Goal: Task Accomplishment & Management: Manage account settings

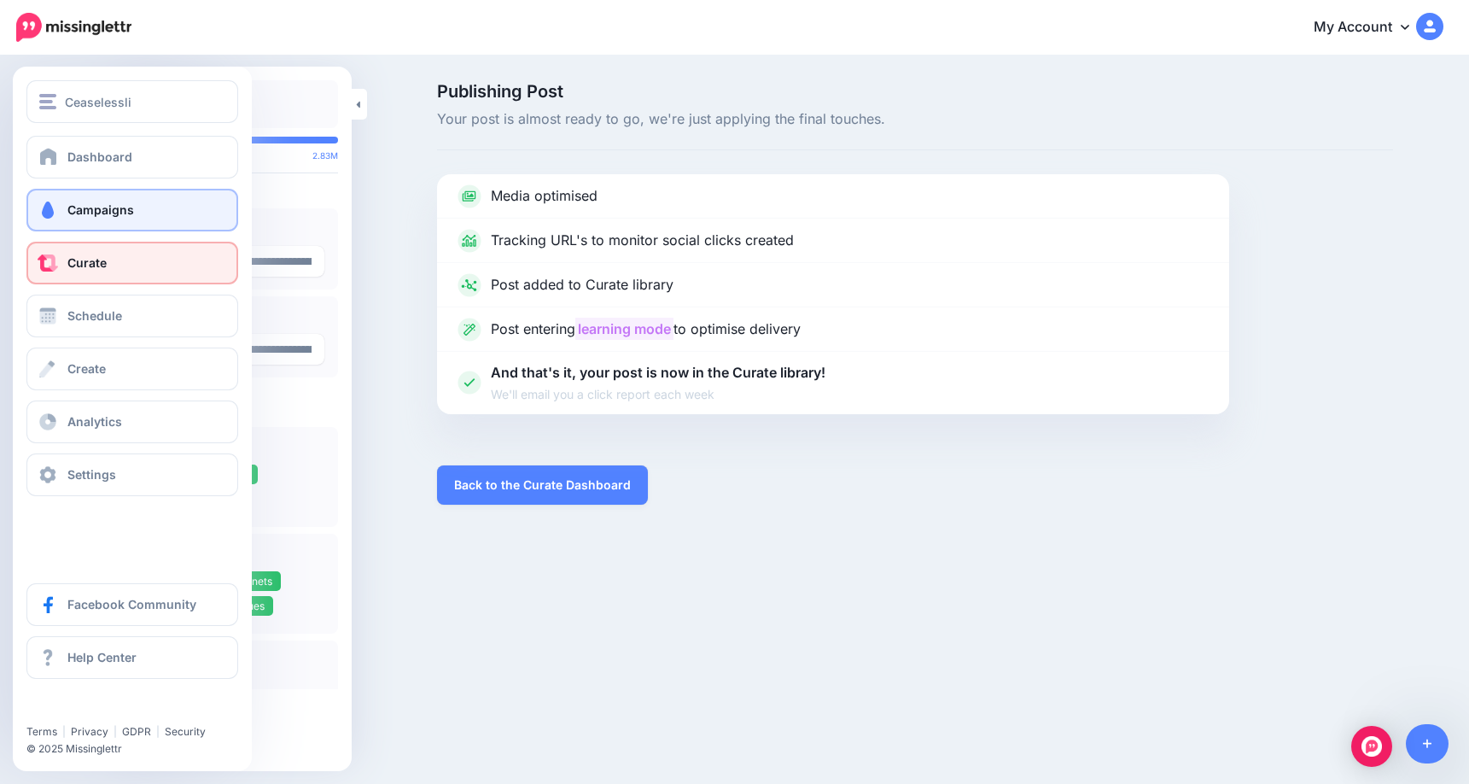
click at [79, 213] on span "Campaigns" at bounding box center [100, 209] width 67 height 15
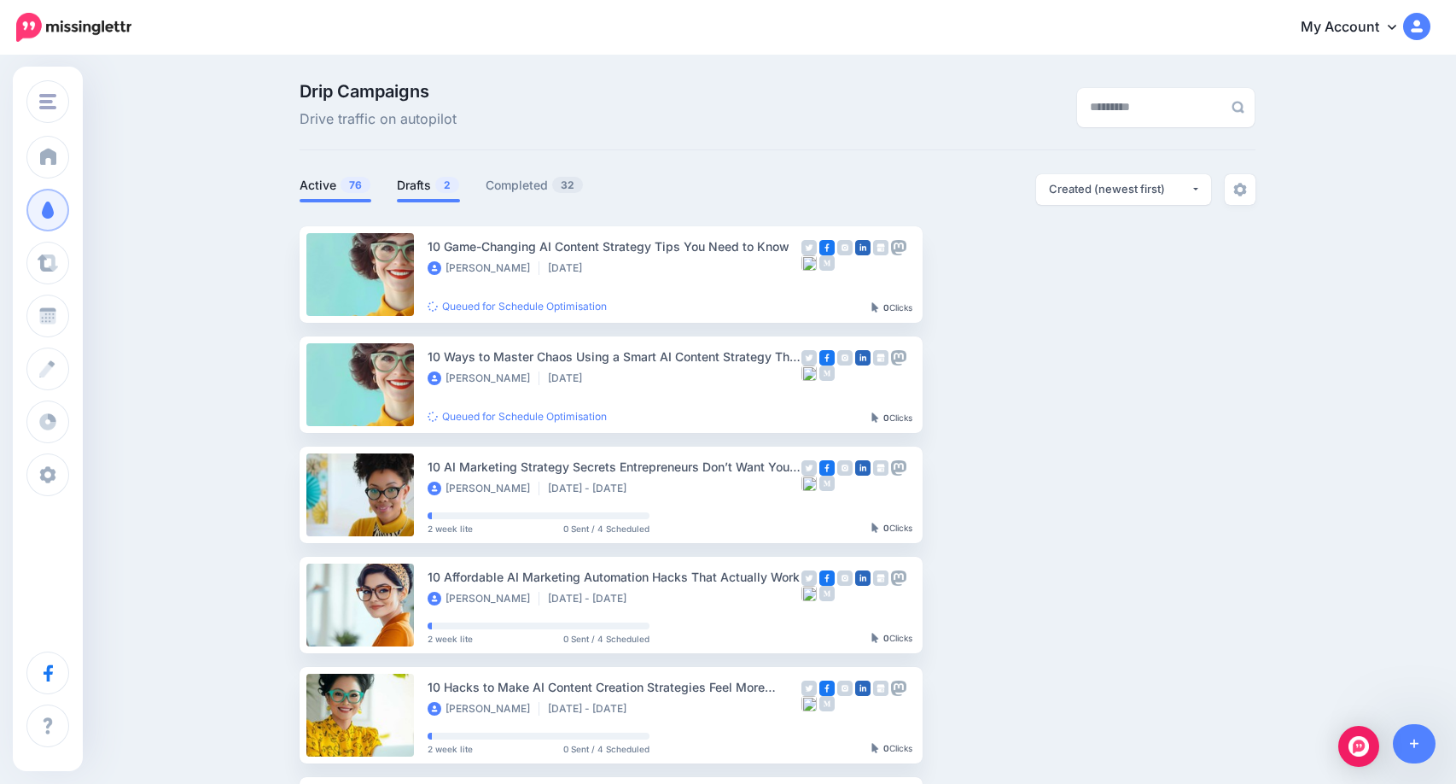
click at [430, 186] on link "Drafts 2" at bounding box center [428, 185] width 63 height 20
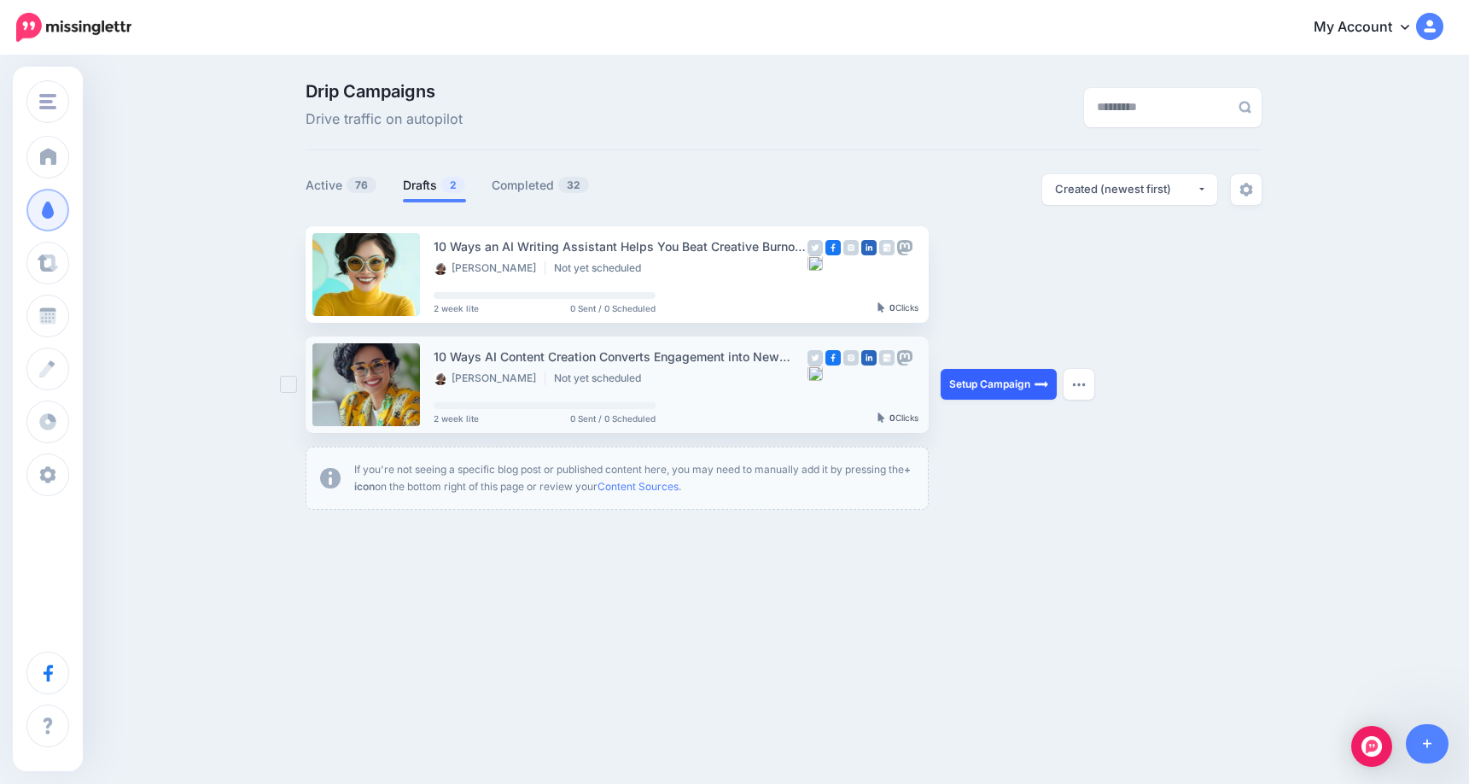
click at [990, 390] on link "Setup Campaign" at bounding box center [999, 384] width 116 height 31
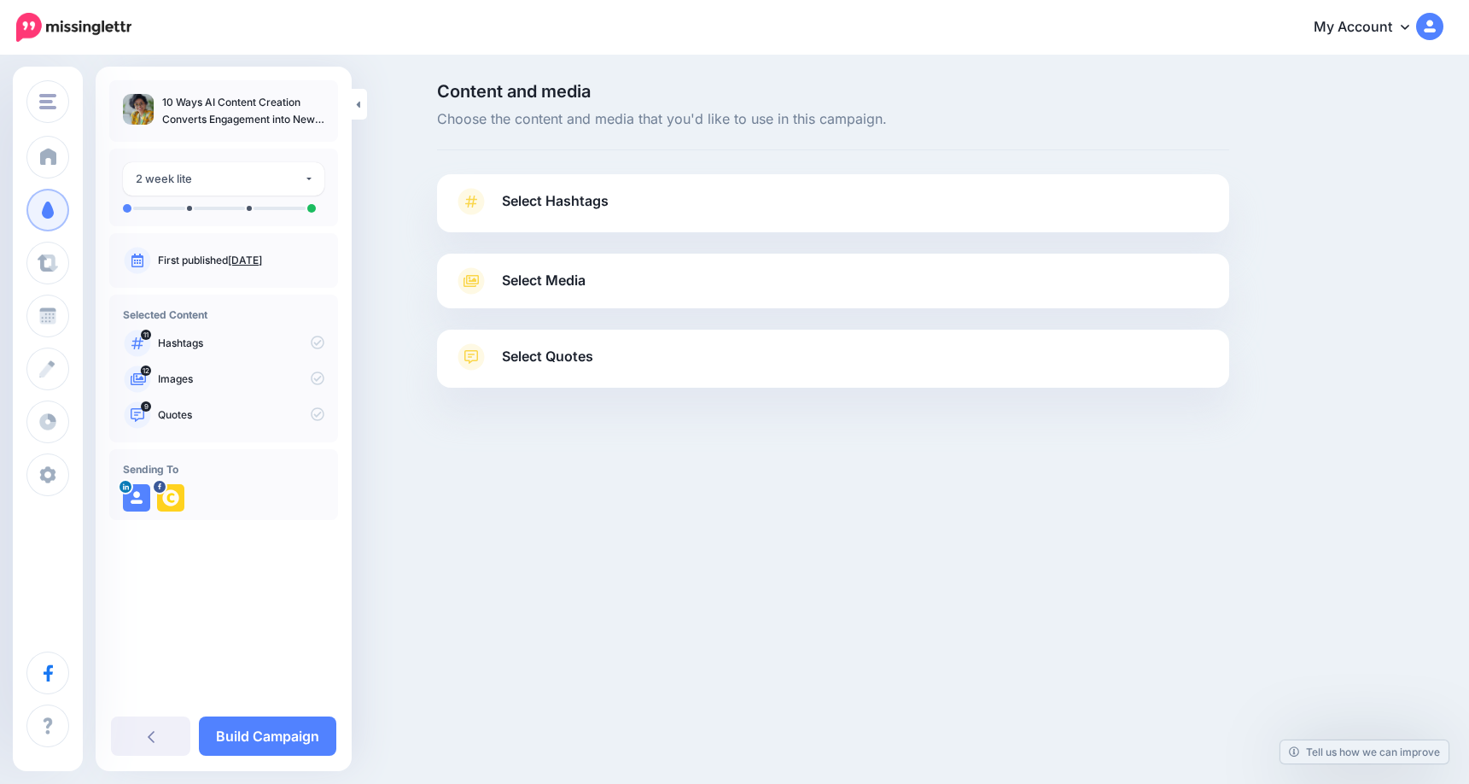
click at [249, 256] on link "Aug. 16, 2025" at bounding box center [245, 260] width 34 height 13
click at [570, 201] on span "Select Hashtags" at bounding box center [555, 201] width 107 height 23
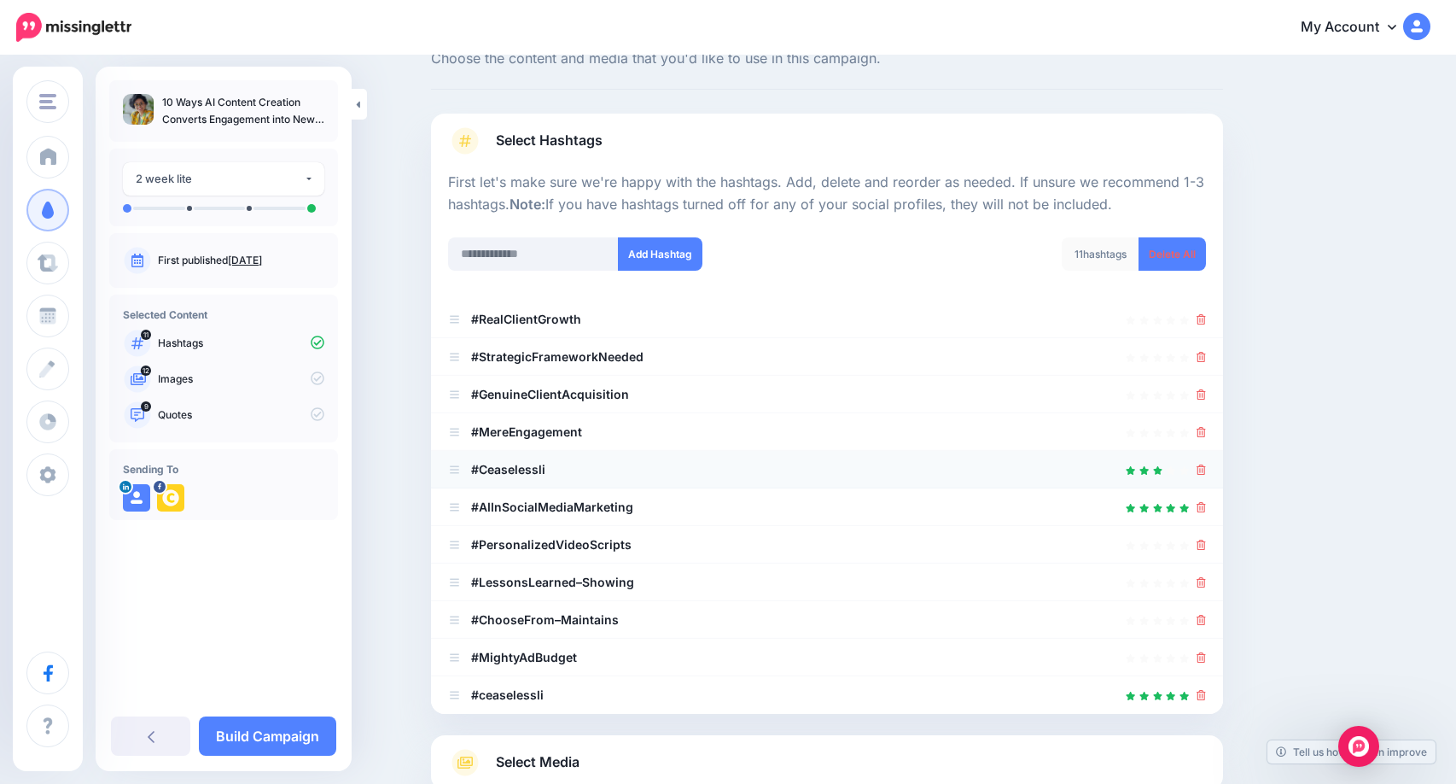
scroll to position [85, 0]
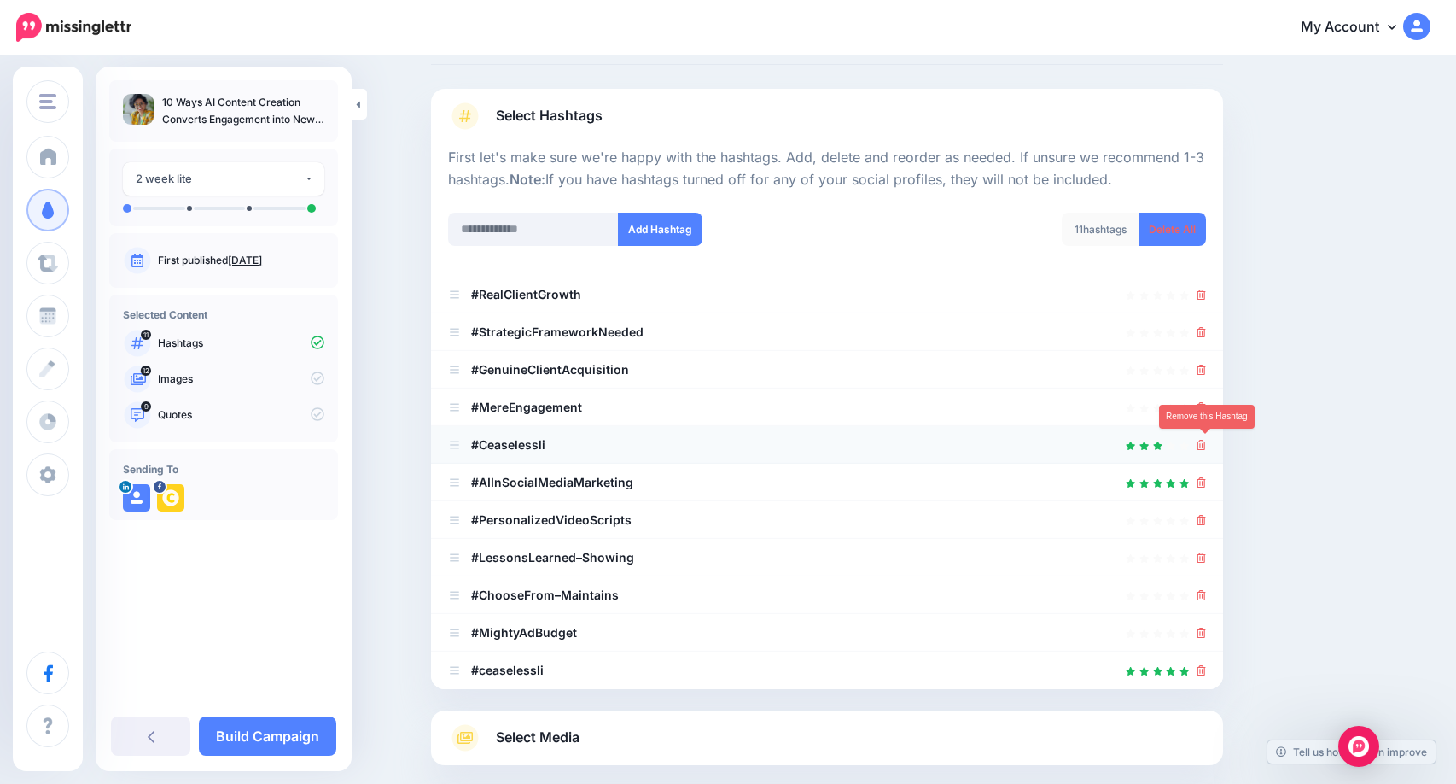
click at [1206, 441] on icon at bounding box center [1201, 445] width 9 height 10
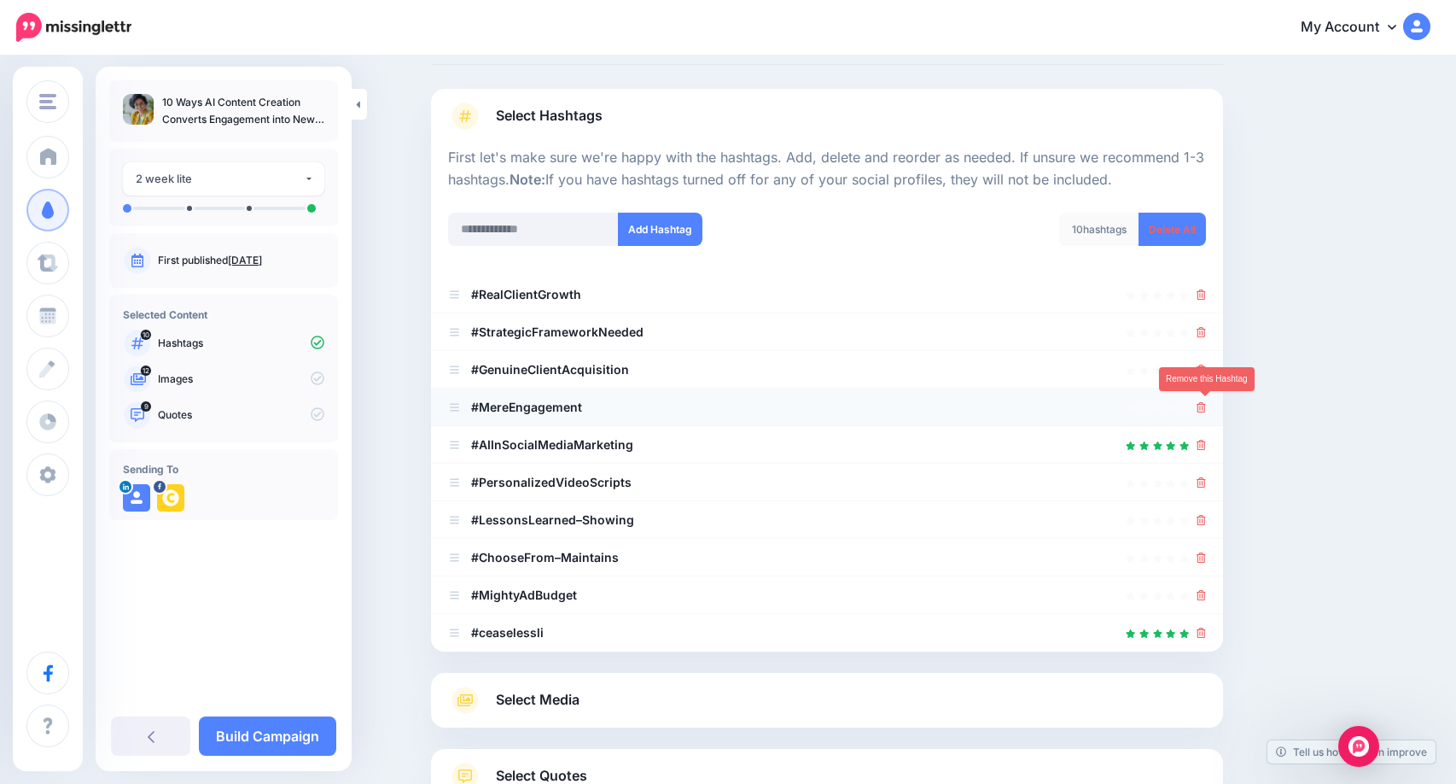
click at [1206, 407] on icon at bounding box center [1201, 407] width 9 height 10
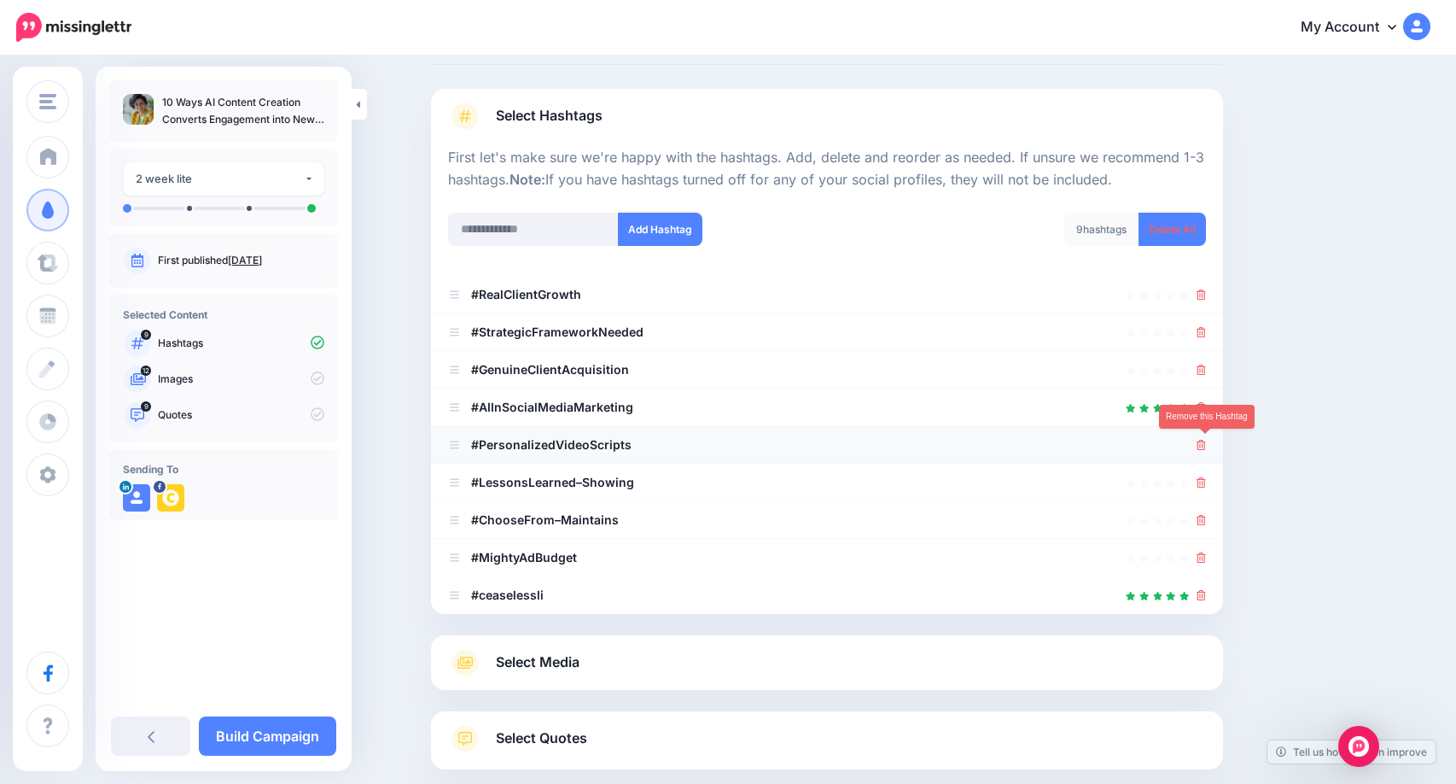
click at [1206, 445] on icon at bounding box center [1201, 445] width 9 height 10
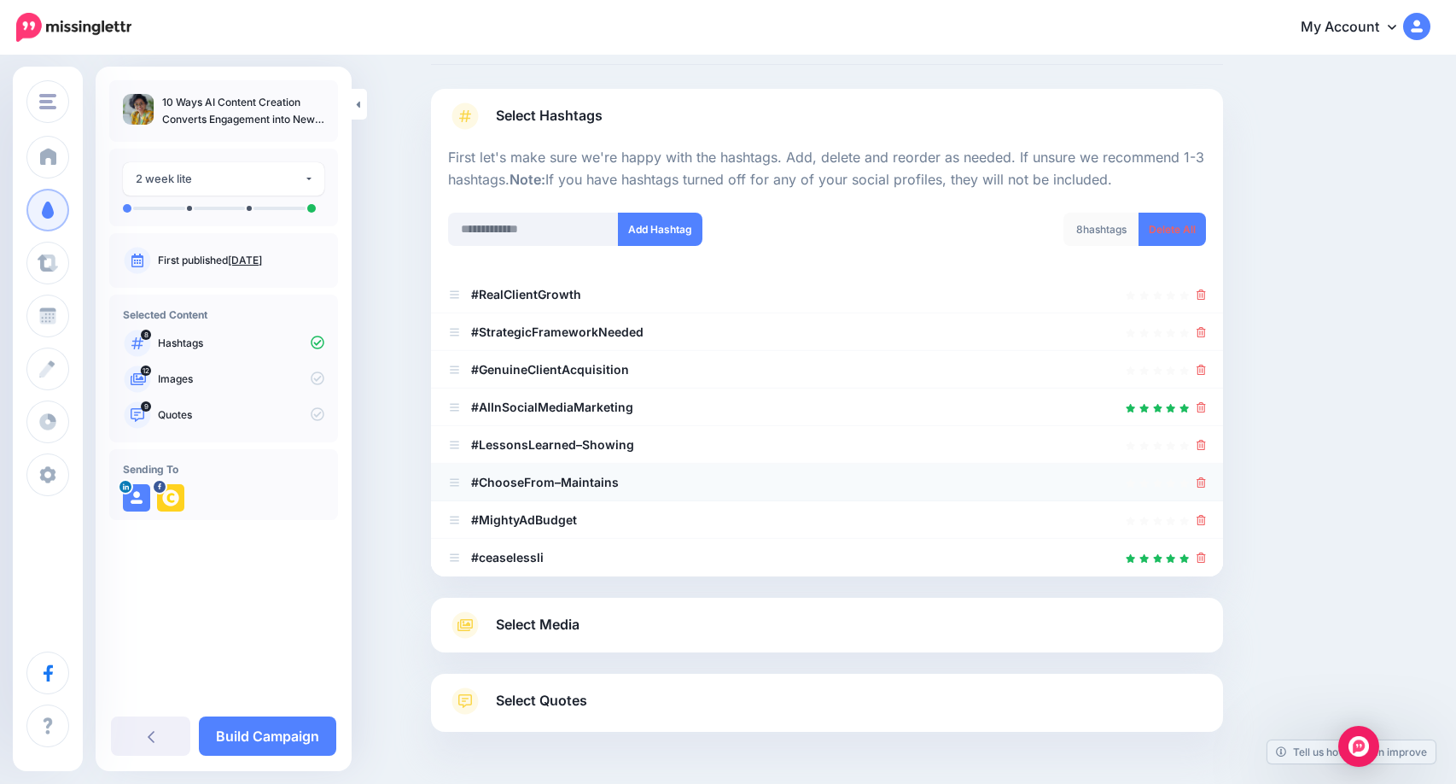
click at [1213, 485] on li "#ChooseFrom–Maintains" at bounding box center [827, 483] width 792 height 38
click at [1206, 484] on icon at bounding box center [1201, 482] width 9 height 10
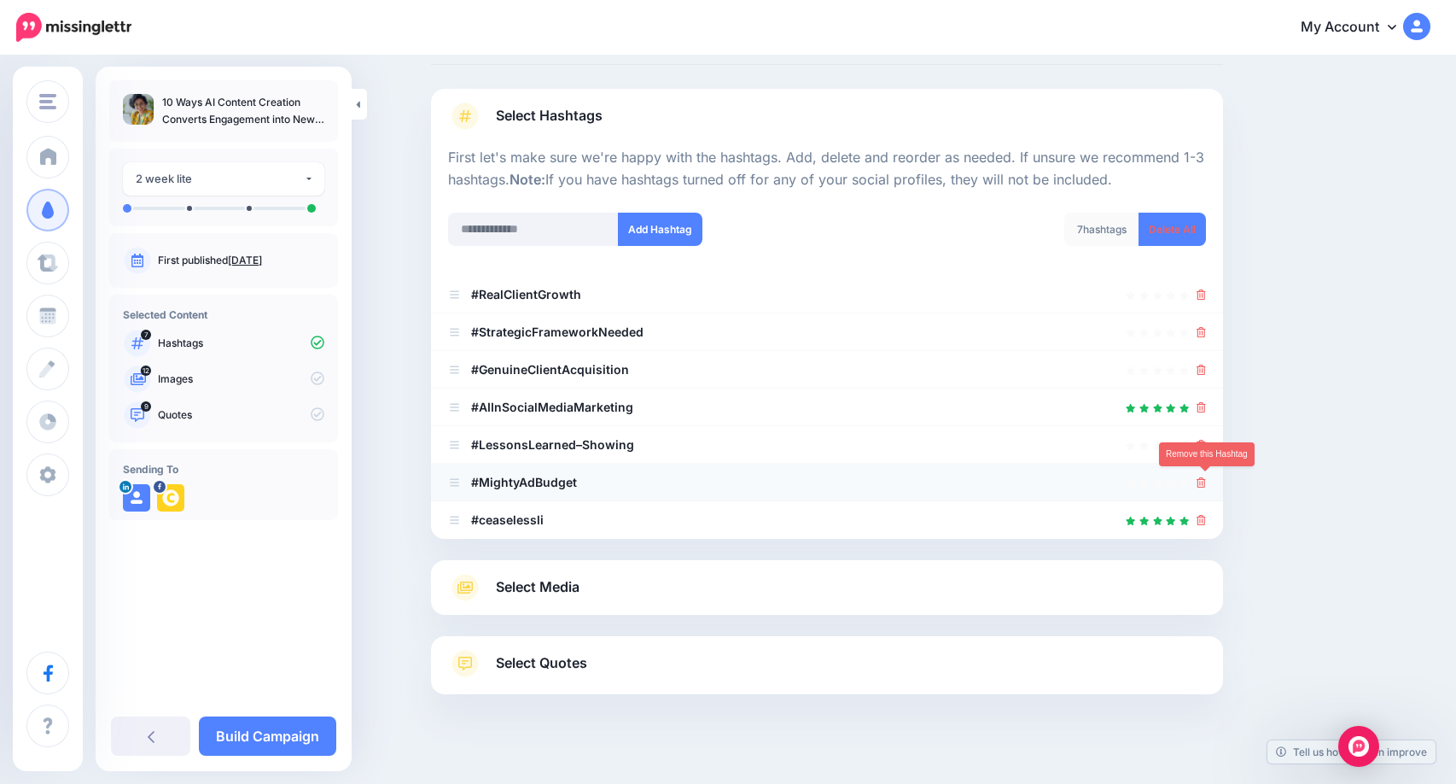
click at [1206, 483] on icon at bounding box center [1201, 482] width 9 height 10
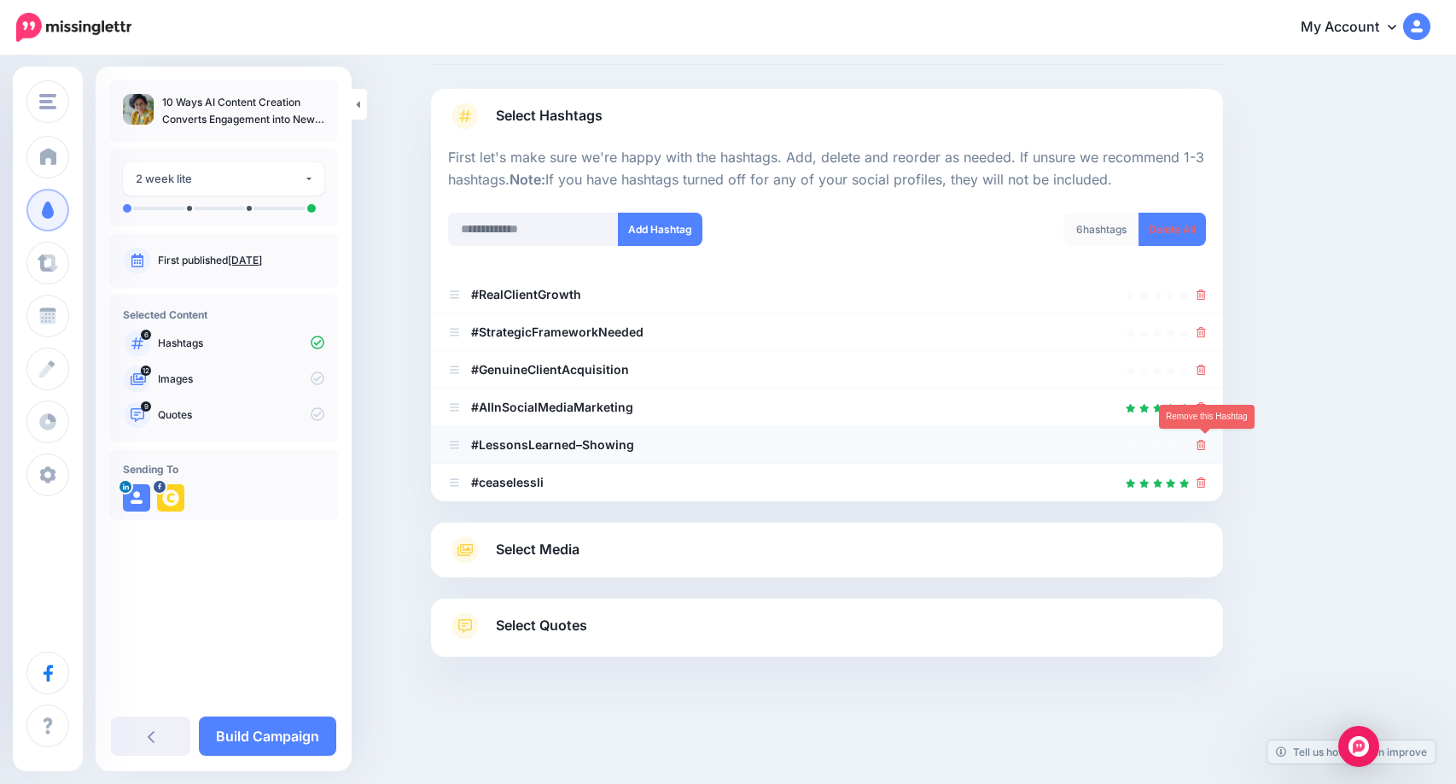
click at [1206, 445] on icon at bounding box center [1201, 445] width 9 height 10
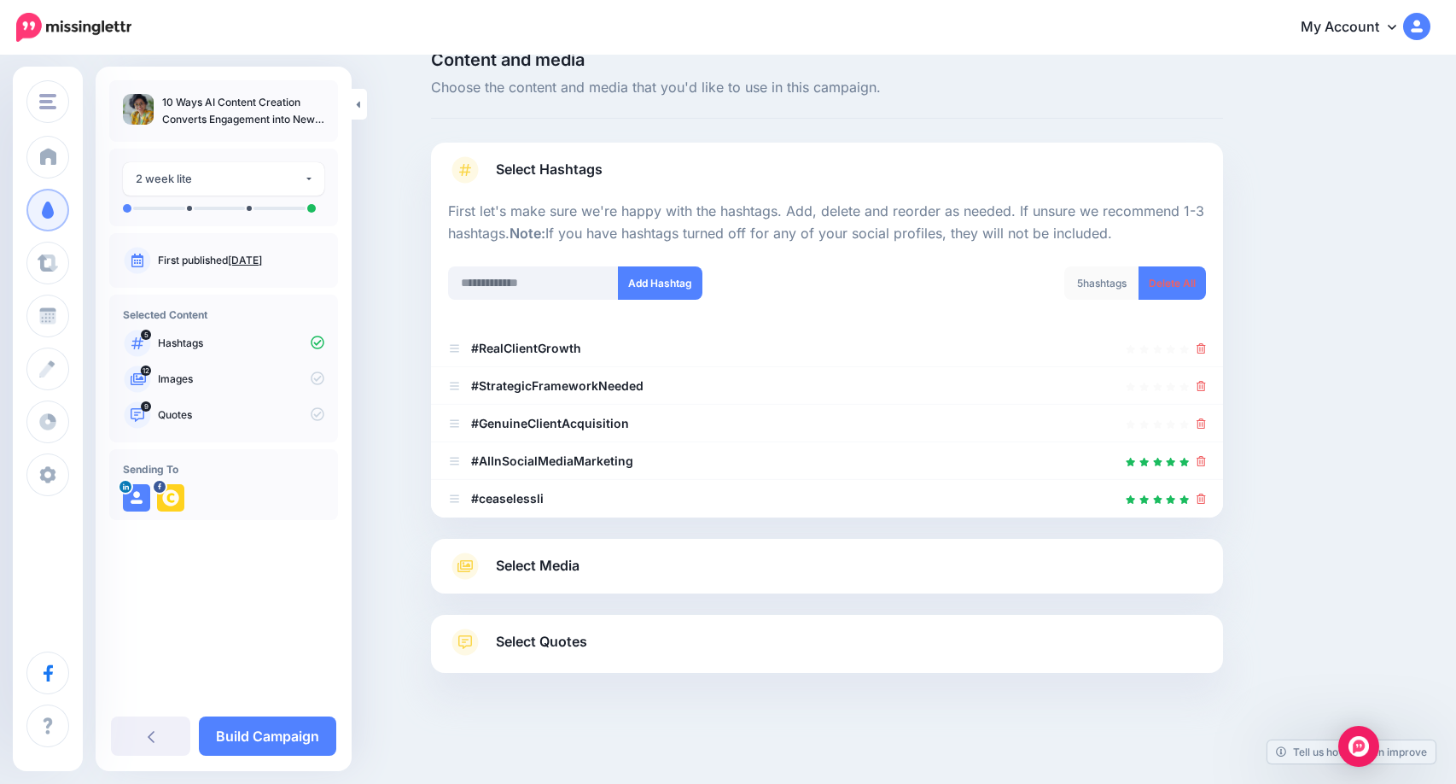
scroll to position [32, 0]
click at [568, 566] on span "Select Media" at bounding box center [538, 565] width 84 height 23
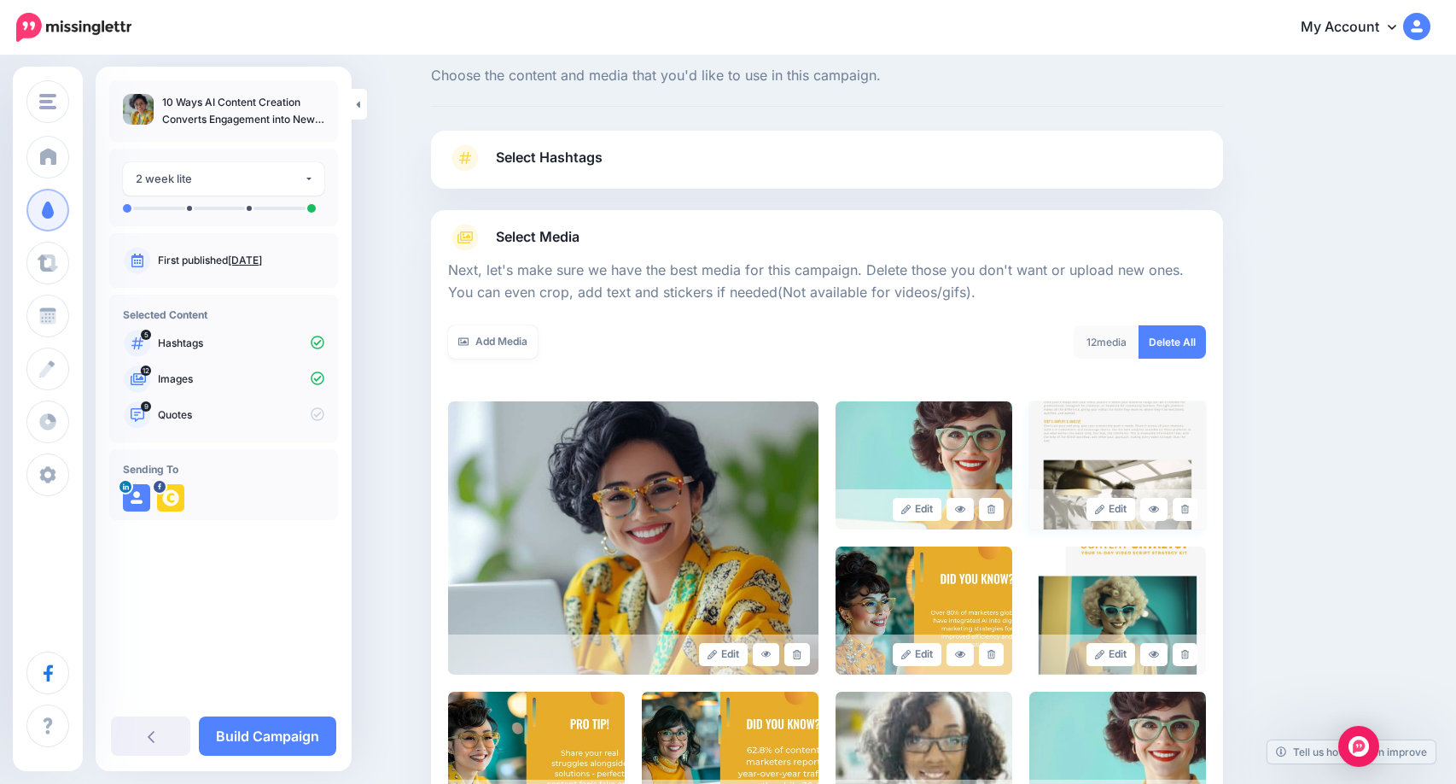
scroll to position [117, 0]
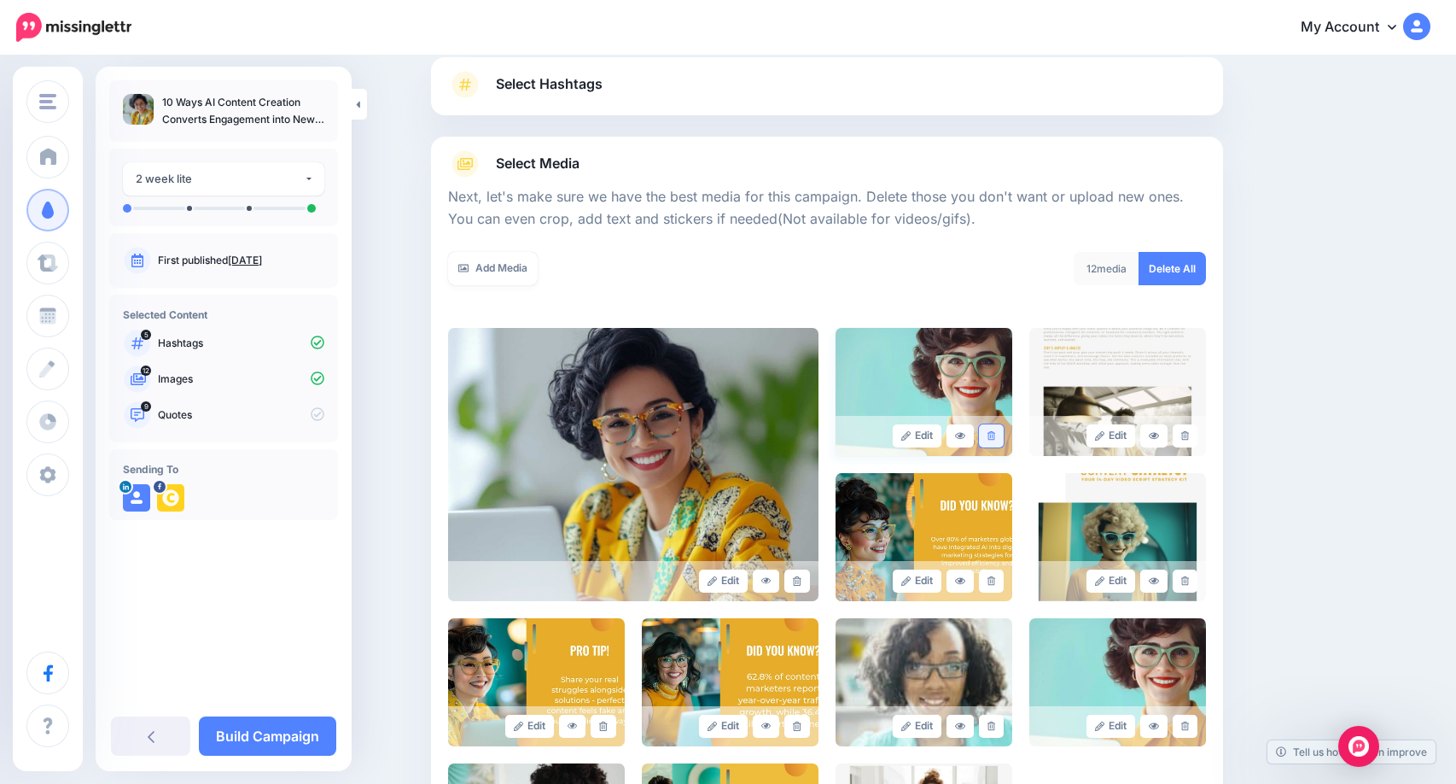
click at [995, 438] on icon at bounding box center [992, 435] width 8 height 9
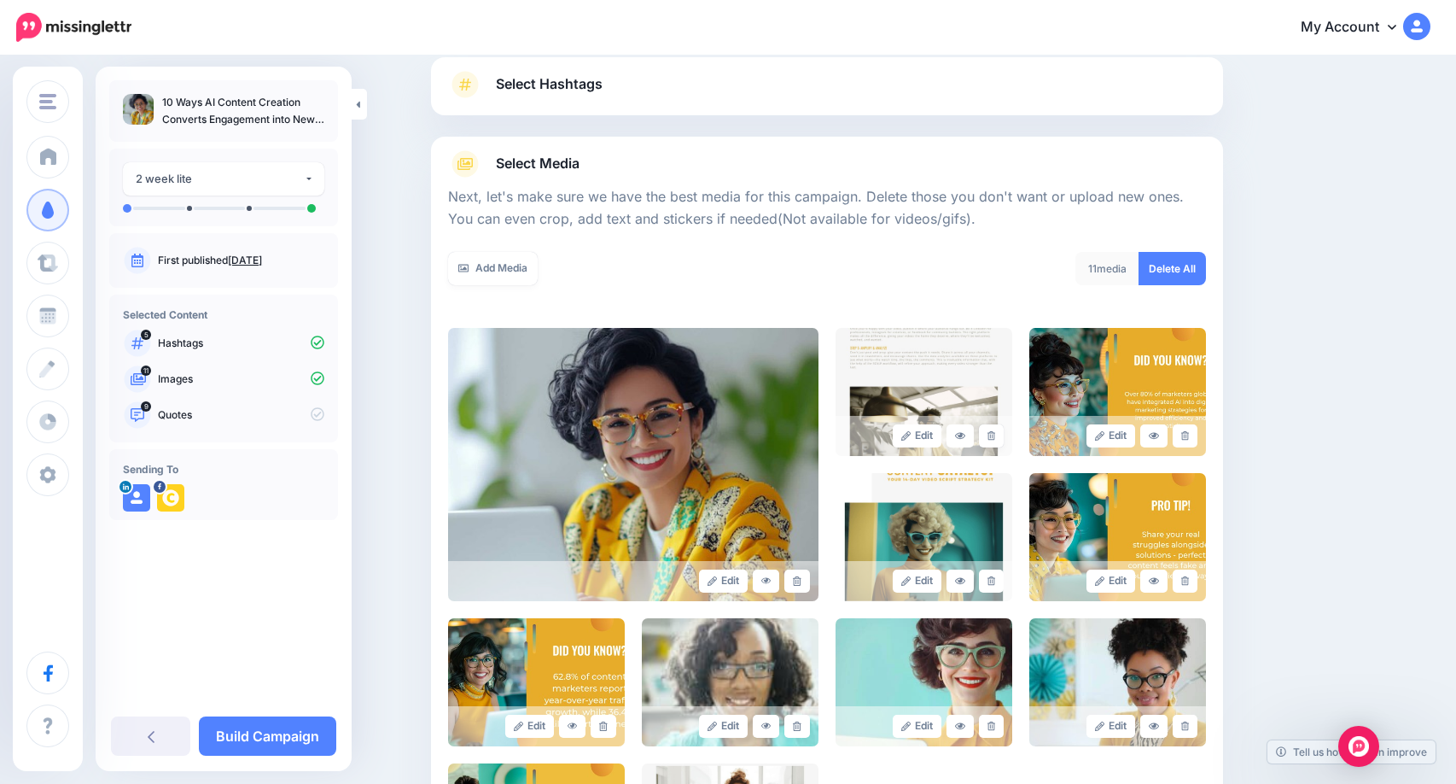
click at [995, 438] on icon at bounding box center [992, 435] width 8 height 9
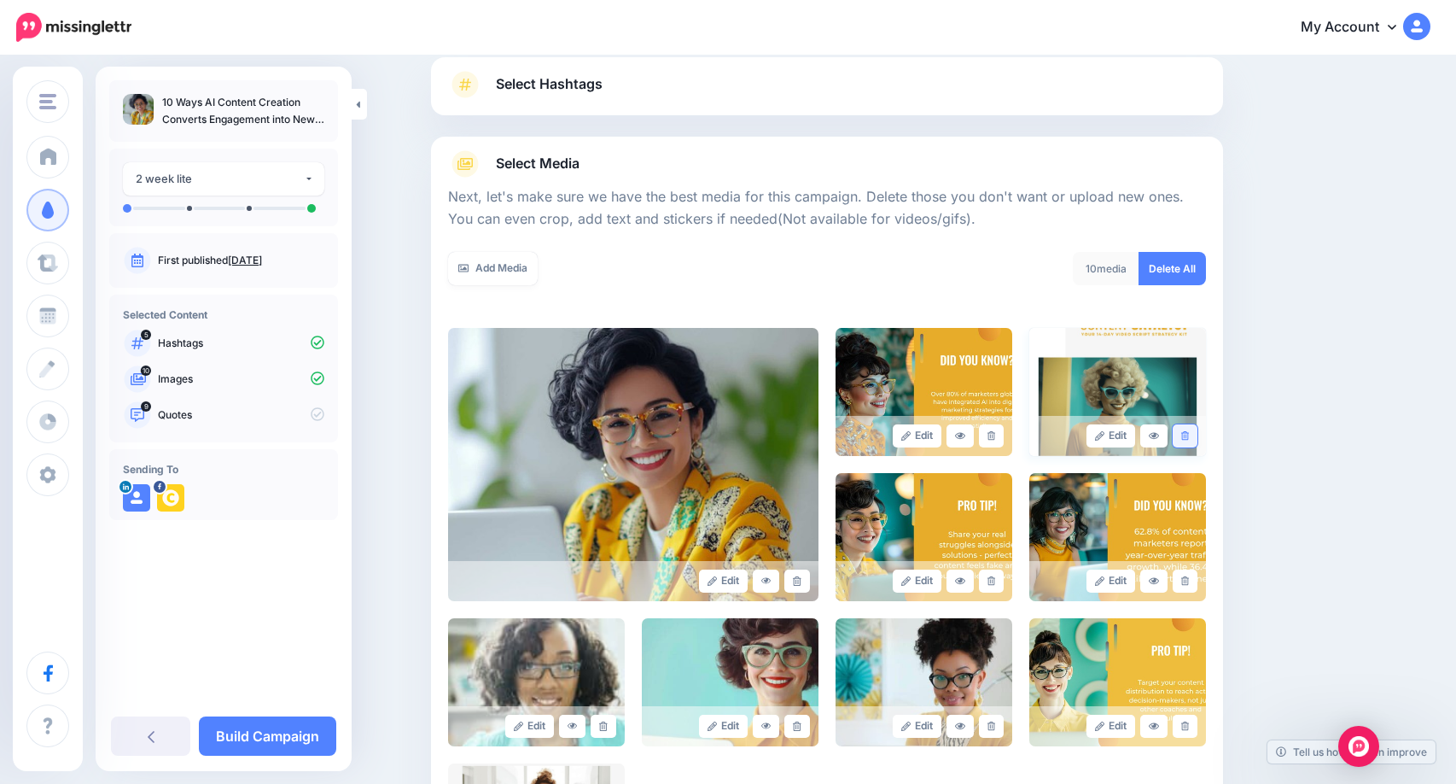
click at [1189, 439] on icon at bounding box center [1185, 435] width 8 height 9
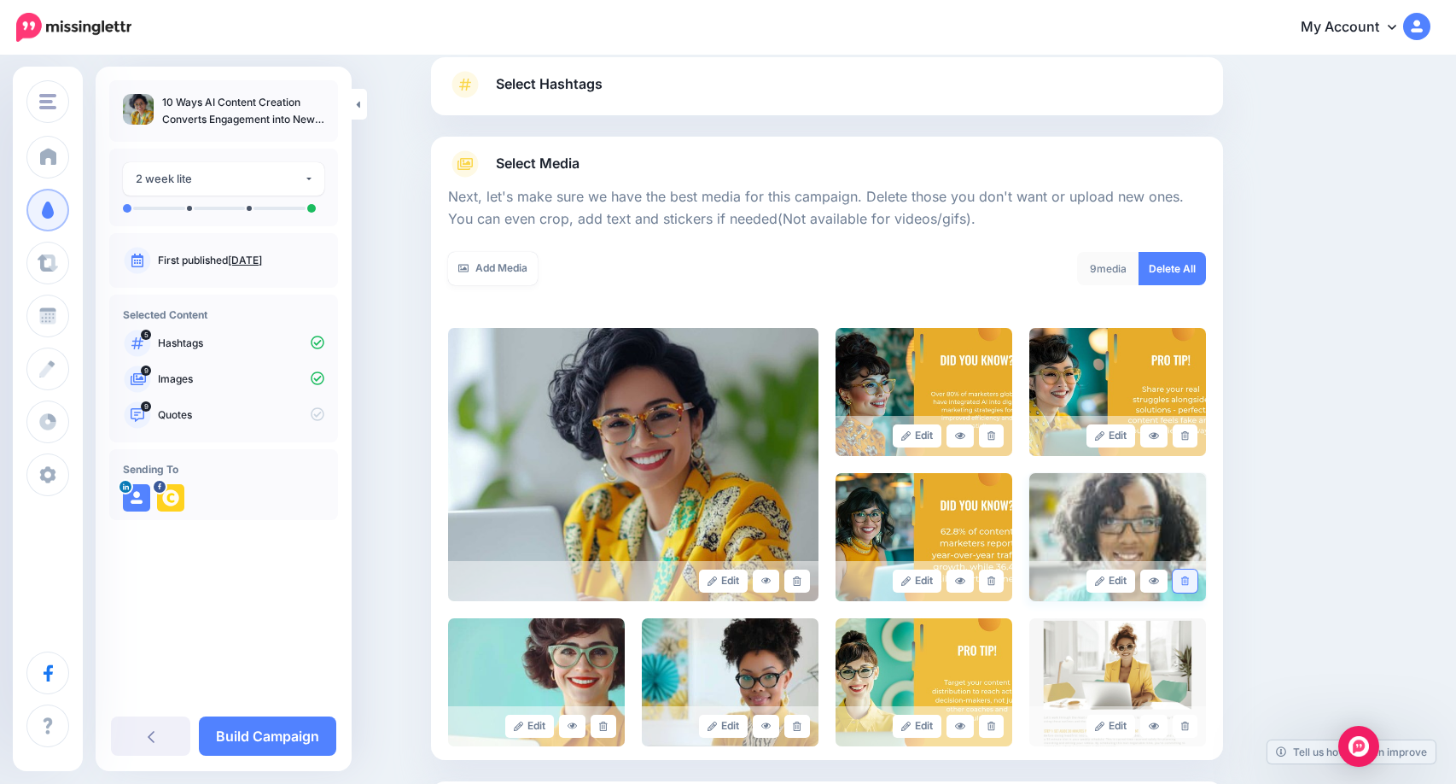
click at [1189, 579] on icon at bounding box center [1185, 580] width 8 height 9
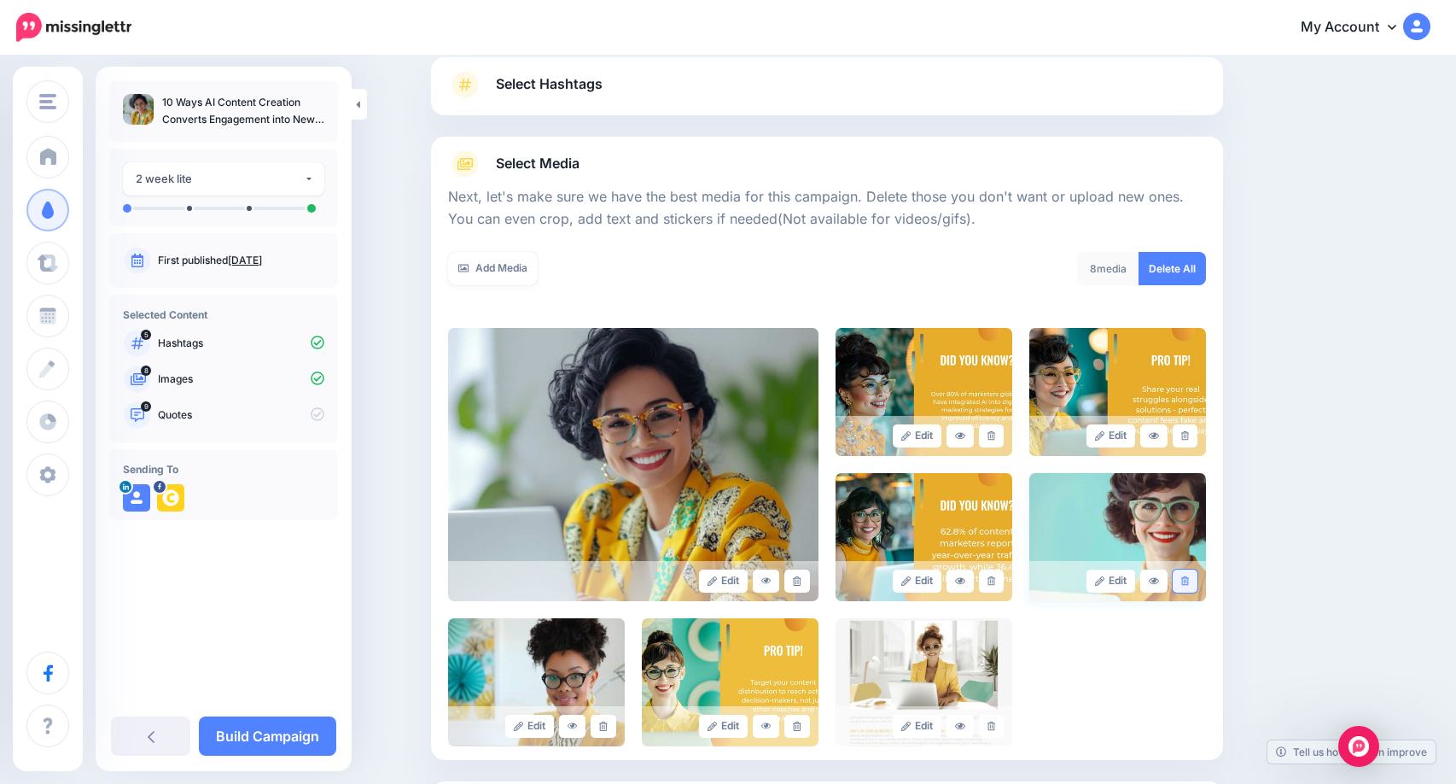
click at [1197, 582] on link at bounding box center [1185, 580] width 25 height 23
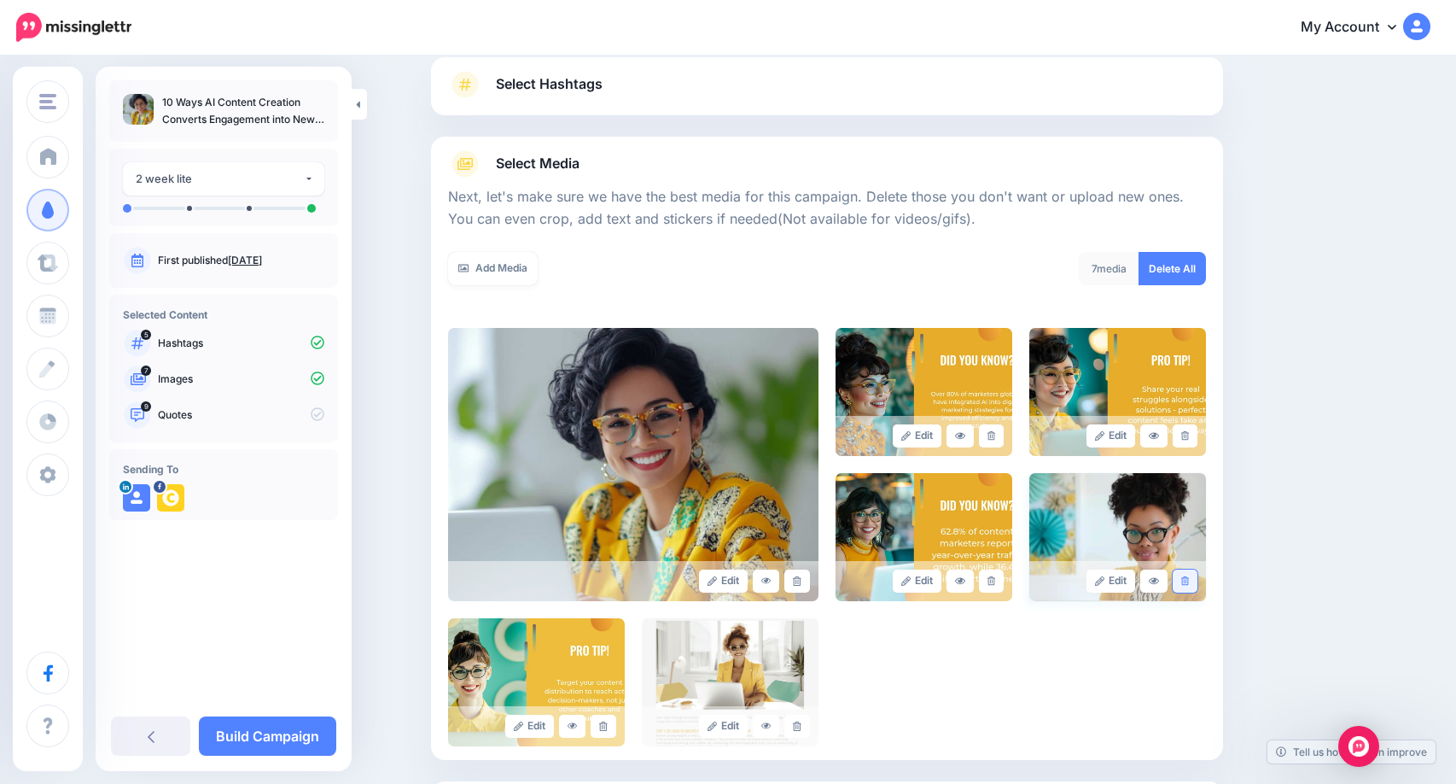
click at [1195, 586] on link at bounding box center [1185, 580] width 25 height 23
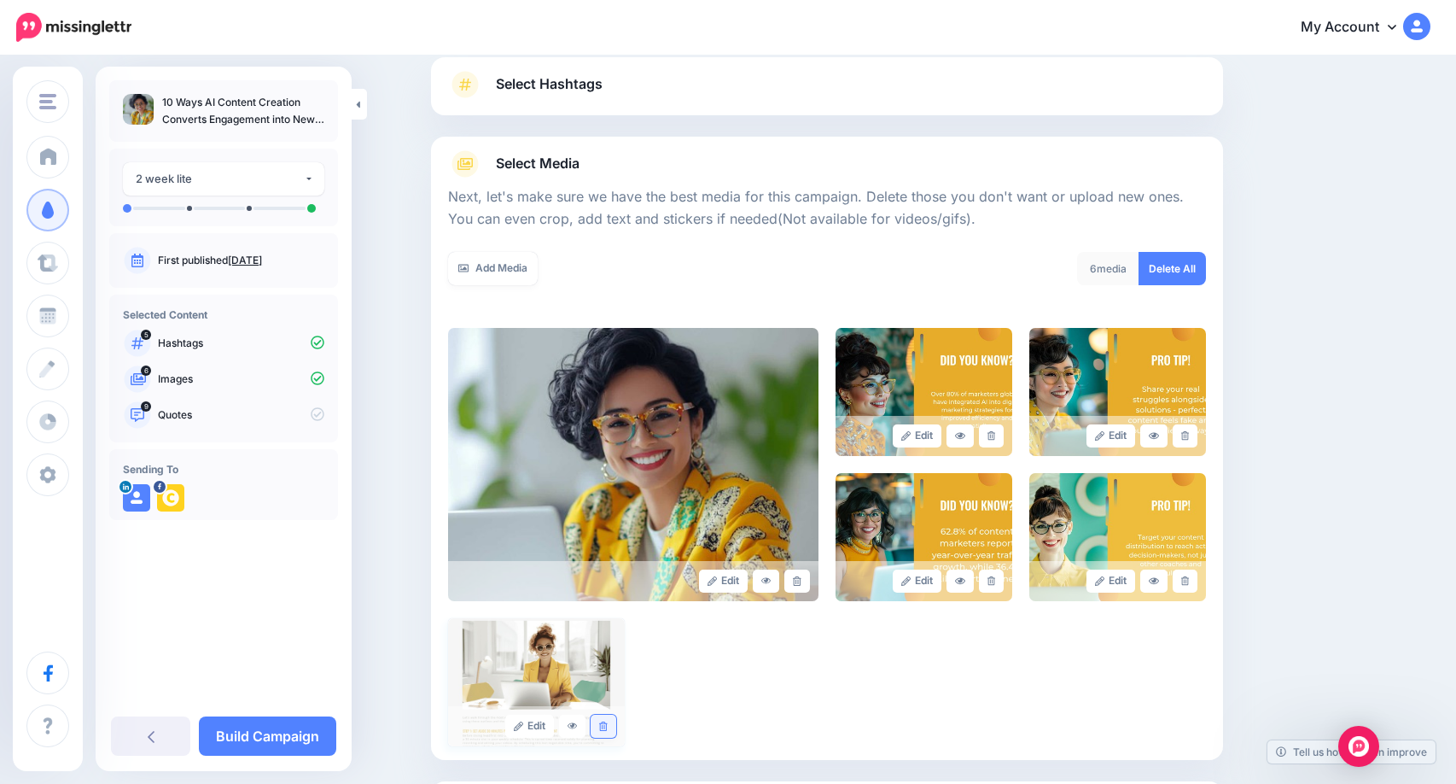
click at [607, 727] on icon at bounding box center [603, 725] width 8 height 9
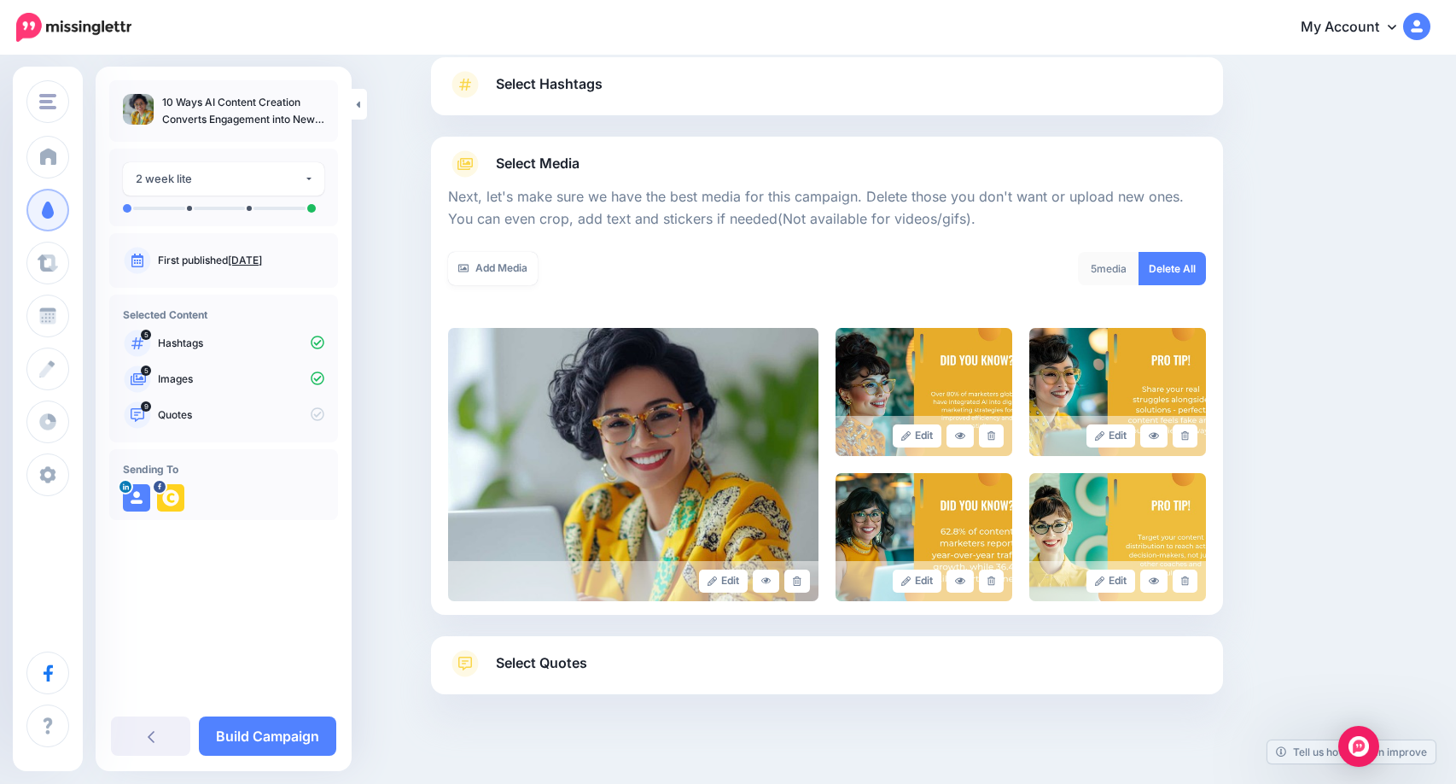
click at [565, 669] on span "Select Quotes" at bounding box center [541, 662] width 91 height 23
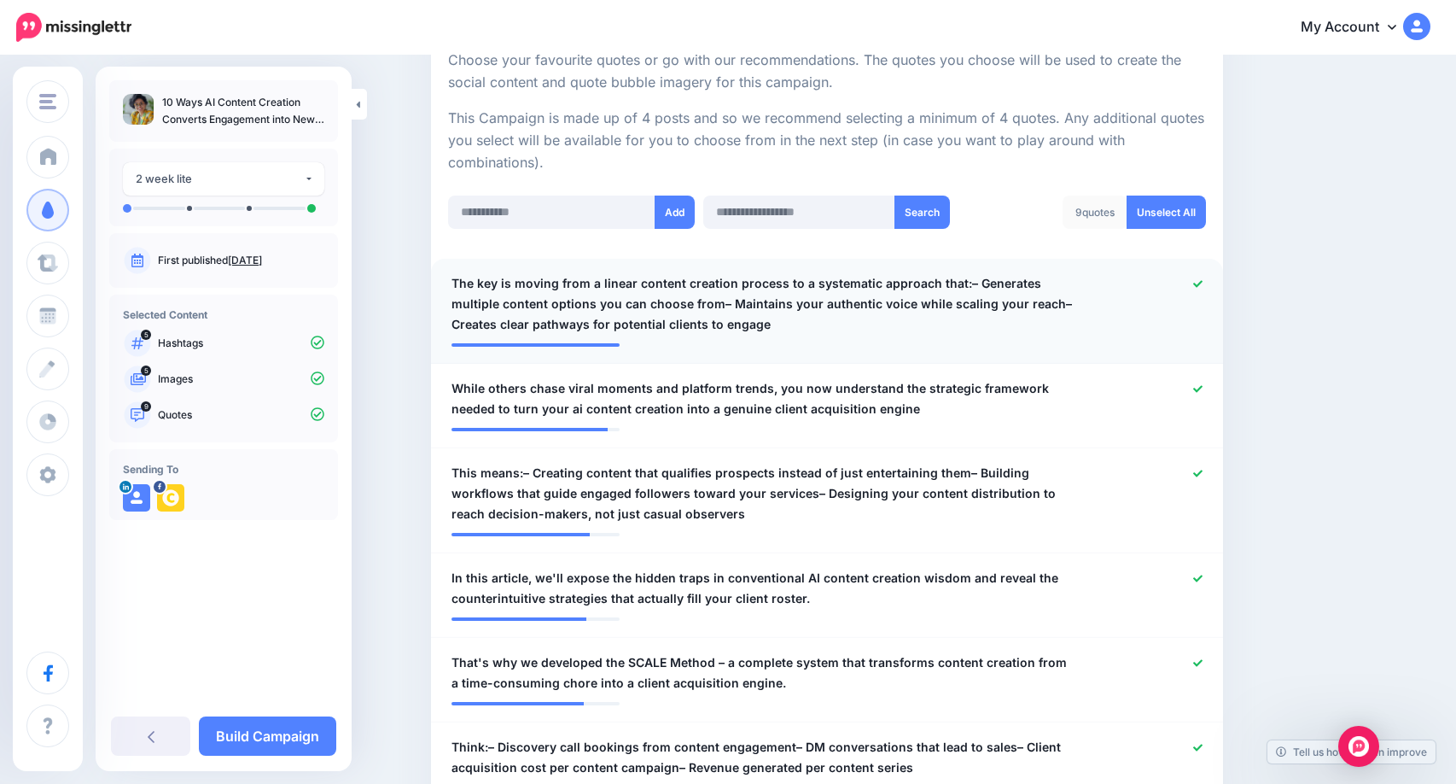
scroll to position [288, 0]
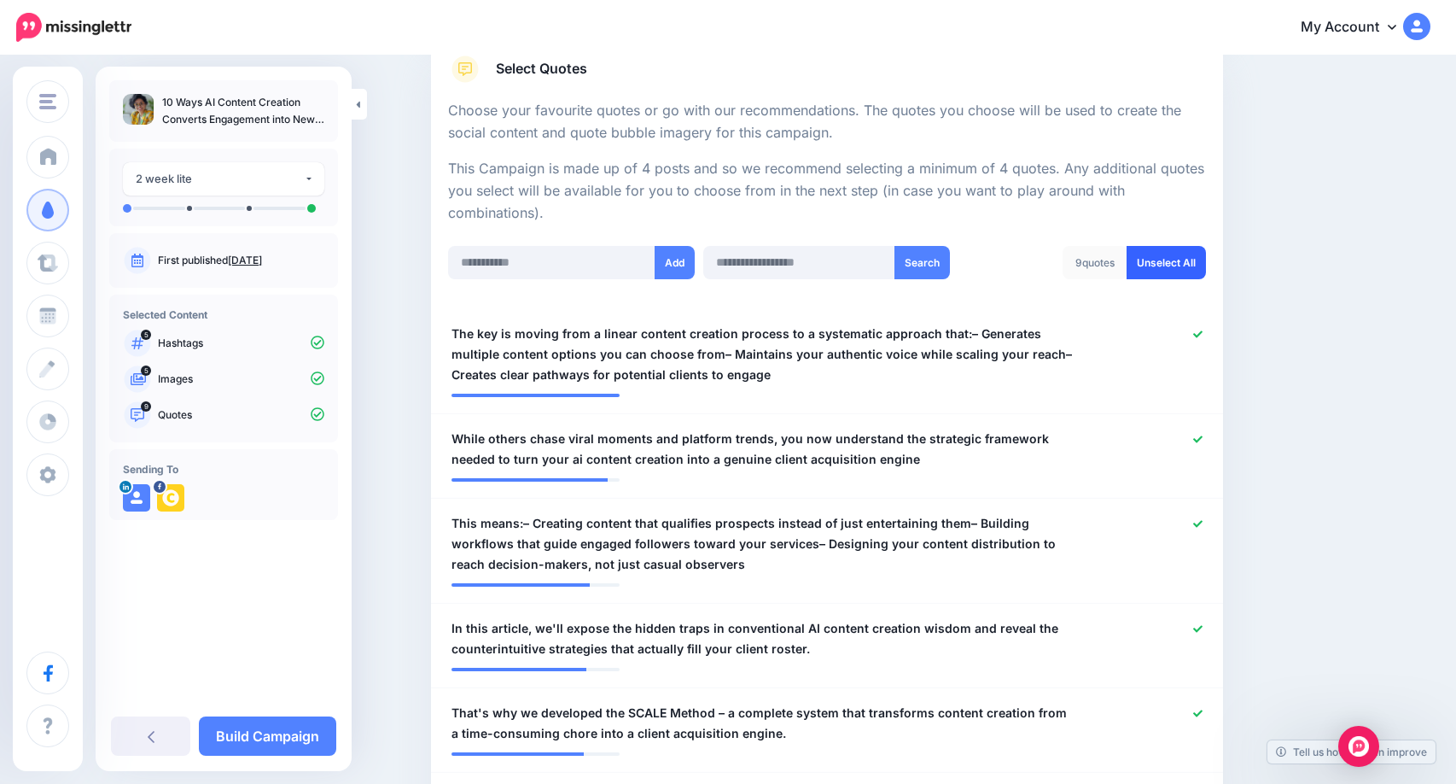
click at [1177, 268] on link "Unselect All" at bounding box center [1166, 262] width 79 height 33
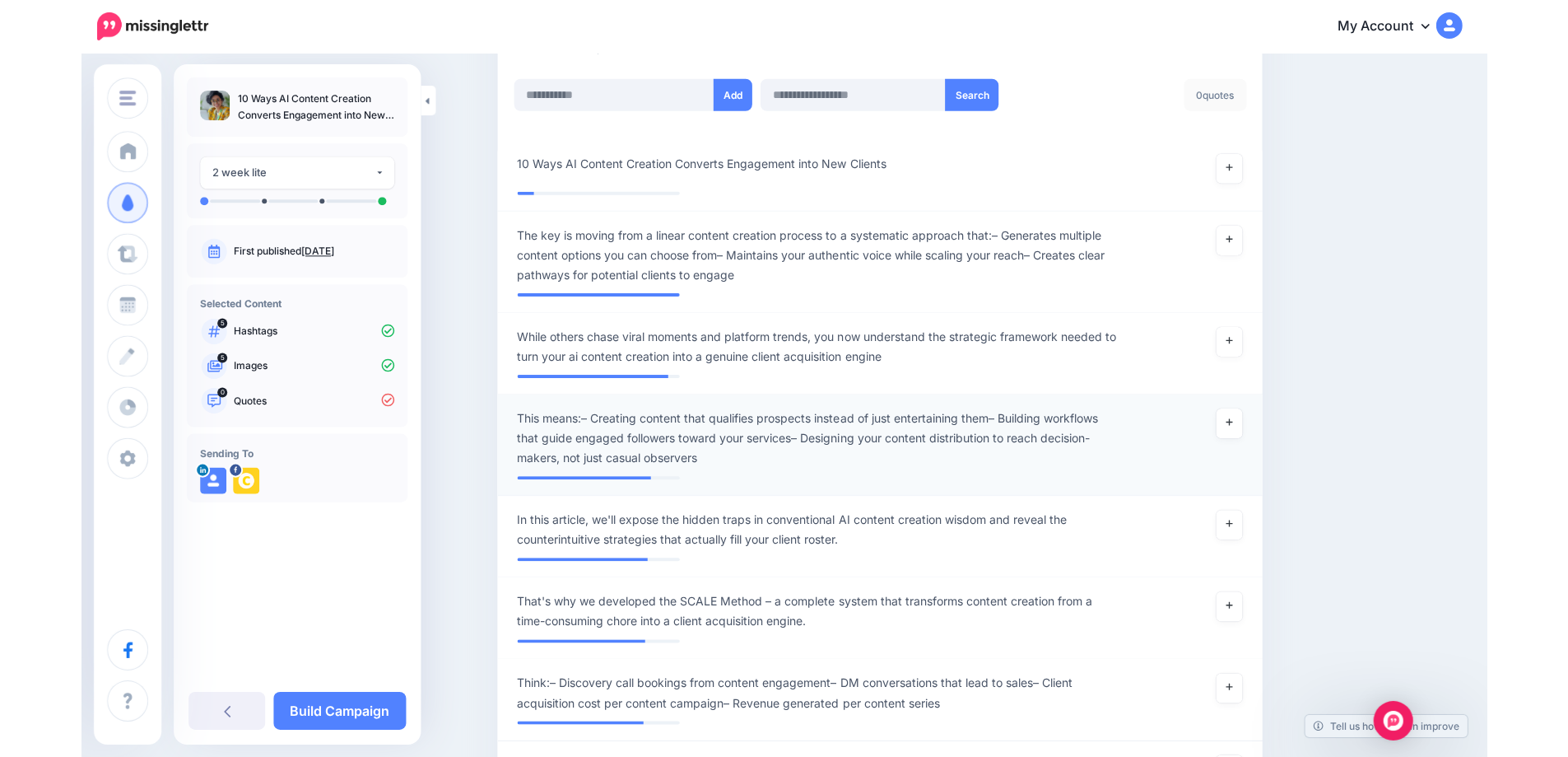
scroll to position [414, 0]
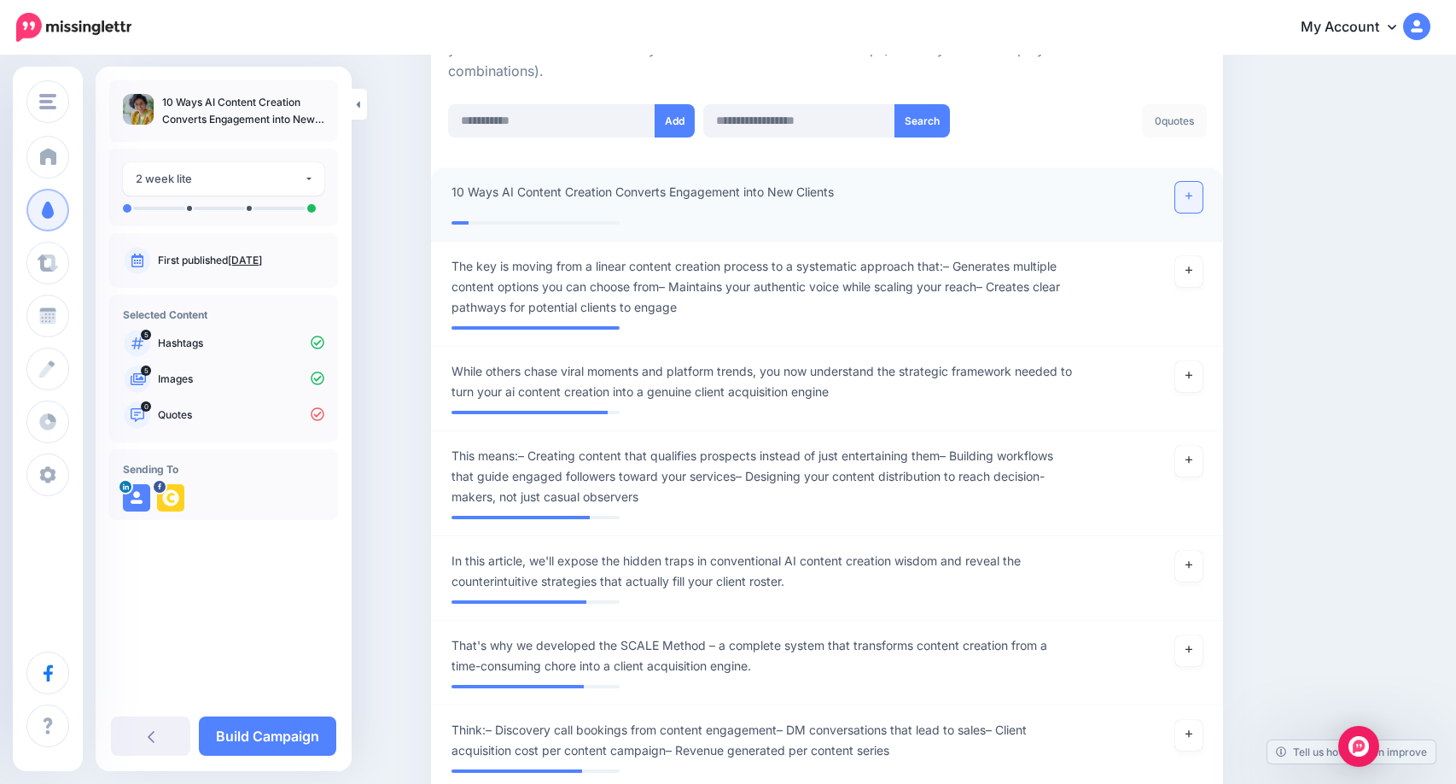
click at [1193, 201] on icon at bounding box center [1189, 195] width 7 height 9
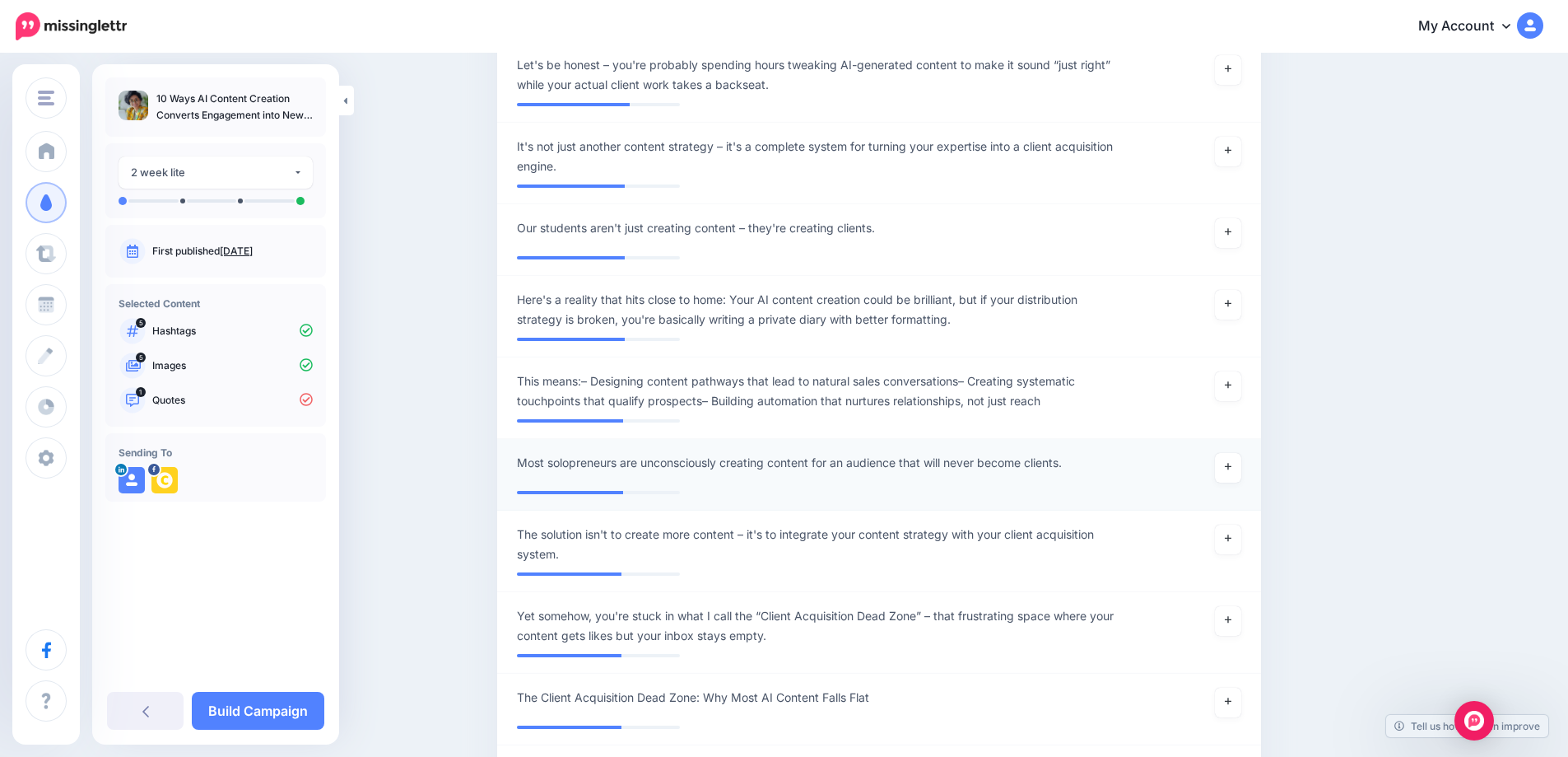
scroll to position [1567, 0]
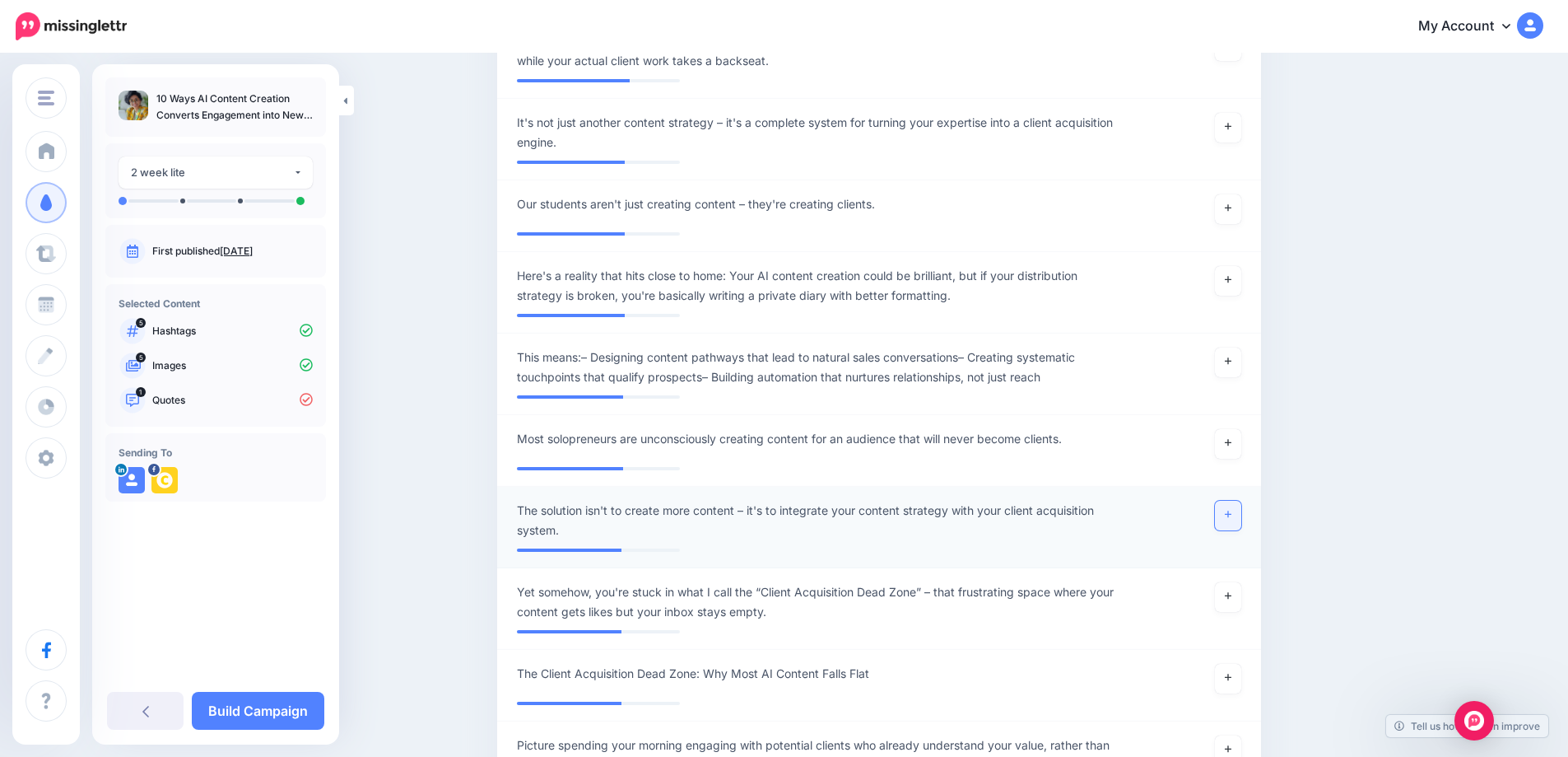
click at [1228, 521] on link at bounding box center [1228, 515] width 26 height 30
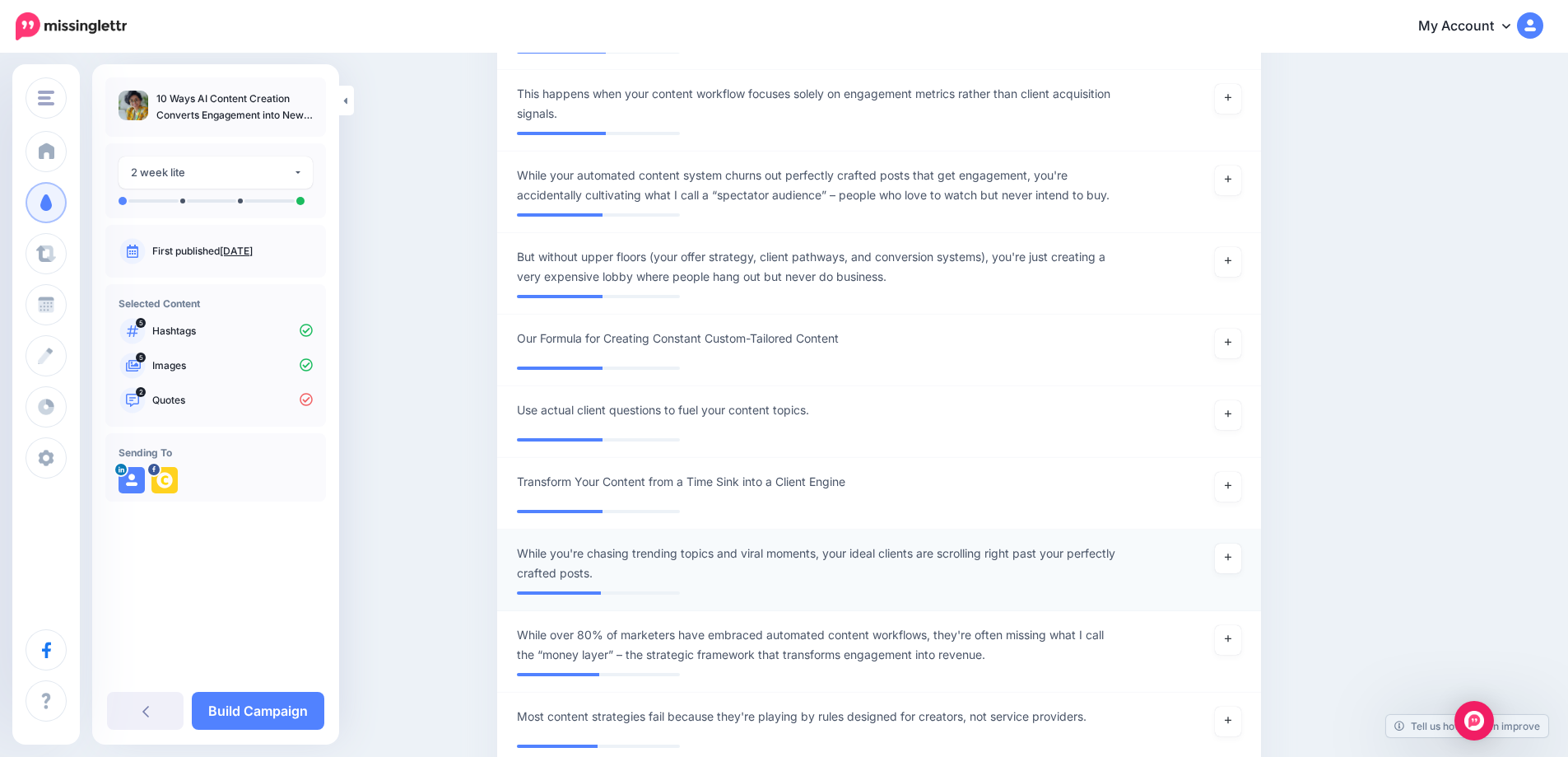
scroll to position [3048, 0]
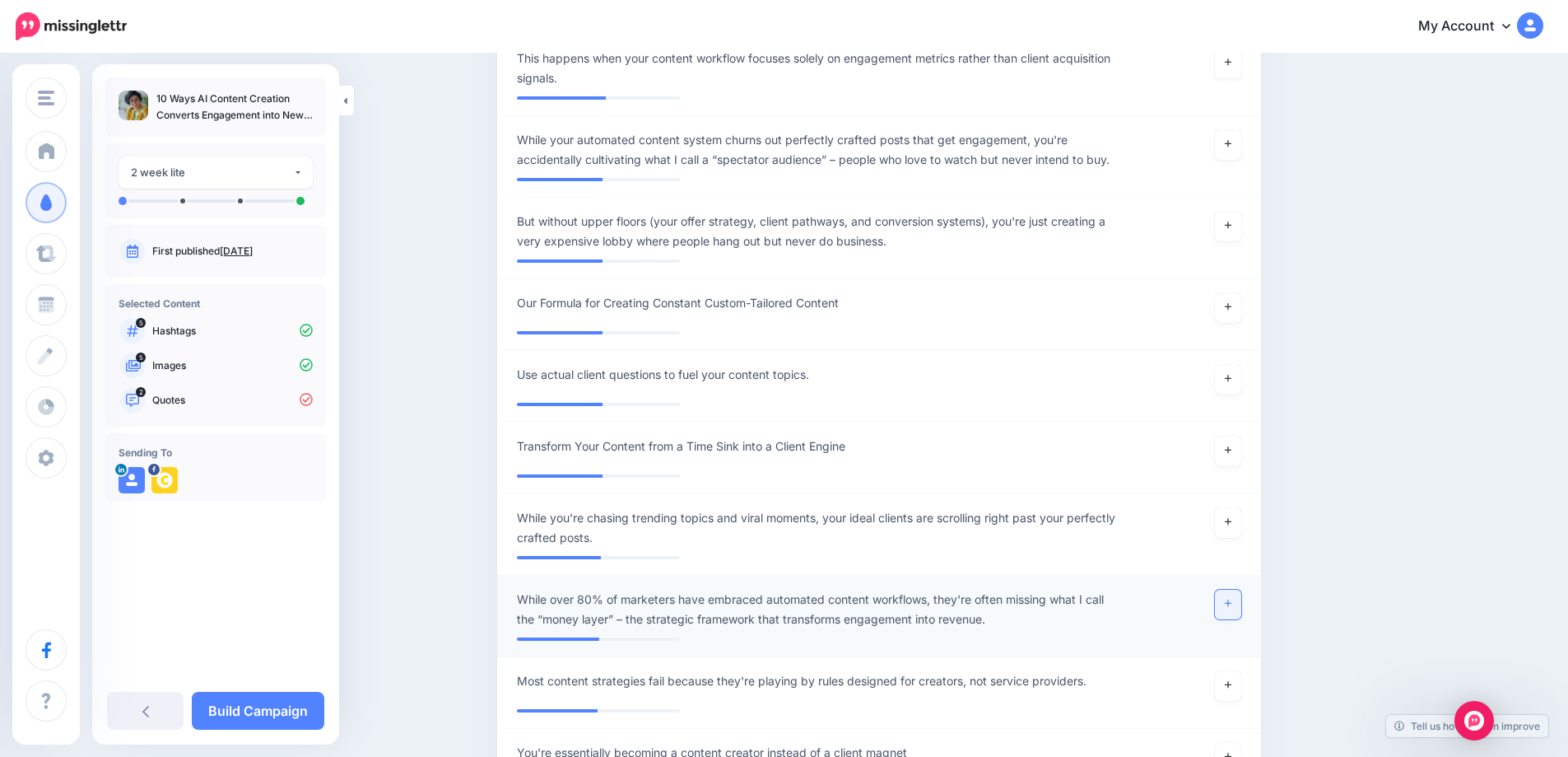
click at [1227, 609] on link at bounding box center [1228, 604] width 26 height 30
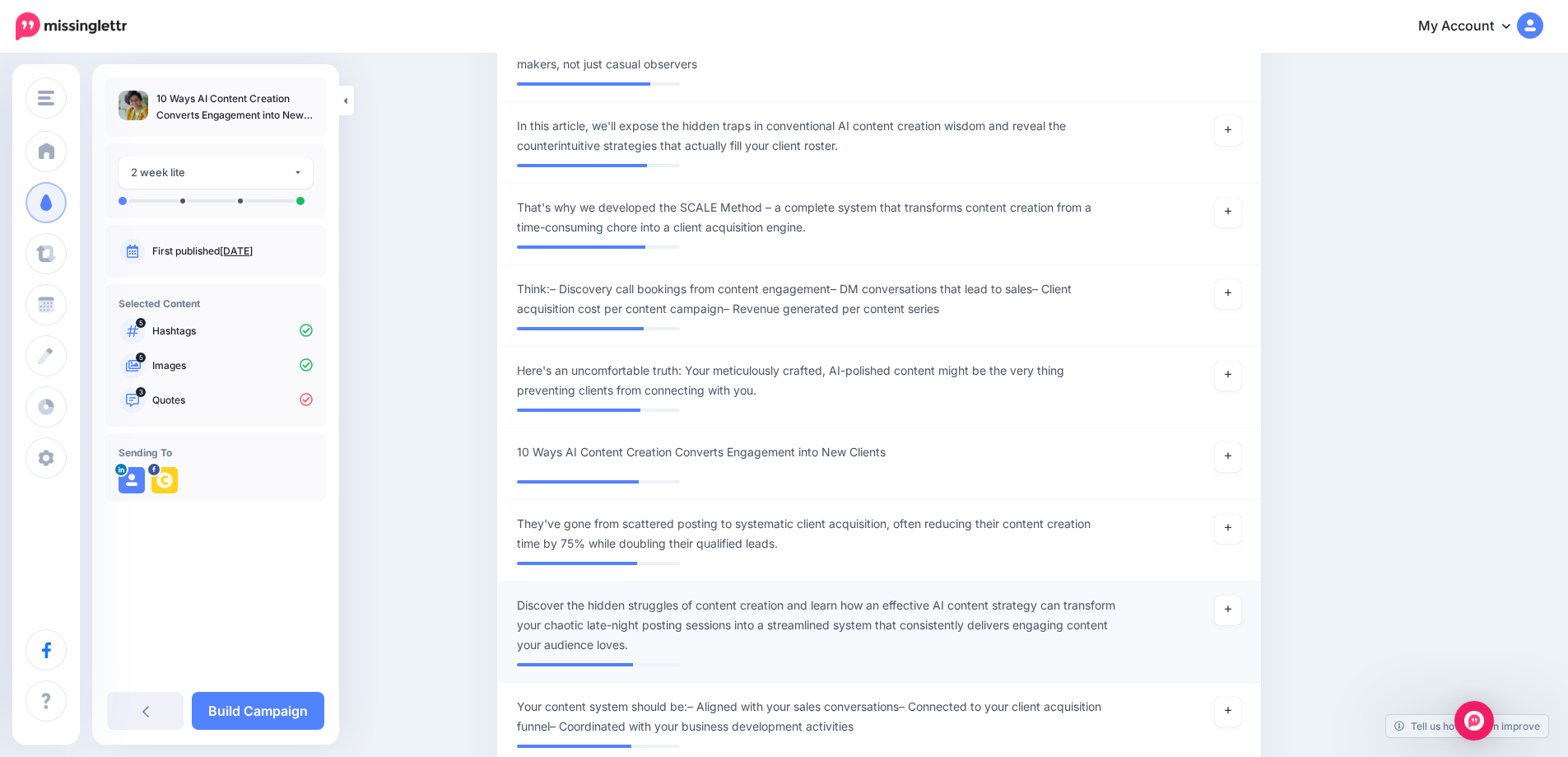
scroll to position [824, 0]
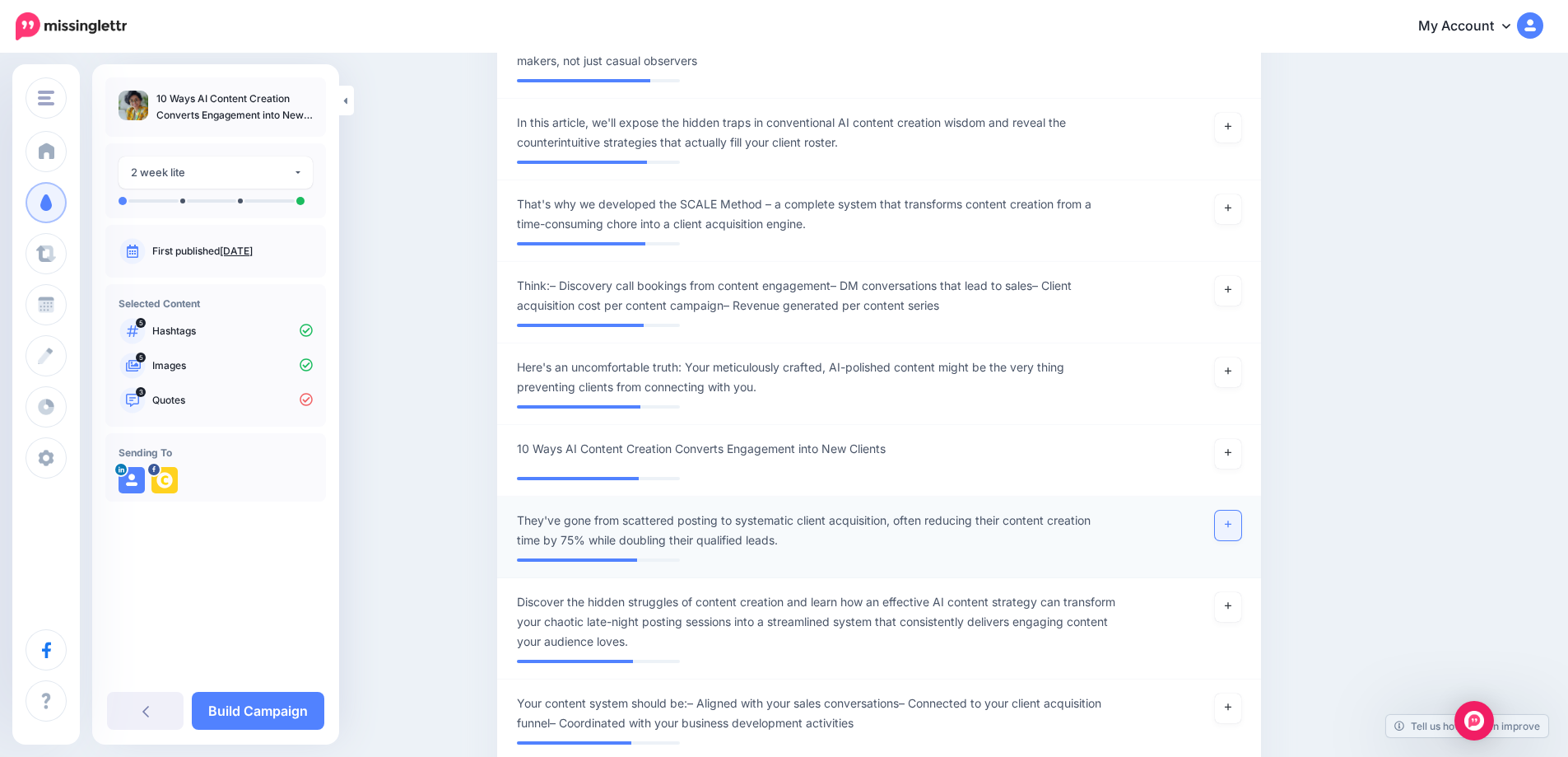
click at [1230, 534] on link at bounding box center [1228, 525] width 26 height 30
click at [1241, 521] on icon at bounding box center [1236, 520] width 9 height 9
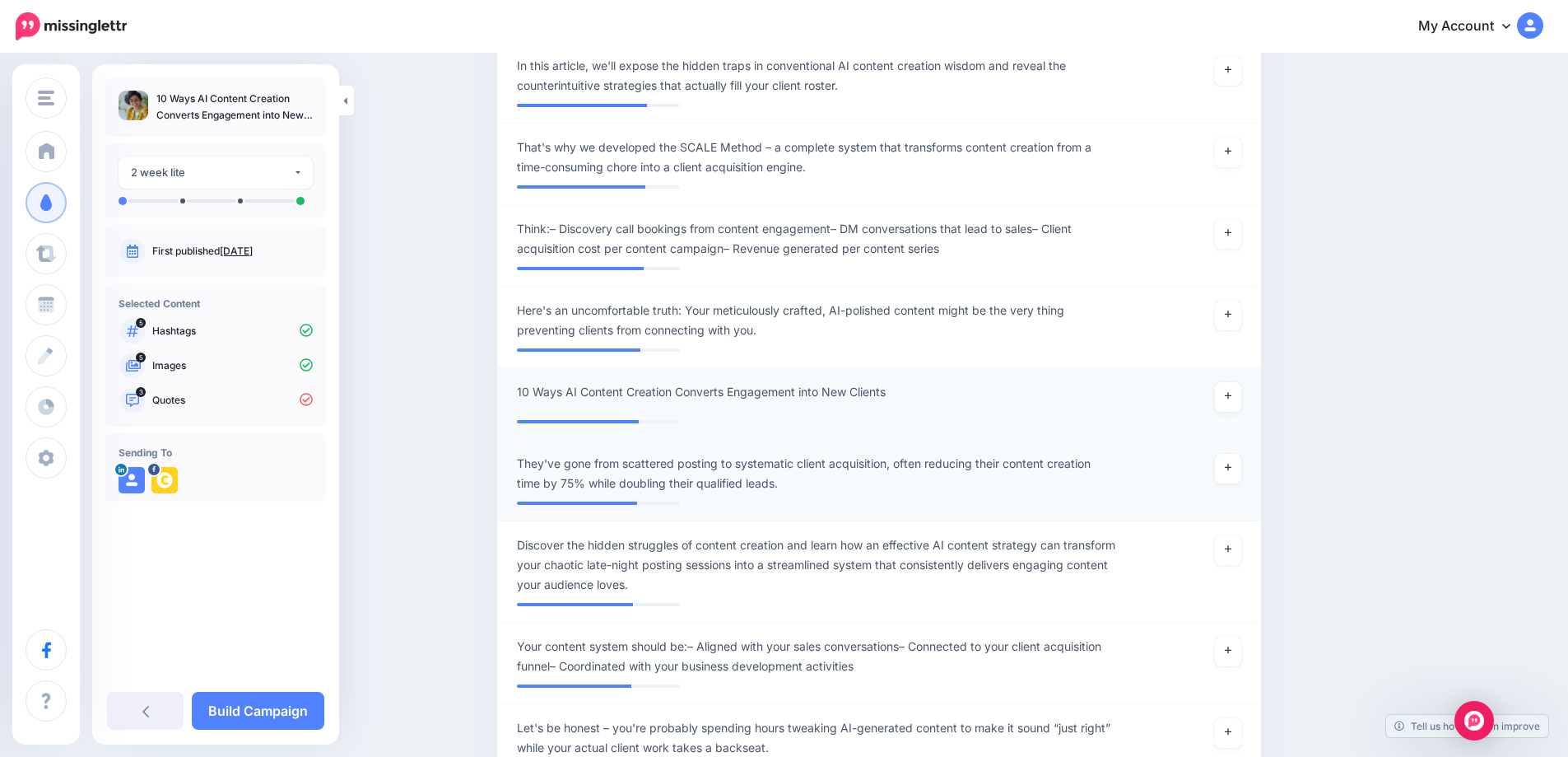
scroll to position [987, 0]
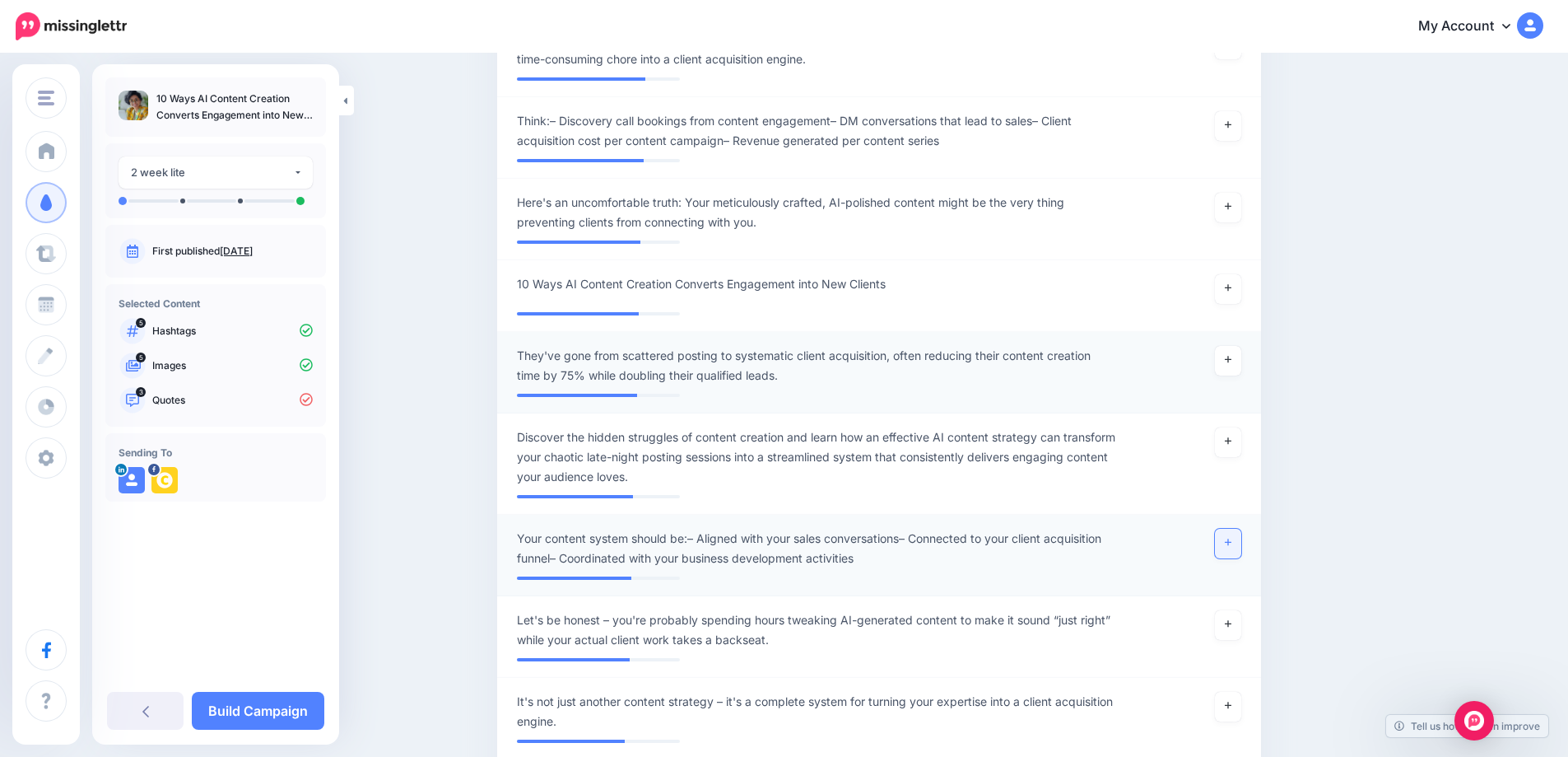
click at [1241, 543] on link at bounding box center [1228, 543] width 26 height 30
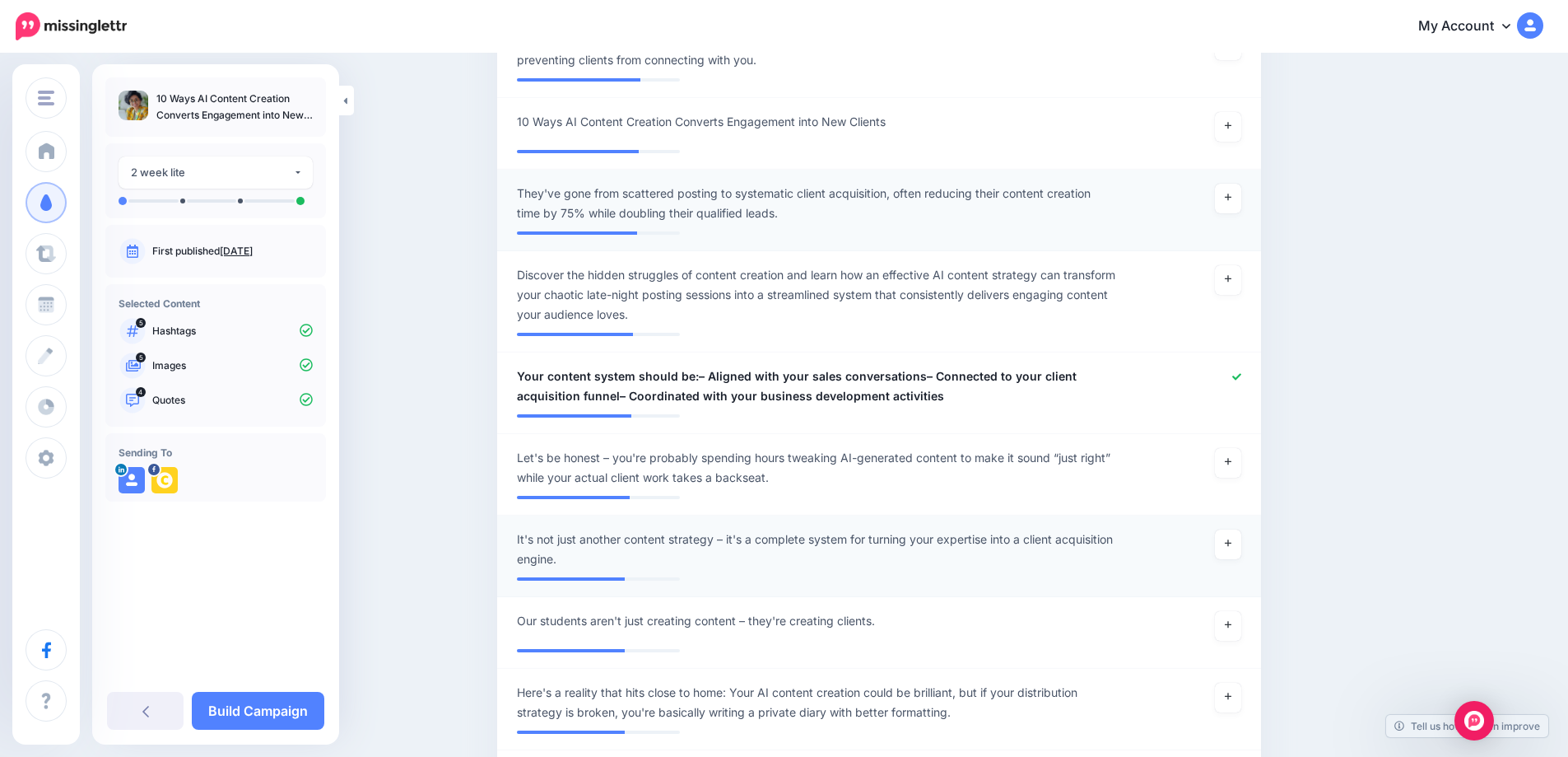
scroll to position [1152, 0]
click at [1241, 549] on link at bounding box center [1228, 541] width 26 height 30
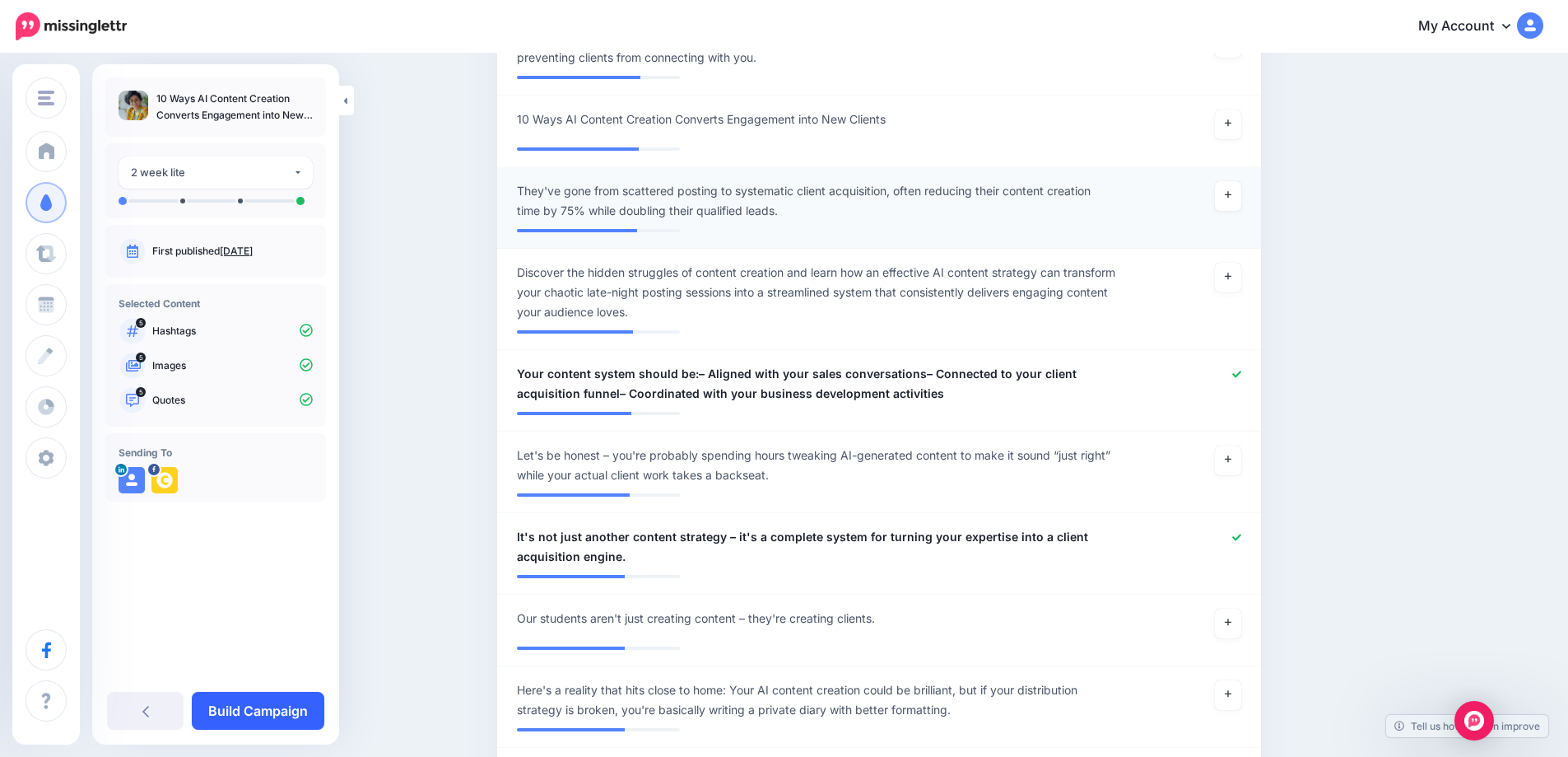
click at [273, 704] on link "Build Campaign" at bounding box center [257, 710] width 132 height 38
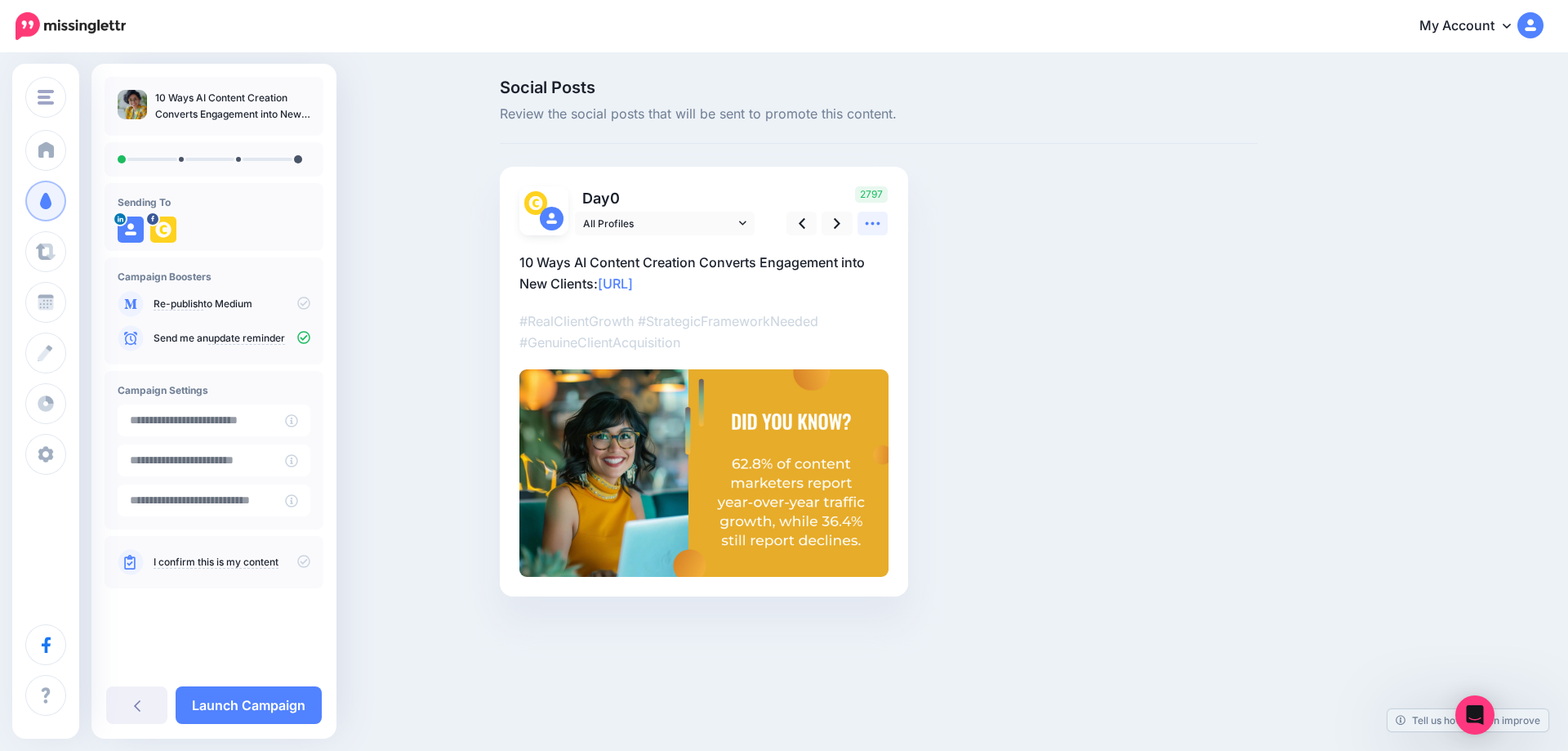
click at [865, 220] on icon at bounding box center [872, 224] width 17 height 17
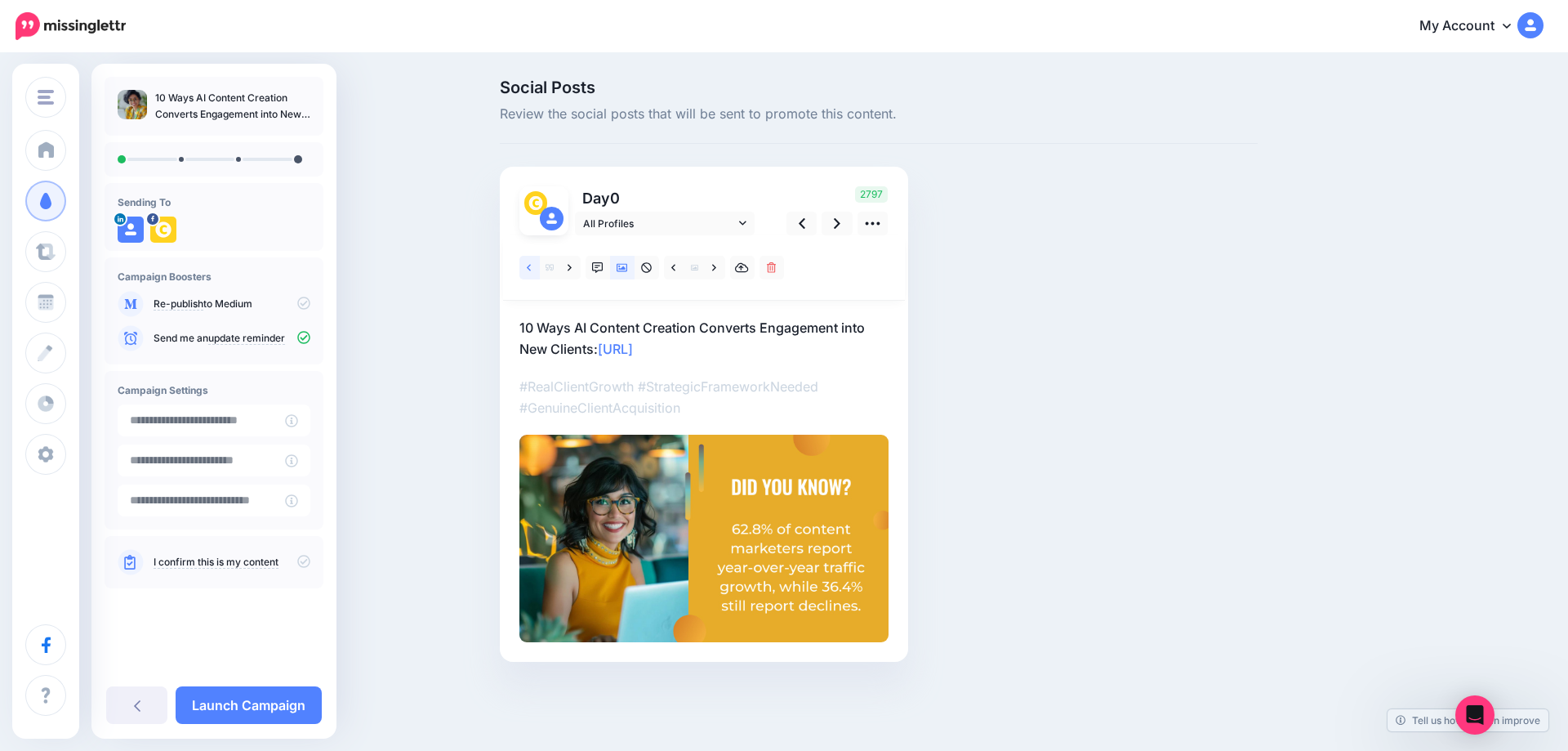
click at [535, 265] on link at bounding box center [529, 267] width 20 height 24
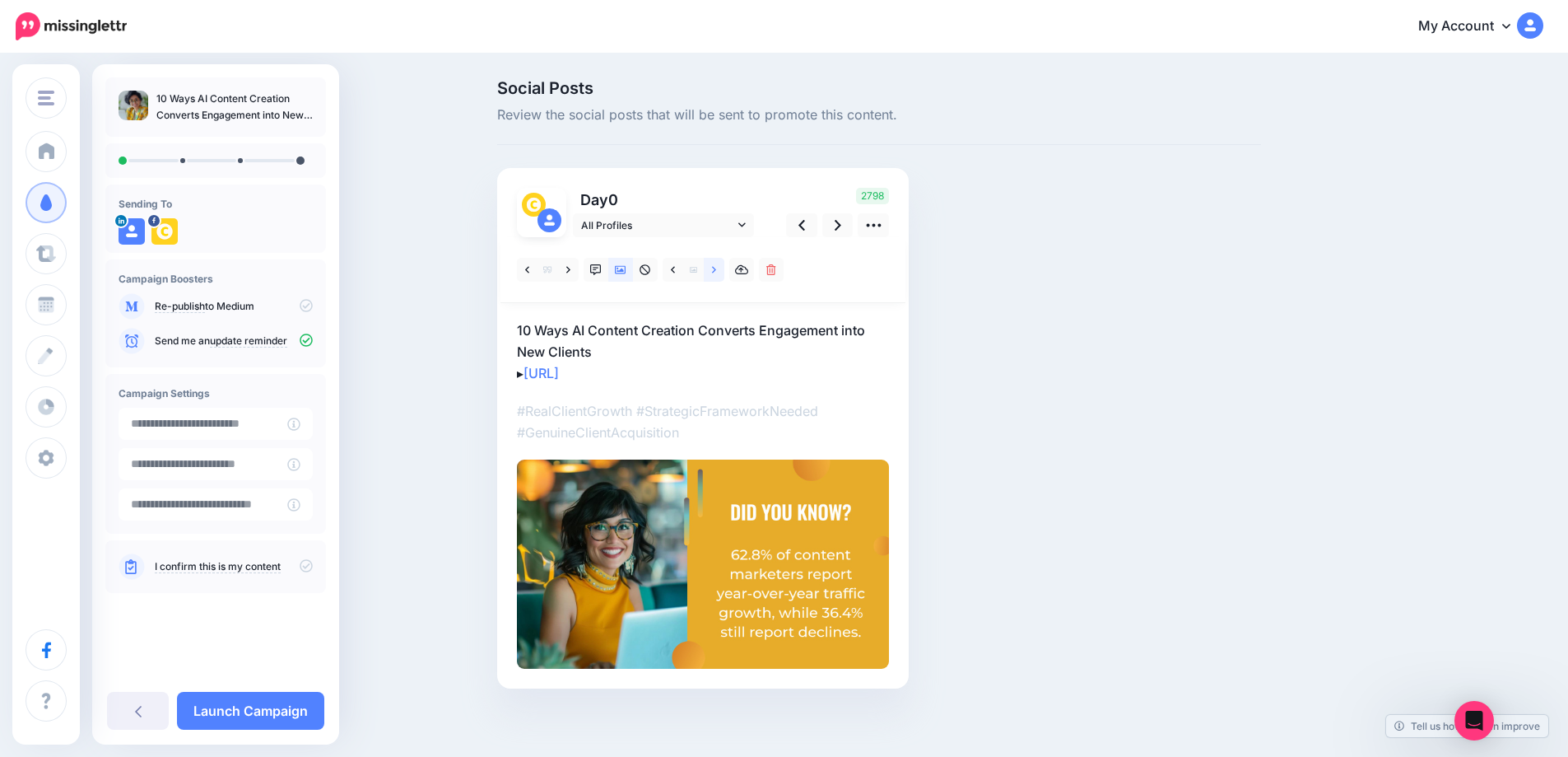
click at [716, 271] on icon at bounding box center [714, 270] width 4 height 12
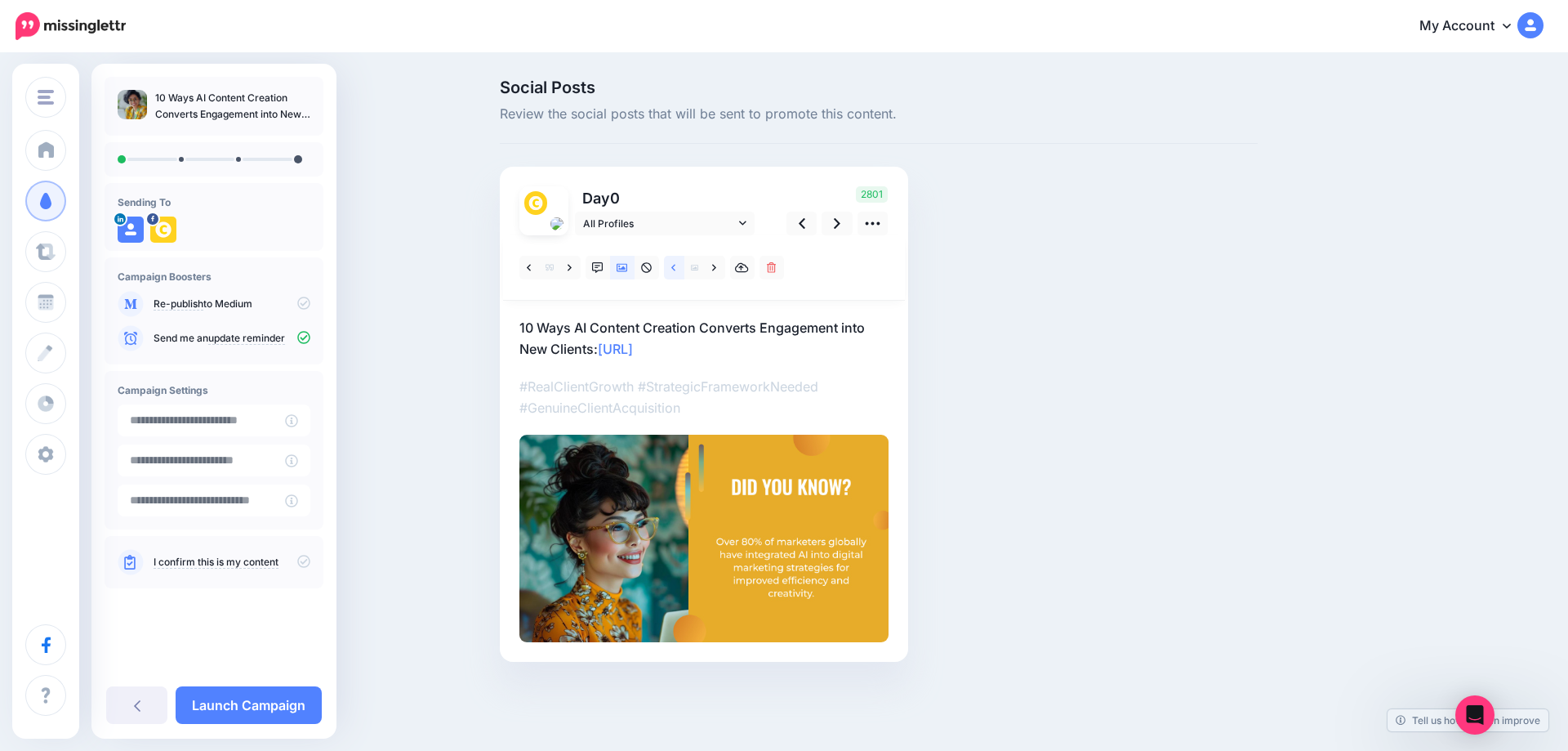
click at [670, 264] on link at bounding box center [674, 267] width 20 height 24
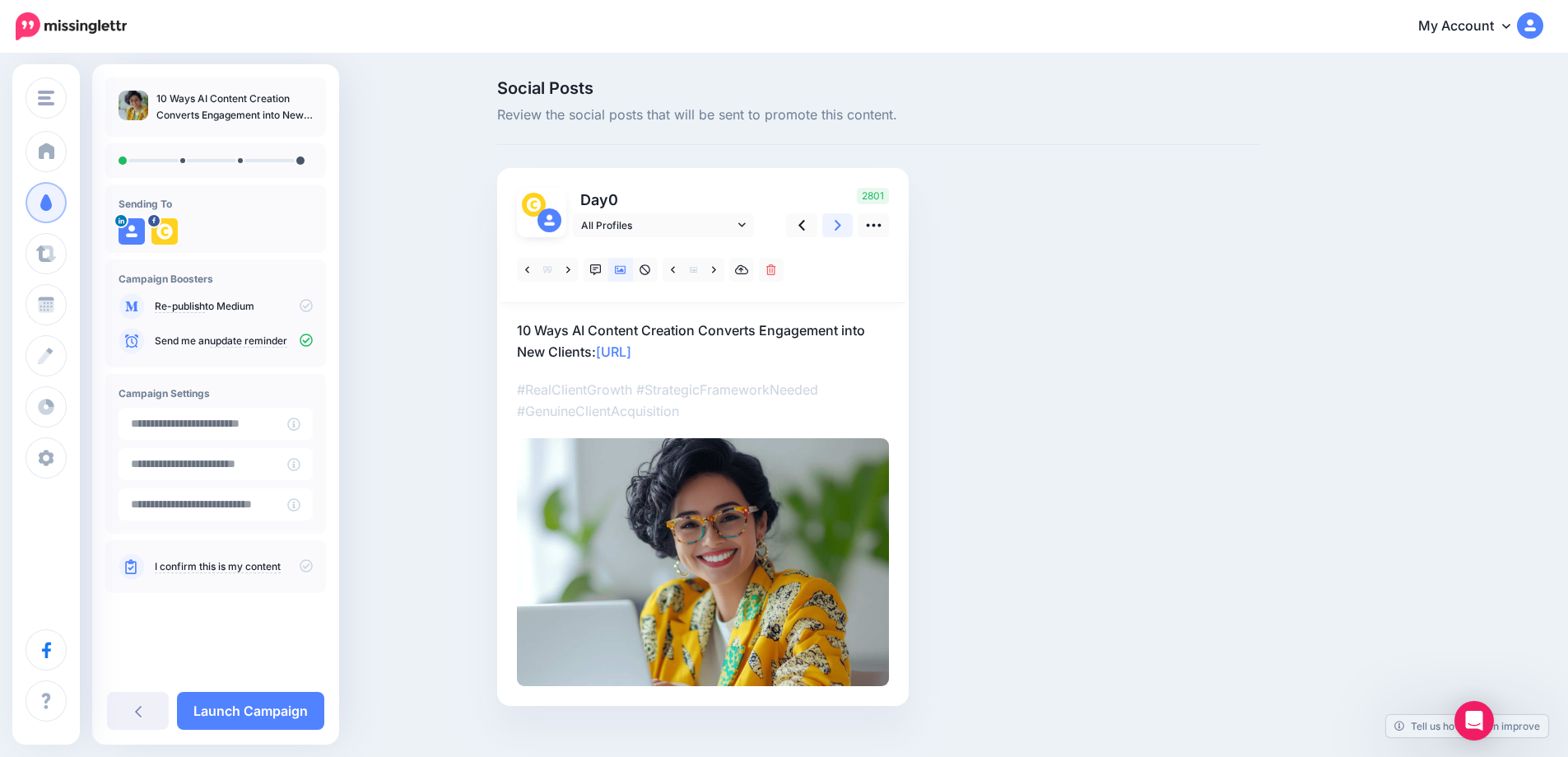
click at [850, 229] on link at bounding box center [838, 225] width 31 height 24
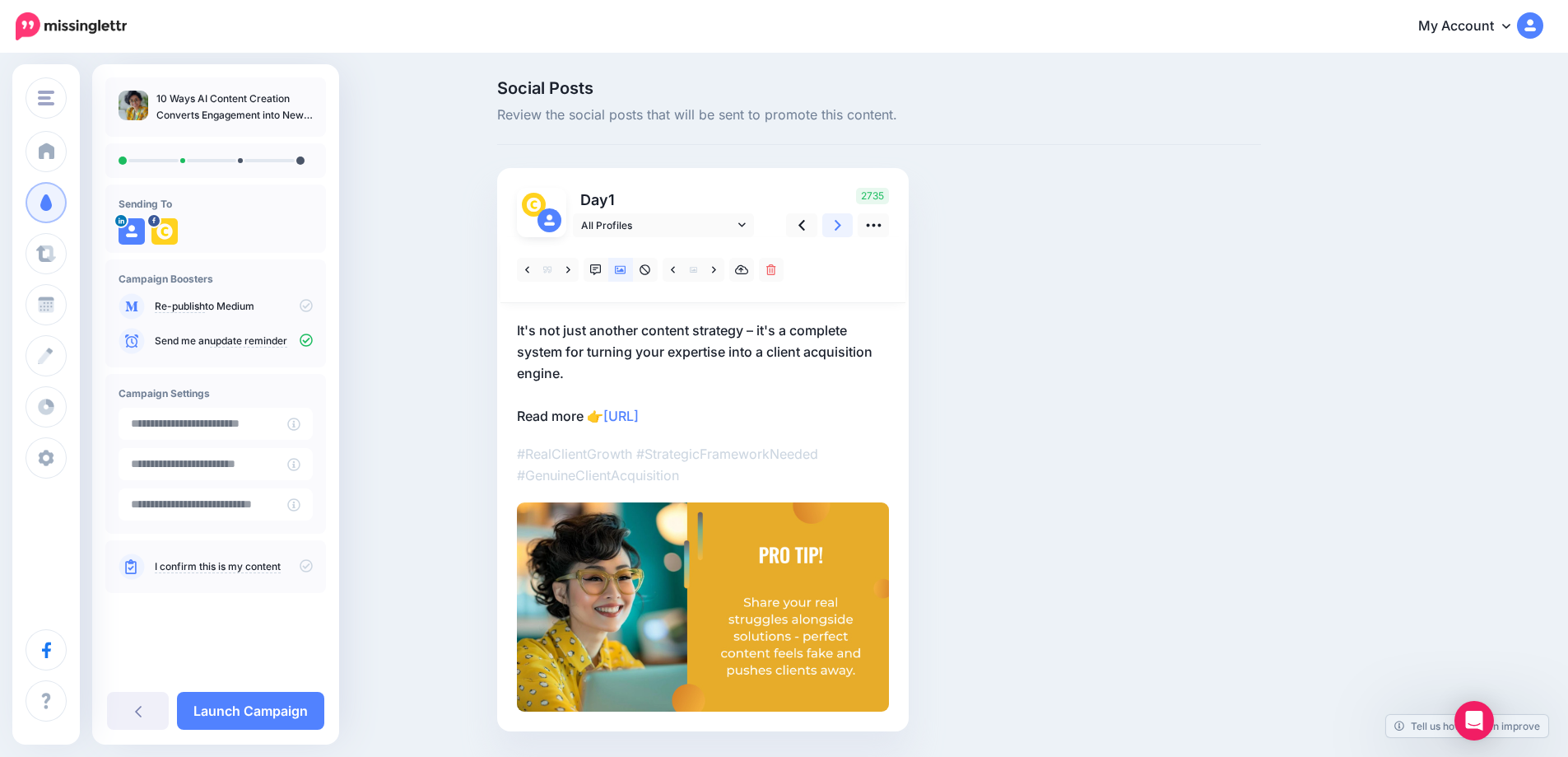
click at [853, 222] on link at bounding box center [838, 225] width 31 height 24
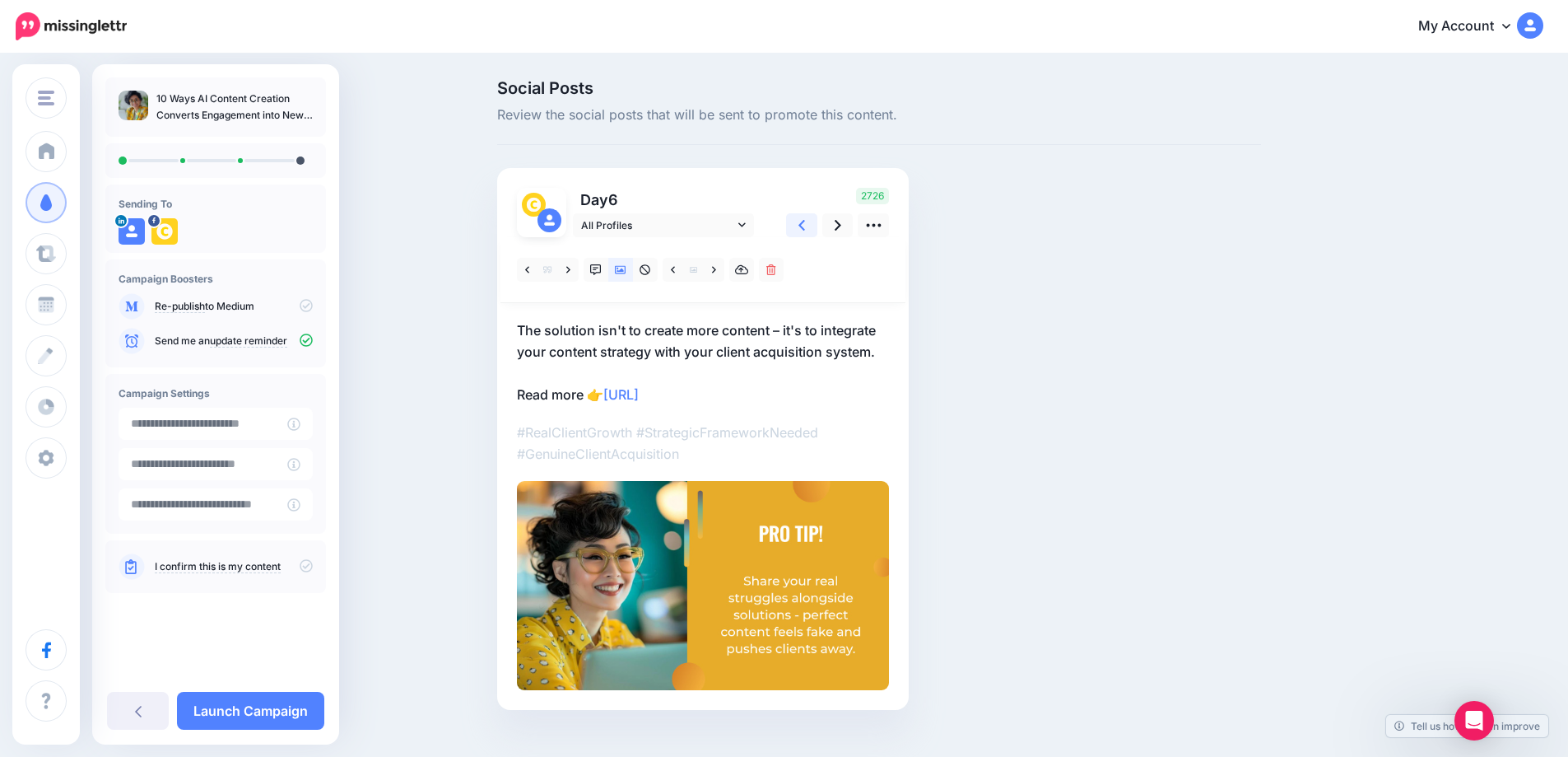
click at [813, 225] on link at bounding box center [801, 225] width 31 height 24
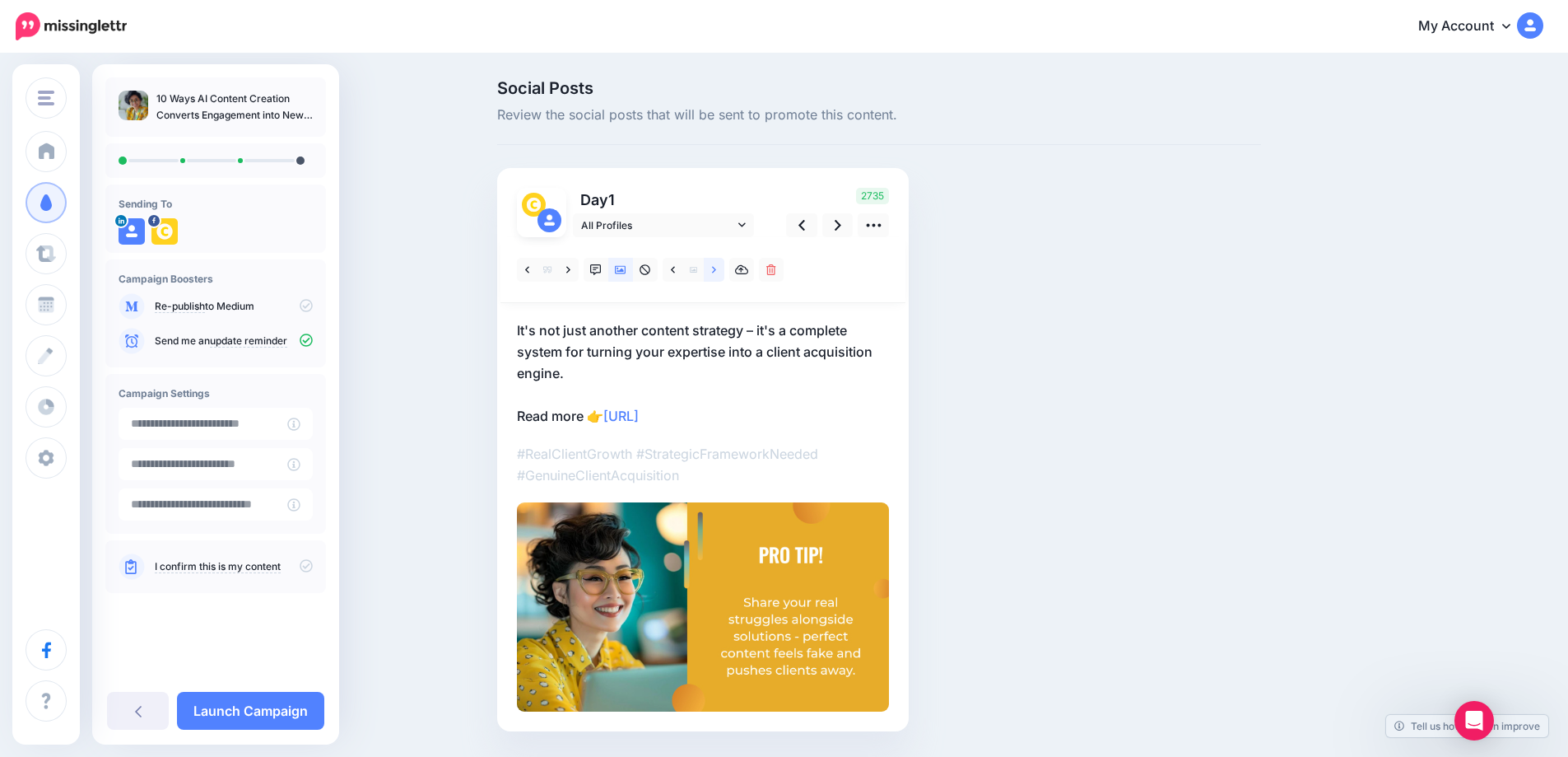
click at [716, 266] on icon at bounding box center [714, 270] width 4 height 12
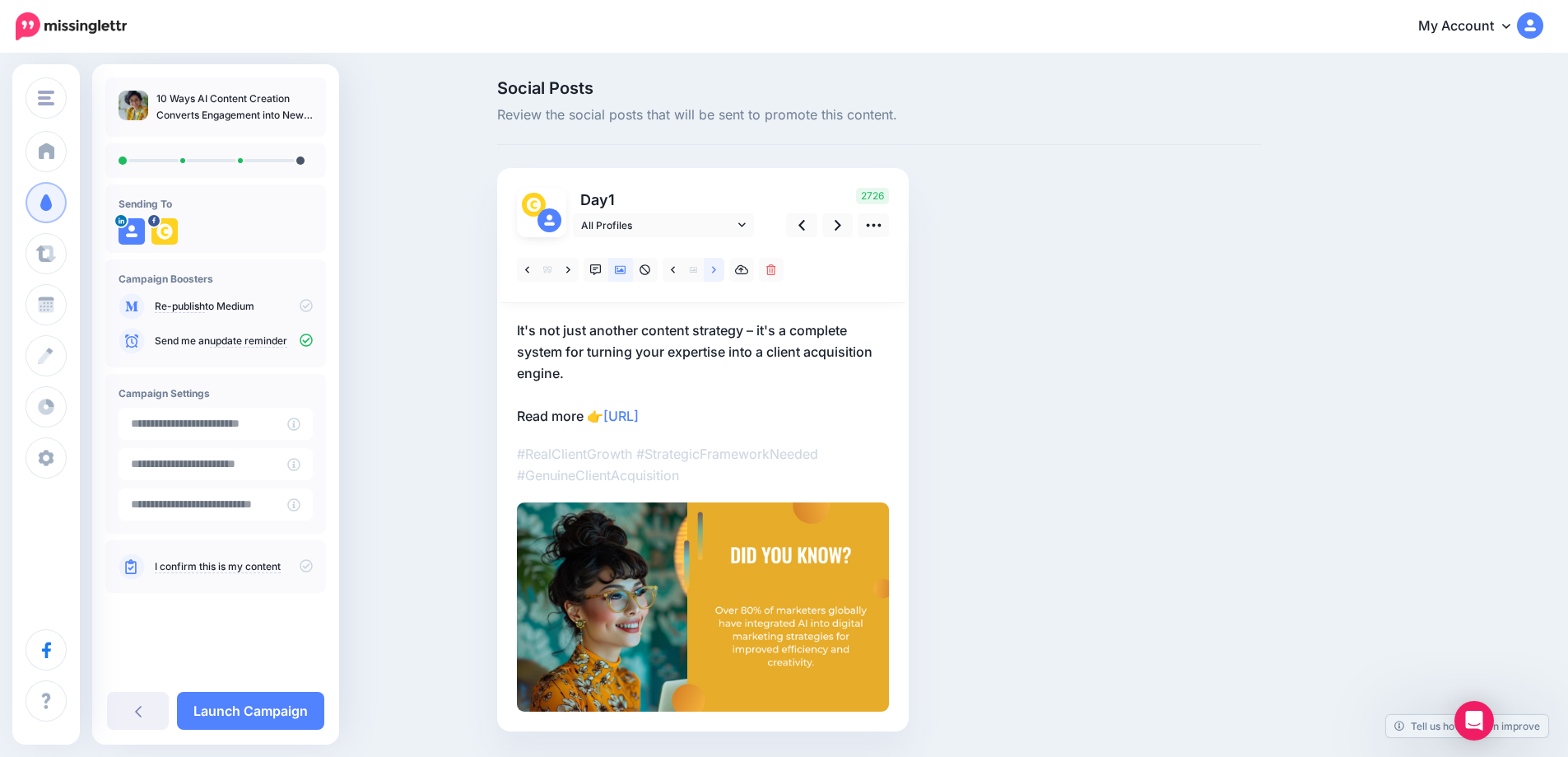
click at [716, 266] on icon at bounding box center [714, 270] width 4 height 12
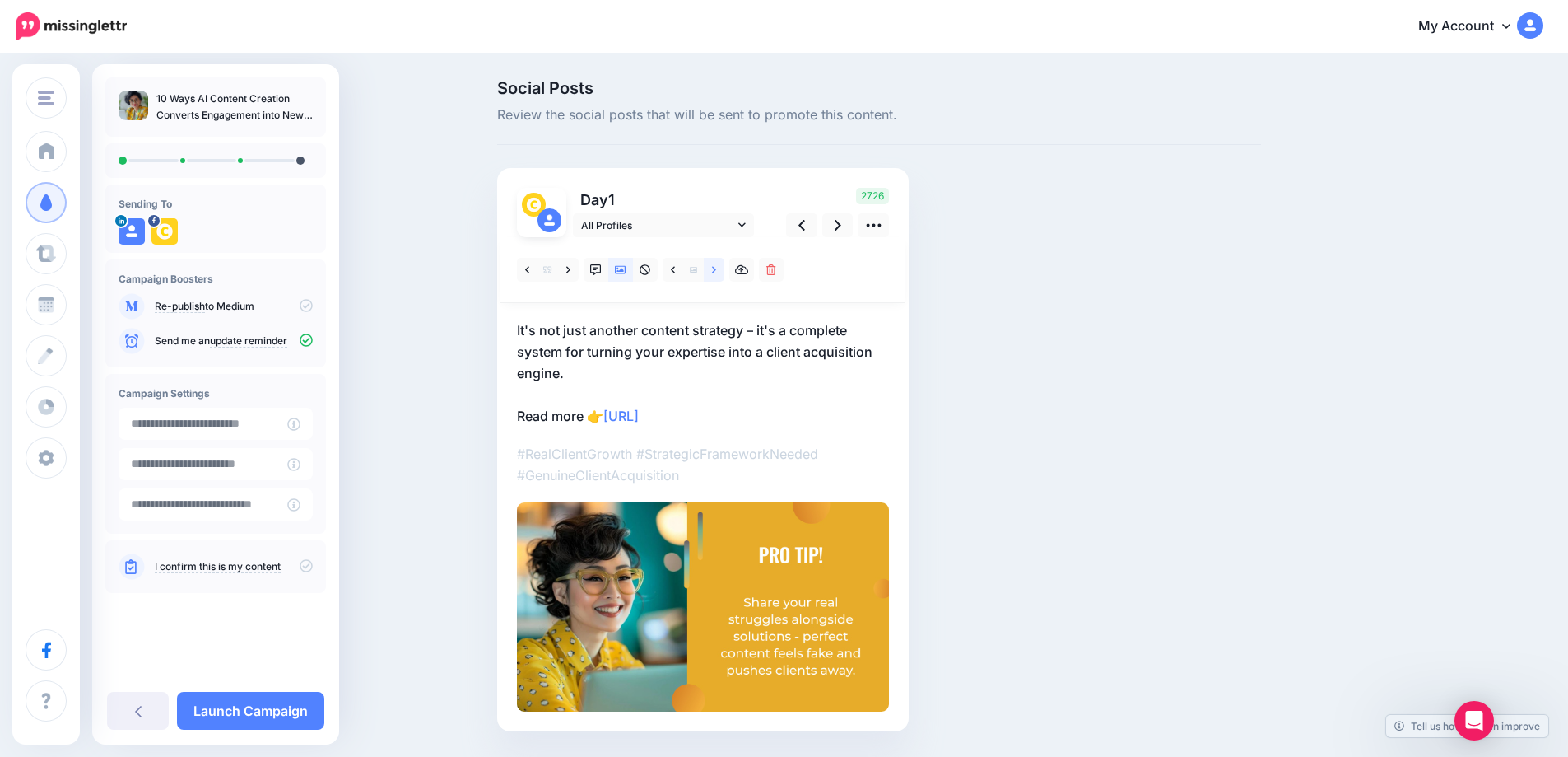
click at [723, 270] on link at bounding box center [714, 269] width 20 height 24
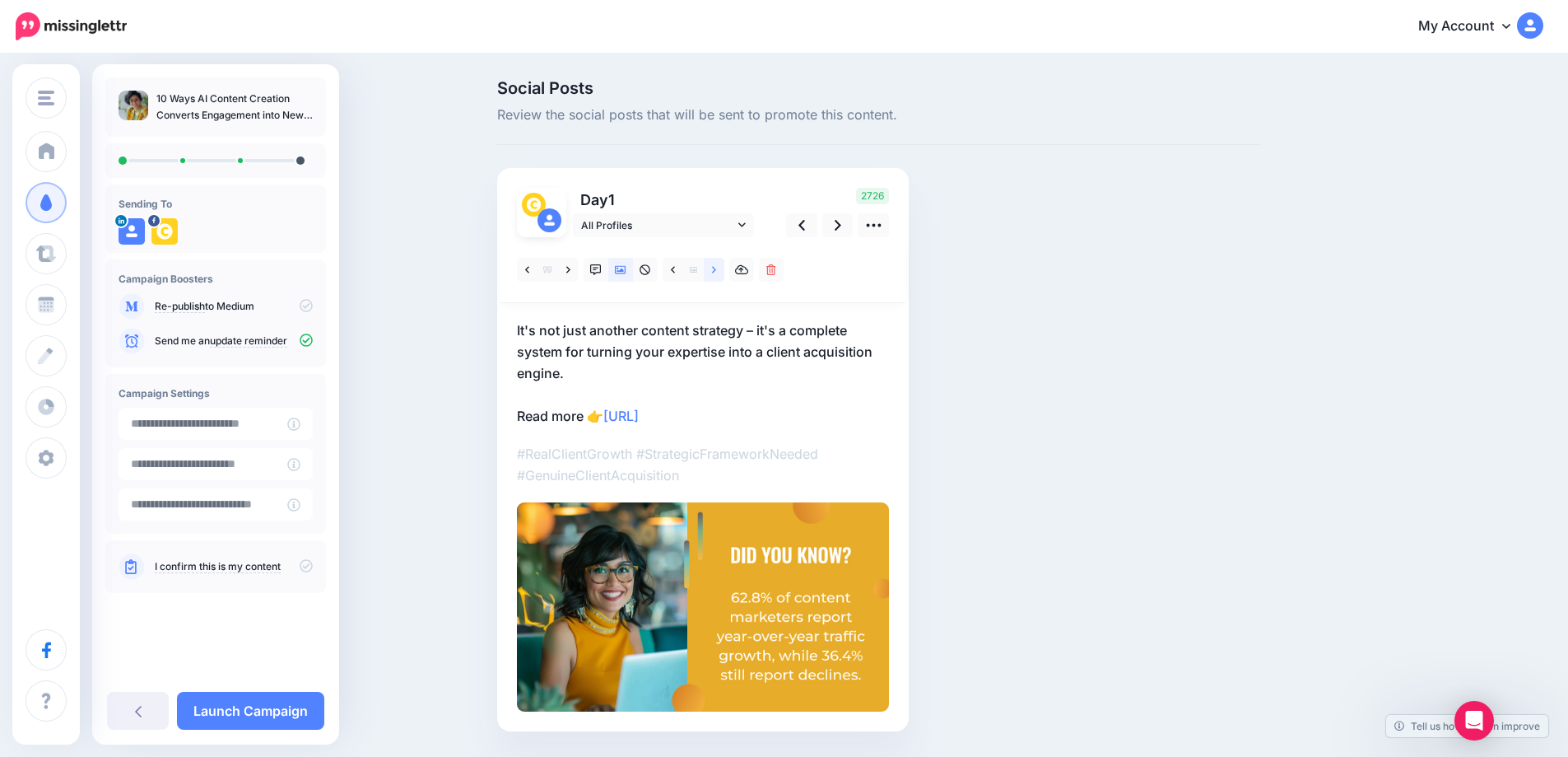
click at [715, 269] on link at bounding box center [714, 269] width 20 height 24
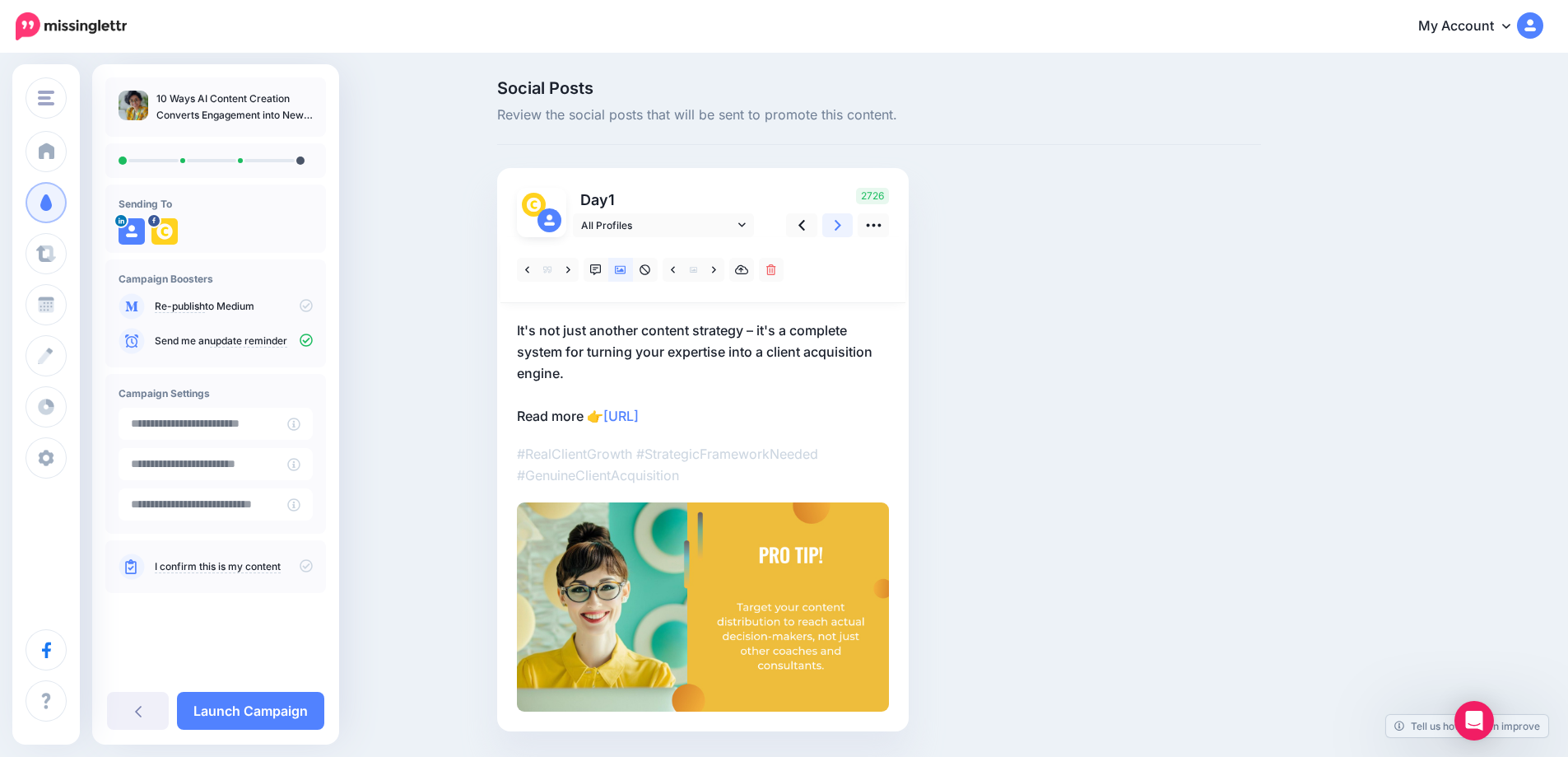
click at [852, 222] on link at bounding box center [838, 225] width 31 height 24
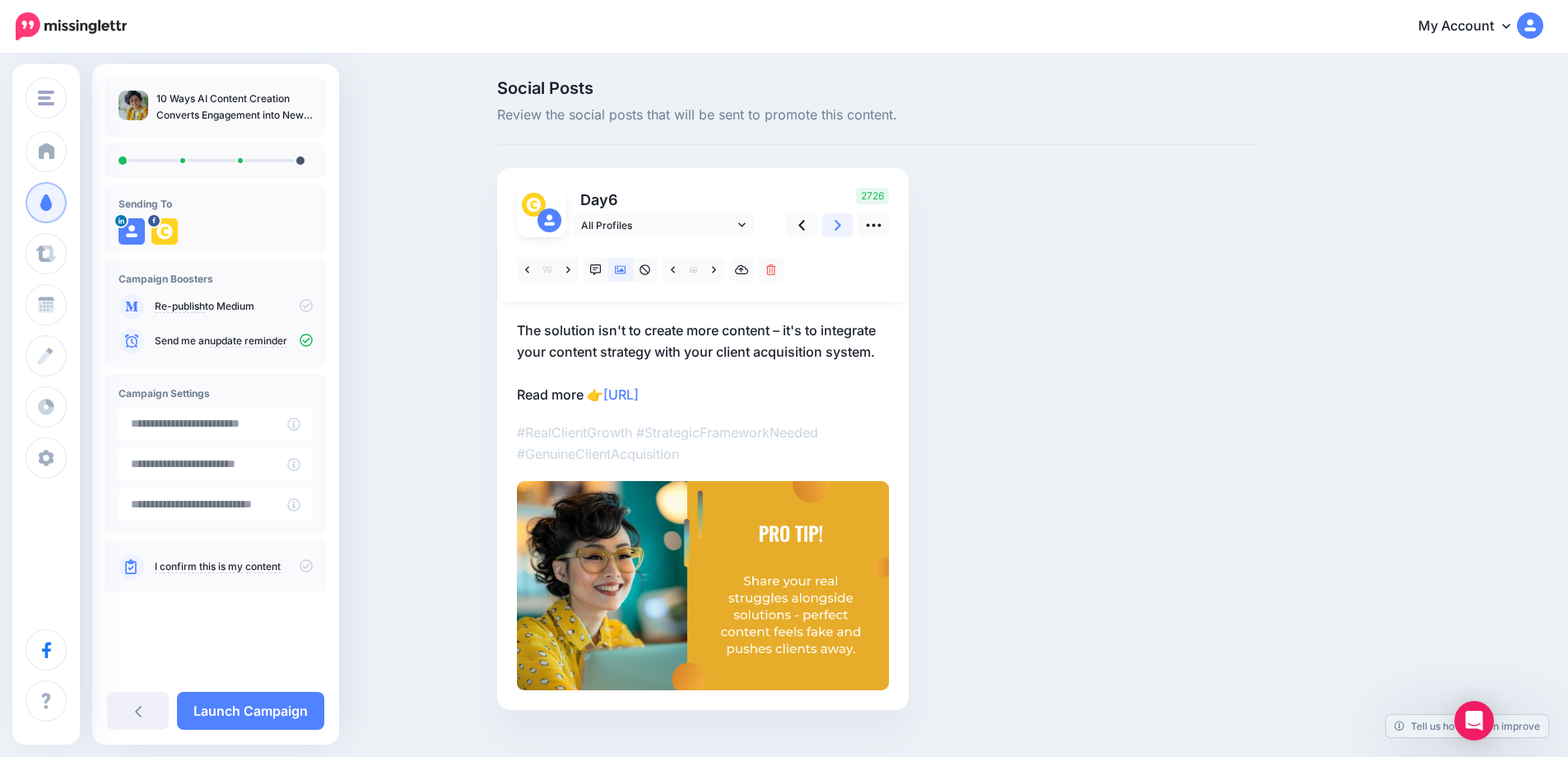
click at [841, 227] on icon at bounding box center [838, 225] width 7 height 11
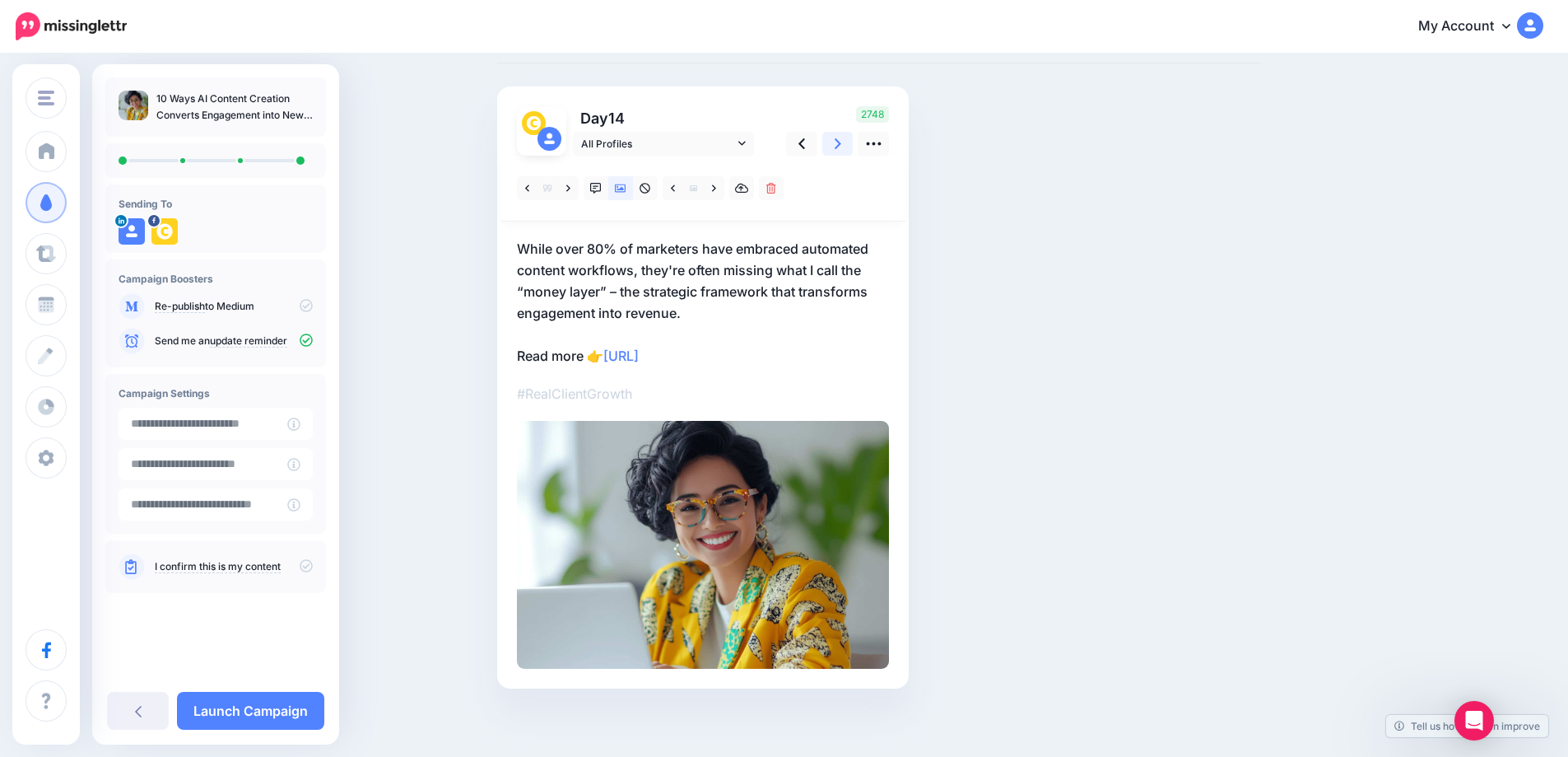
scroll to position [87, 0]
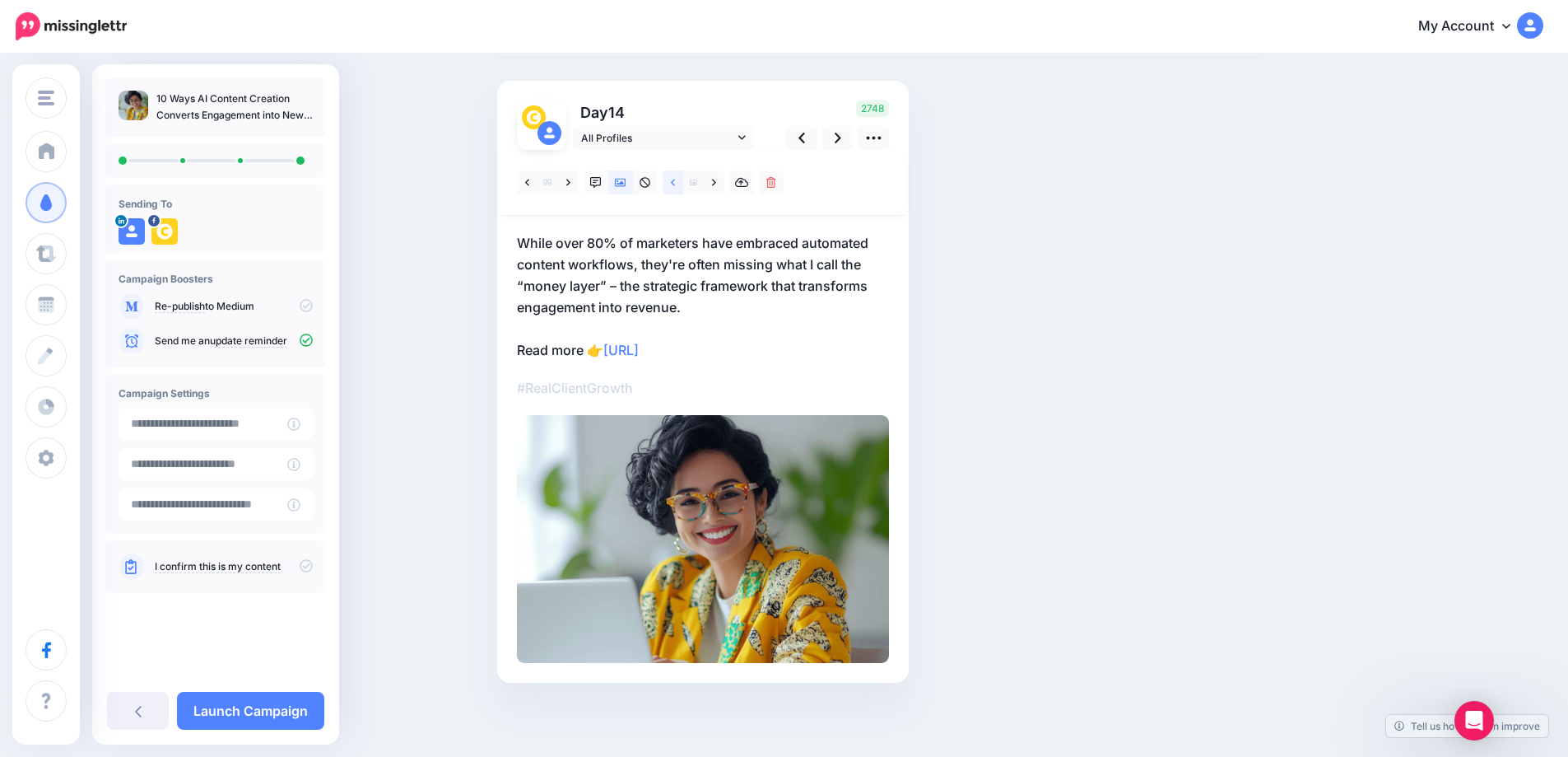
click at [675, 178] on icon at bounding box center [673, 183] width 4 height 12
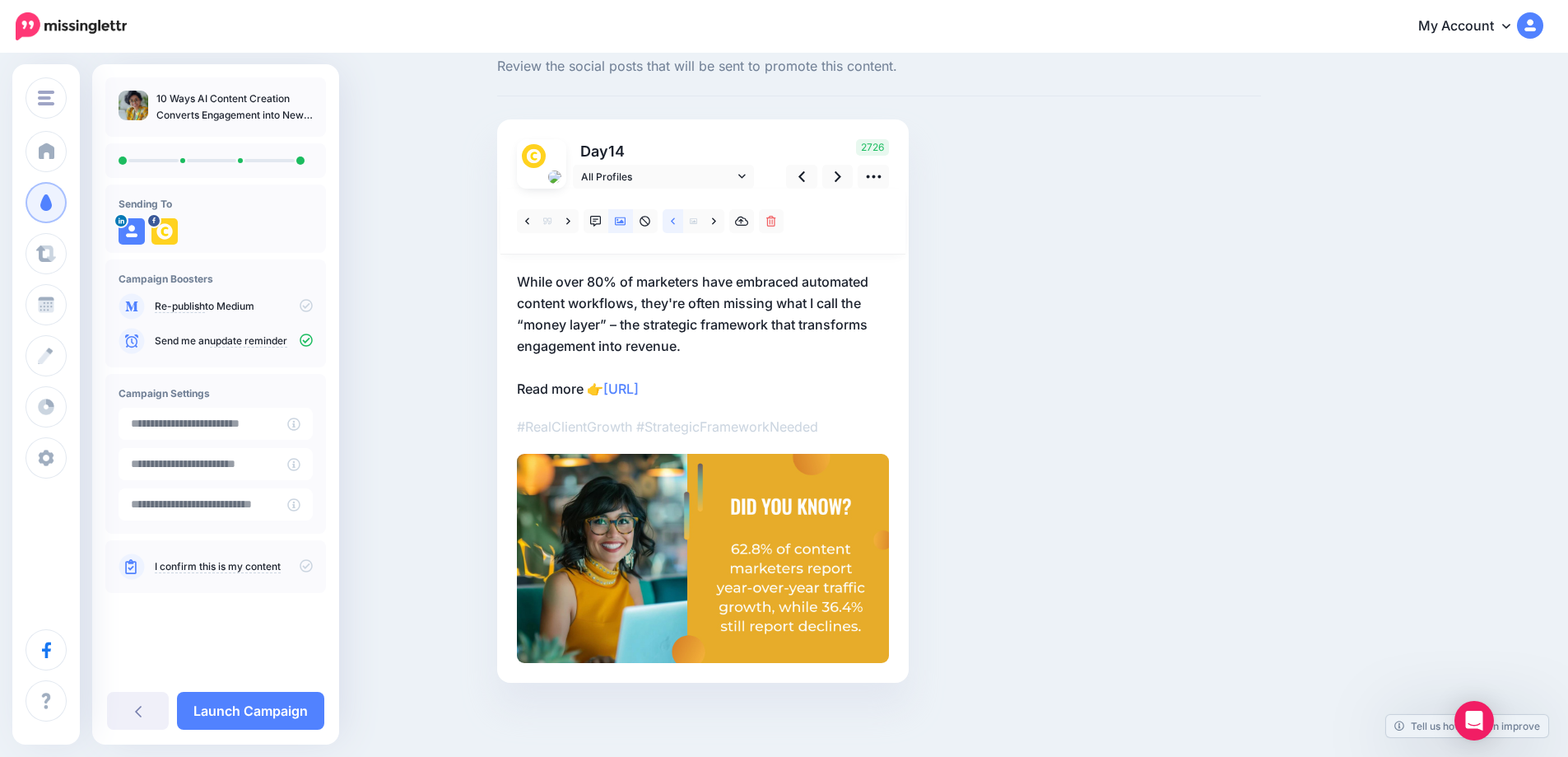
scroll to position [48, 0]
click at [678, 178] on span "All Profiles" at bounding box center [658, 176] width 153 height 17
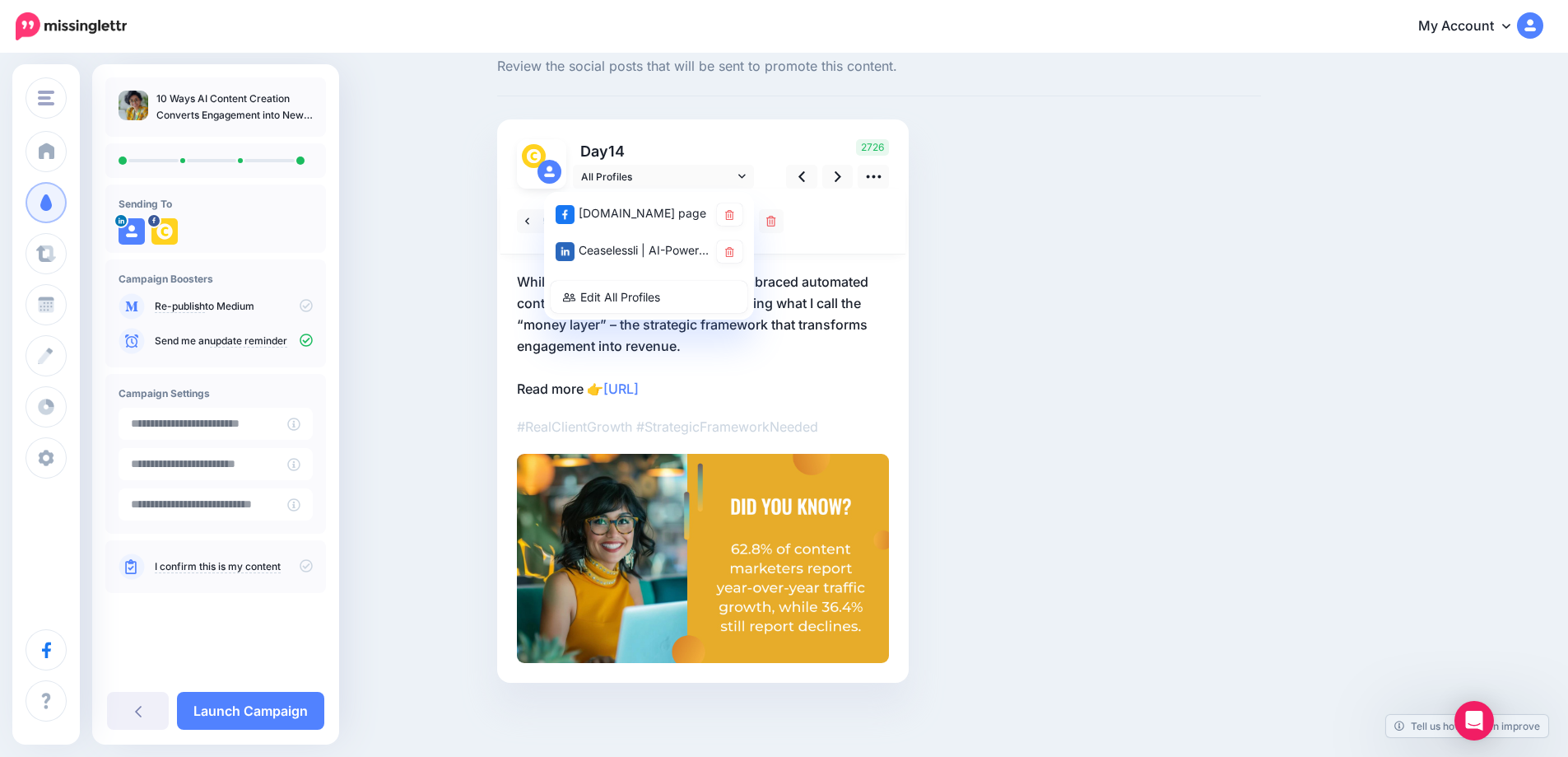
click at [1088, 285] on div "Social Posts Review the social posts that will be sent to promote this content.…" at bounding box center [879, 381] width 789 height 700
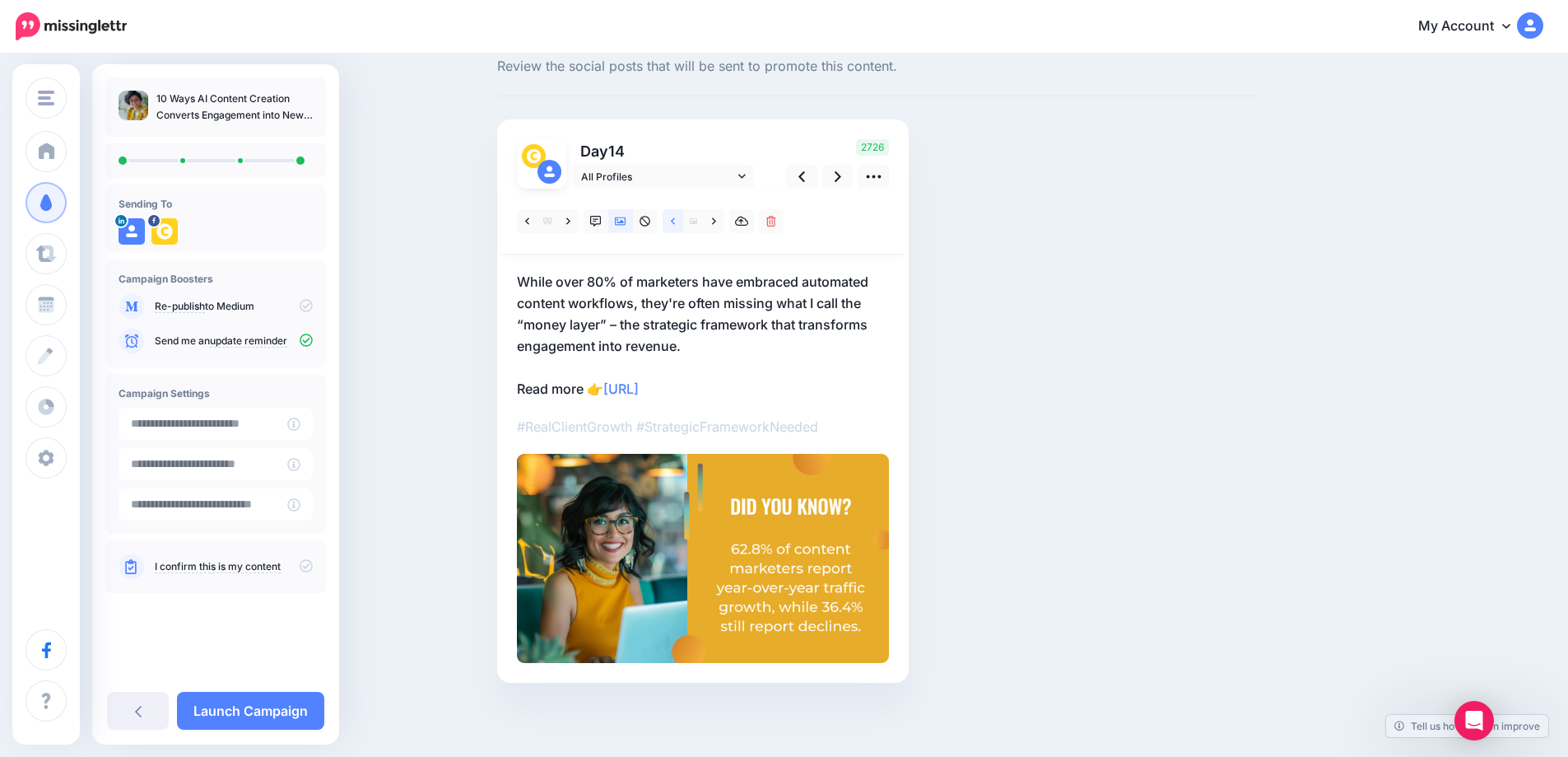
click at [675, 222] on icon at bounding box center [673, 220] width 4 height 7
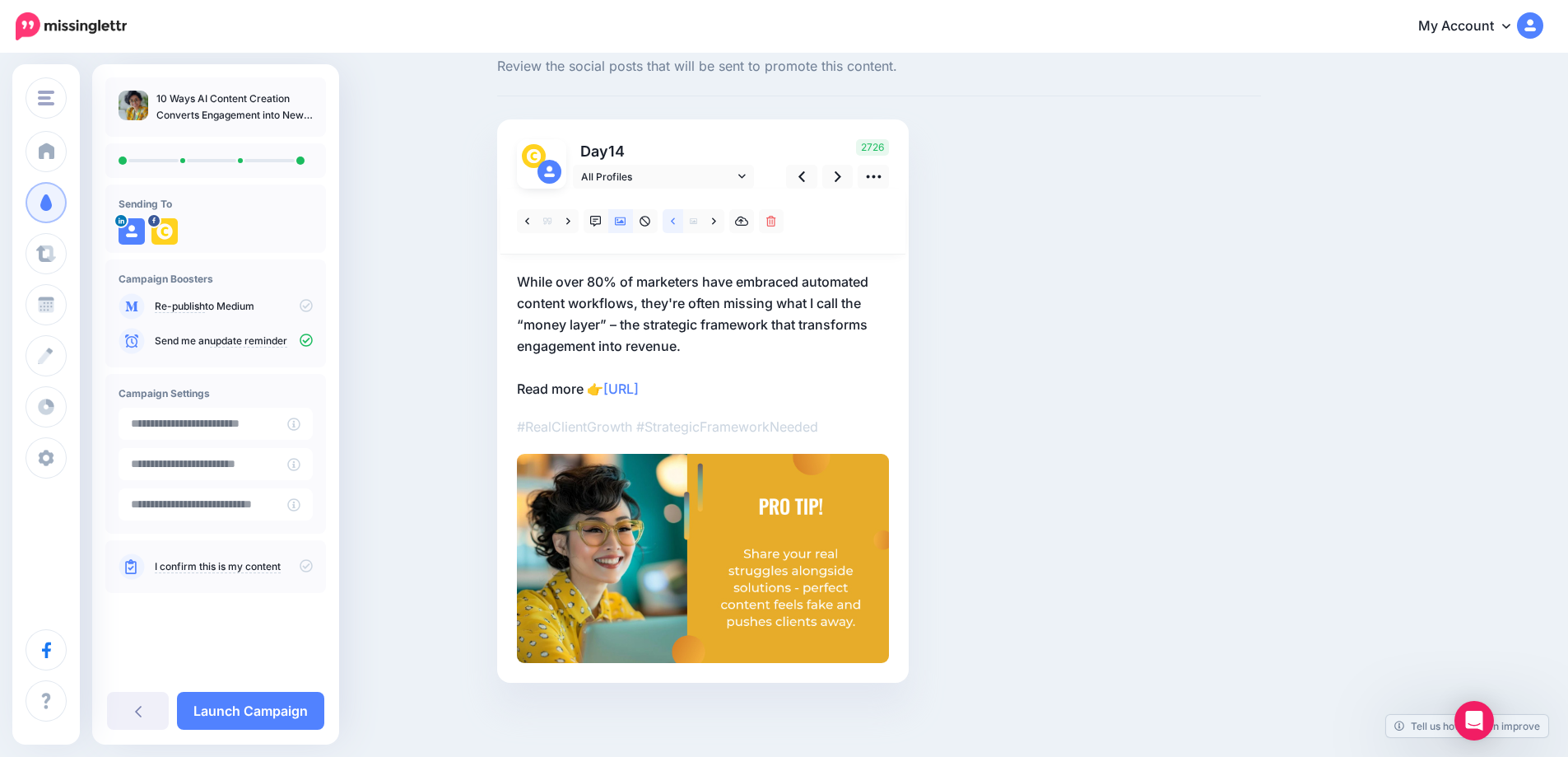
click at [675, 222] on icon at bounding box center [673, 220] width 4 height 7
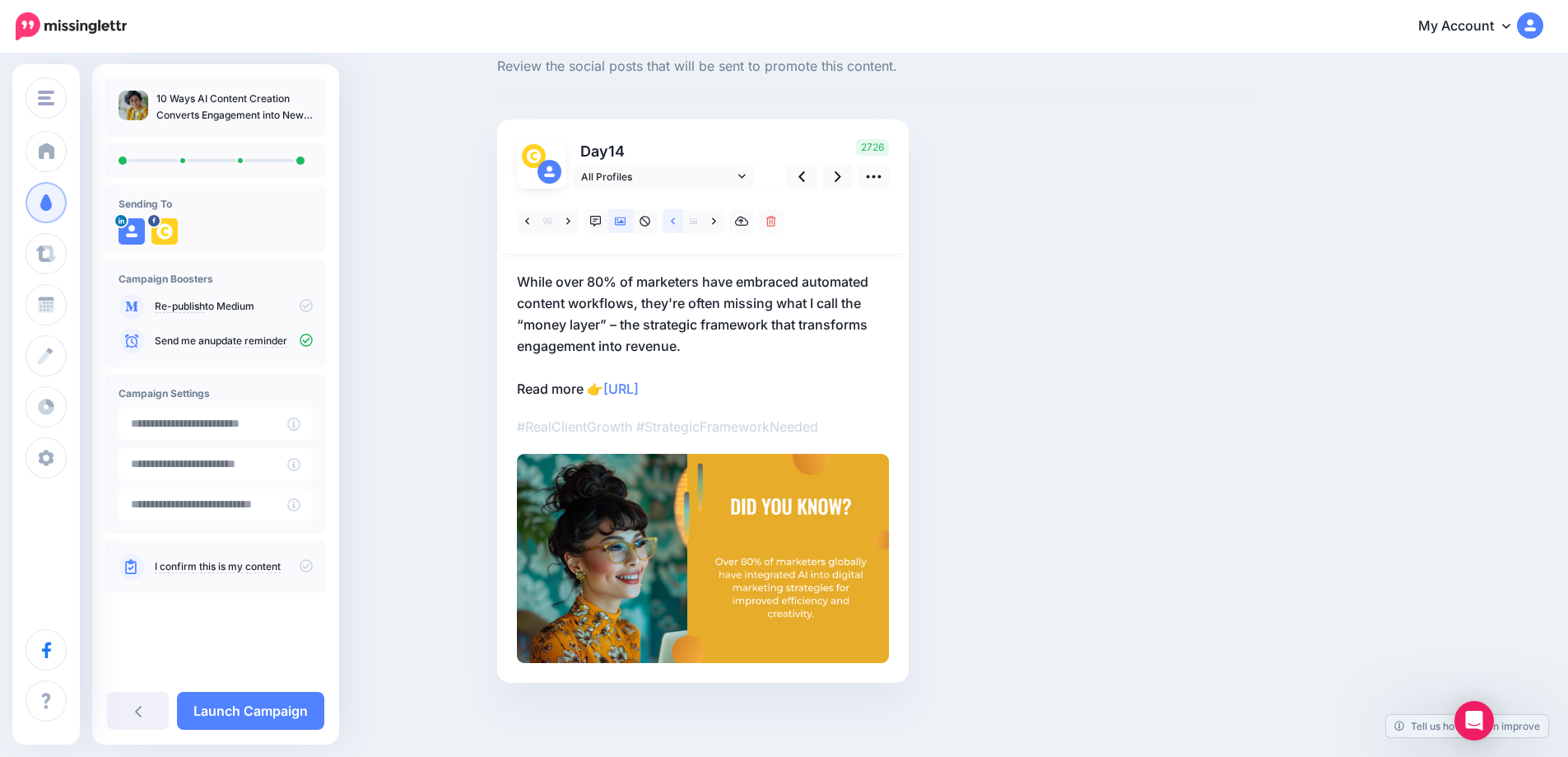
click at [674, 220] on link at bounding box center [672, 221] width 20 height 24
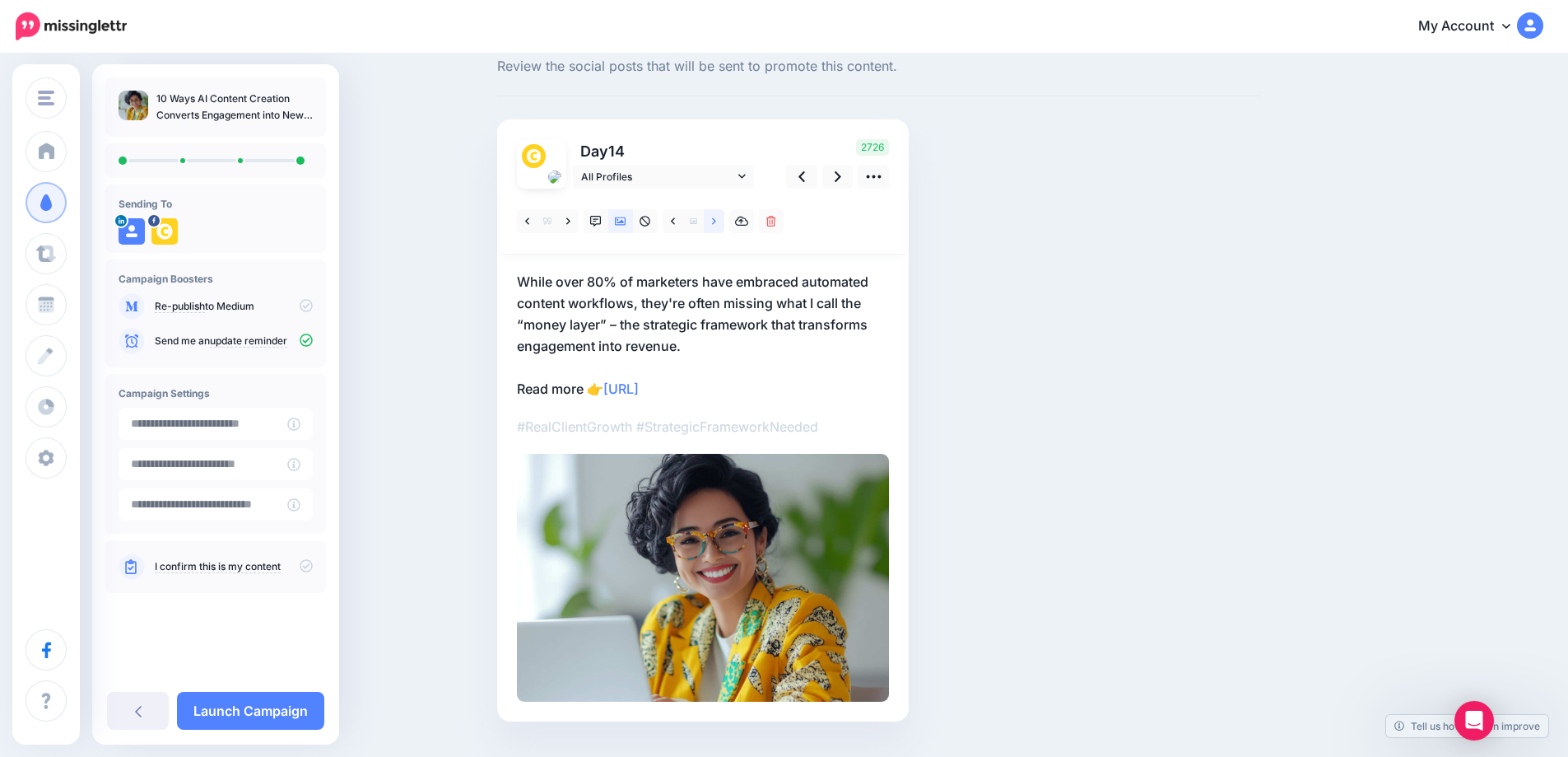
click at [722, 228] on link at bounding box center [714, 221] width 20 height 24
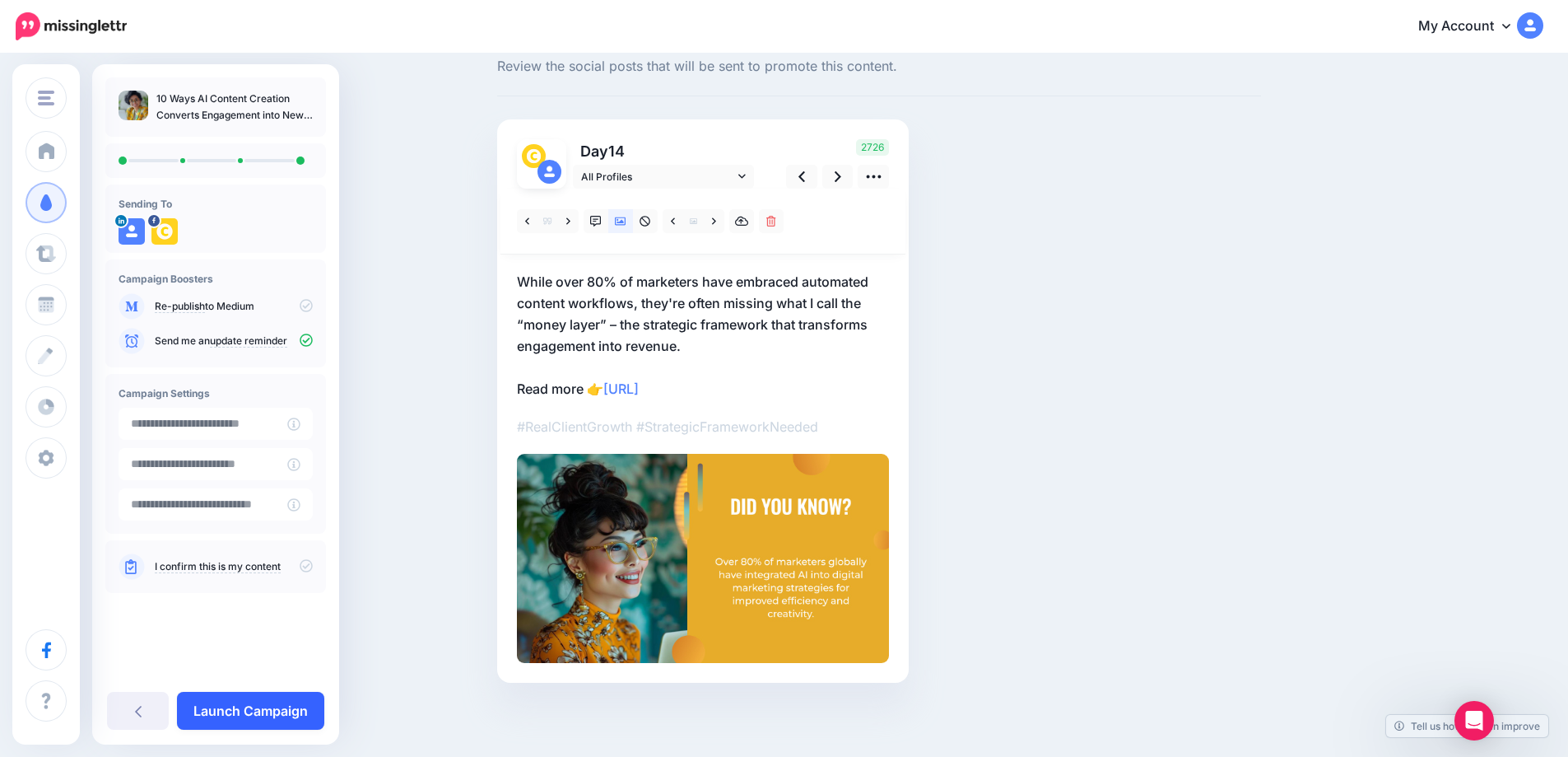
click at [286, 711] on link "Launch Campaign" at bounding box center [251, 710] width 148 height 38
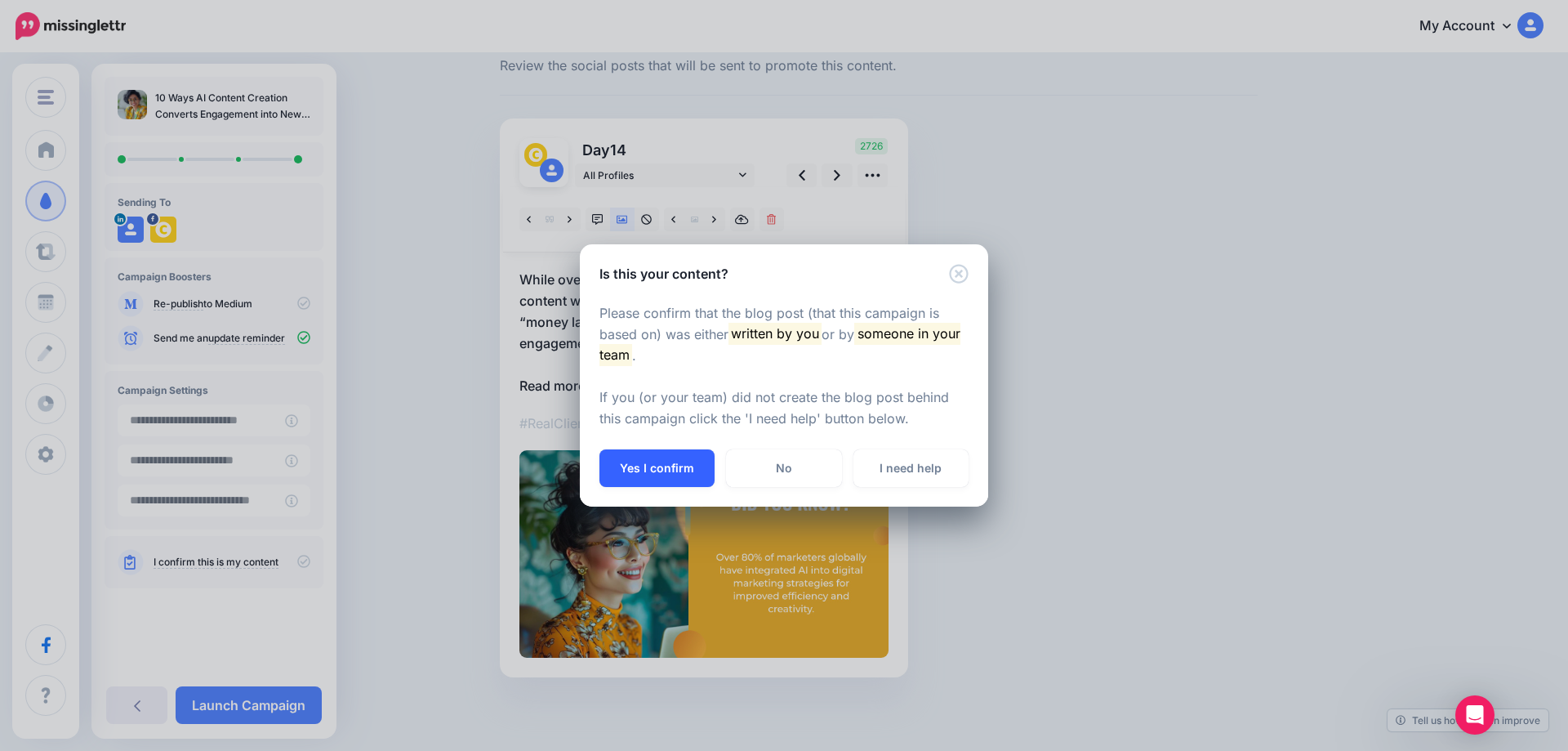
click at [651, 468] on button "Yes I confirm" at bounding box center [657, 468] width 115 height 37
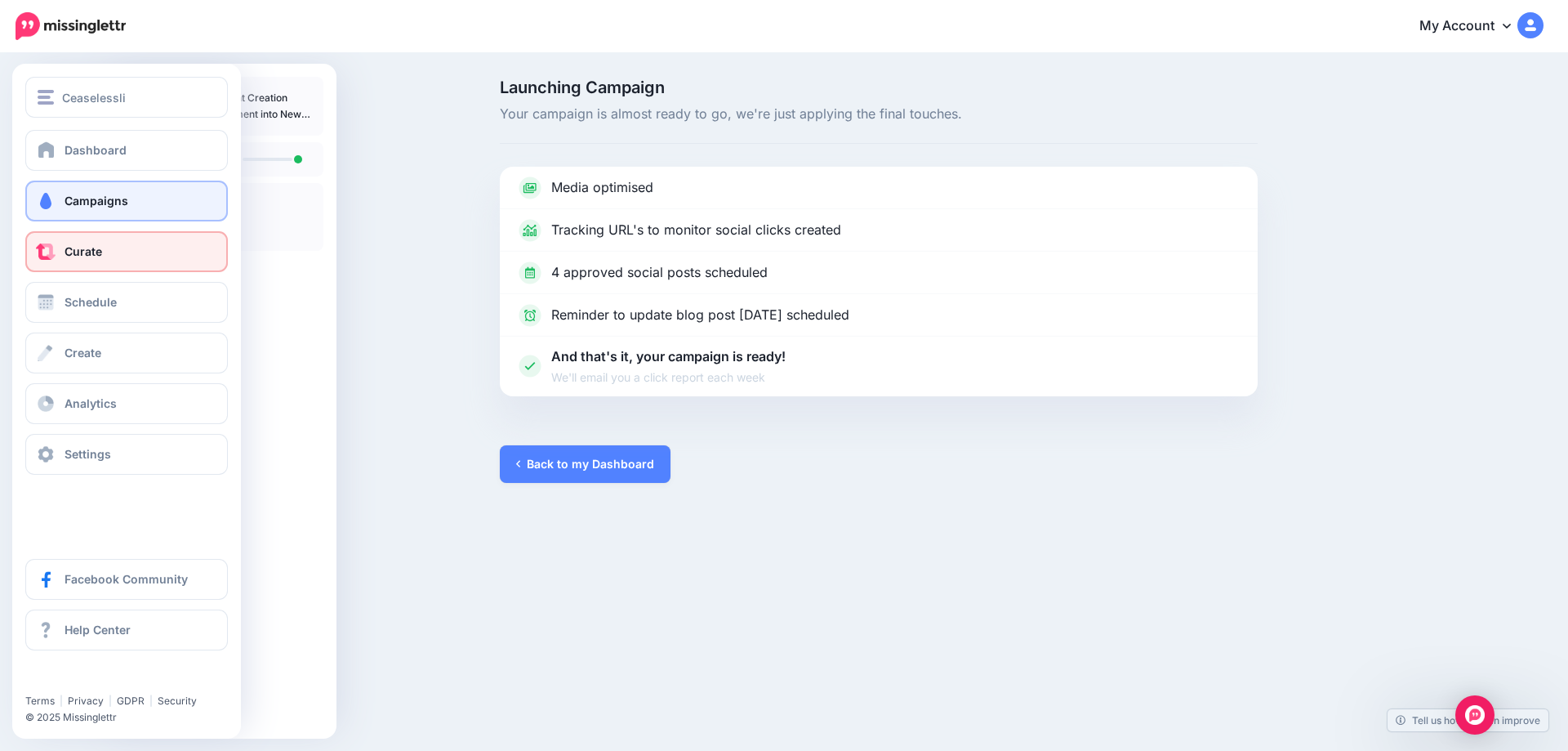
click at [118, 254] on link "Curate" at bounding box center [126, 252] width 203 height 41
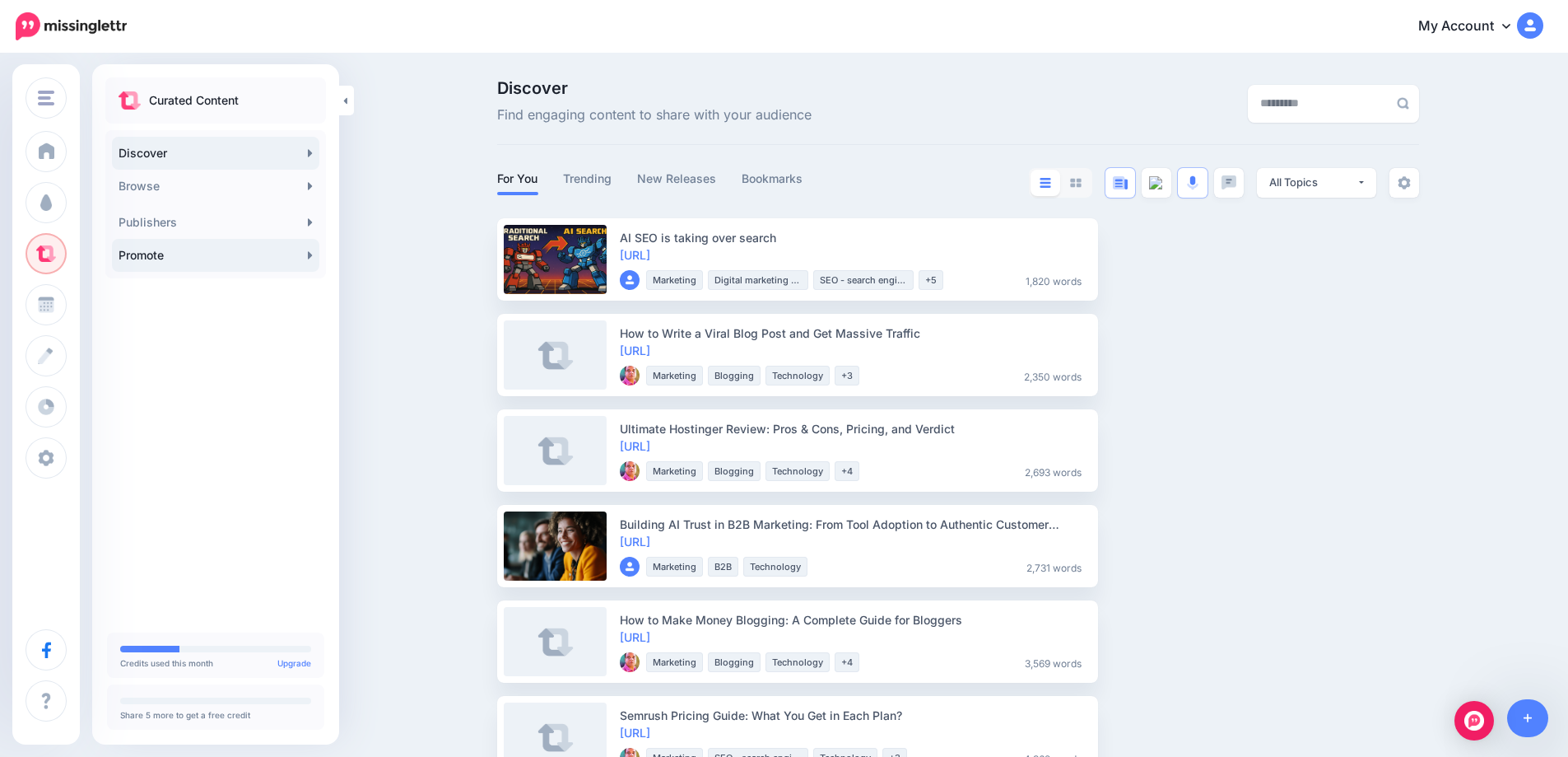
click at [311, 253] on icon at bounding box center [310, 256] width 5 height 14
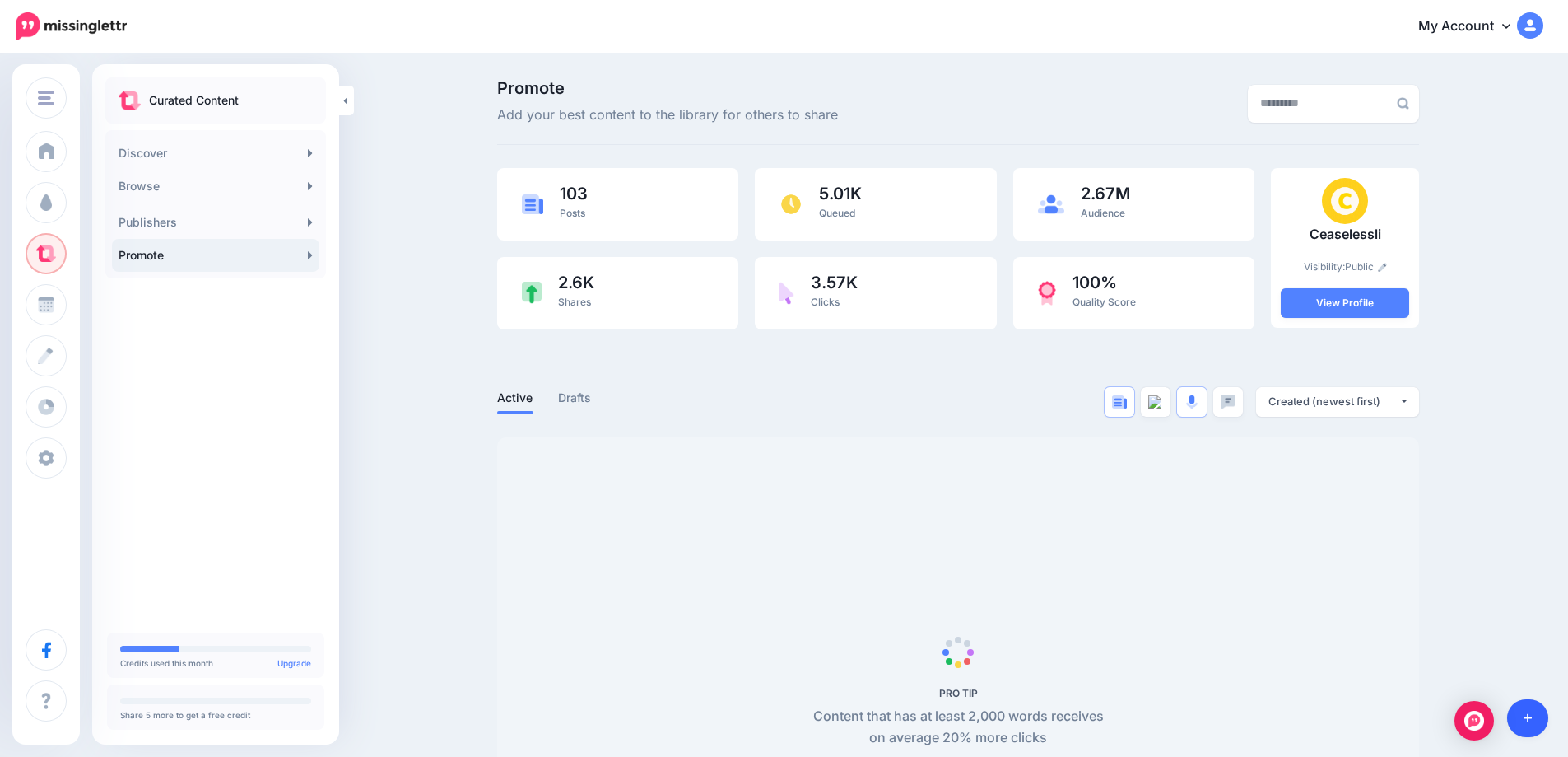
click at [1527, 718] on icon at bounding box center [1527, 717] width 9 height 12
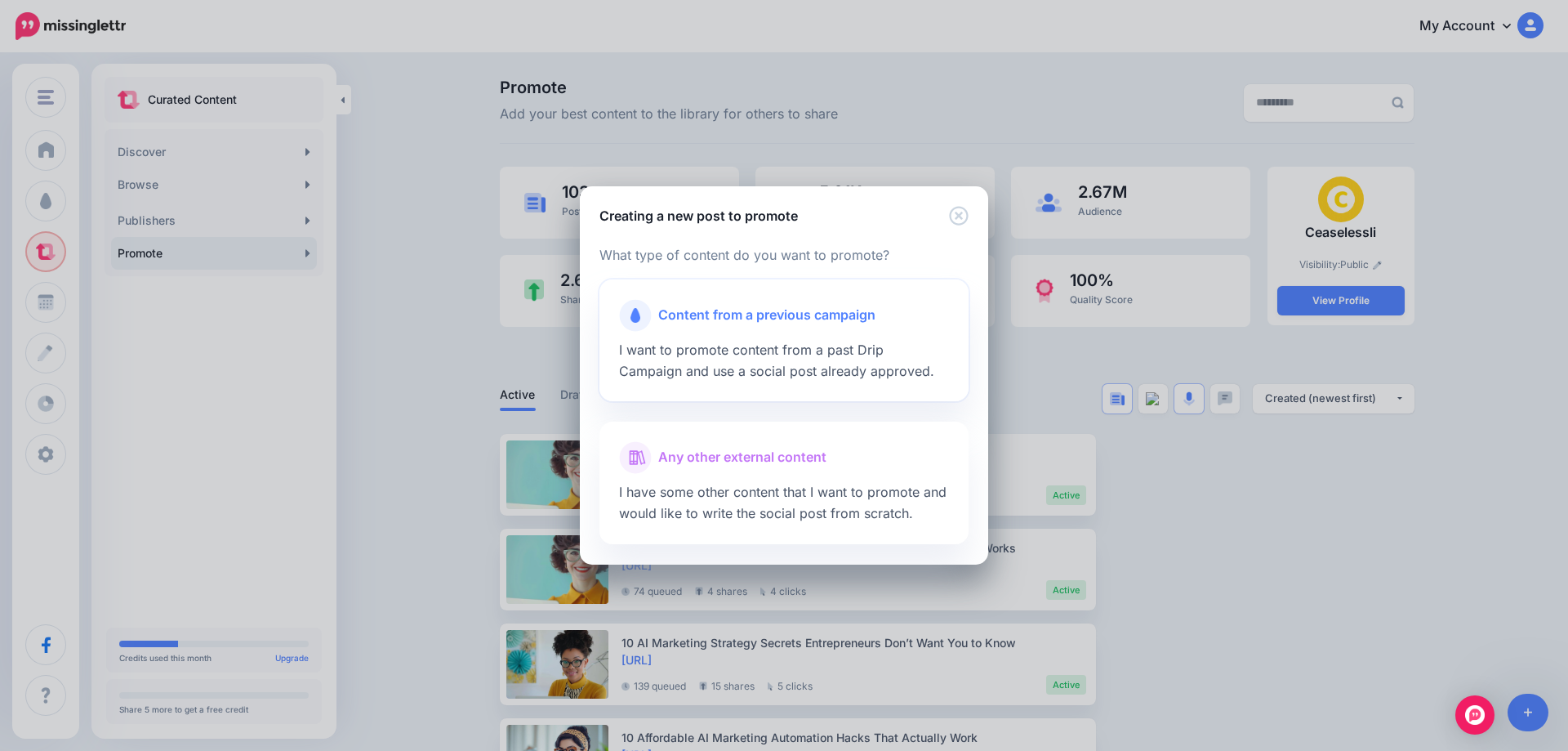
click at [756, 359] on span "I want to promote content from a past Drip Campaign and use a social post alrea…" at bounding box center [777, 360] width 316 height 37
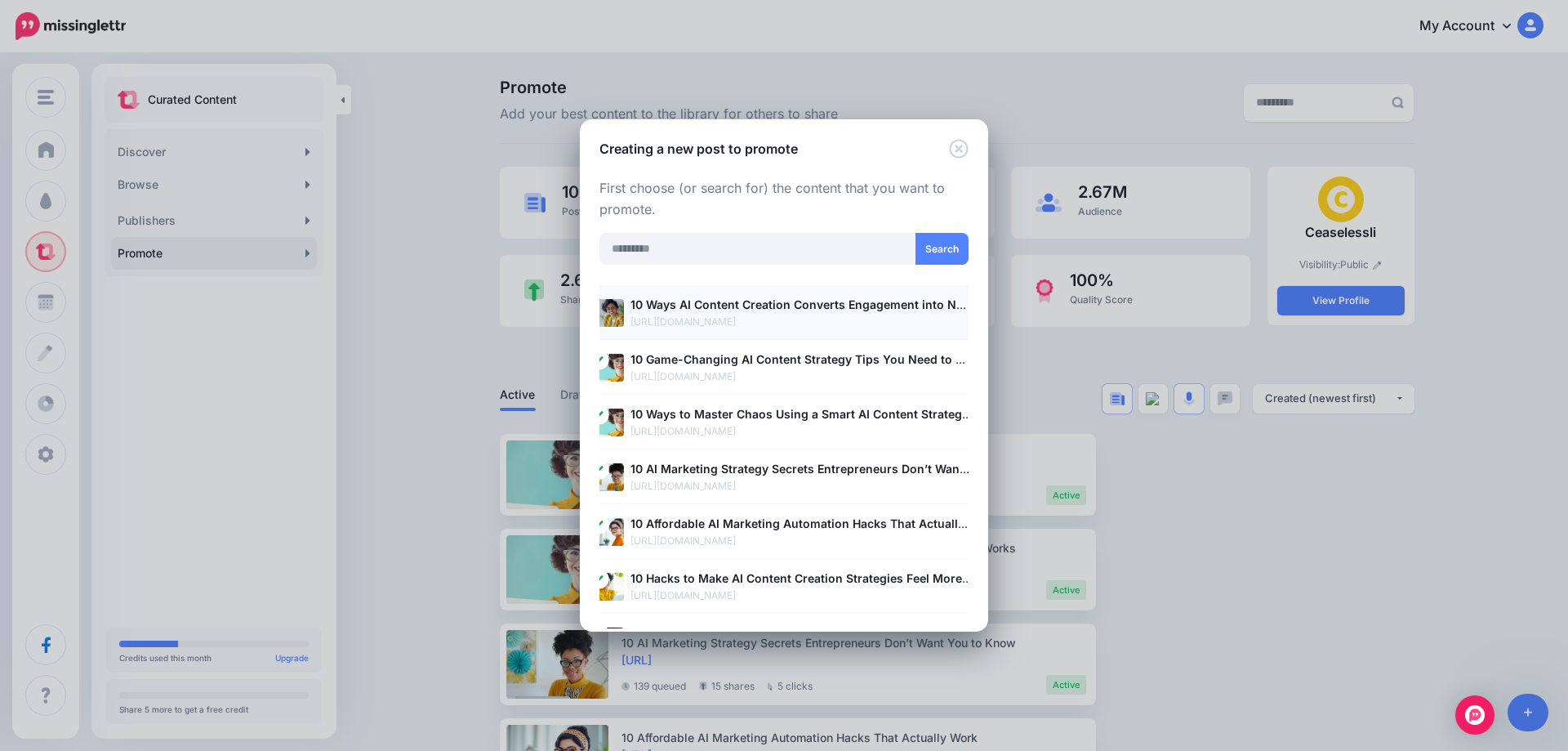
click at [667, 311] on b "10 Ways AI Content Creation Converts Engagement into New Clients" at bounding box center [823, 304] width 385 height 14
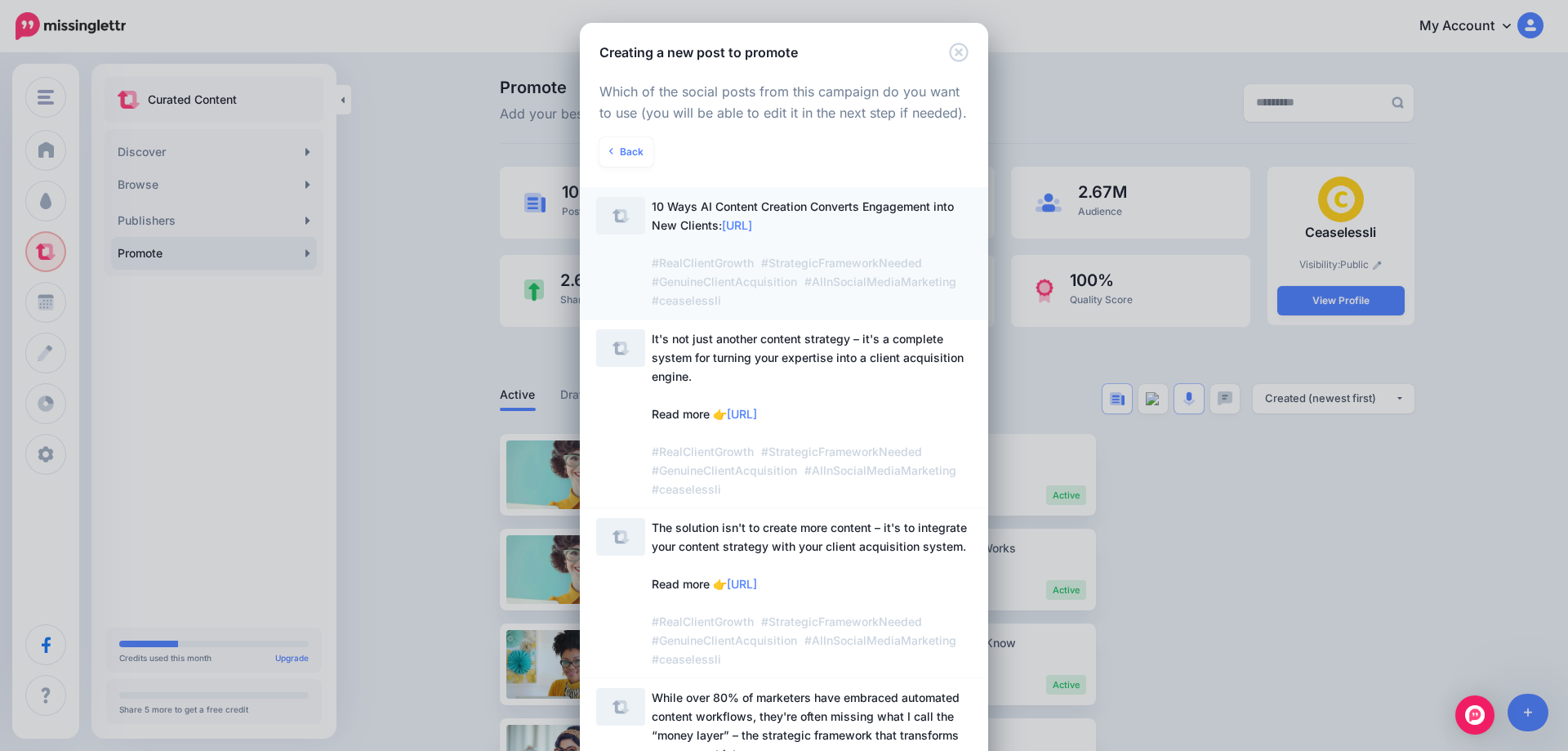
click at [701, 229] on span "10 Ways AI Content Creation Converts Engagement into New Clients: https://lttr.…" at bounding box center [806, 253] width 309 height 108
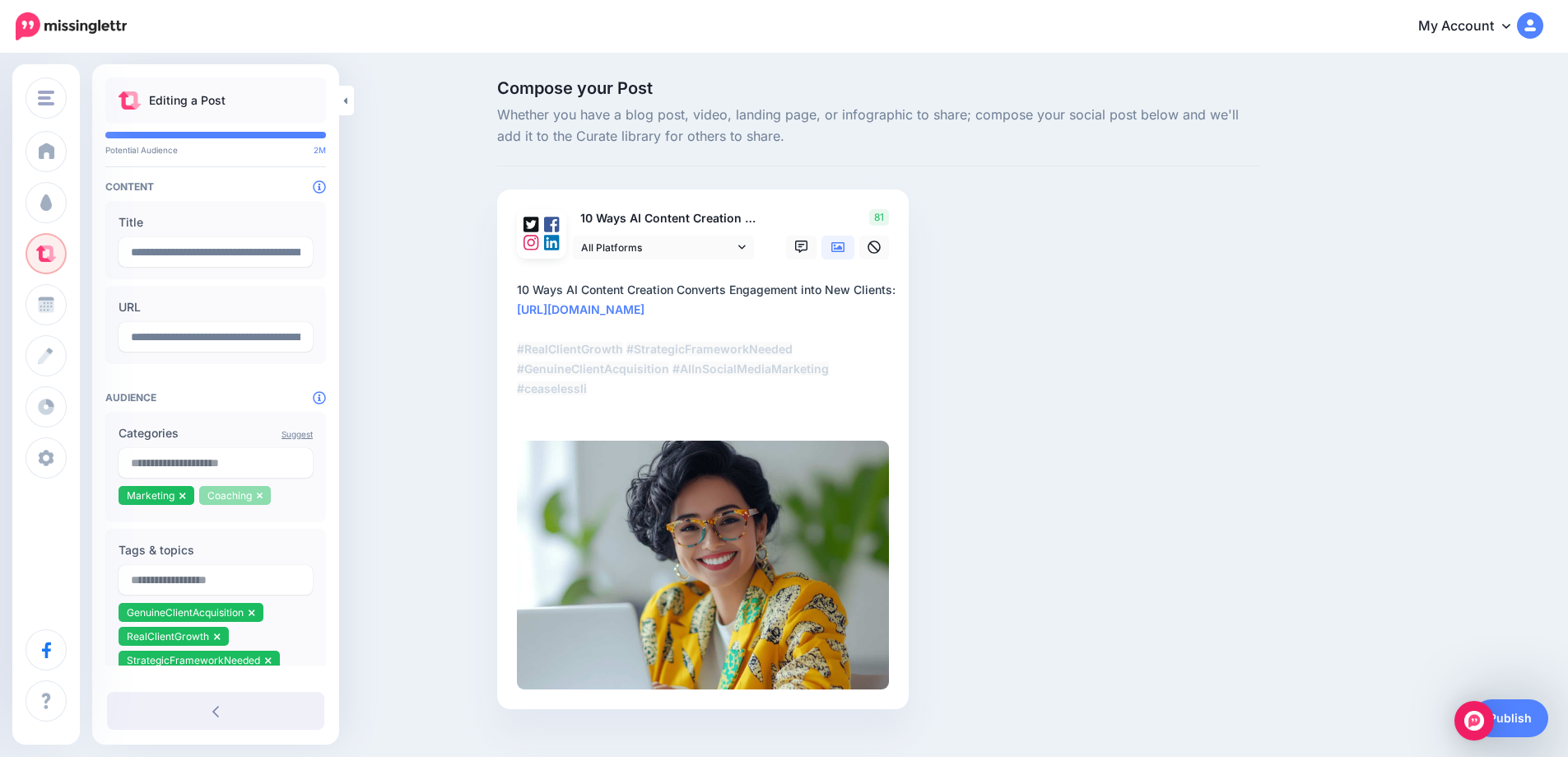
click at [259, 498] on icon at bounding box center [259, 495] width 6 height 7
click at [227, 461] on input "text" at bounding box center [215, 462] width 194 height 30
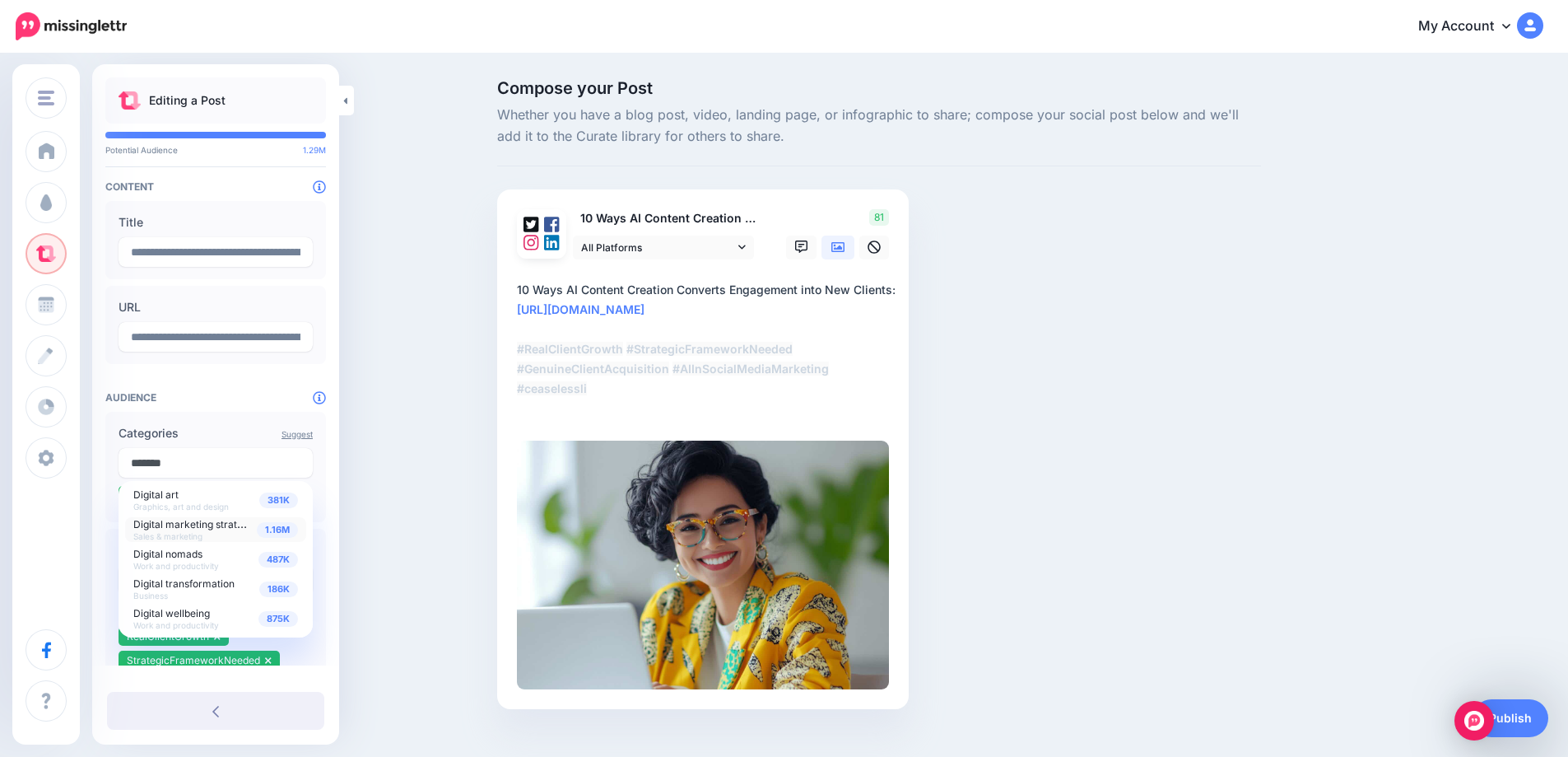
type input "*******"
click at [285, 529] on span "1.16M" at bounding box center [277, 529] width 41 height 15
click at [252, 457] on input "text" at bounding box center [215, 462] width 194 height 30
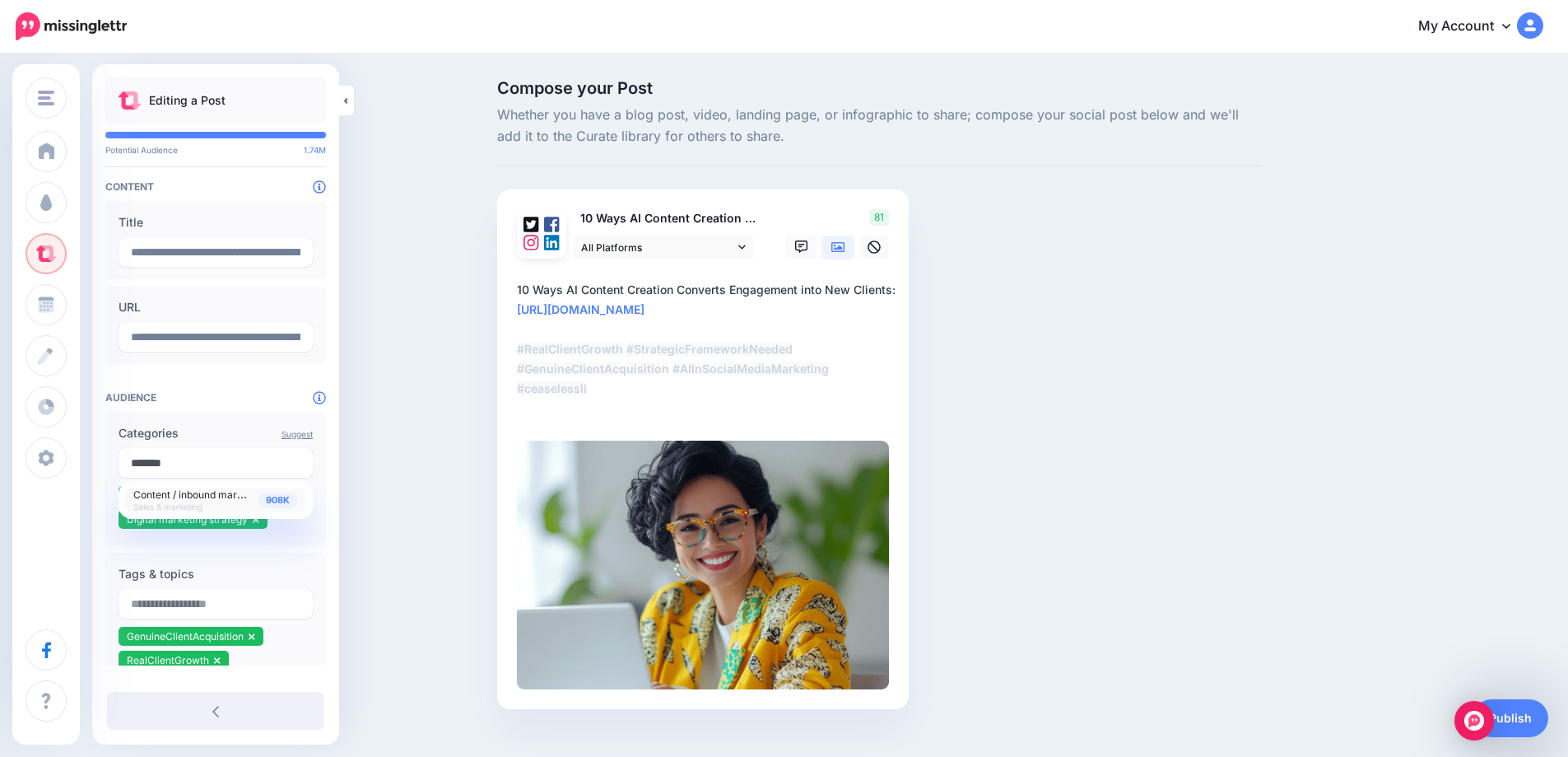
type input "*******"
click at [276, 503] on span "908K" at bounding box center [278, 500] width 41 height 15
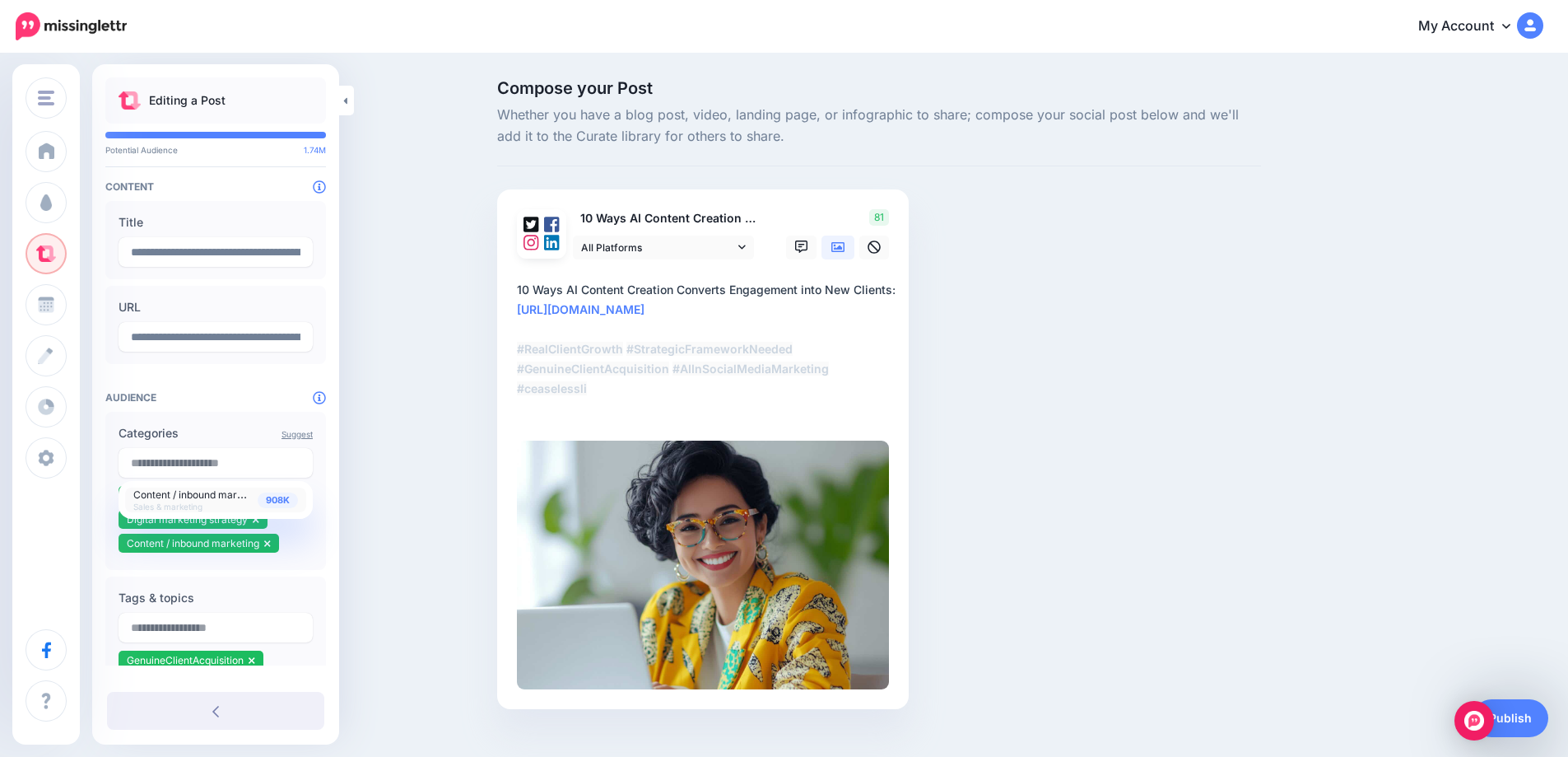
click at [426, 503] on div "Compose your Post Whether you have a blog post, video, landing page, or infogra…" at bounding box center [784, 419] width 1568 height 728
click at [1530, 717] on link "Publish" at bounding box center [1510, 717] width 76 height 38
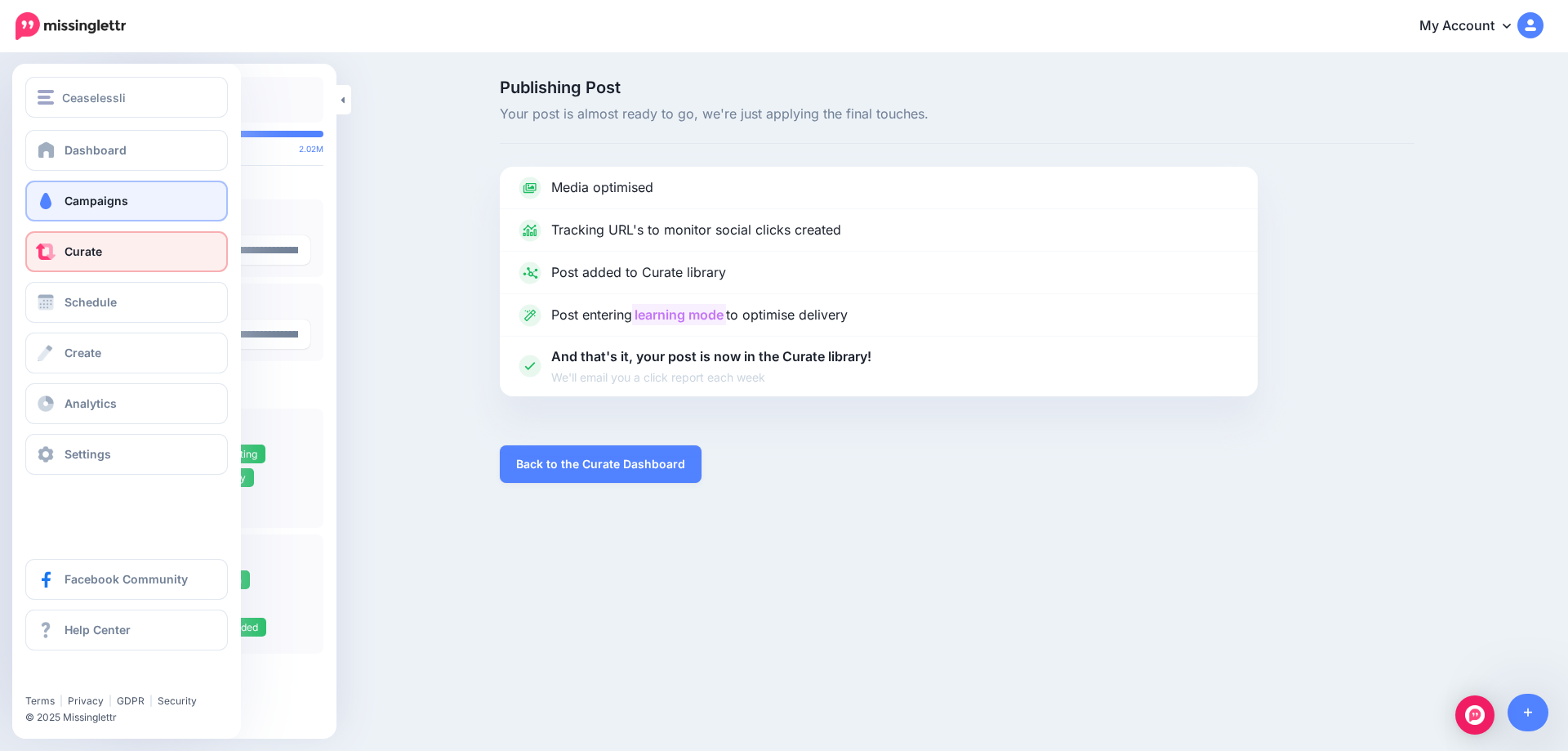
click at [52, 205] on span at bounding box center [46, 200] width 21 height 16
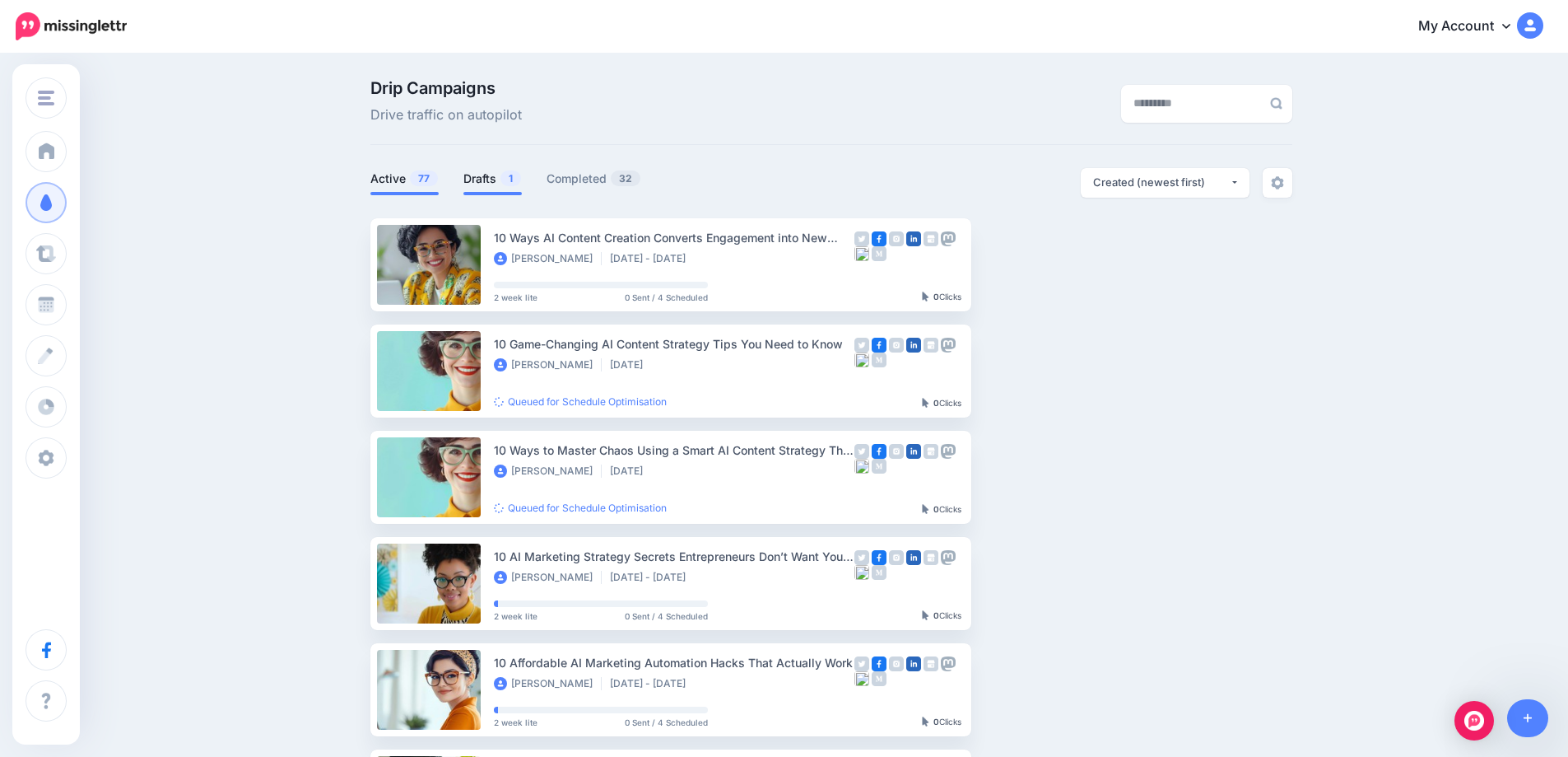
click at [507, 177] on span "1" at bounding box center [510, 178] width 20 height 15
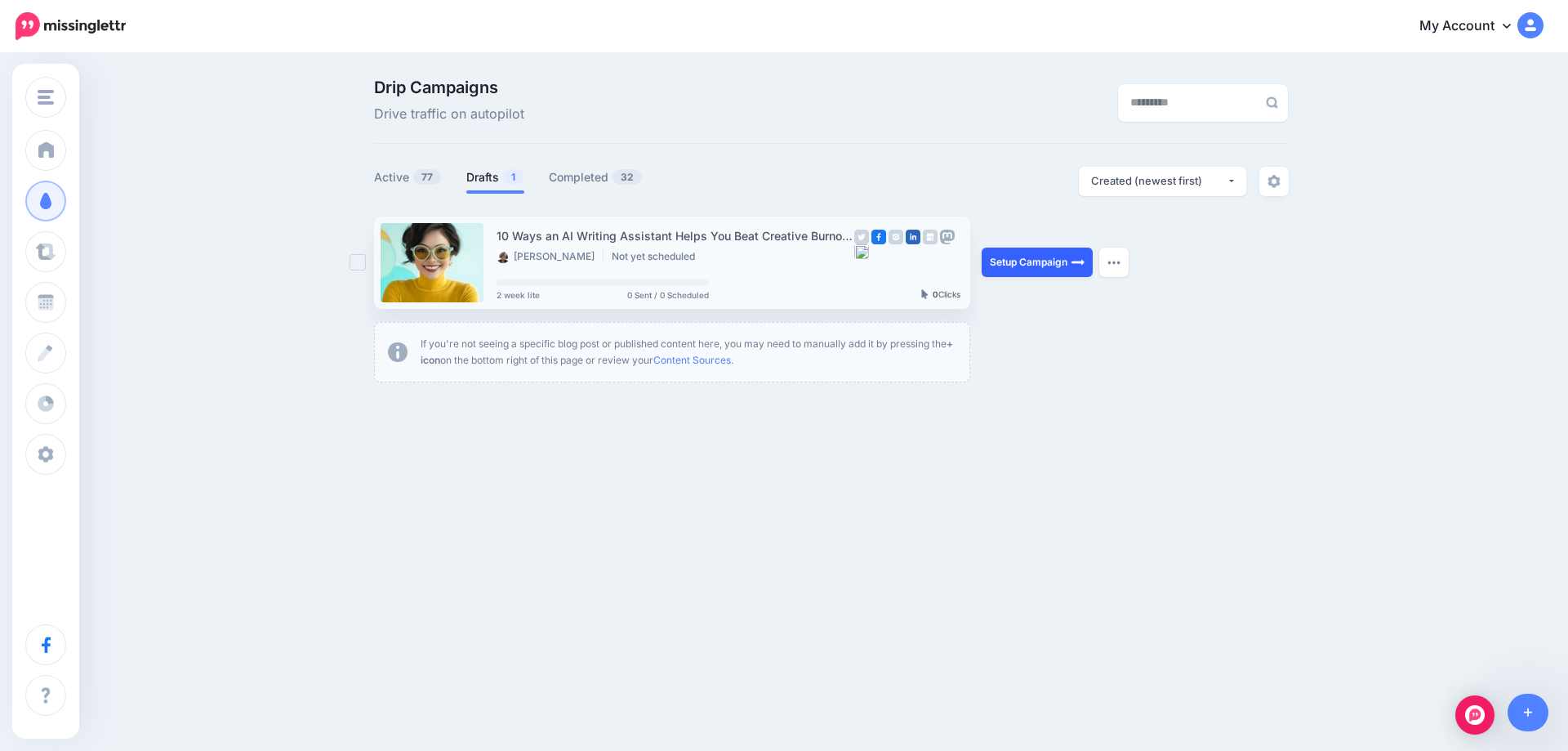
click at [1024, 263] on link "Setup Campaign" at bounding box center [1037, 262] width 111 height 30
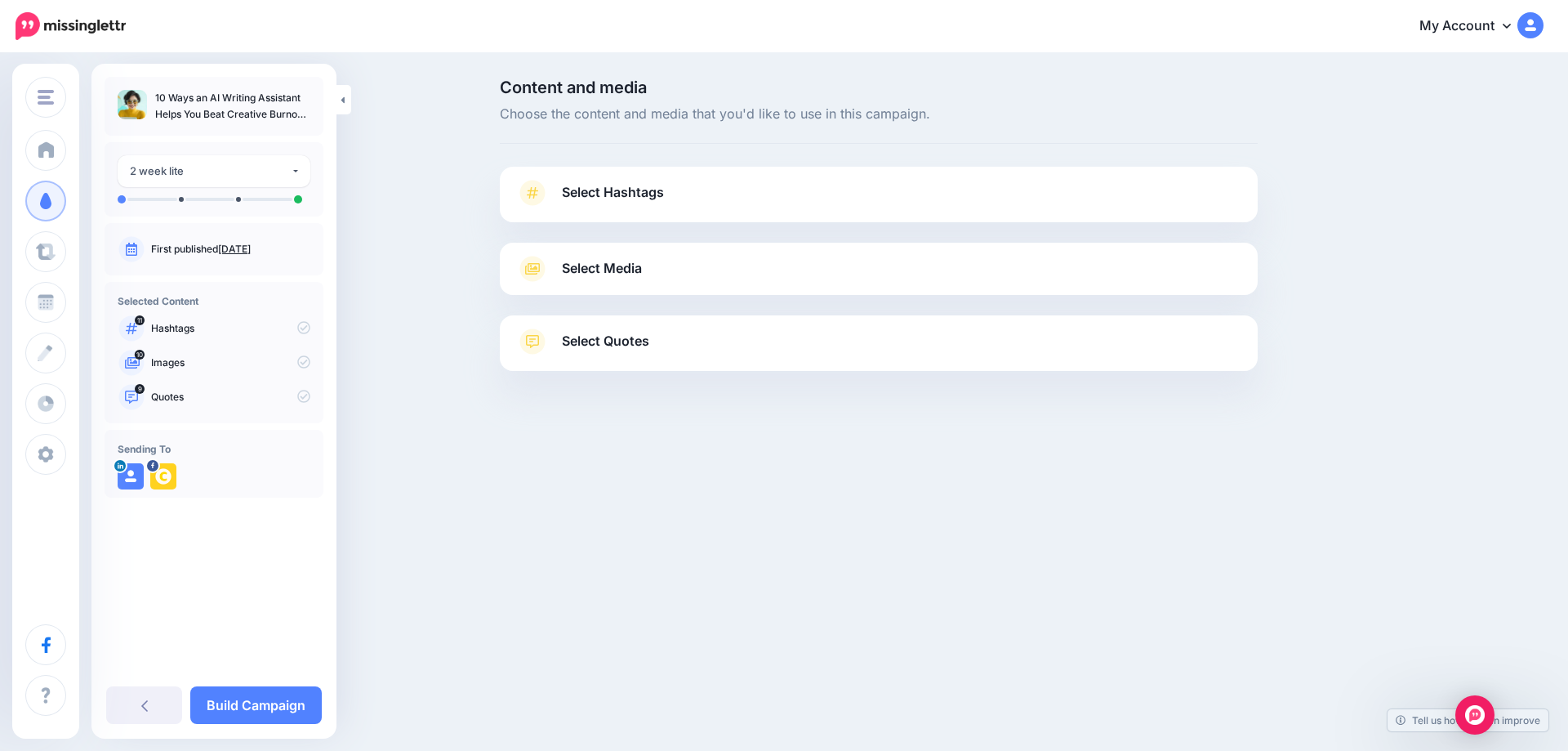
click at [246, 244] on link "[DATE]" at bounding box center [234, 249] width 33 height 12
click at [637, 188] on span "Select Hashtags" at bounding box center [612, 192] width 102 height 22
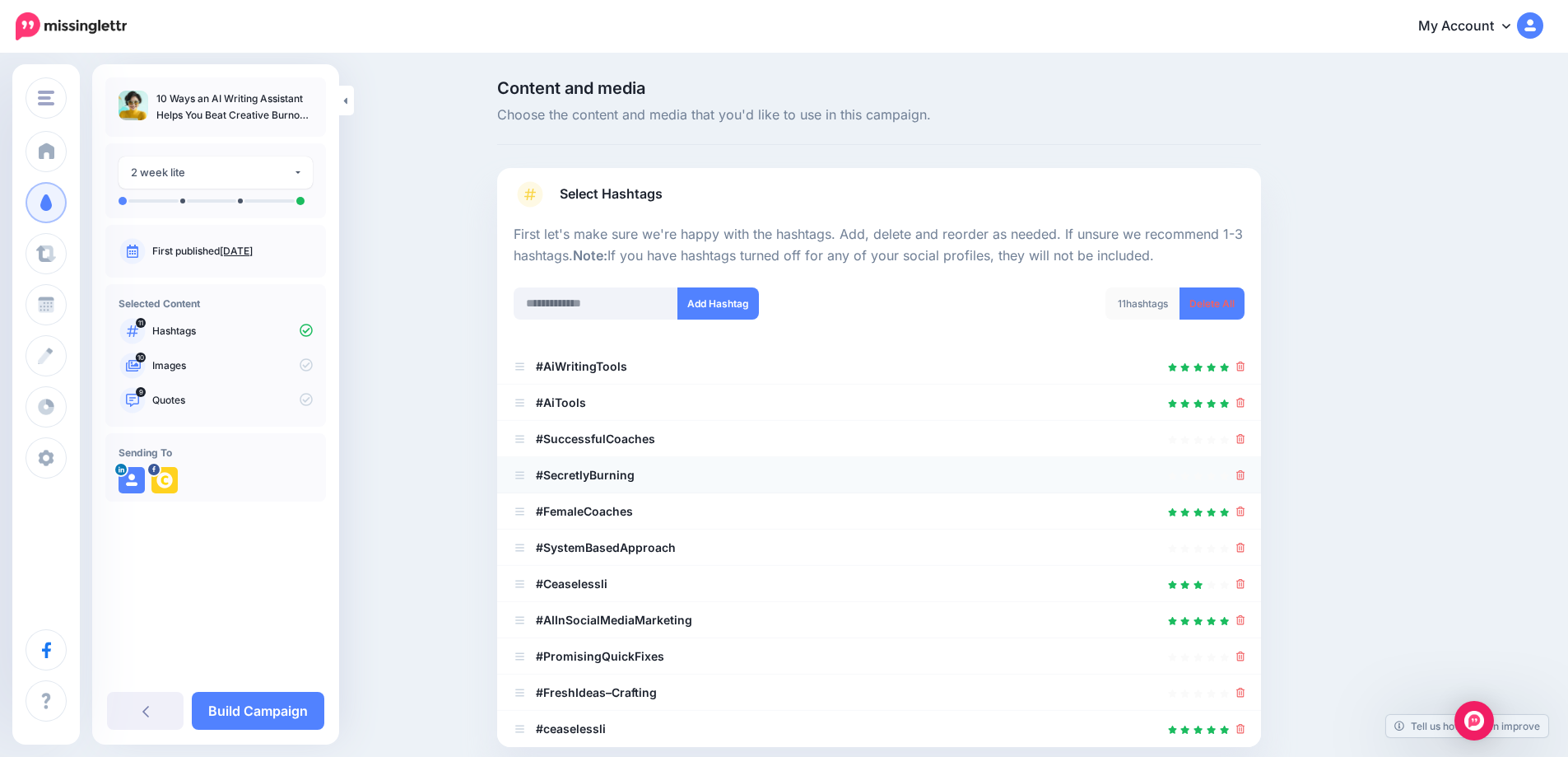
scroll to position [165, 0]
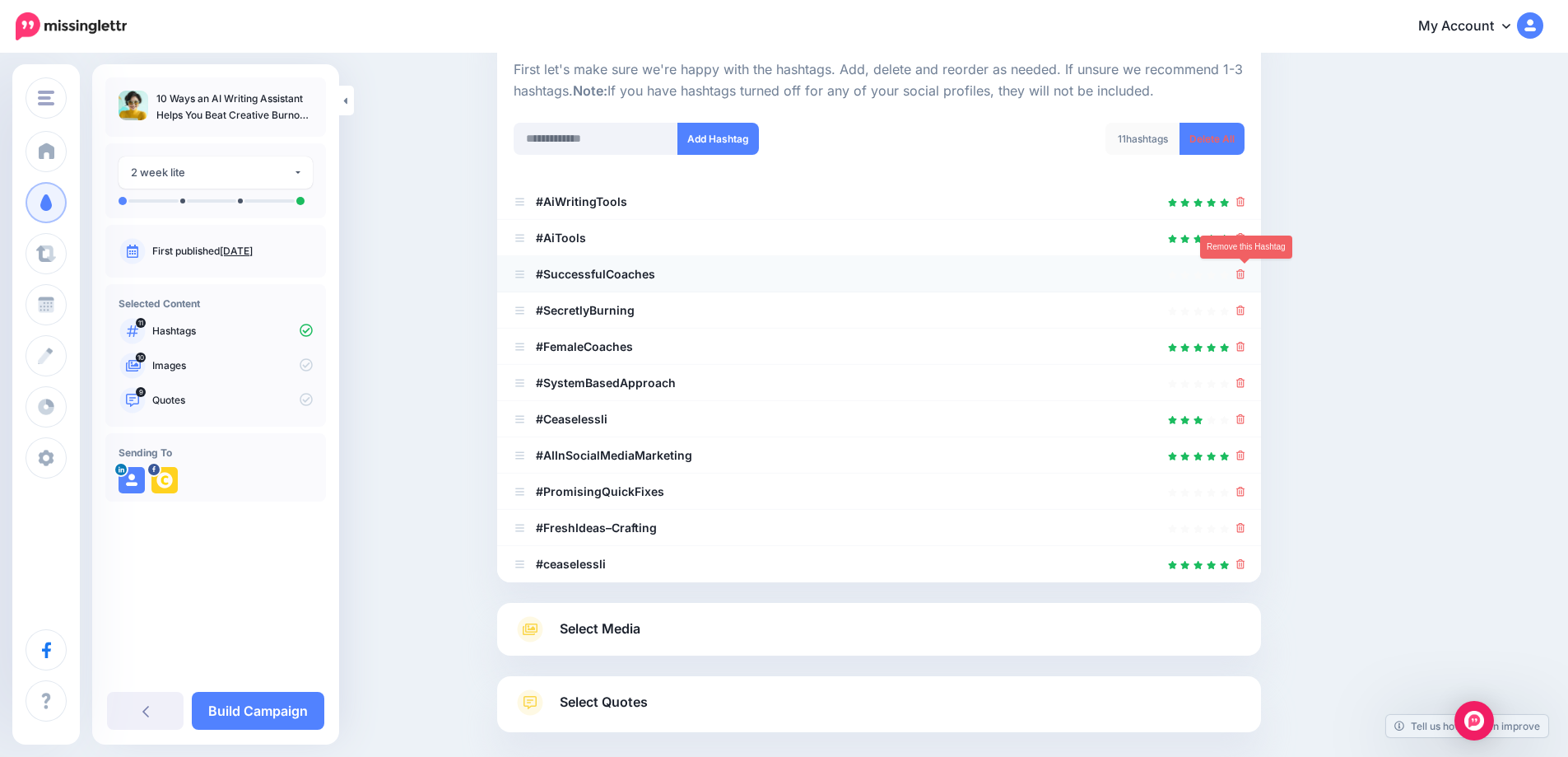
click at [1246, 276] on icon at bounding box center [1240, 274] width 9 height 10
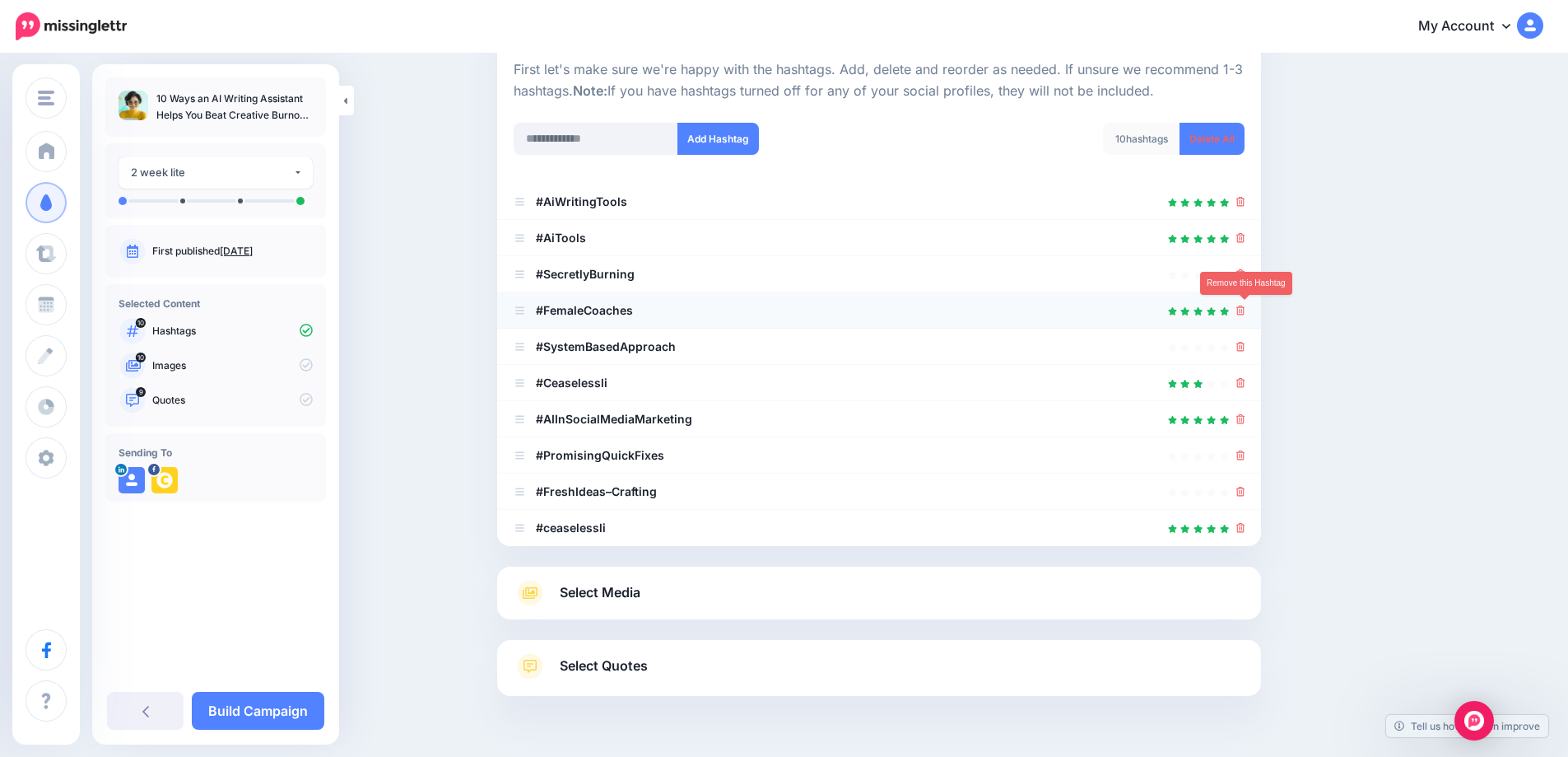
click at [1243, 314] on icon at bounding box center [1240, 311] width 9 height 10
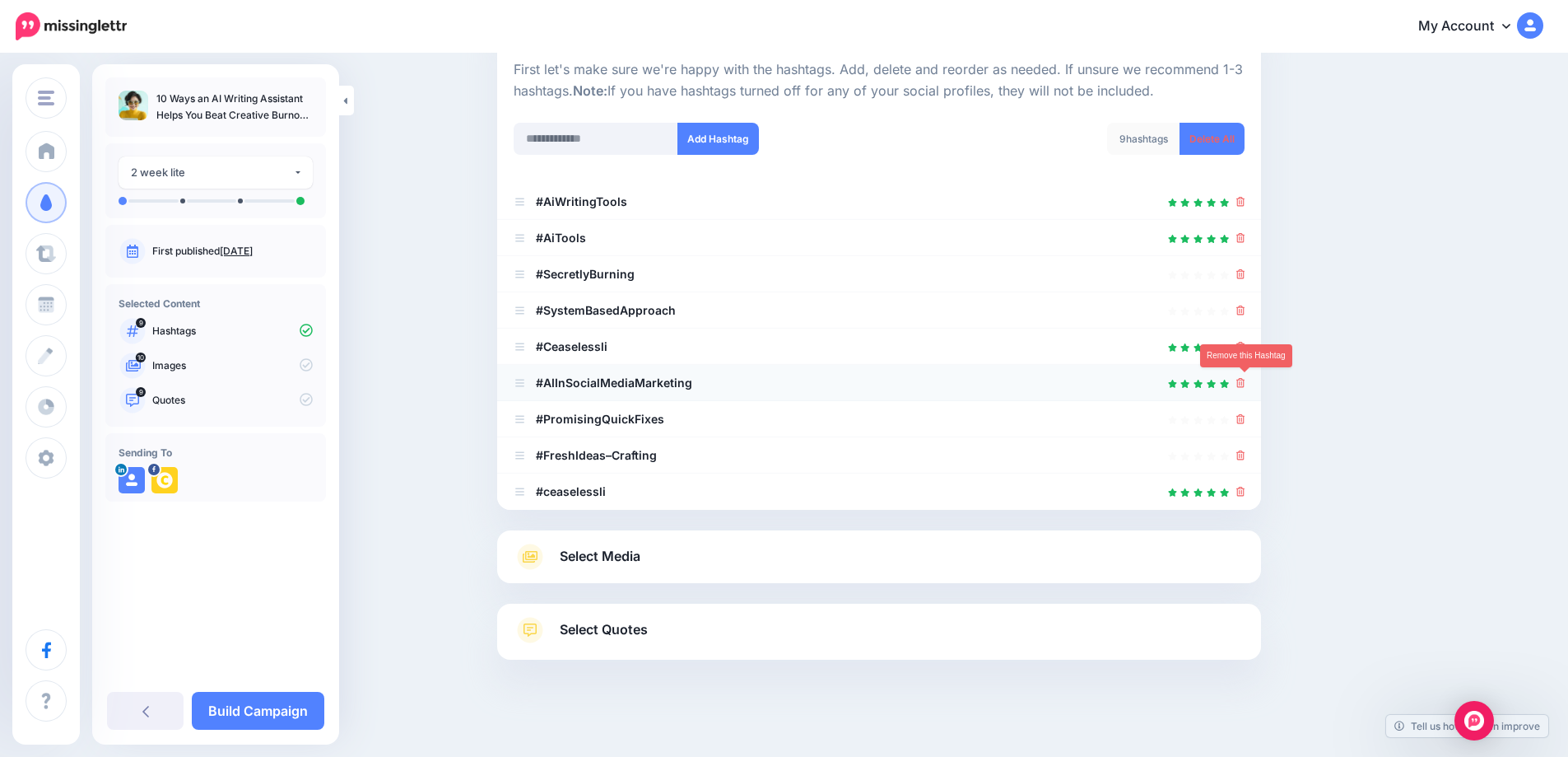
click at [1246, 386] on icon at bounding box center [1240, 383] width 9 height 10
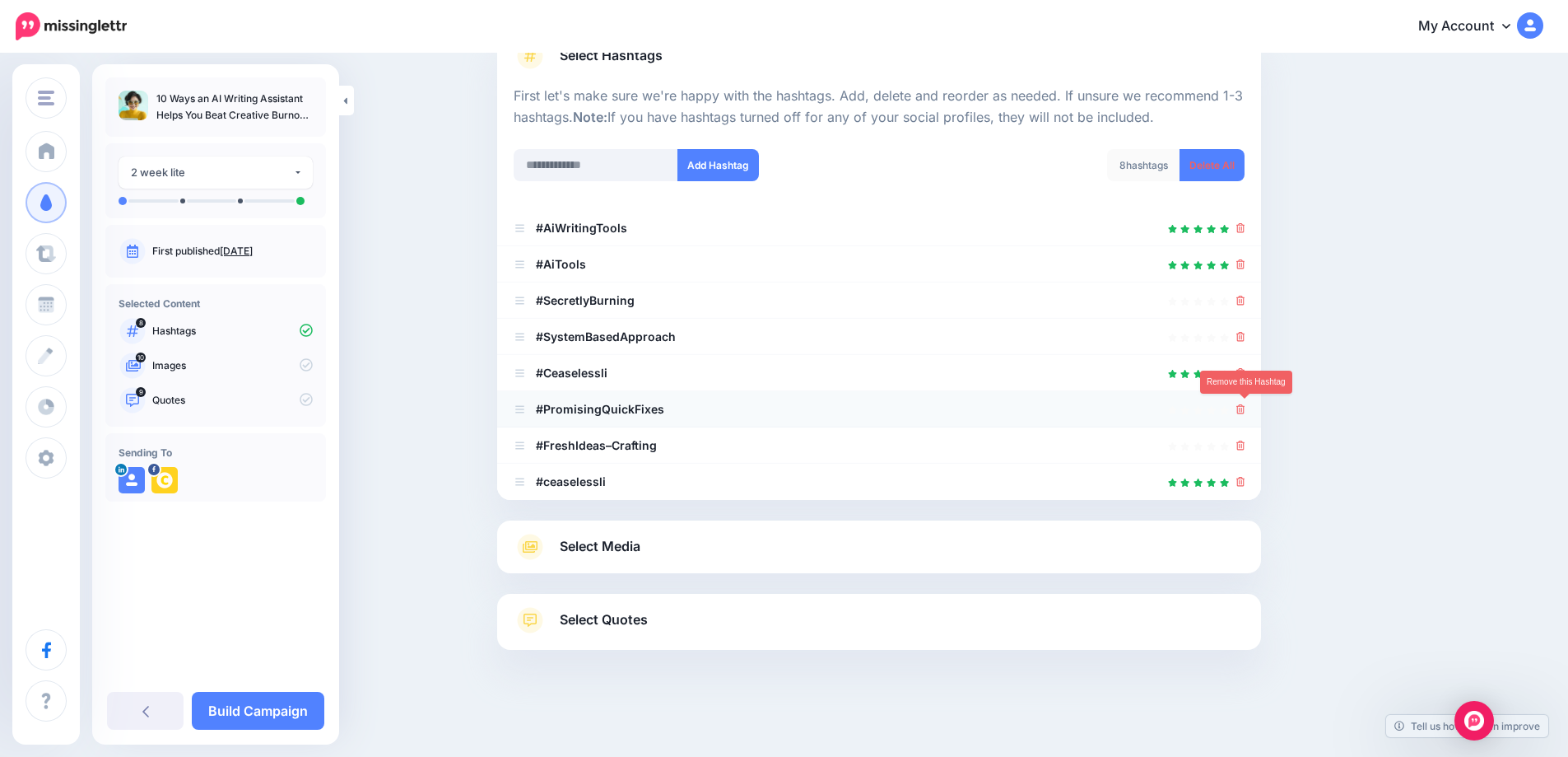
click at [1246, 412] on icon at bounding box center [1240, 409] width 9 height 10
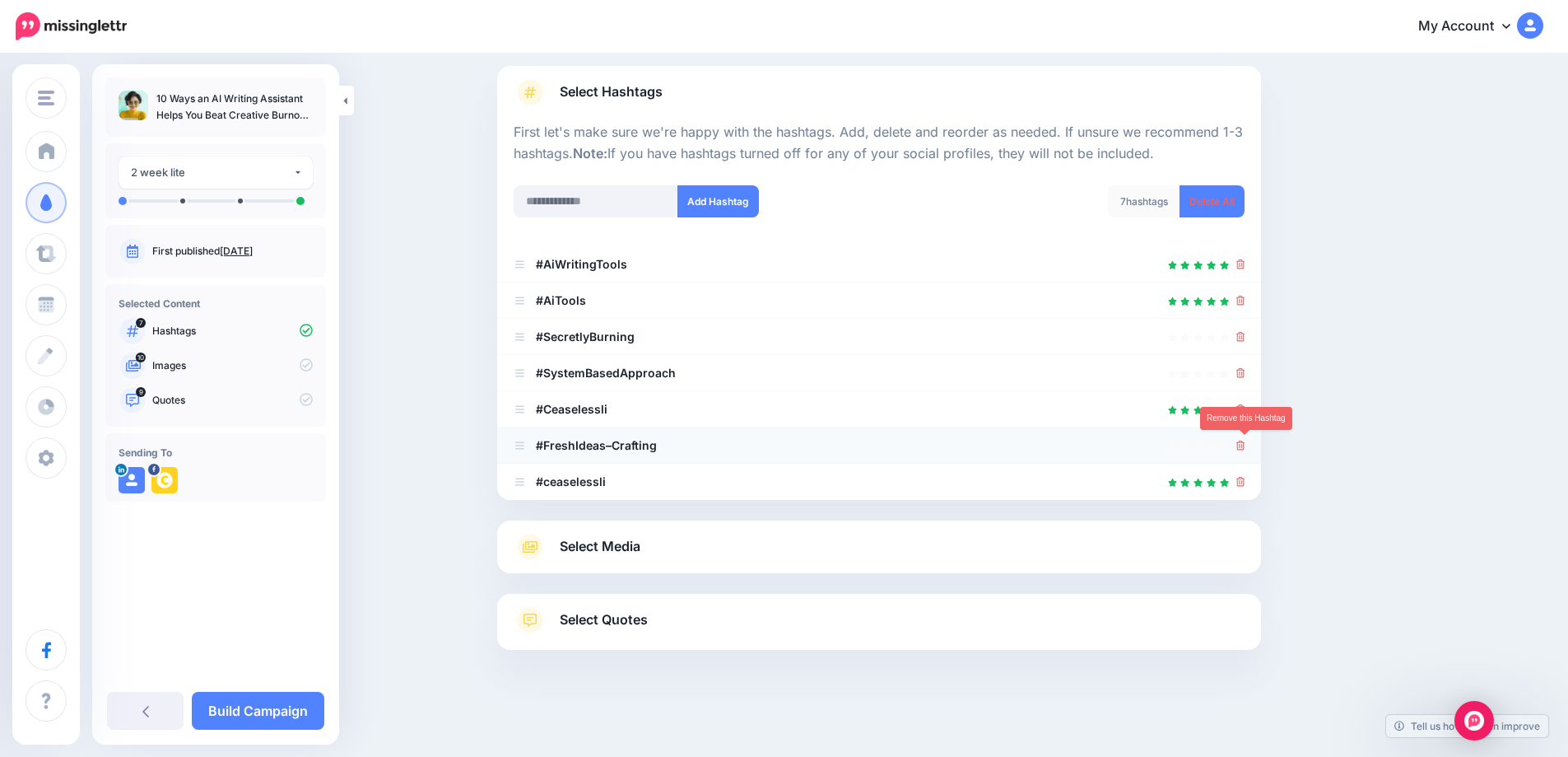
click at [1246, 447] on icon at bounding box center [1240, 446] width 9 height 10
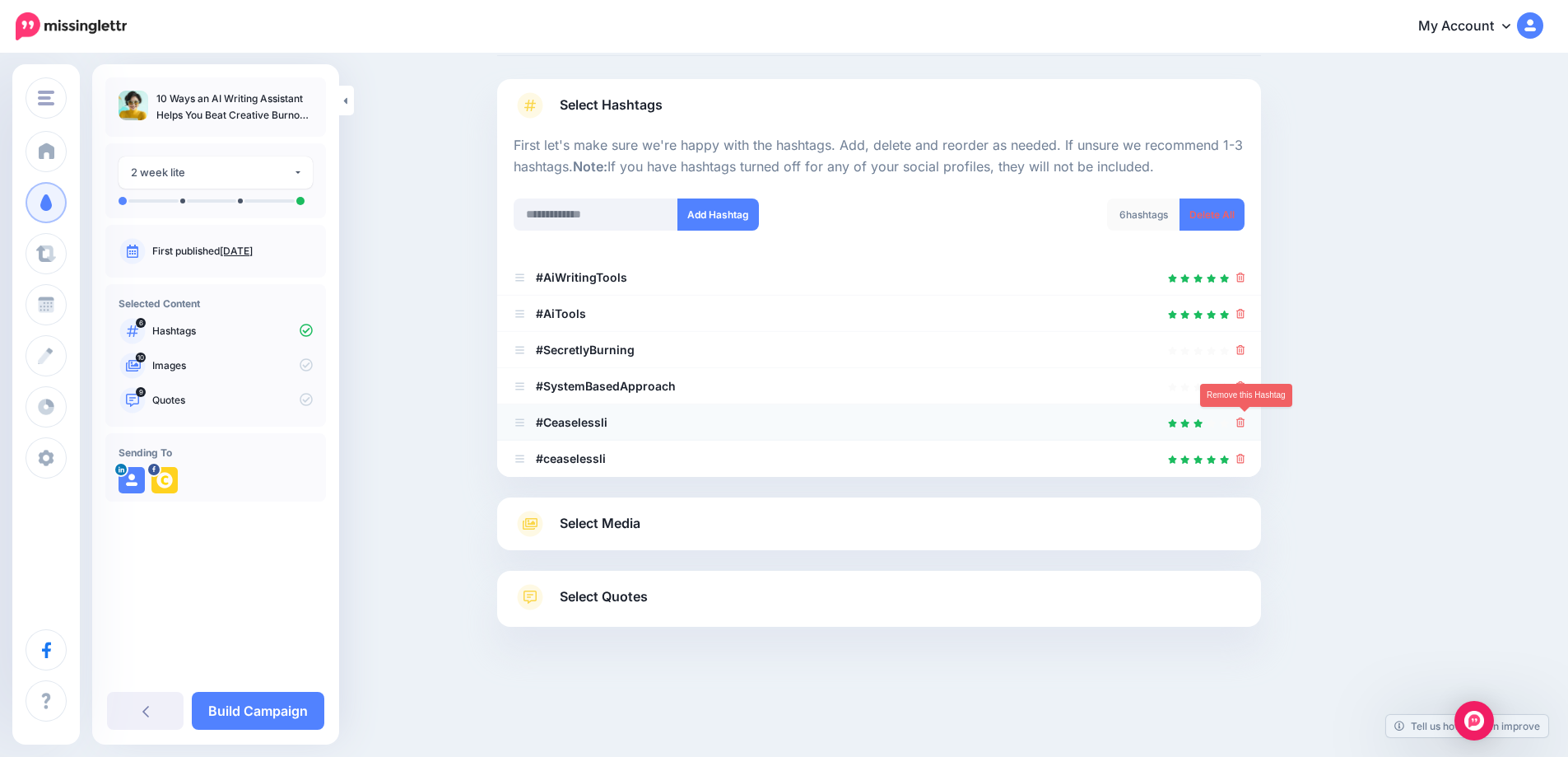
click at [1246, 423] on icon at bounding box center [1240, 422] width 9 height 10
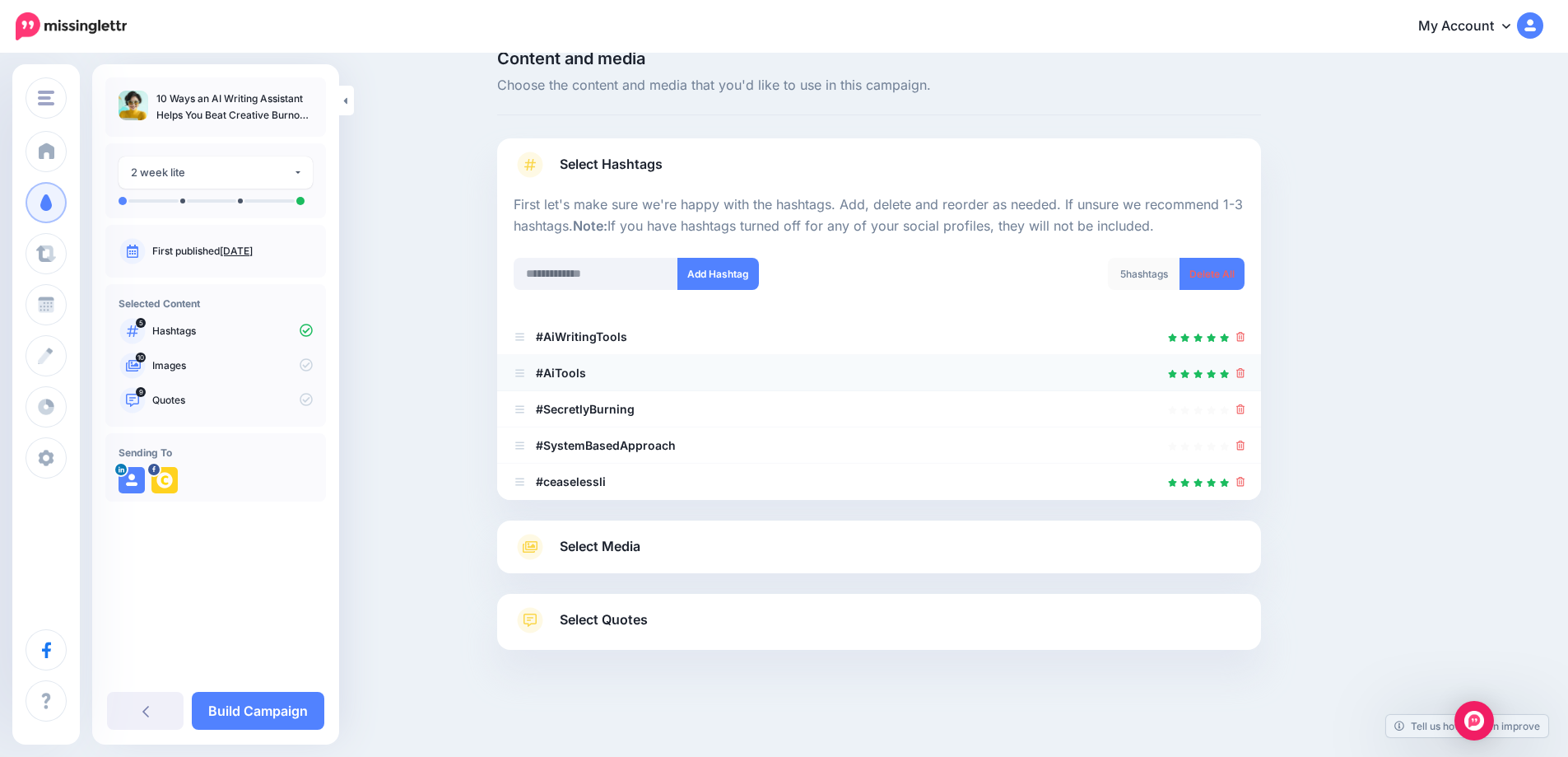
scroll to position [30, 0]
click at [1246, 405] on icon at bounding box center [1240, 409] width 9 height 10
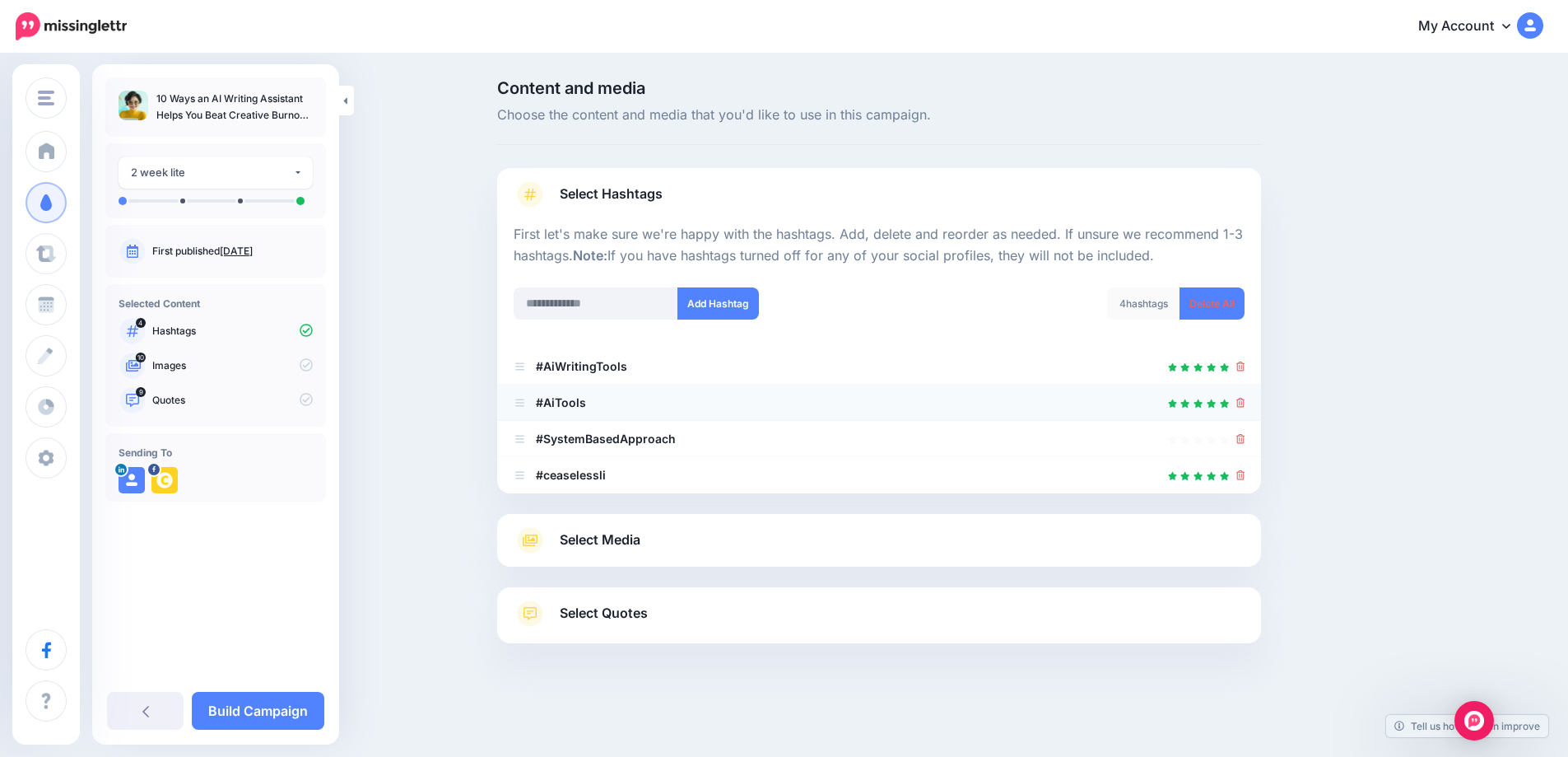
scroll to position [0, 0]
click at [630, 542] on span "Select Media" at bounding box center [607, 539] width 81 height 22
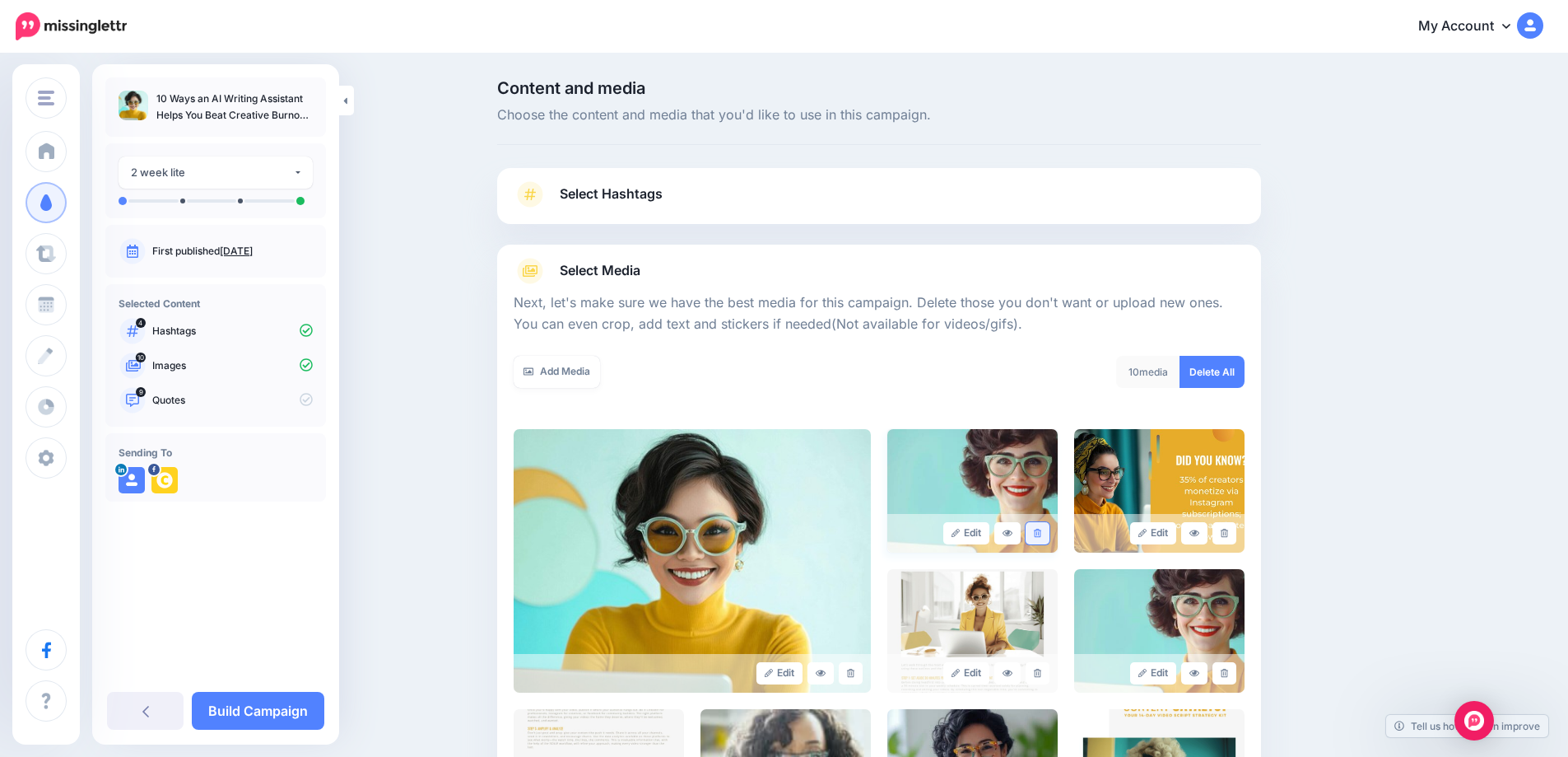
click at [1049, 536] on link at bounding box center [1038, 532] width 24 height 22
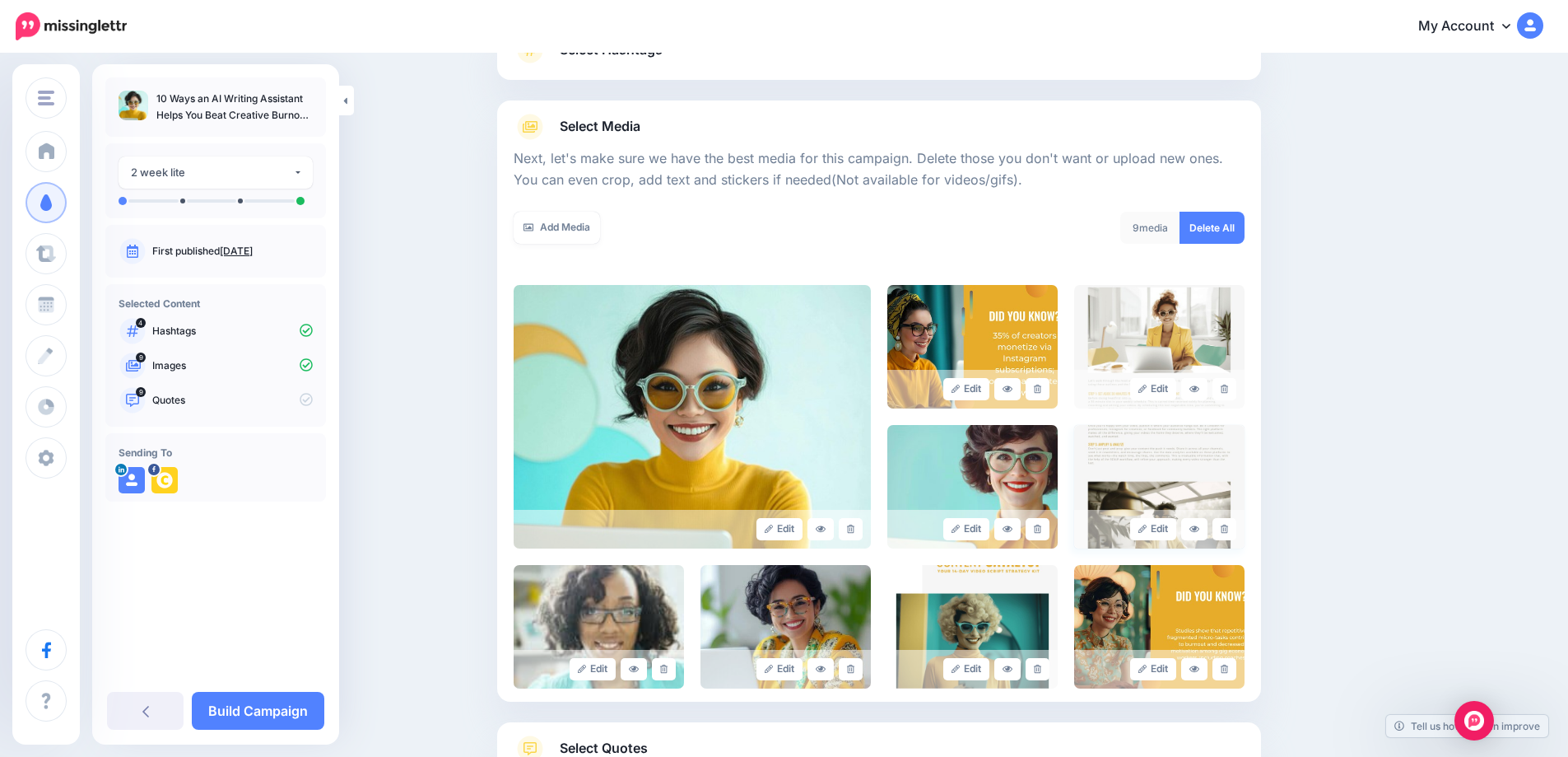
scroll to position [165, 0]
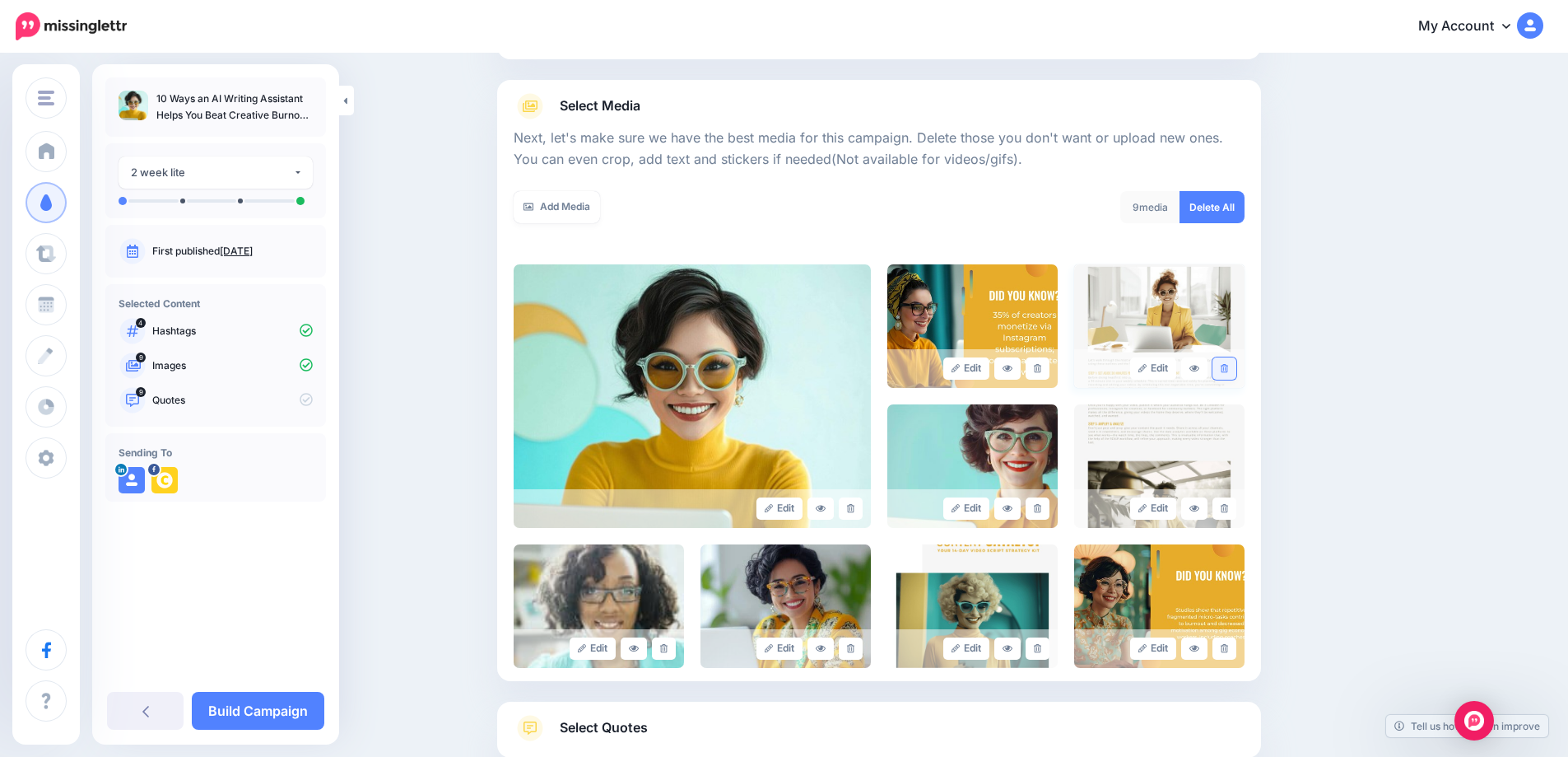
click at [1229, 369] on icon at bounding box center [1225, 367] width 8 height 9
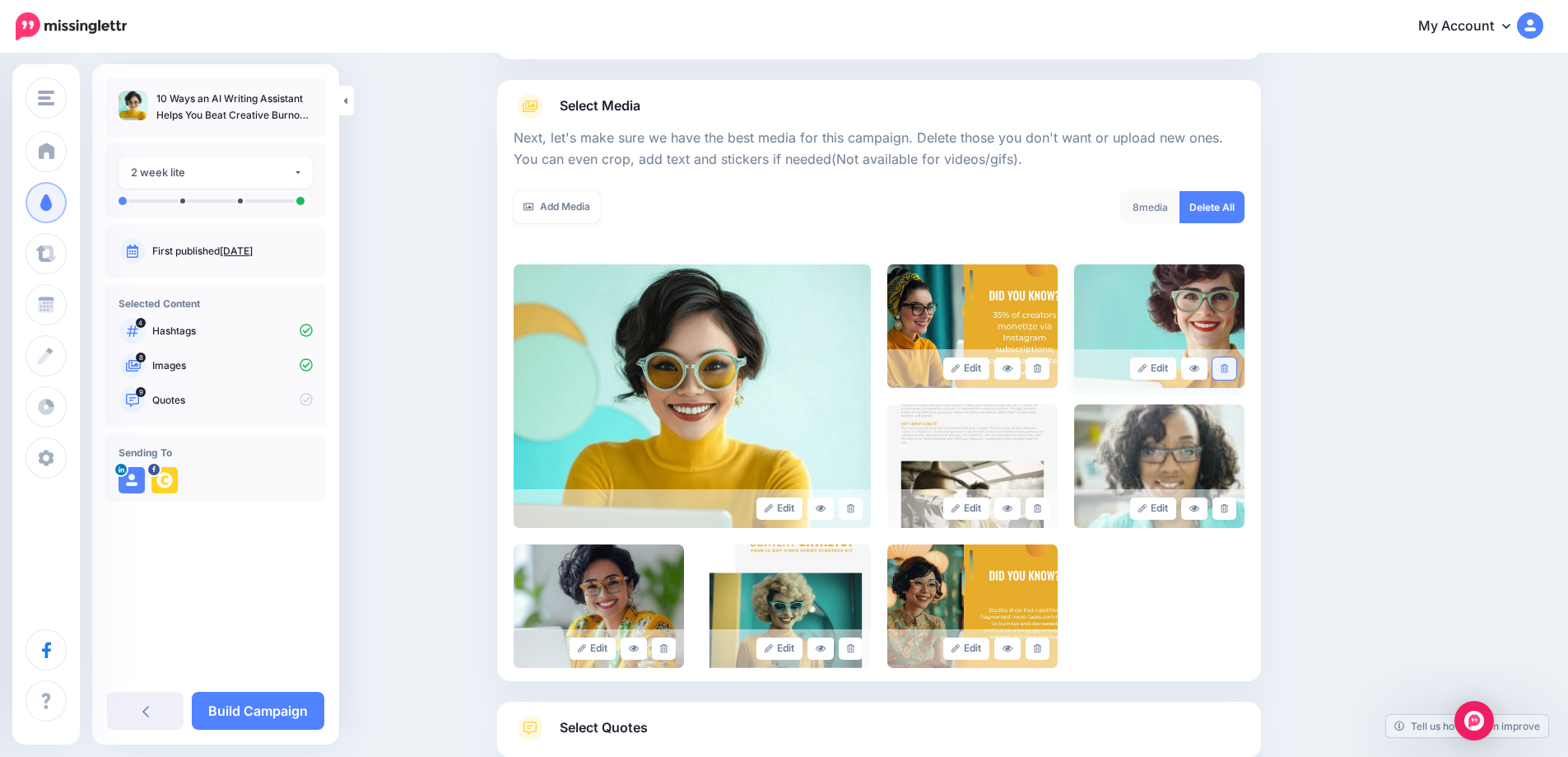
click at [1228, 367] on icon at bounding box center [1225, 367] width 8 height 9
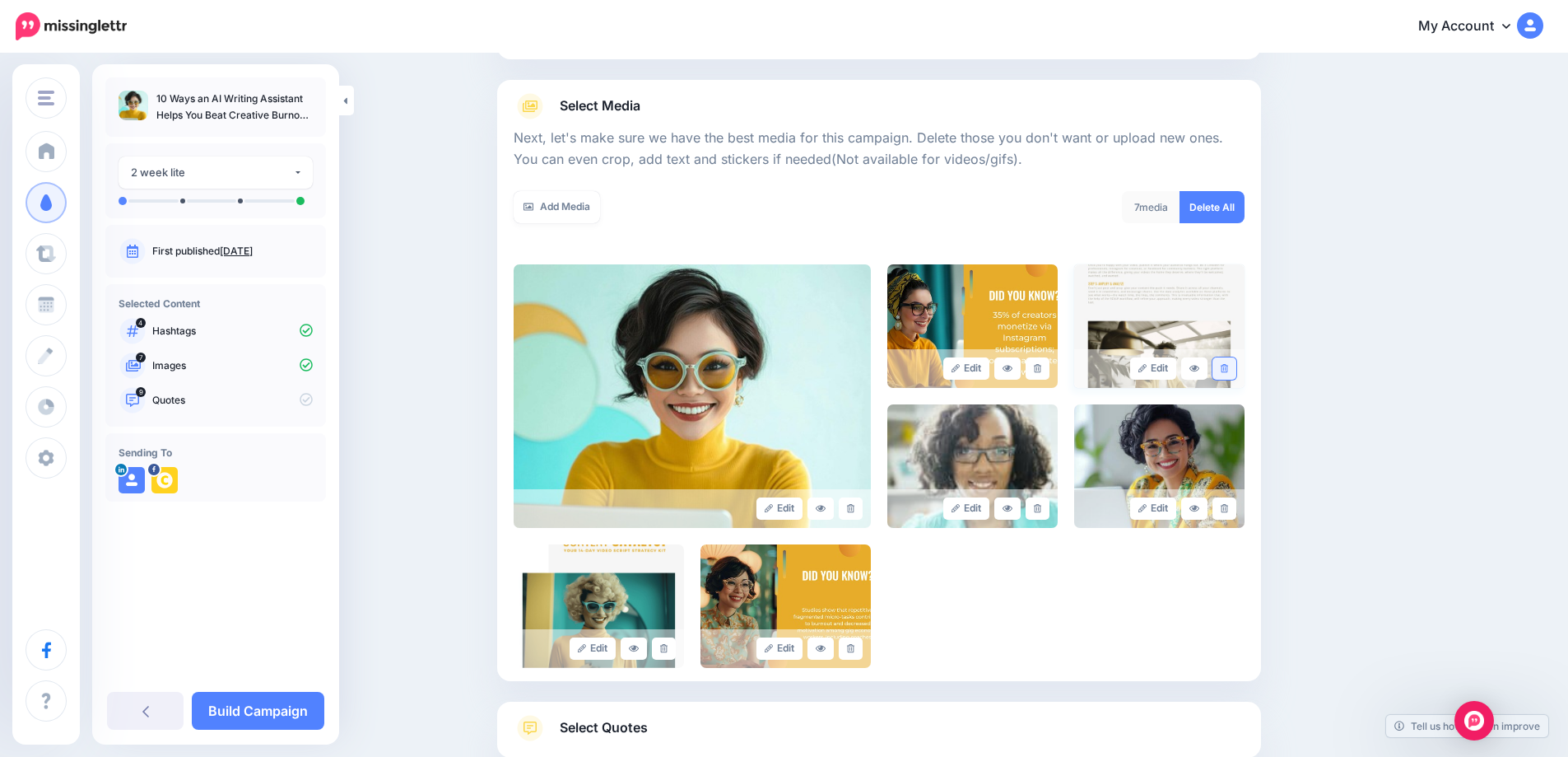
click at [1229, 370] on icon at bounding box center [1225, 367] width 8 height 9
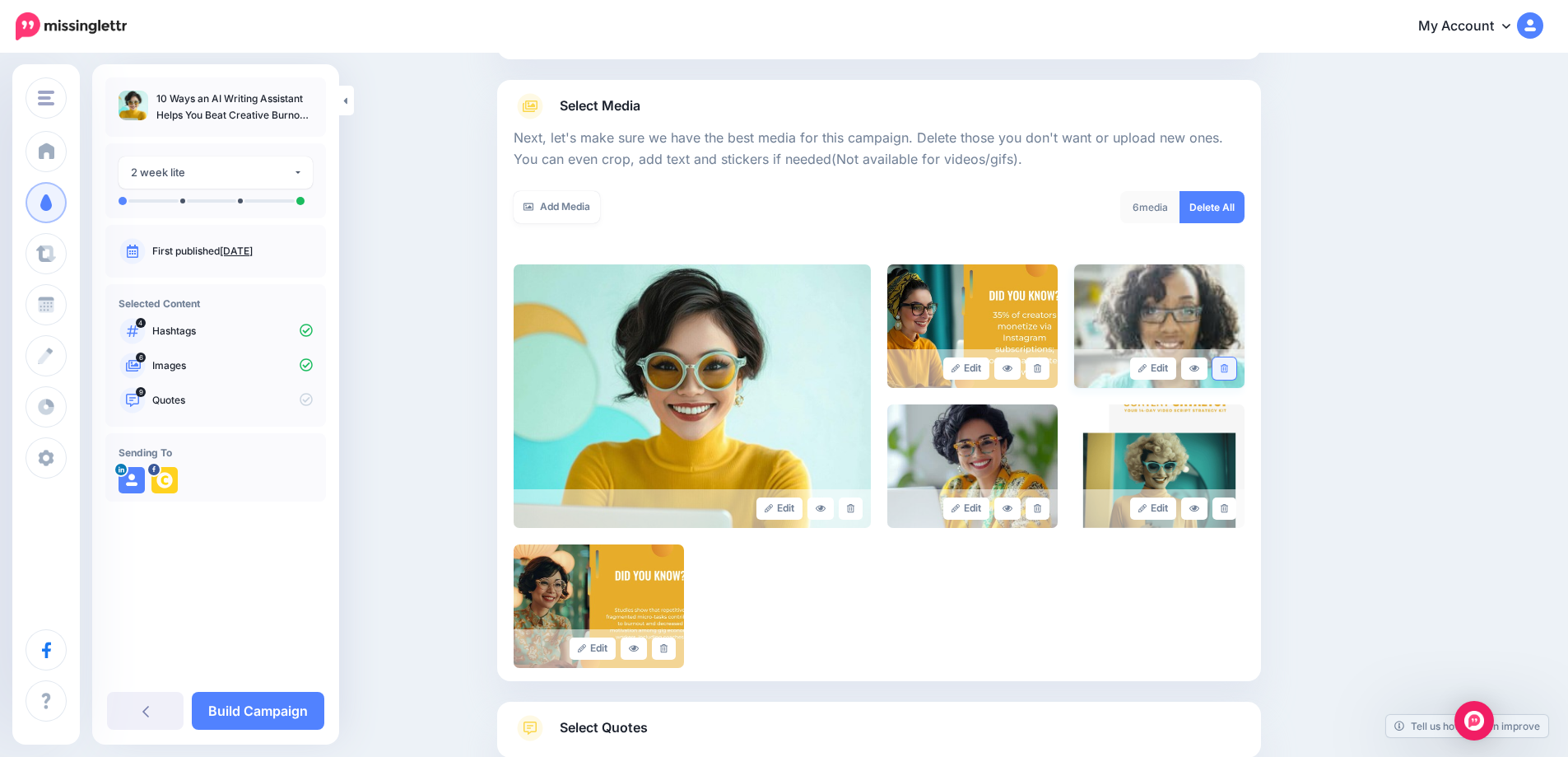
click at [1229, 371] on icon at bounding box center [1225, 367] width 8 height 9
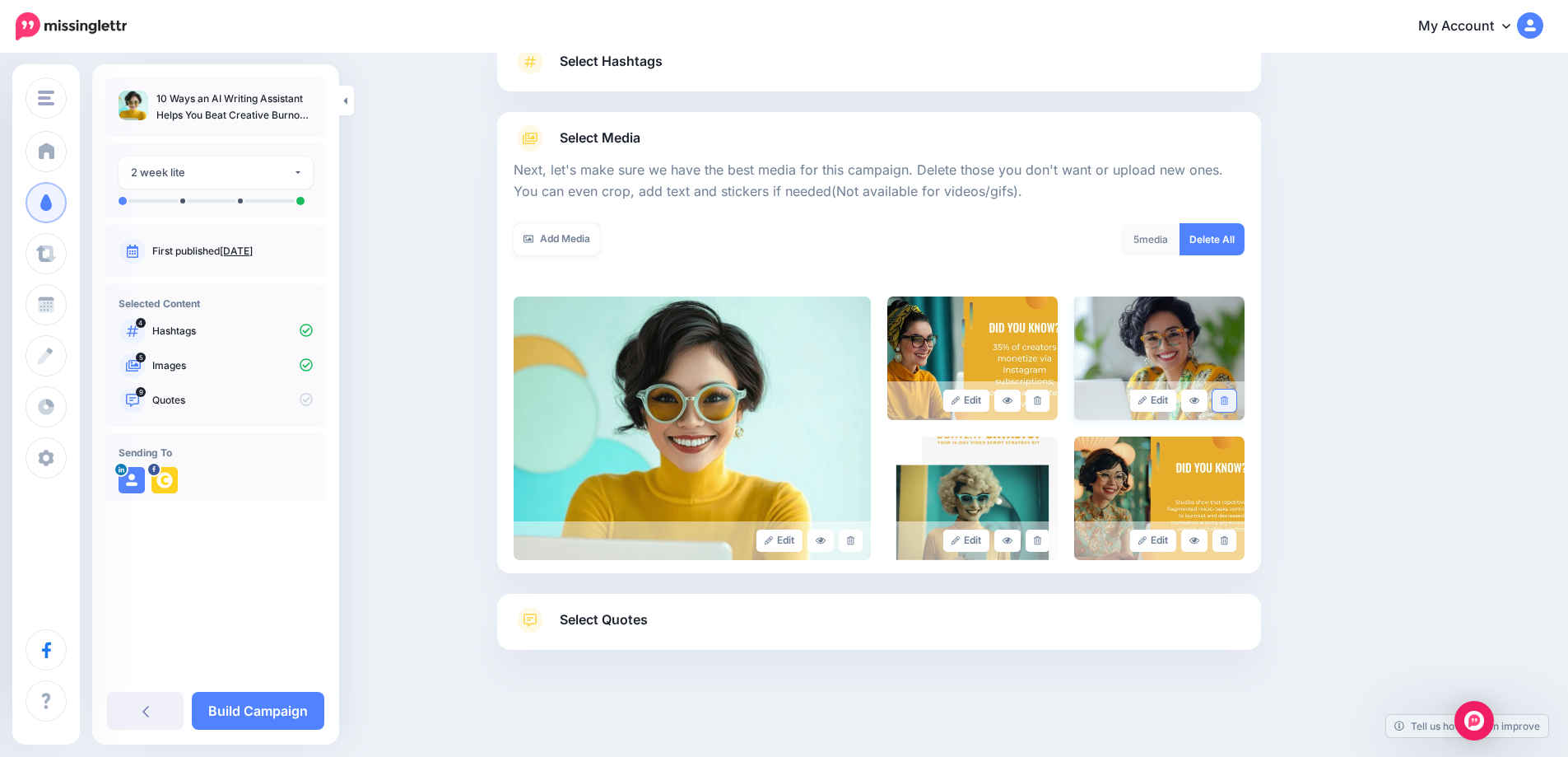
click at [1230, 390] on link at bounding box center [1224, 400] width 24 height 22
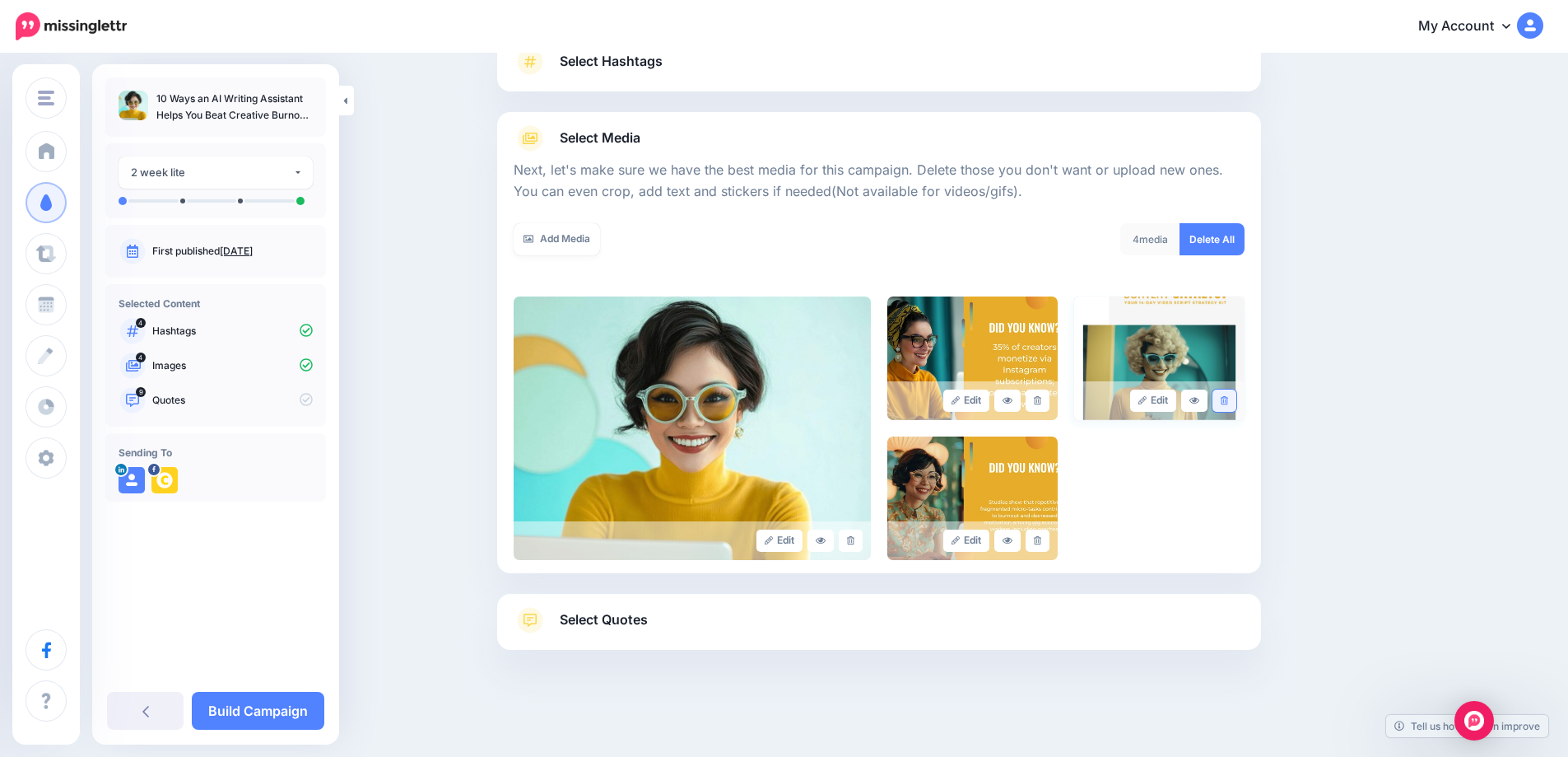
click at [1229, 402] on icon at bounding box center [1225, 400] width 8 height 9
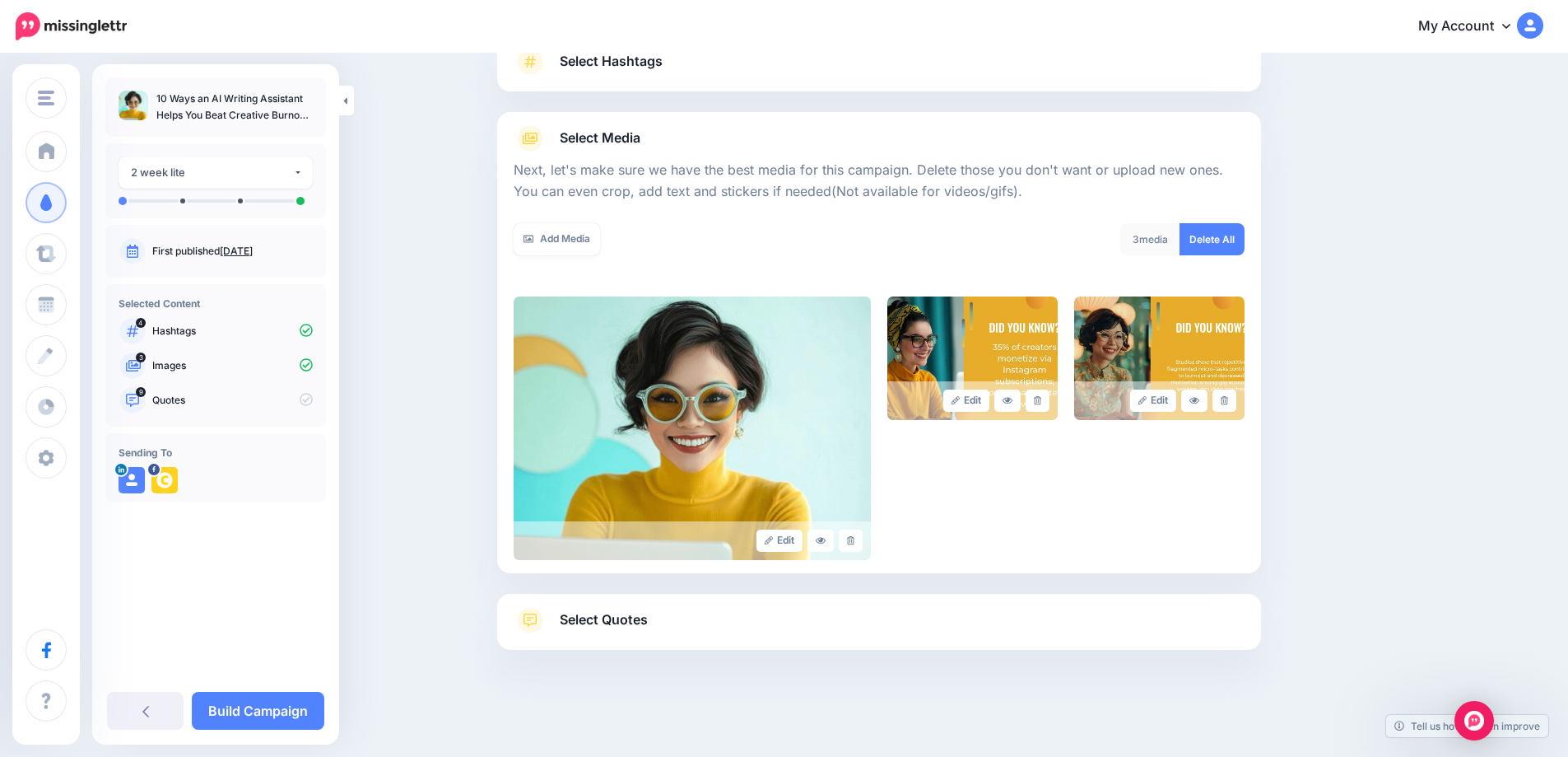
click at [638, 615] on span "Select Quotes" at bounding box center [603, 619] width 88 height 22
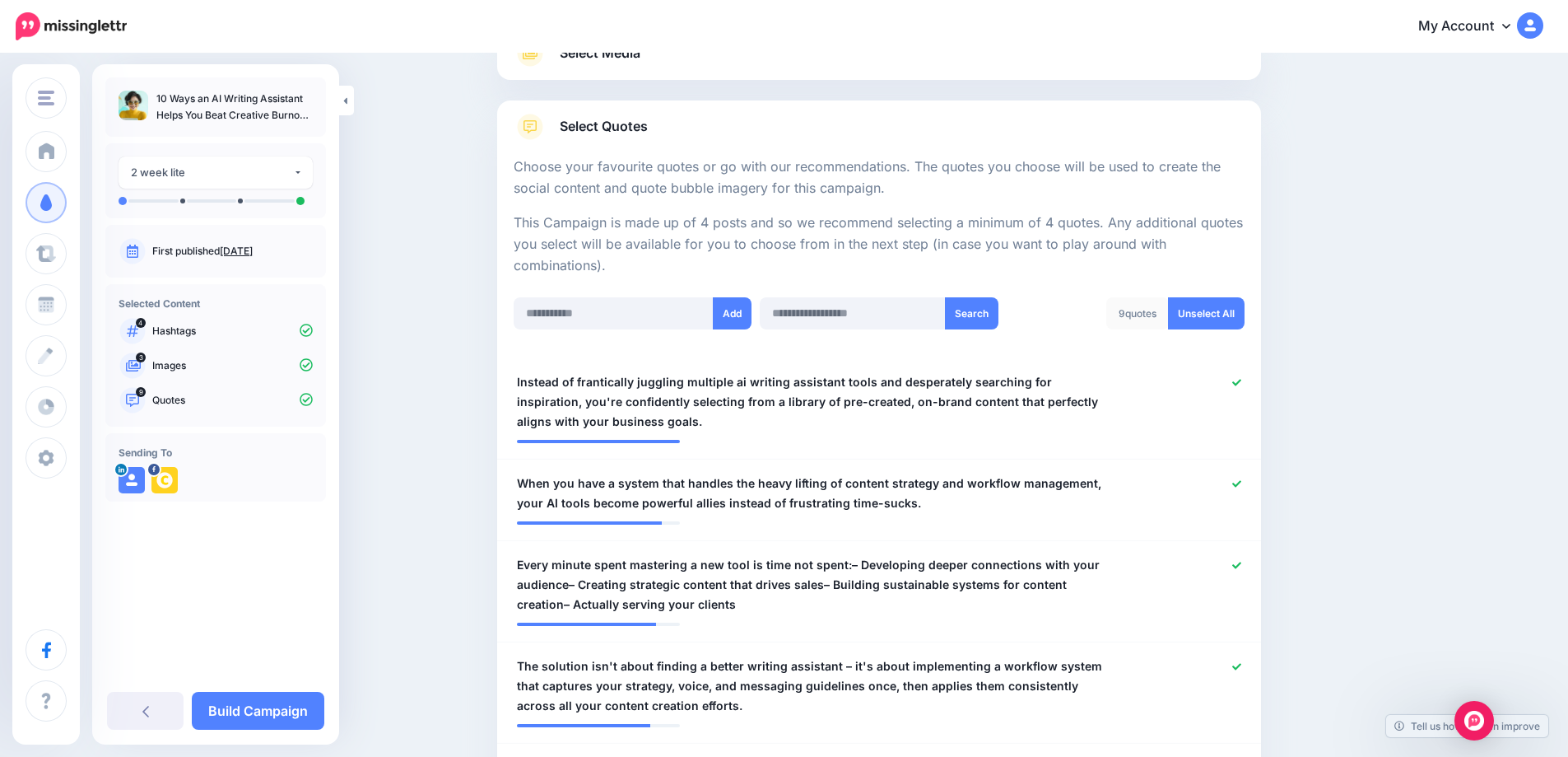
scroll to position [297, 0]
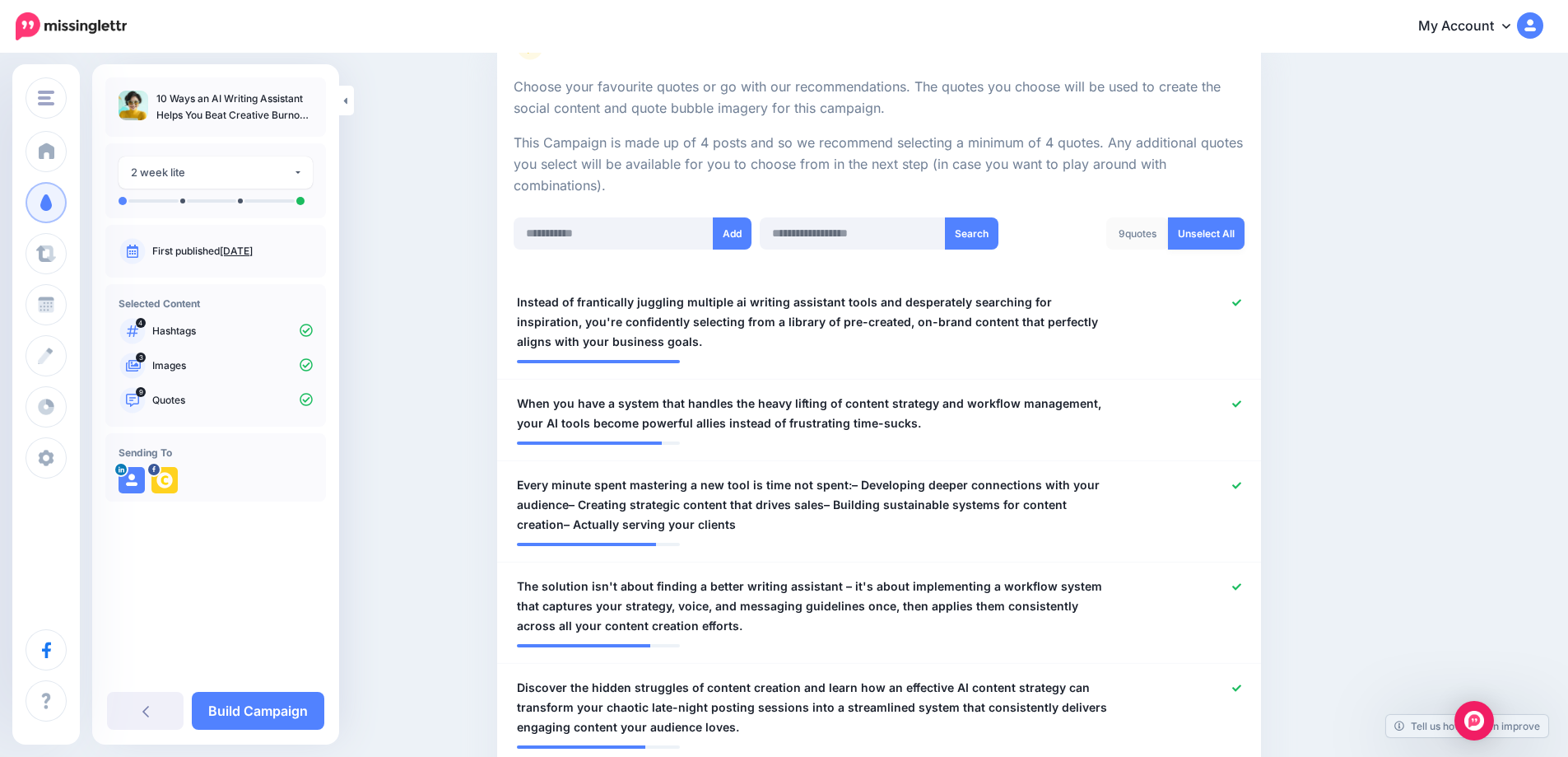
click at [1203, 245] on link "Unselect All" at bounding box center [1205, 232] width 76 height 32
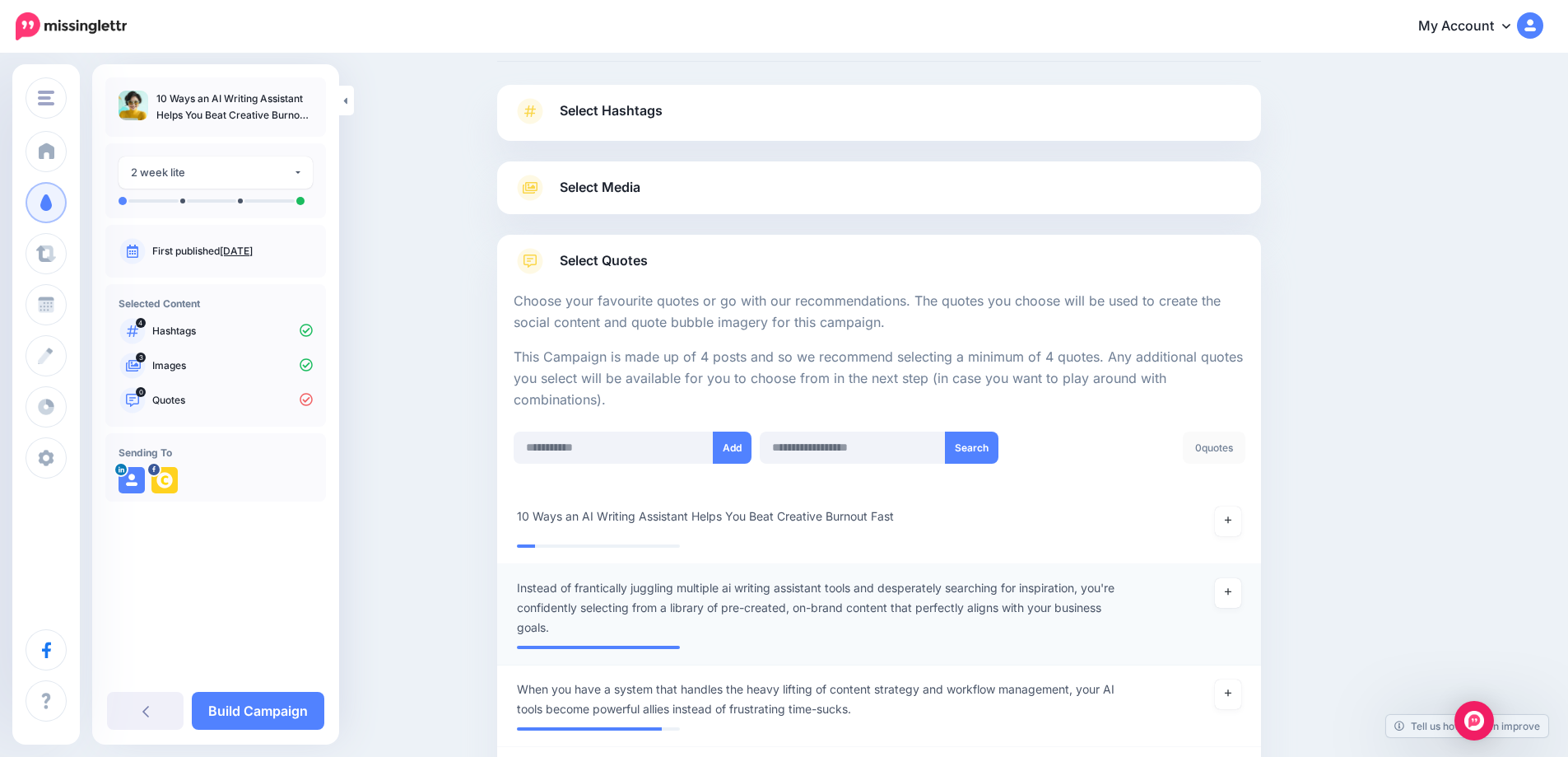
scroll to position [247, 0]
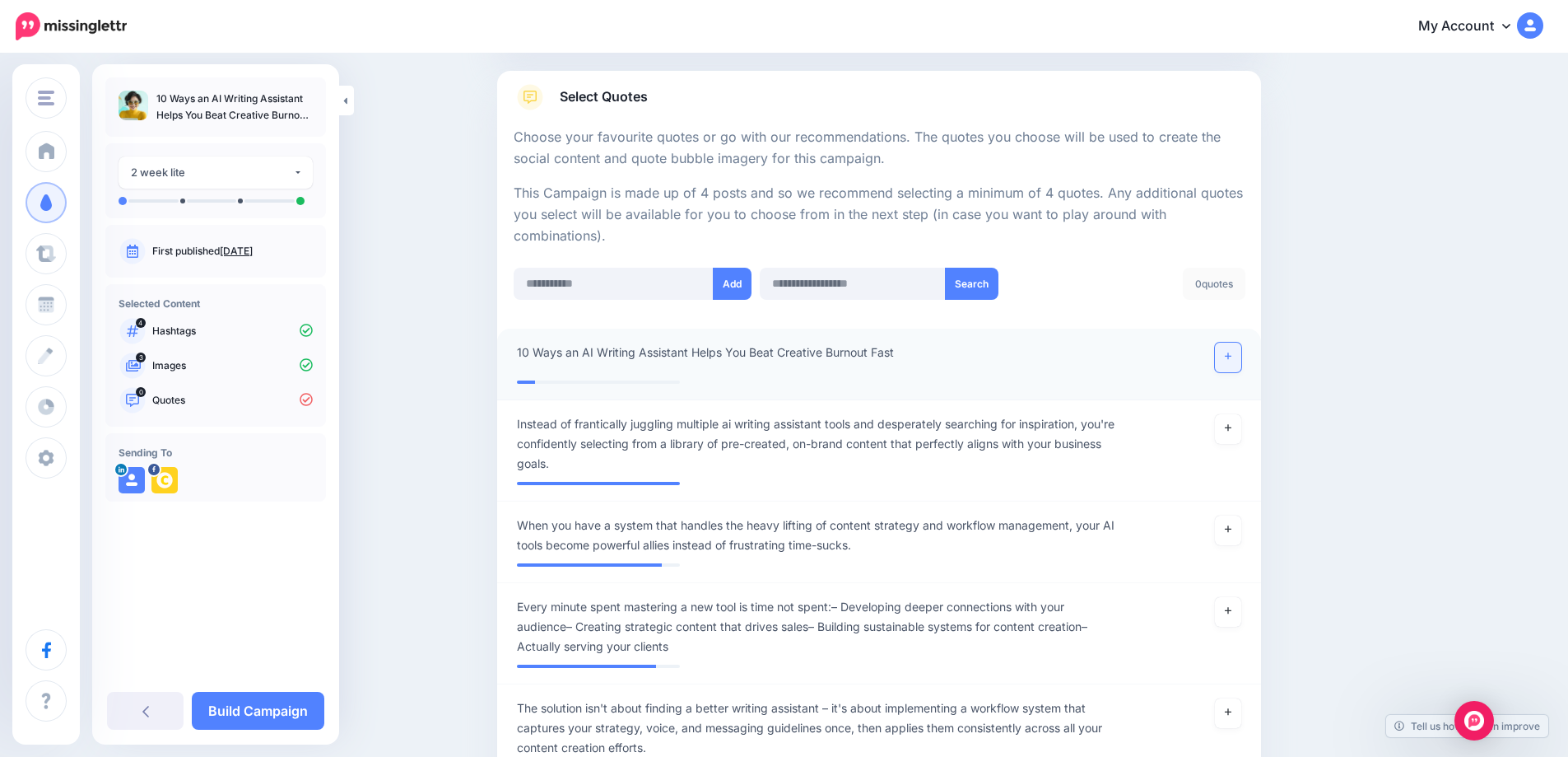
click at [1231, 361] on icon at bounding box center [1228, 356] width 7 height 9
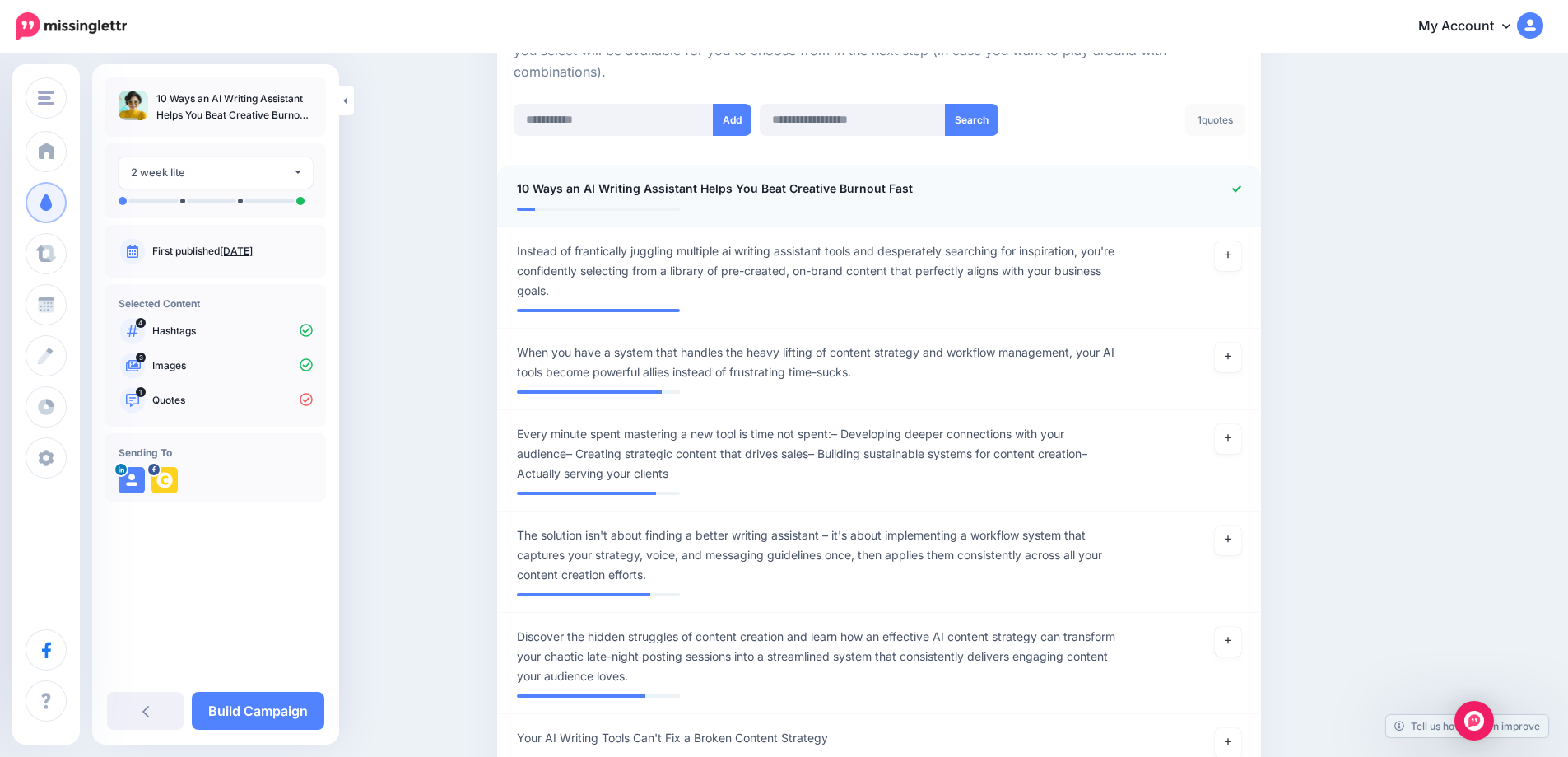
scroll to position [412, 0]
click at [1230, 537] on link at bounding box center [1228, 539] width 26 height 30
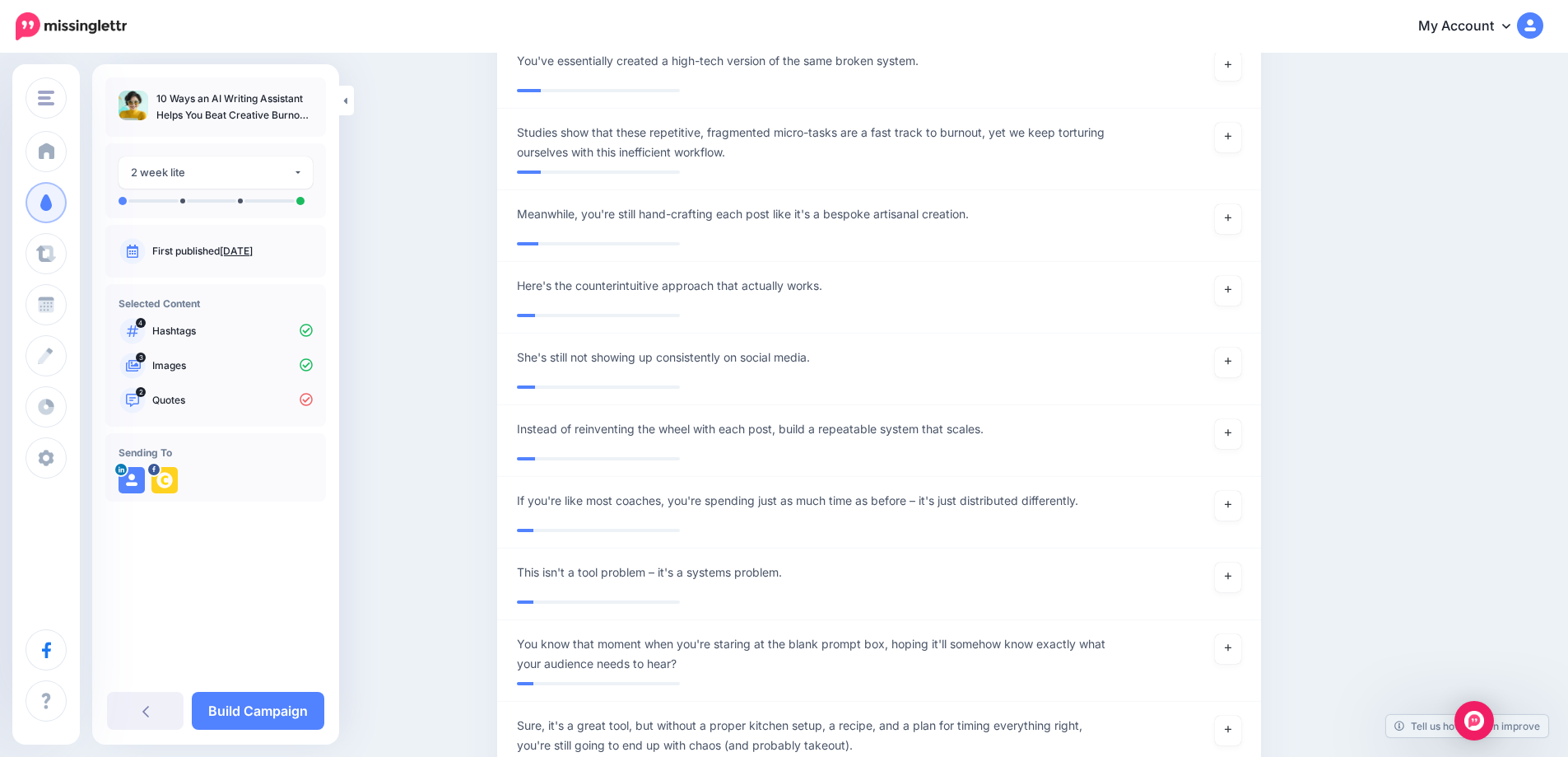
scroll to position [9313, 0]
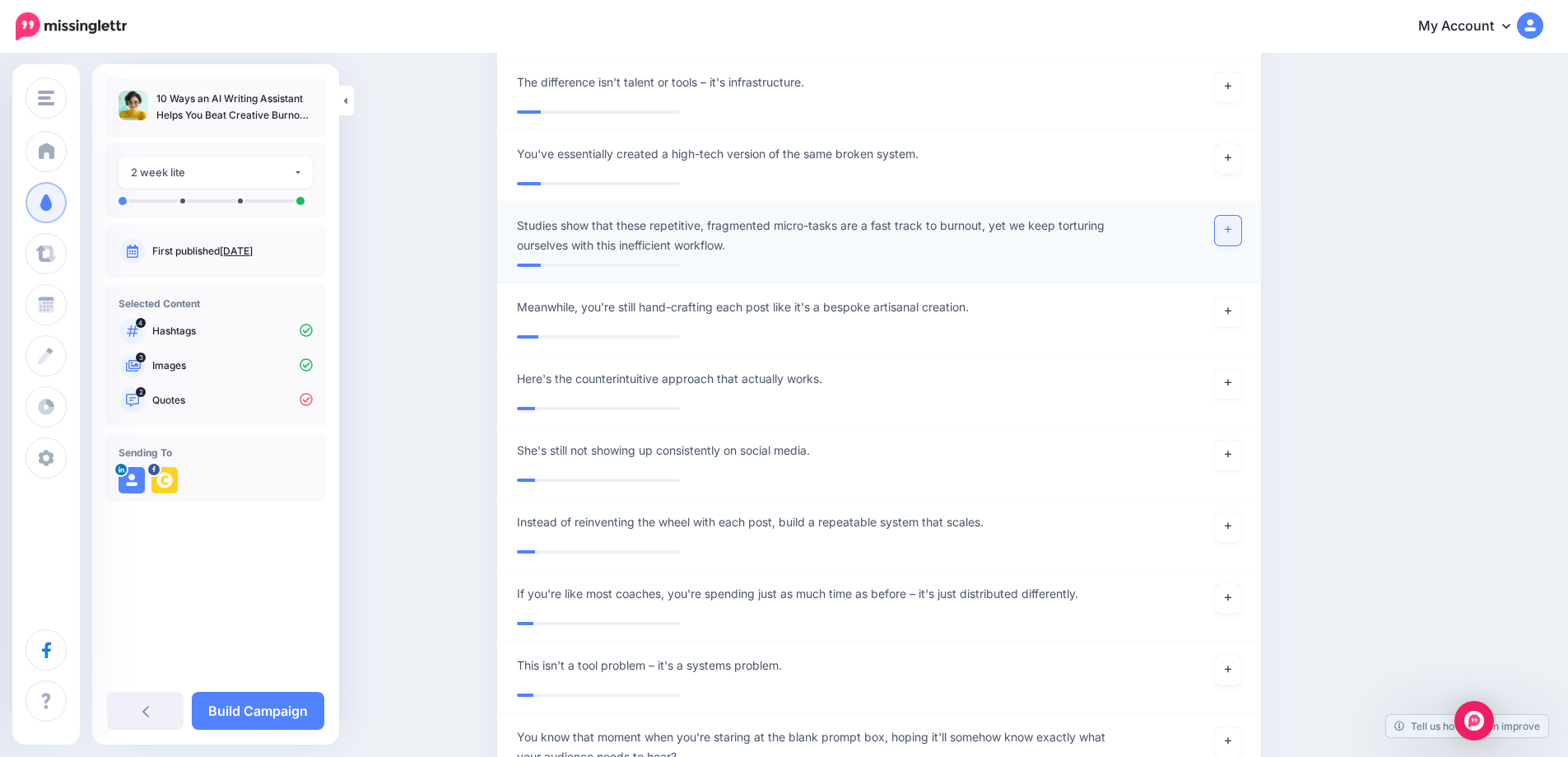
click at [1240, 245] on link at bounding box center [1228, 230] width 26 height 30
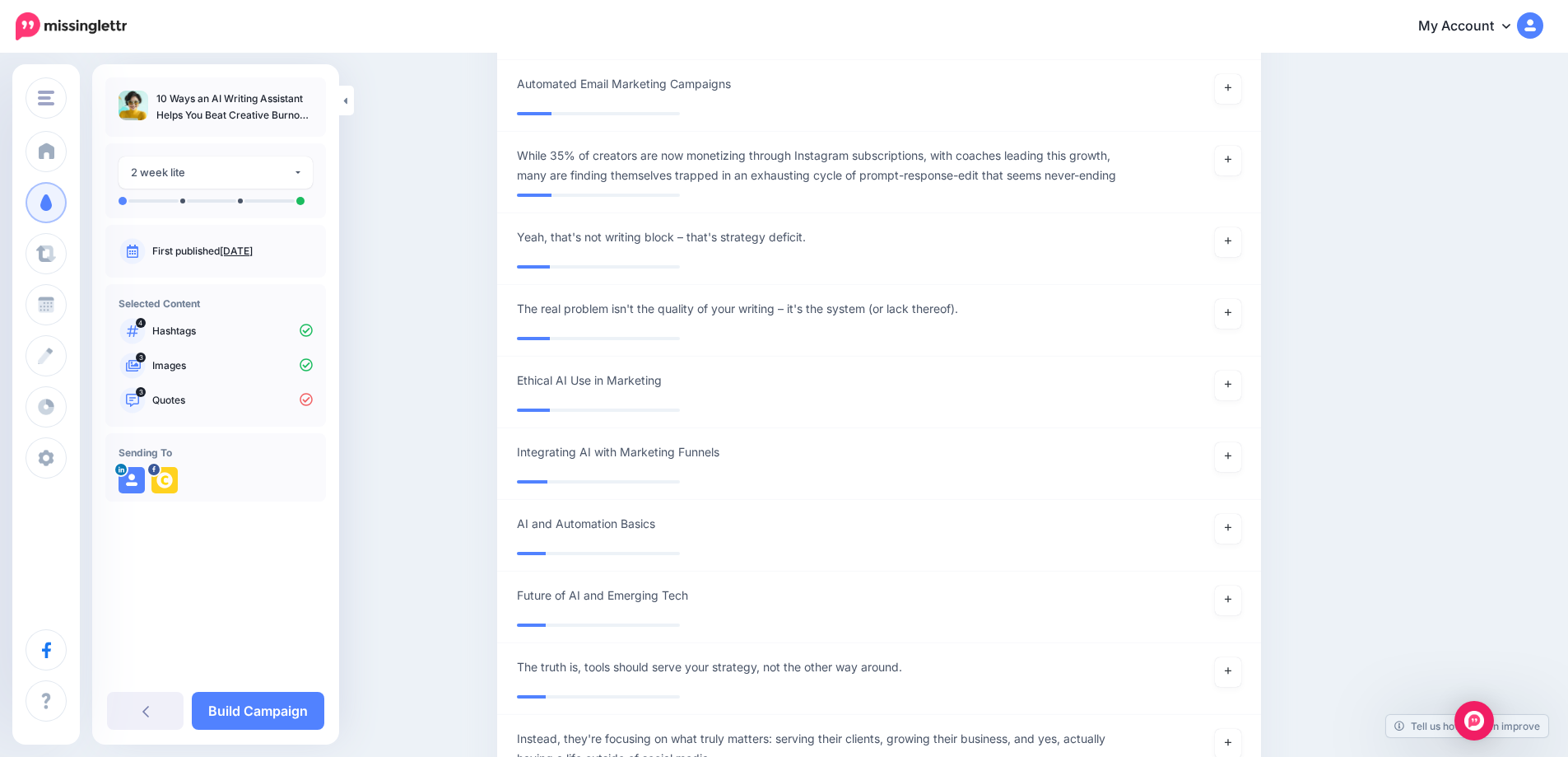
scroll to position [8407, 0]
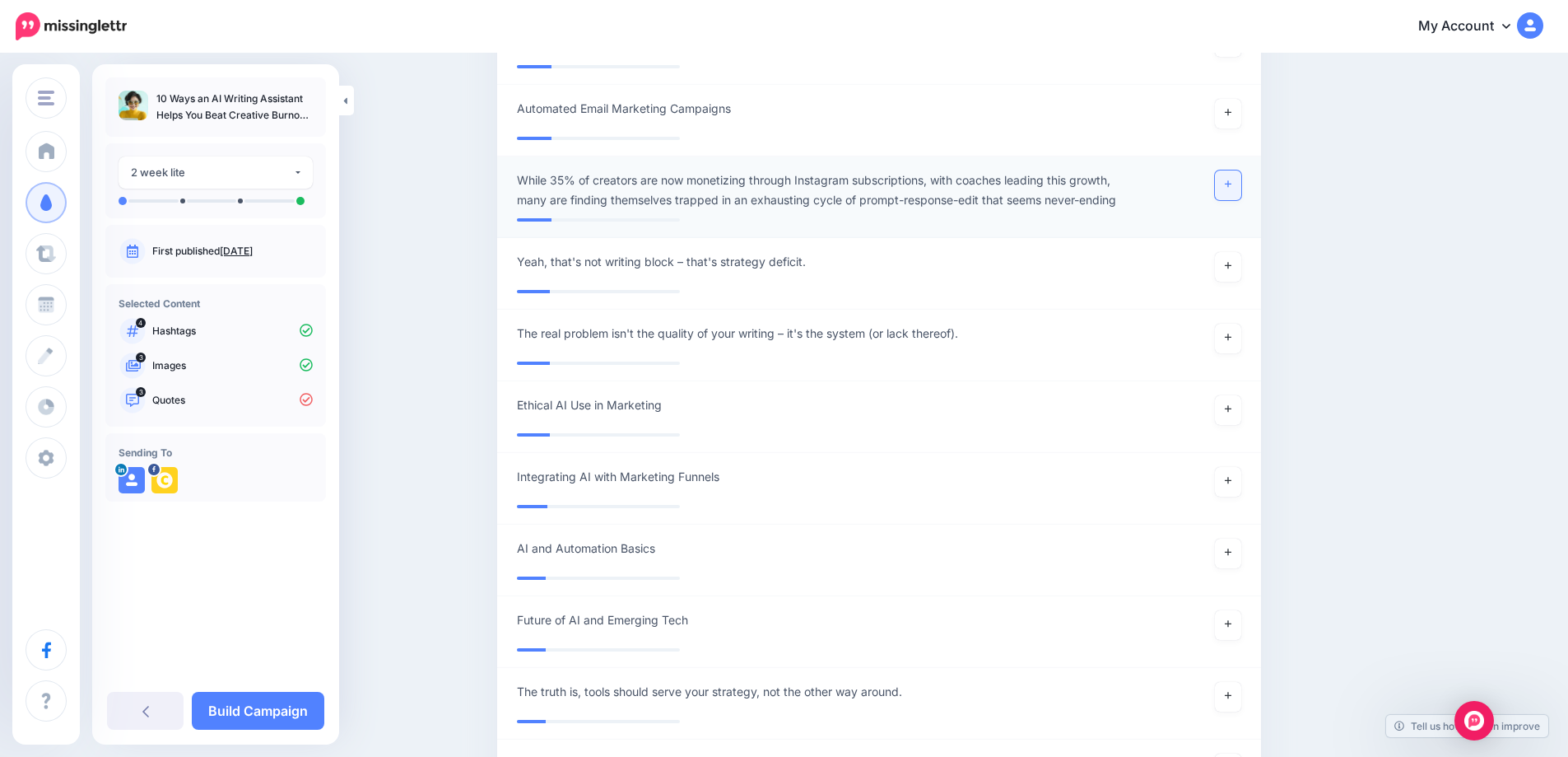
click at [1231, 183] on icon at bounding box center [1228, 183] width 7 height 9
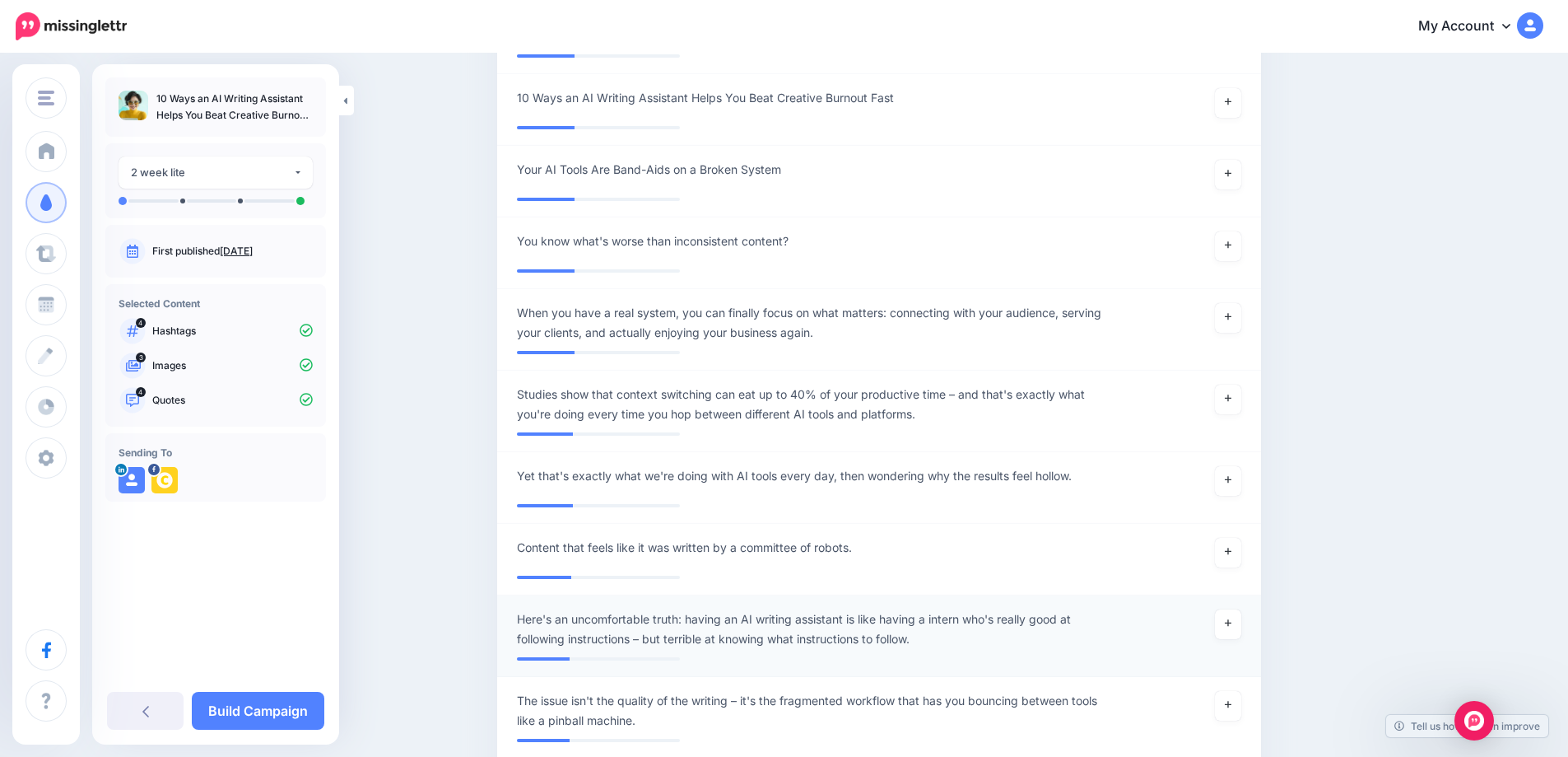
scroll to position [6513, 0]
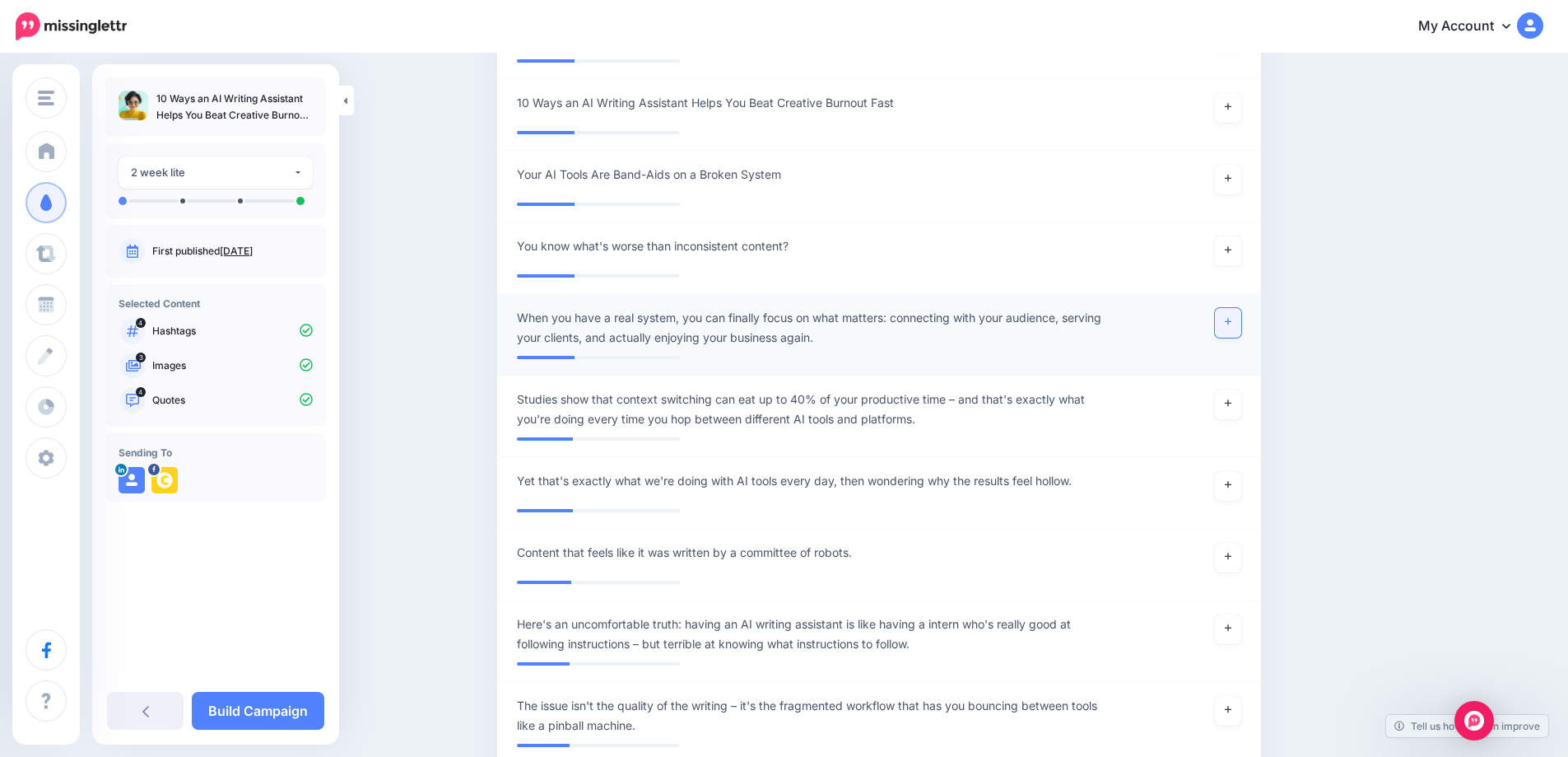
click at [1231, 325] on icon at bounding box center [1228, 321] width 7 height 7
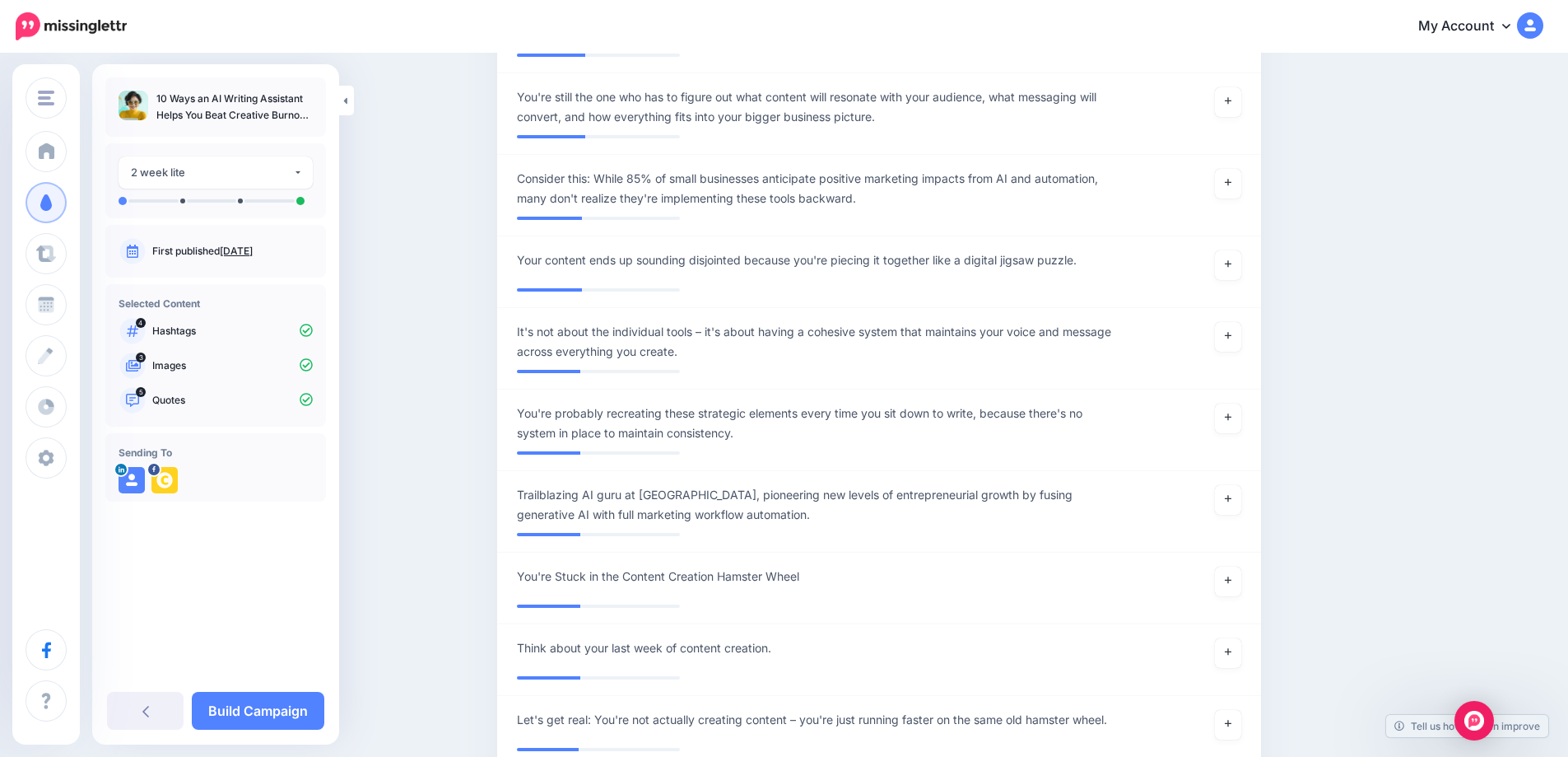
scroll to position [5196, 0]
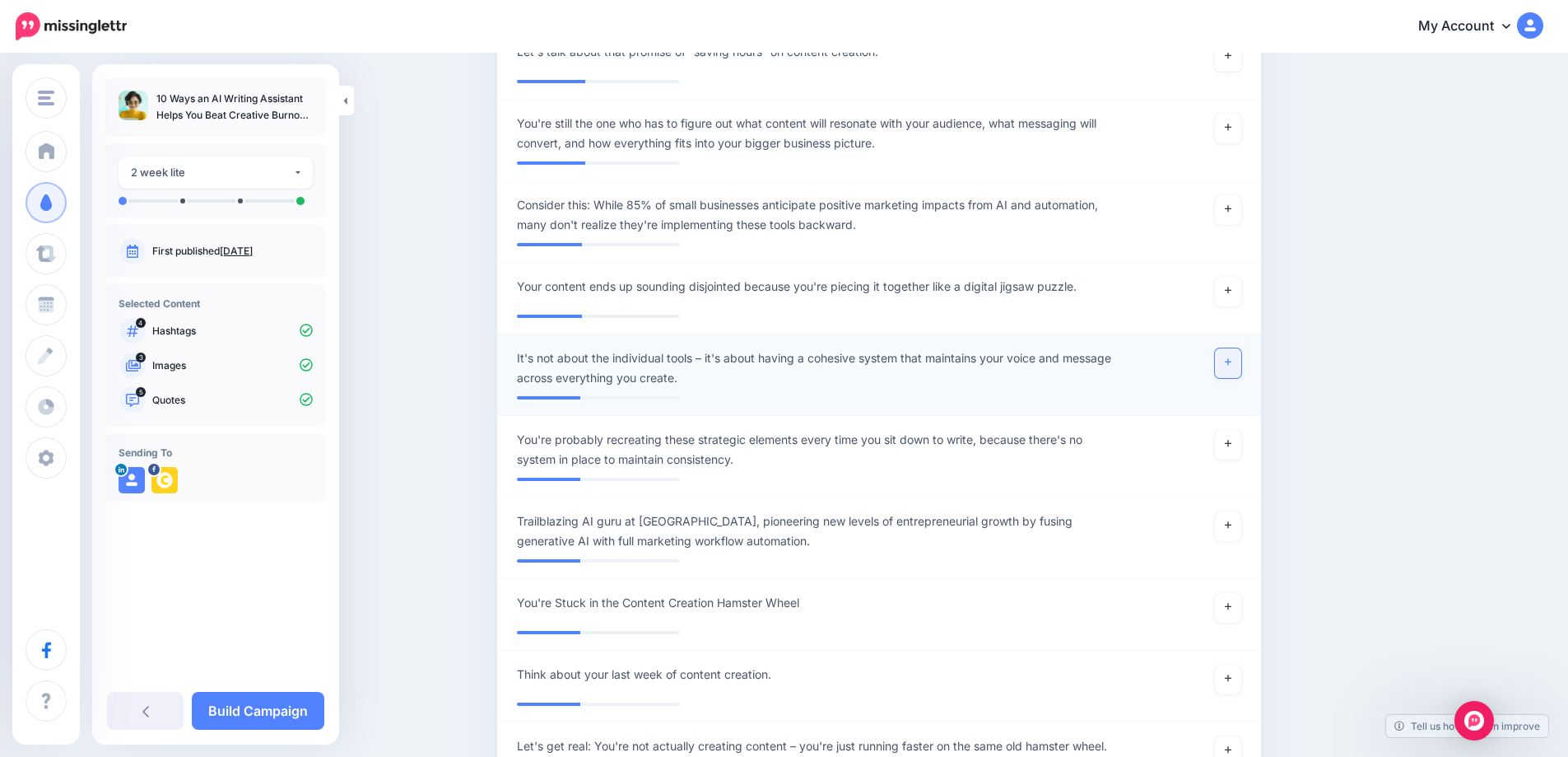
click at [1241, 370] on link at bounding box center [1228, 363] width 26 height 30
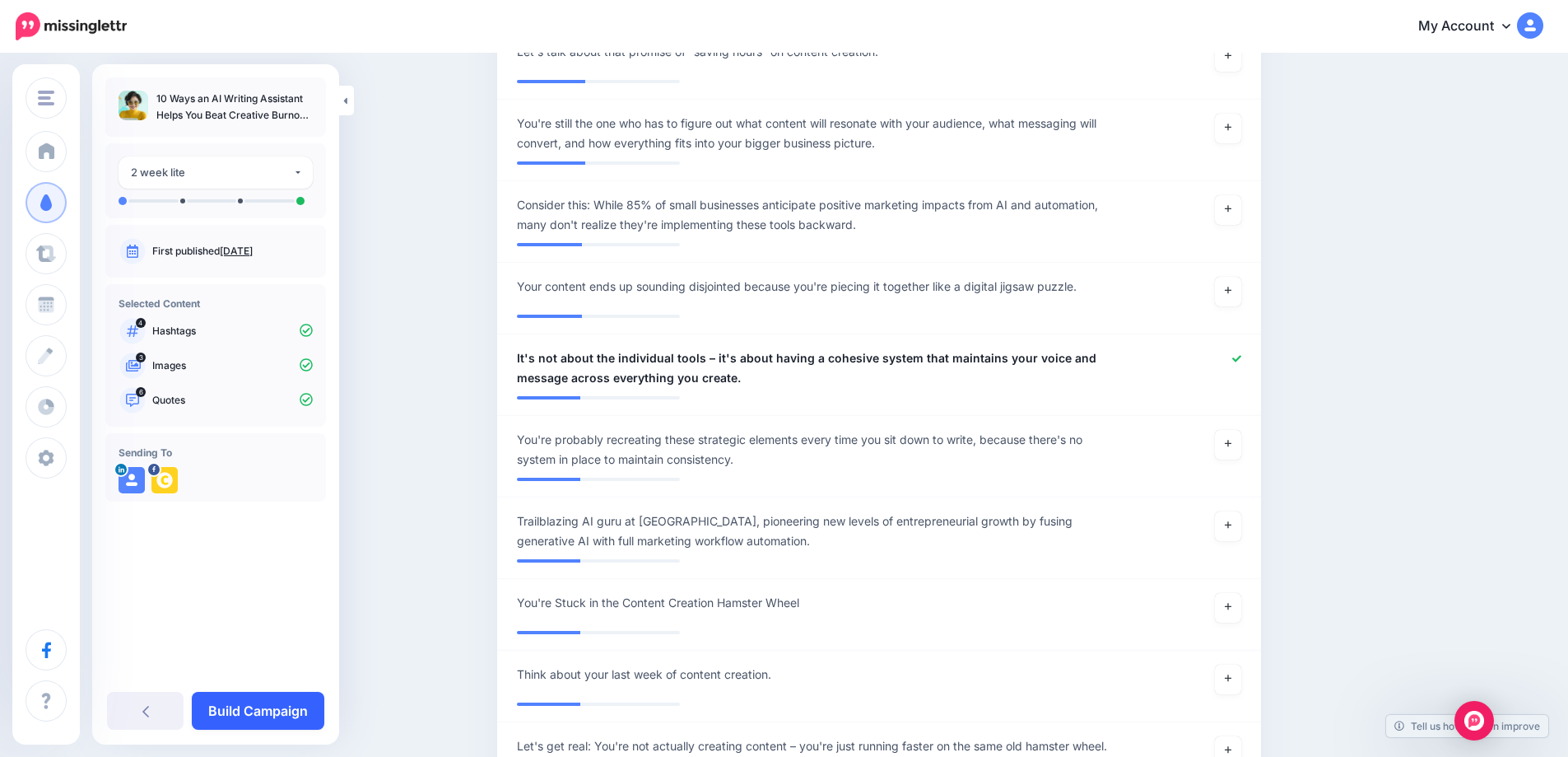
click at [295, 716] on link "Build Campaign" at bounding box center [257, 710] width 132 height 38
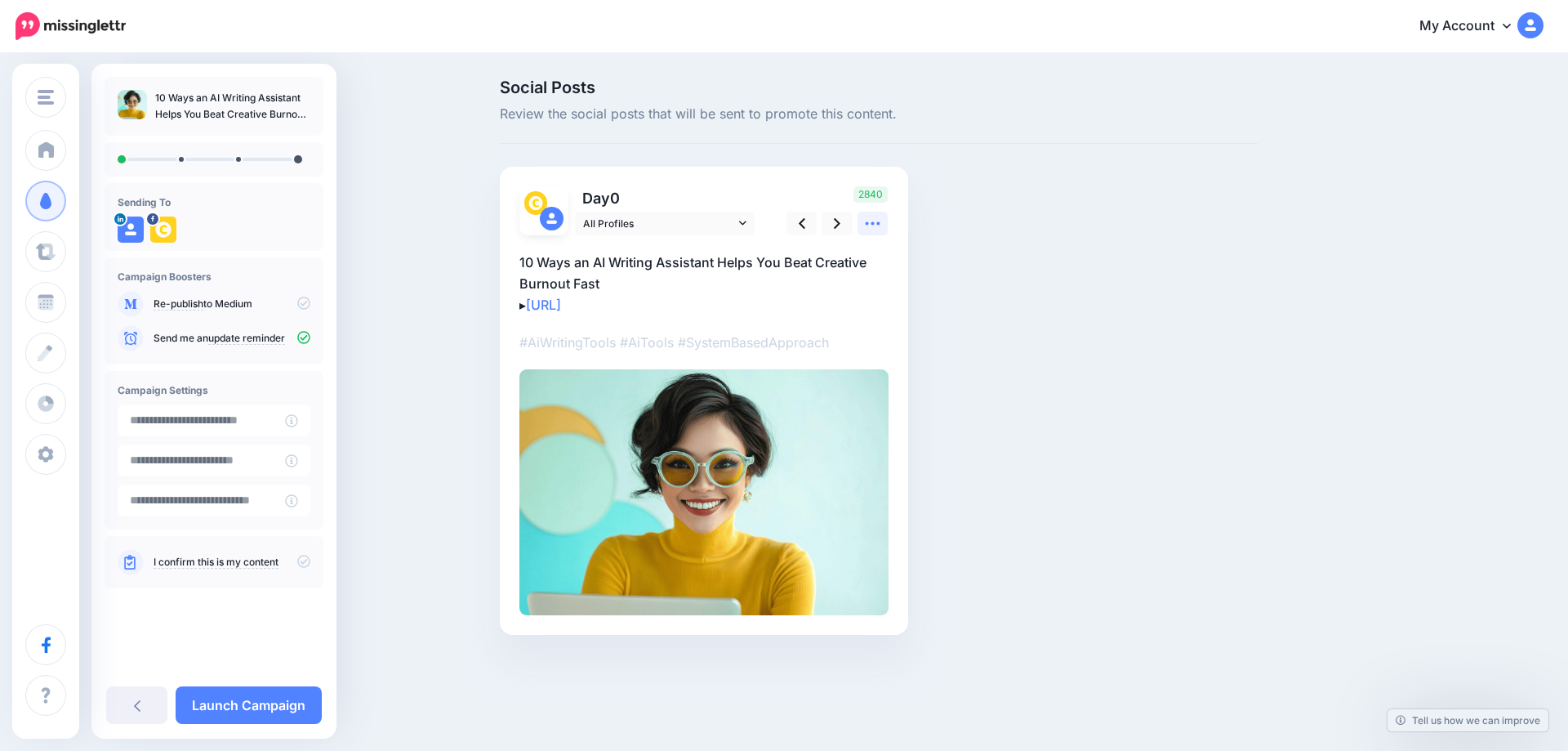
click at [869, 231] on icon at bounding box center [872, 224] width 17 height 17
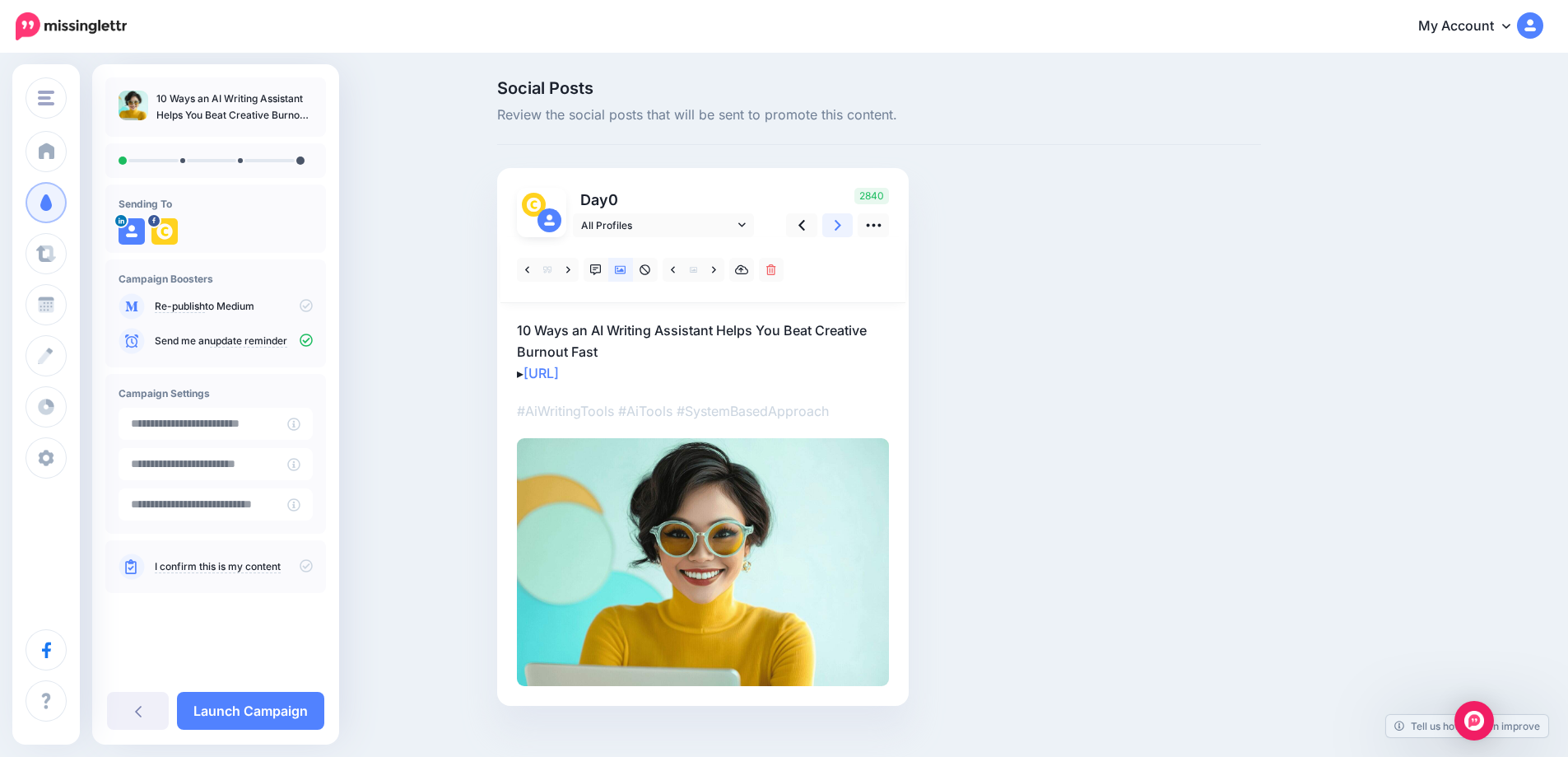
click at [840, 223] on link at bounding box center [838, 225] width 31 height 24
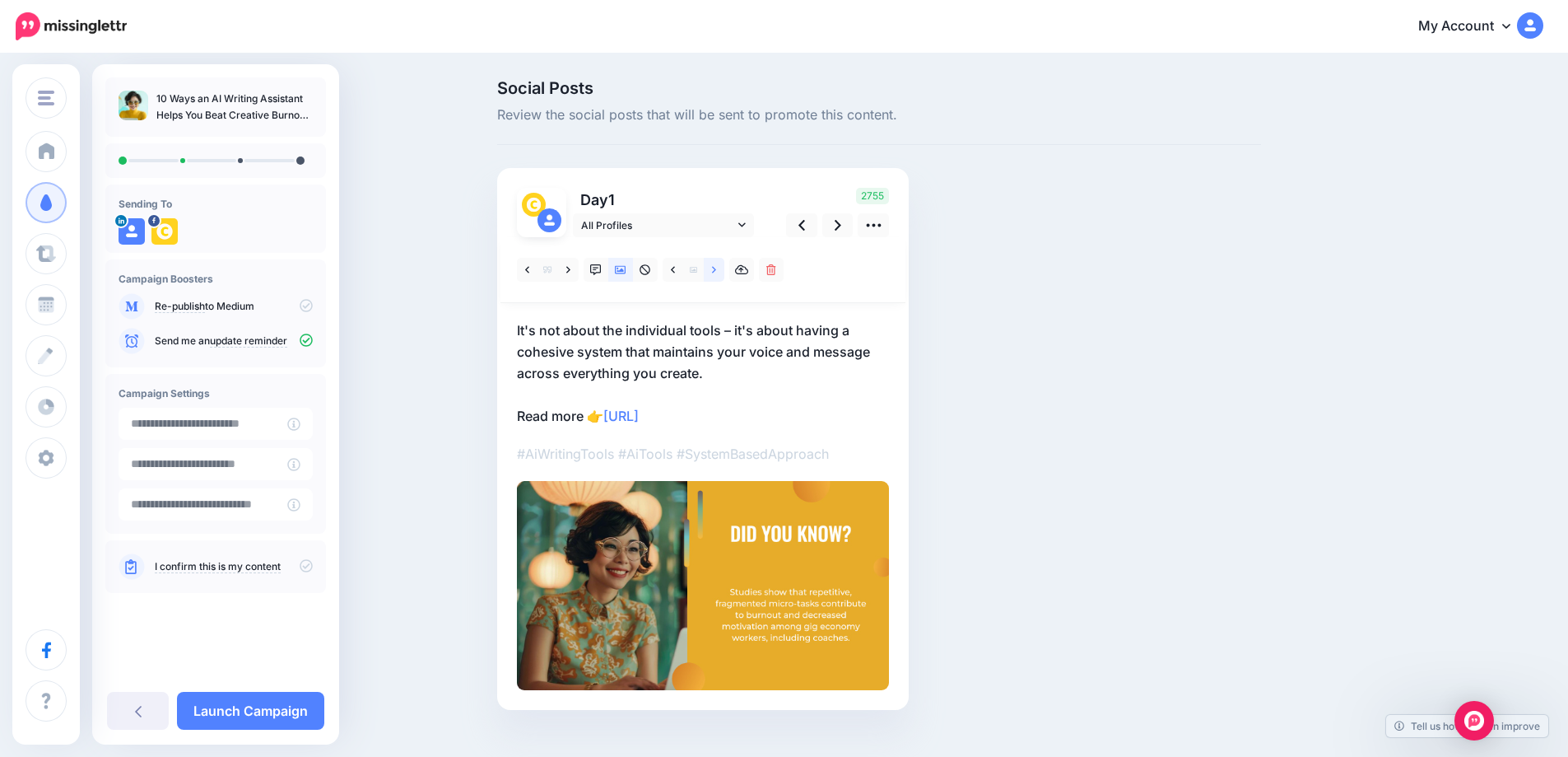
click at [715, 271] on link at bounding box center [714, 269] width 20 height 24
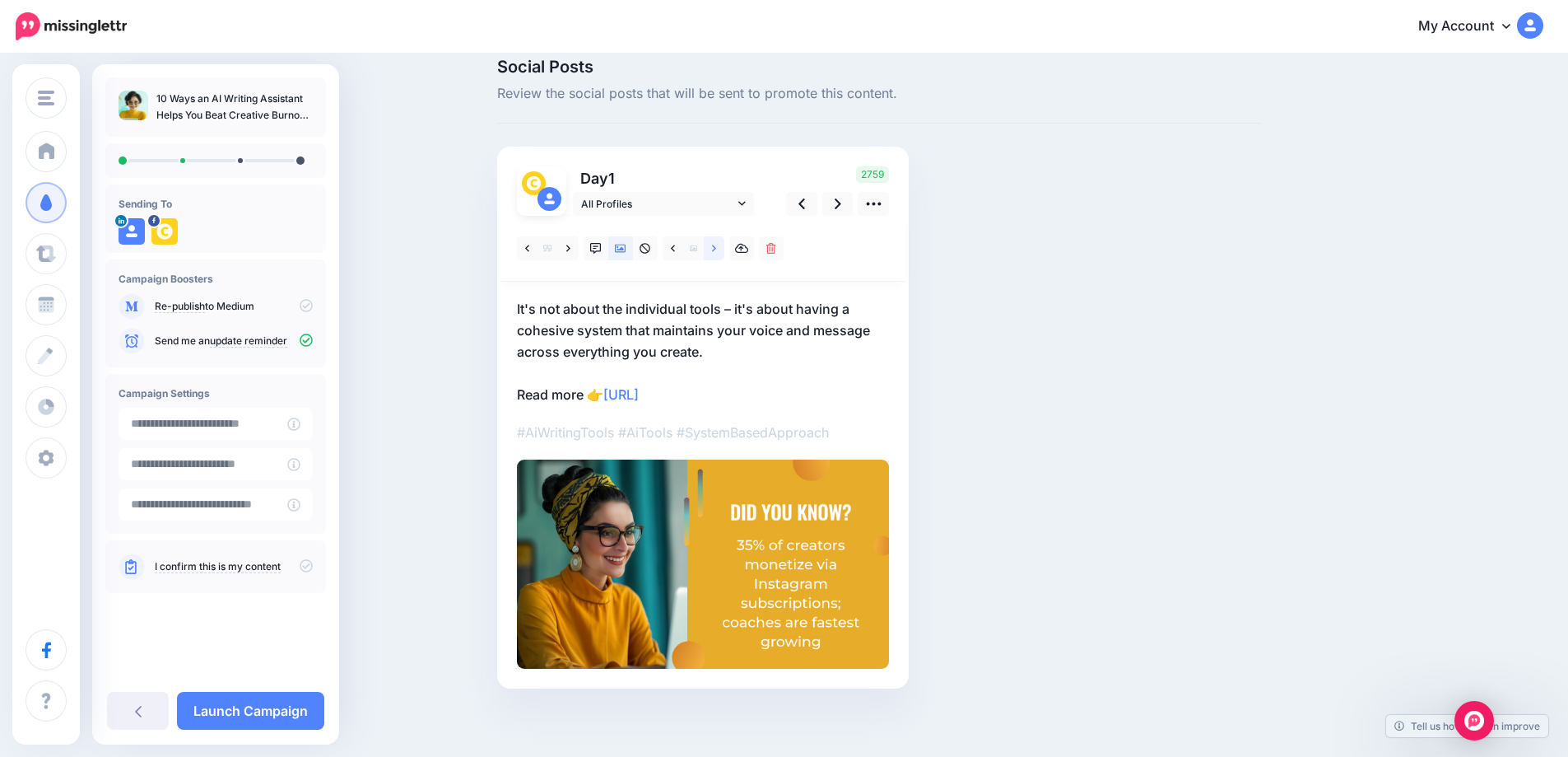
scroll to position [27, 0]
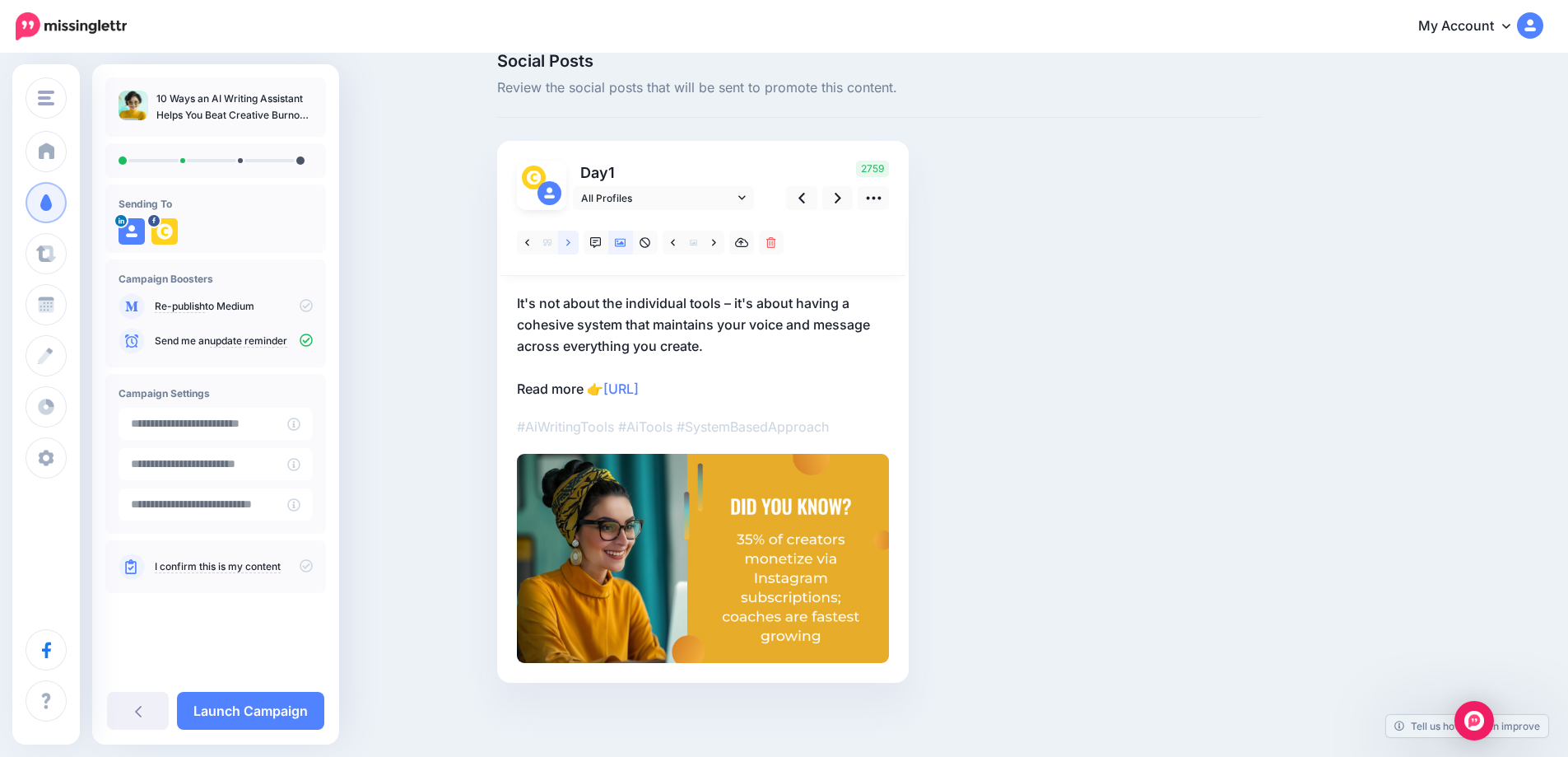
click at [571, 245] on icon at bounding box center [568, 243] width 4 height 12
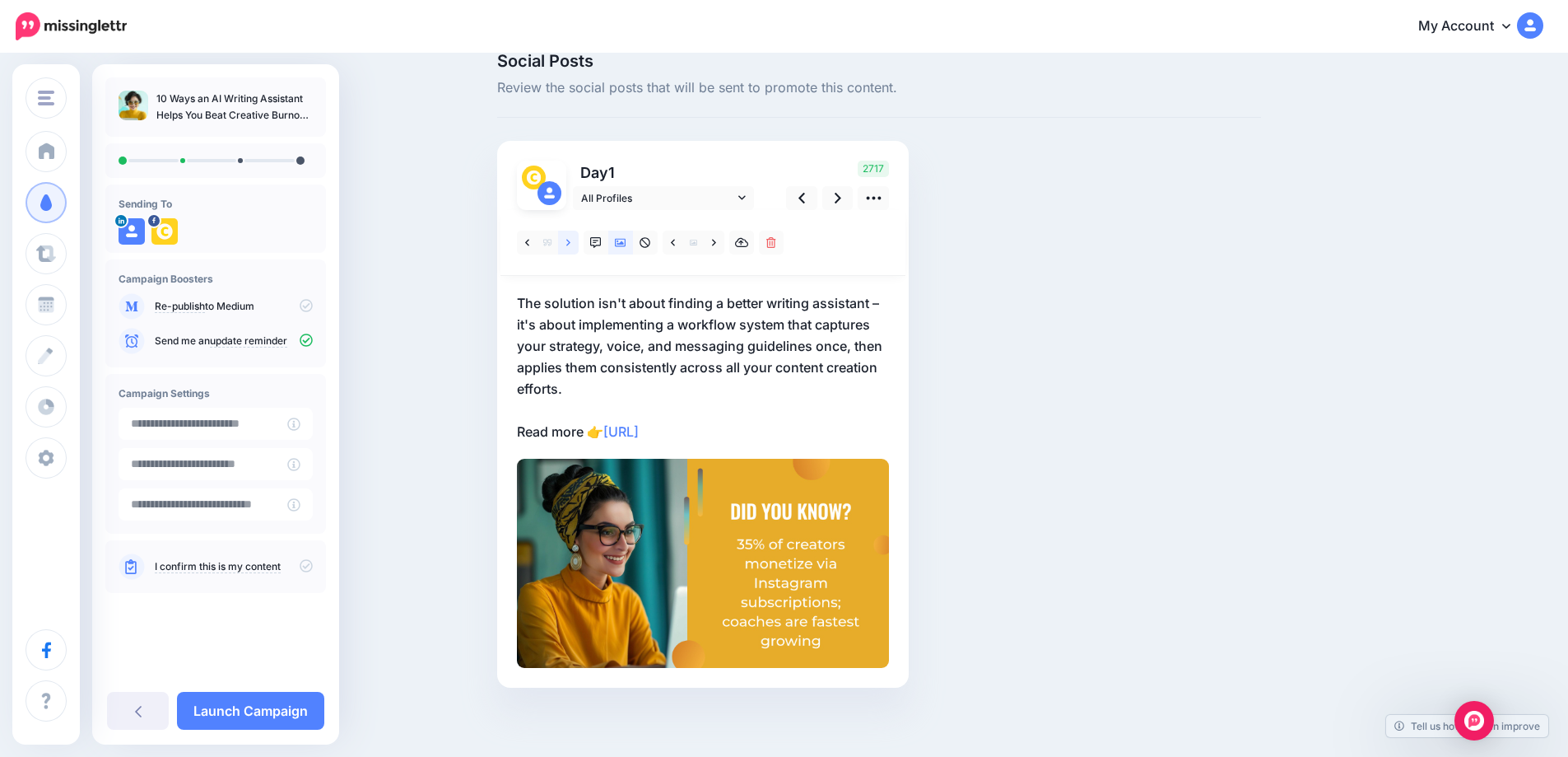
click at [571, 245] on icon at bounding box center [568, 243] width 4 height 12
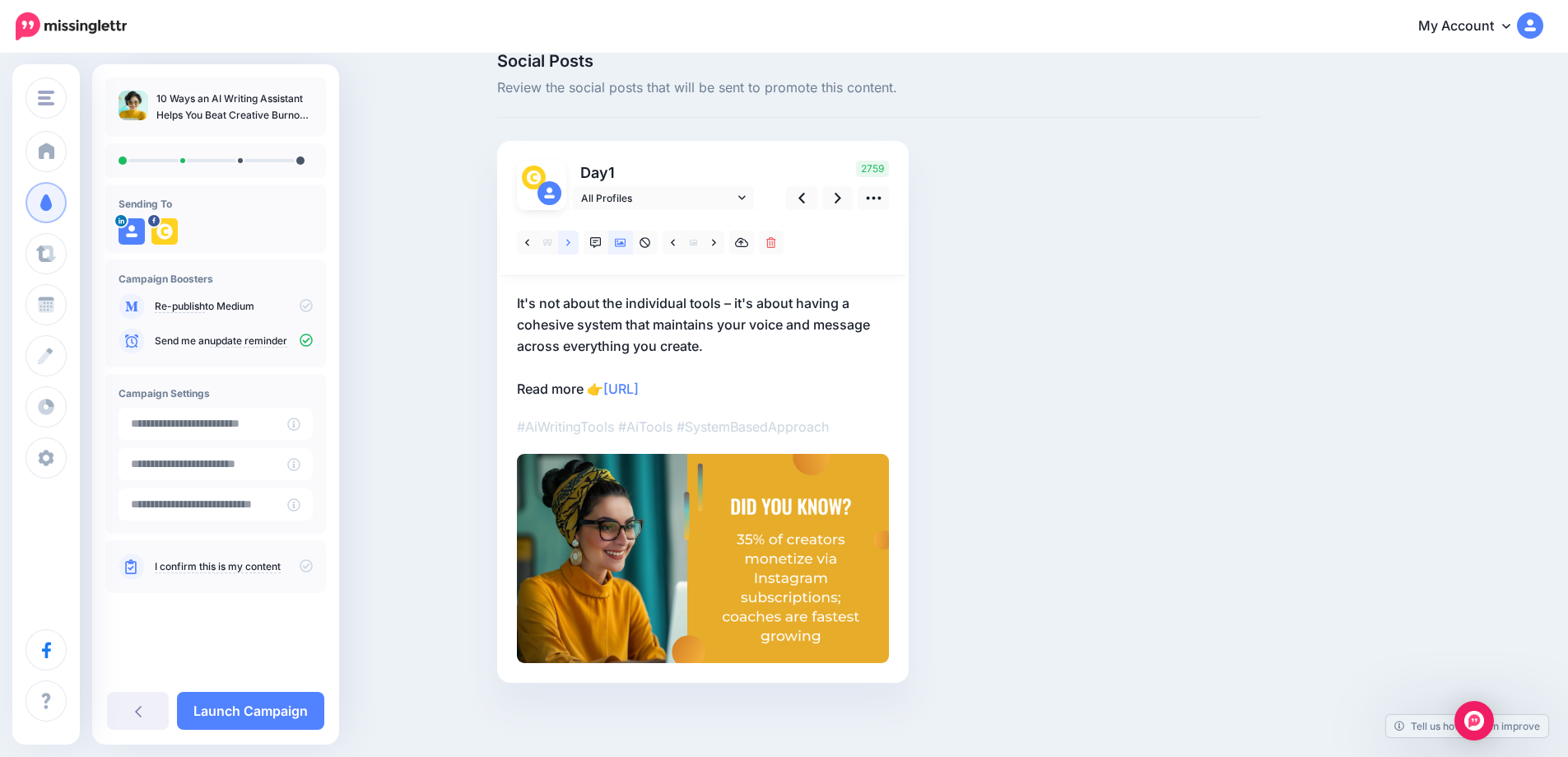
click at [571, 245] on icon at bounding box center [568, 243] width 4 height 12
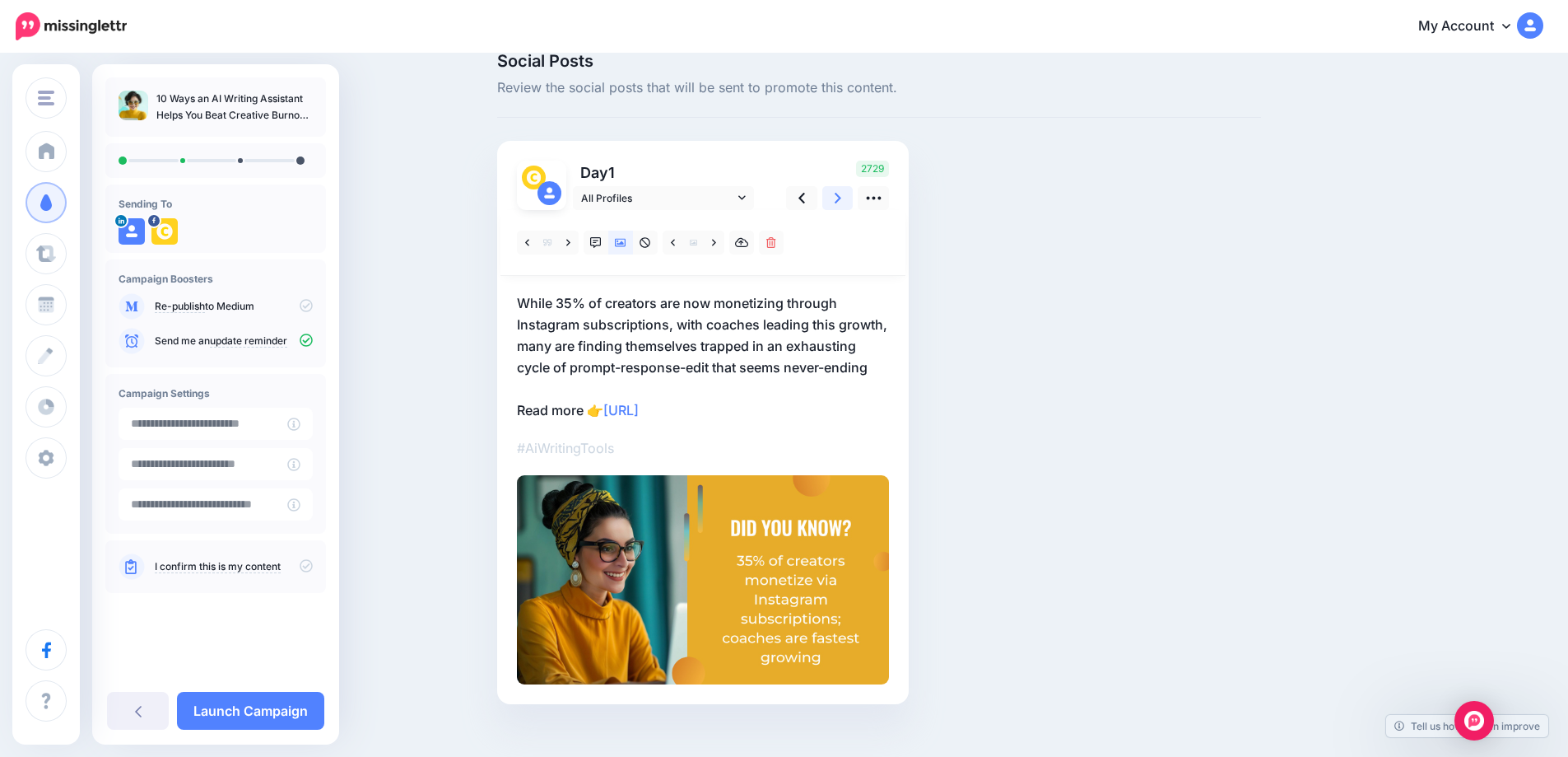
click at [837, 200] on link at bounding box center [838, 198] width 31 height 24
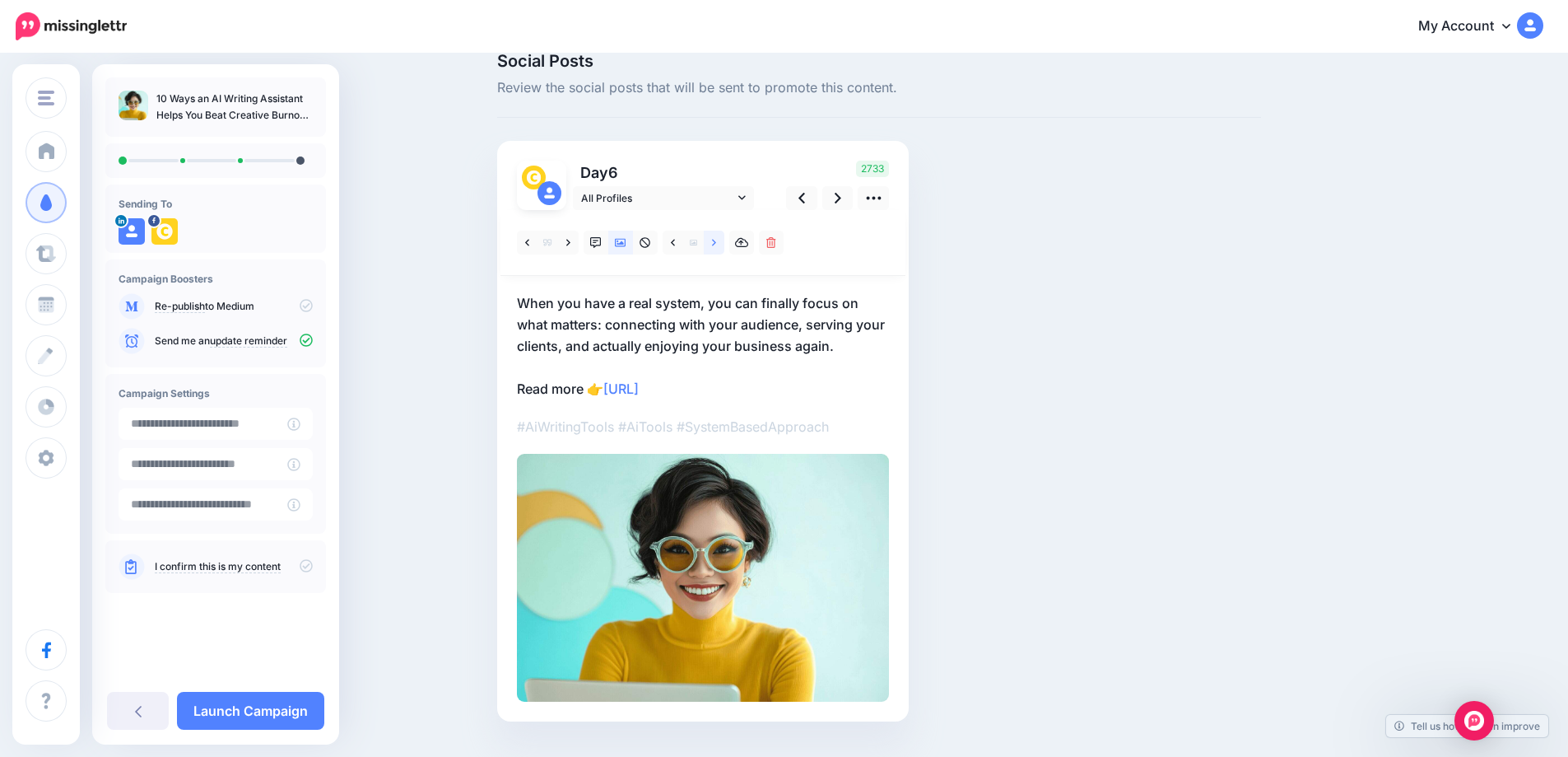
click at [724, 240] on link at bounding box center [714, 242] width 20 height 24
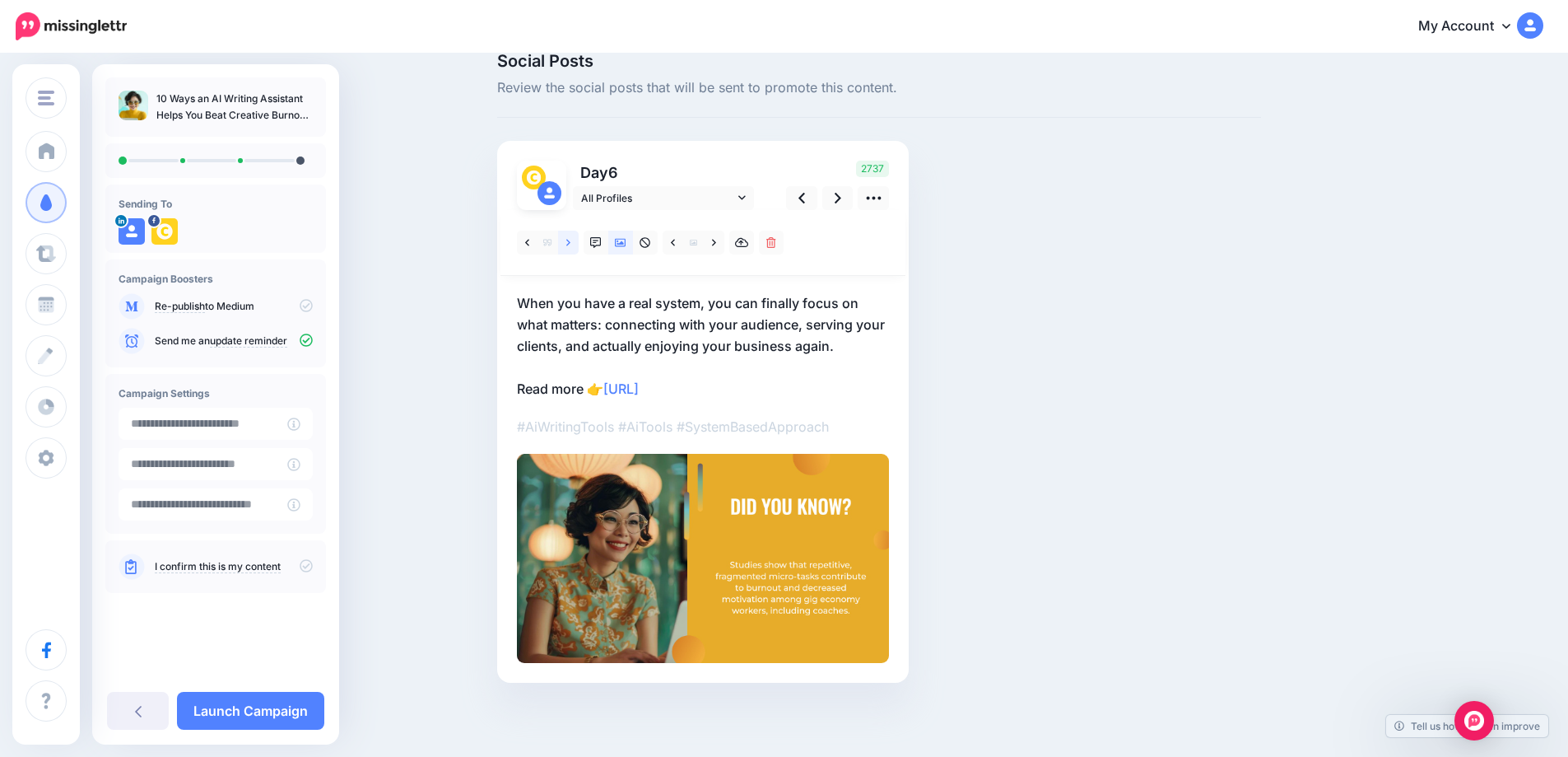
click at [571, 244] on icon at bounding box center [568, 243] width 4 height 12
click at [839, 201] on link at bounding box center [838, 198] width 31 height 24
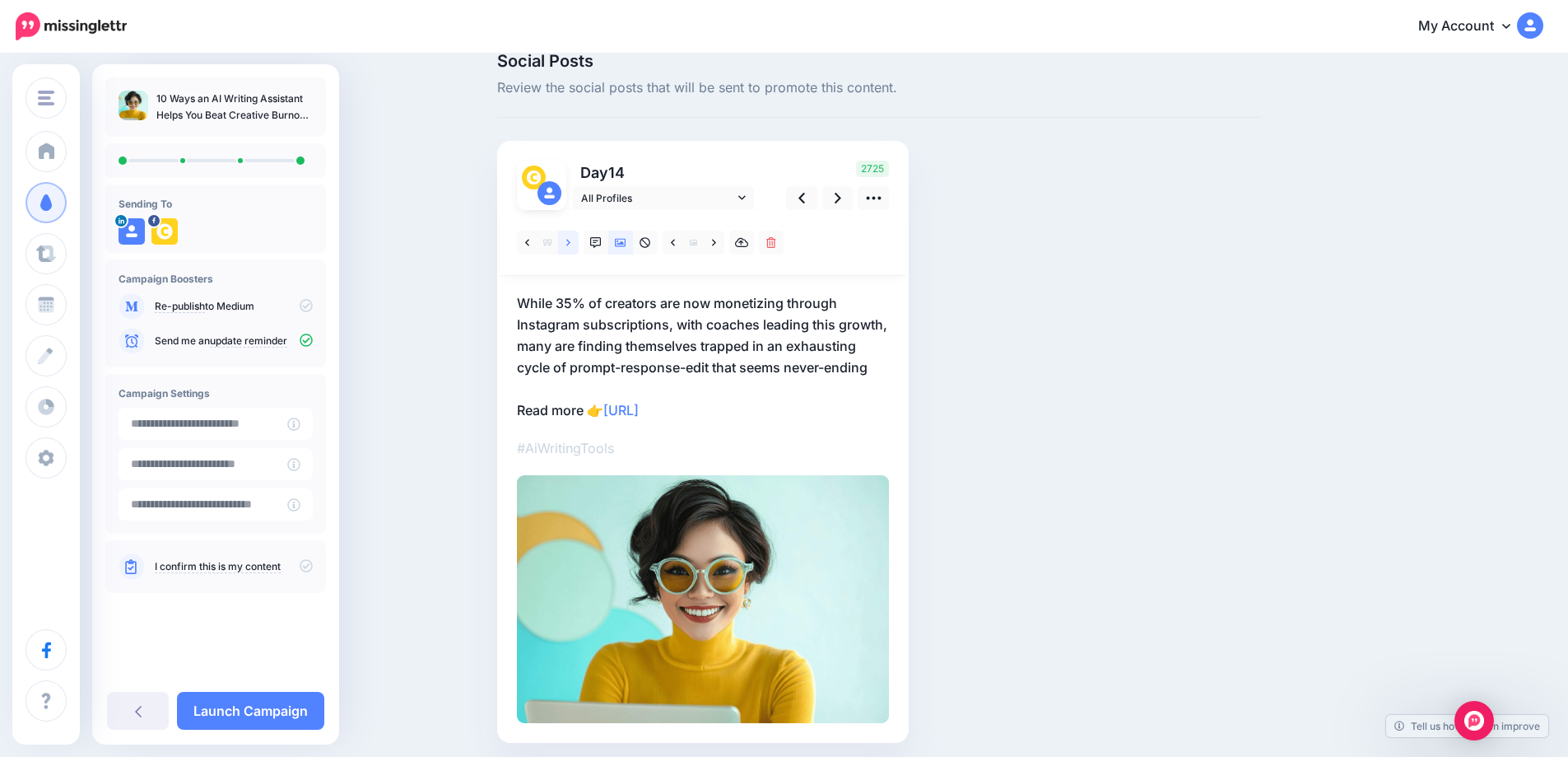
click at [565, 243] on link at bounding box center [568, 242] width 20 height 24
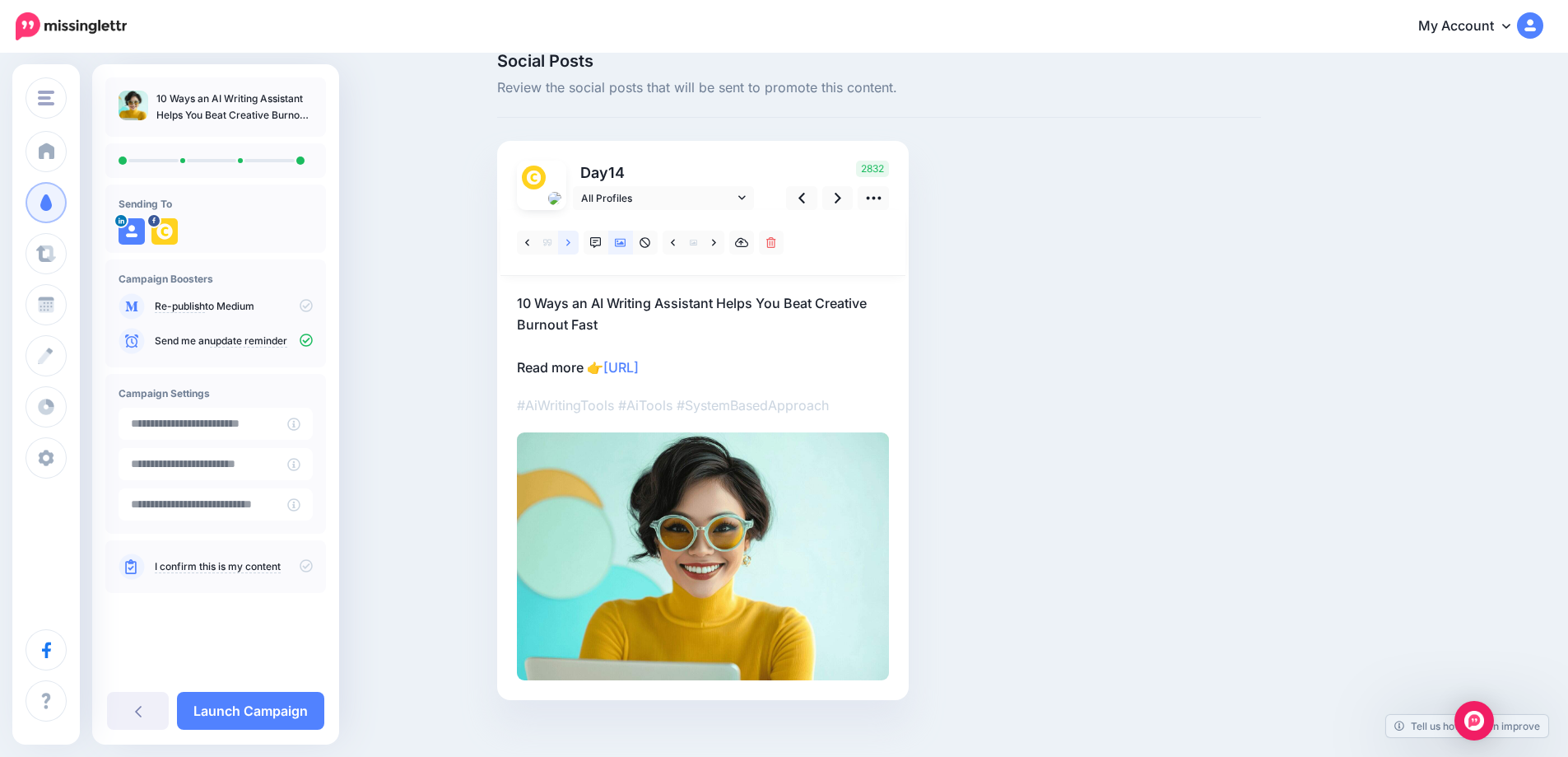
click at [565, 243] on link at bounding box center [568, 242] width 20 height 24
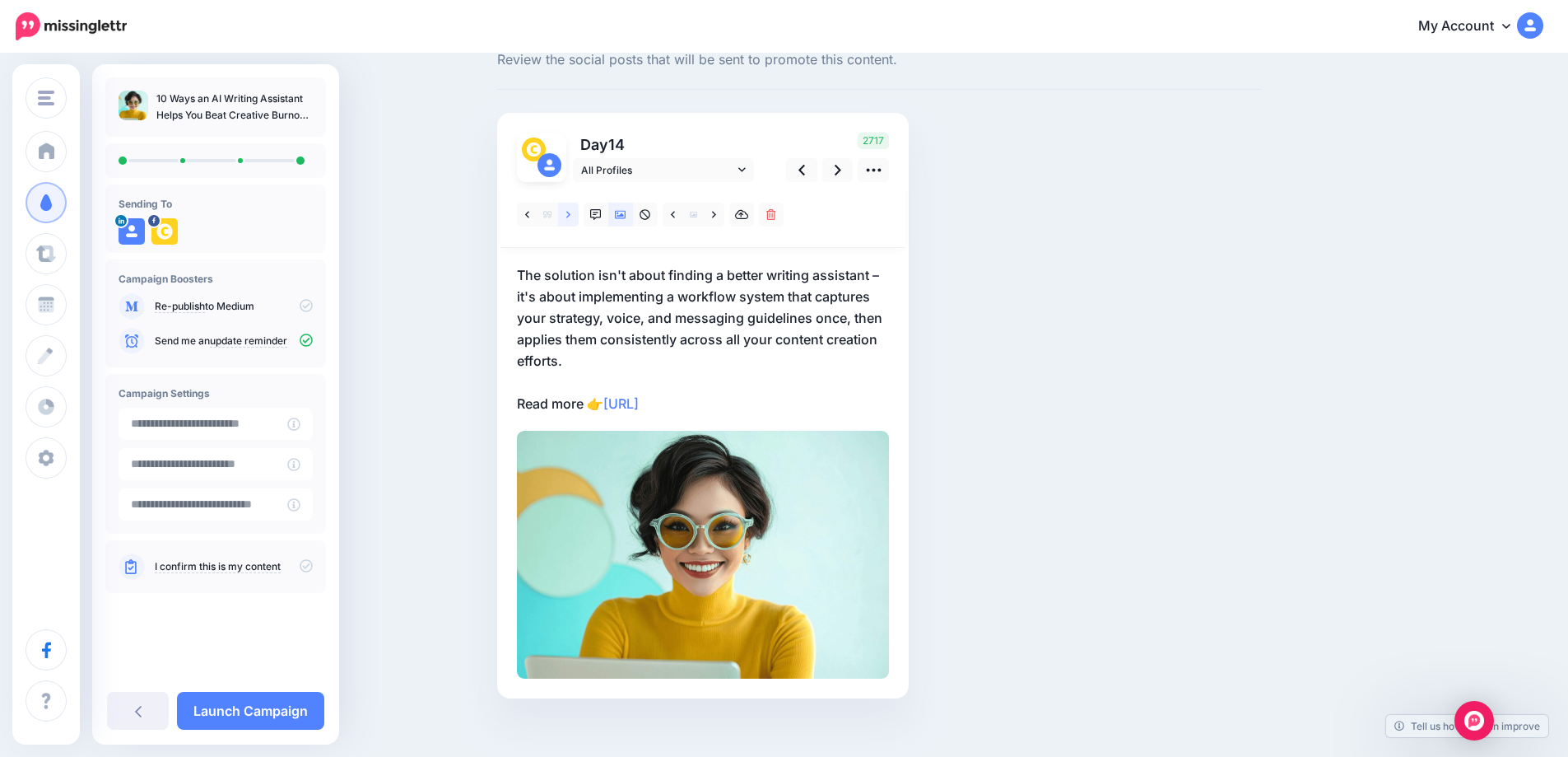
scroll to position [70, 0]
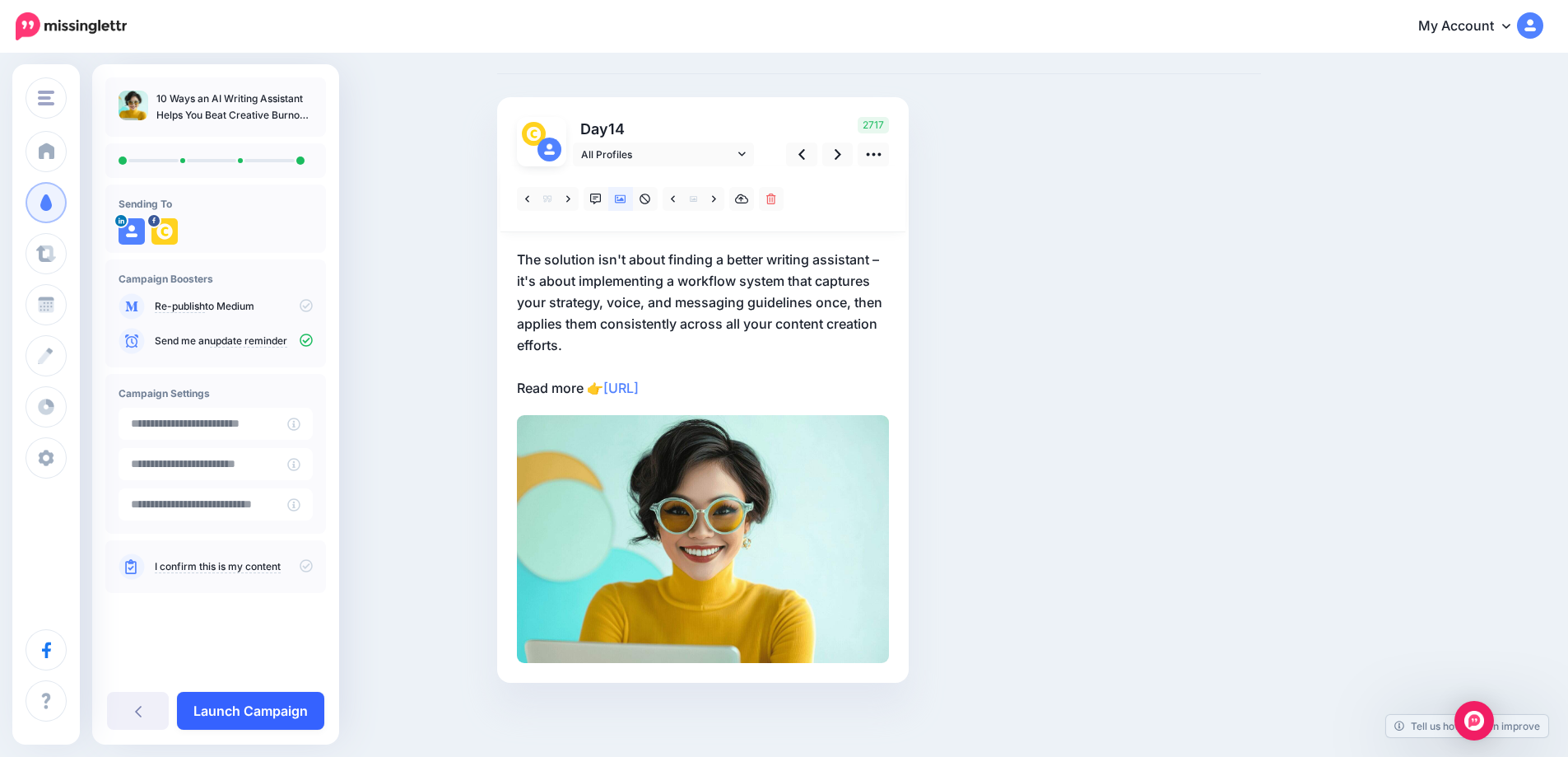
click at [236, 706] on link "Launch Campaign" at bounding box center [251, 710] width 148 height 38
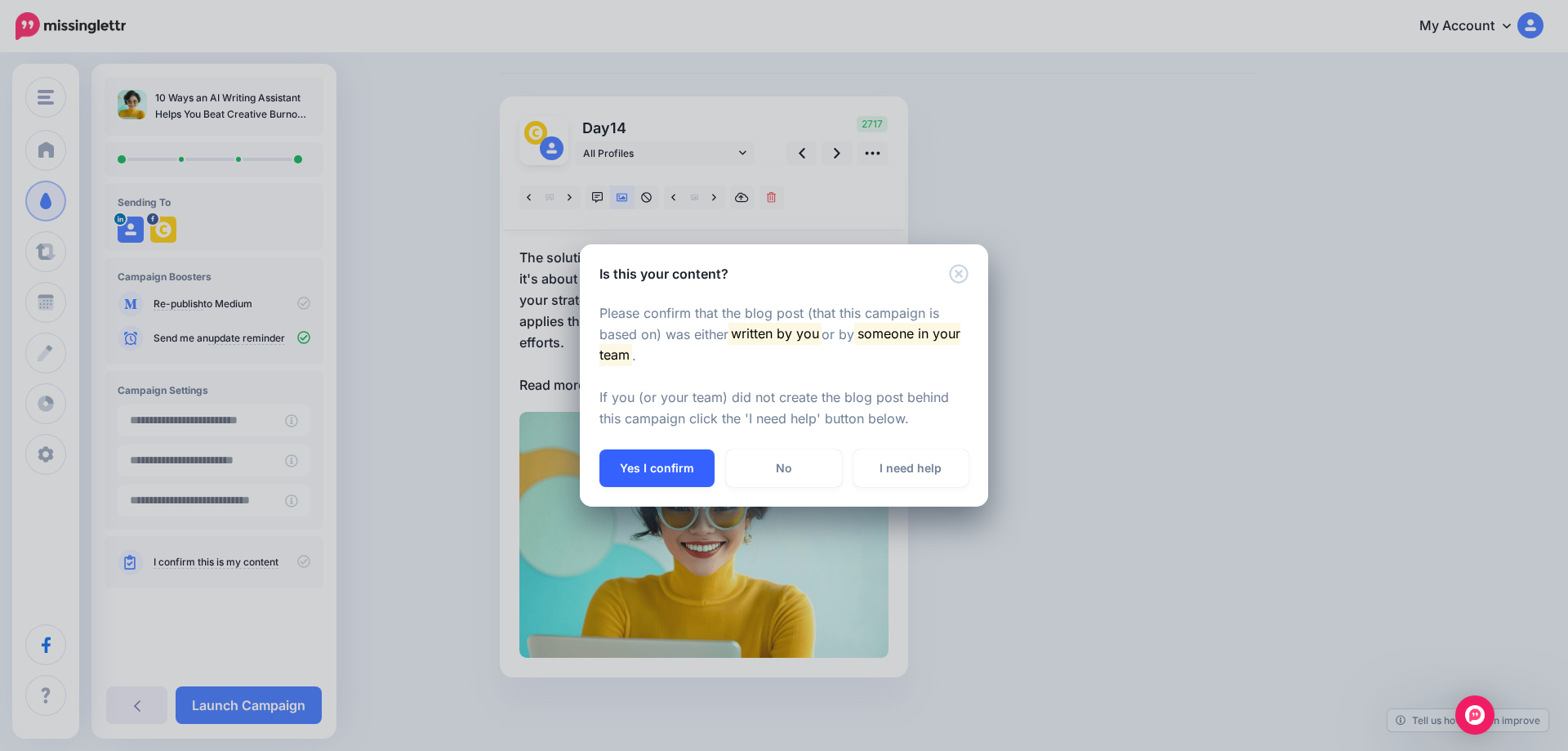
click at [645, 462] on button "Yes I confirm" at bounding box center [657, 468] width 115 height 37
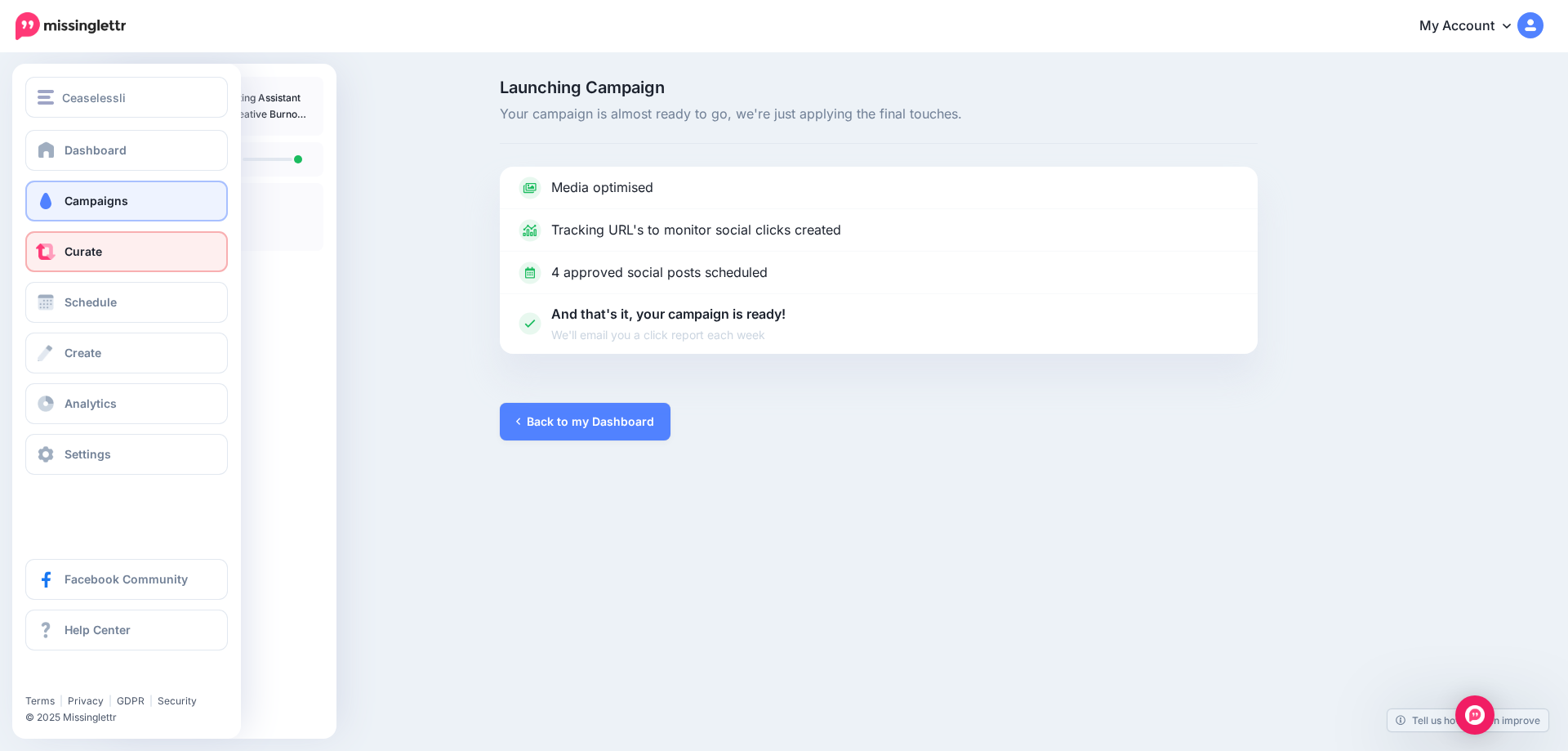
click at [88, 252] on span "Curate" at bounding box center [82, 251] width 37 height 14
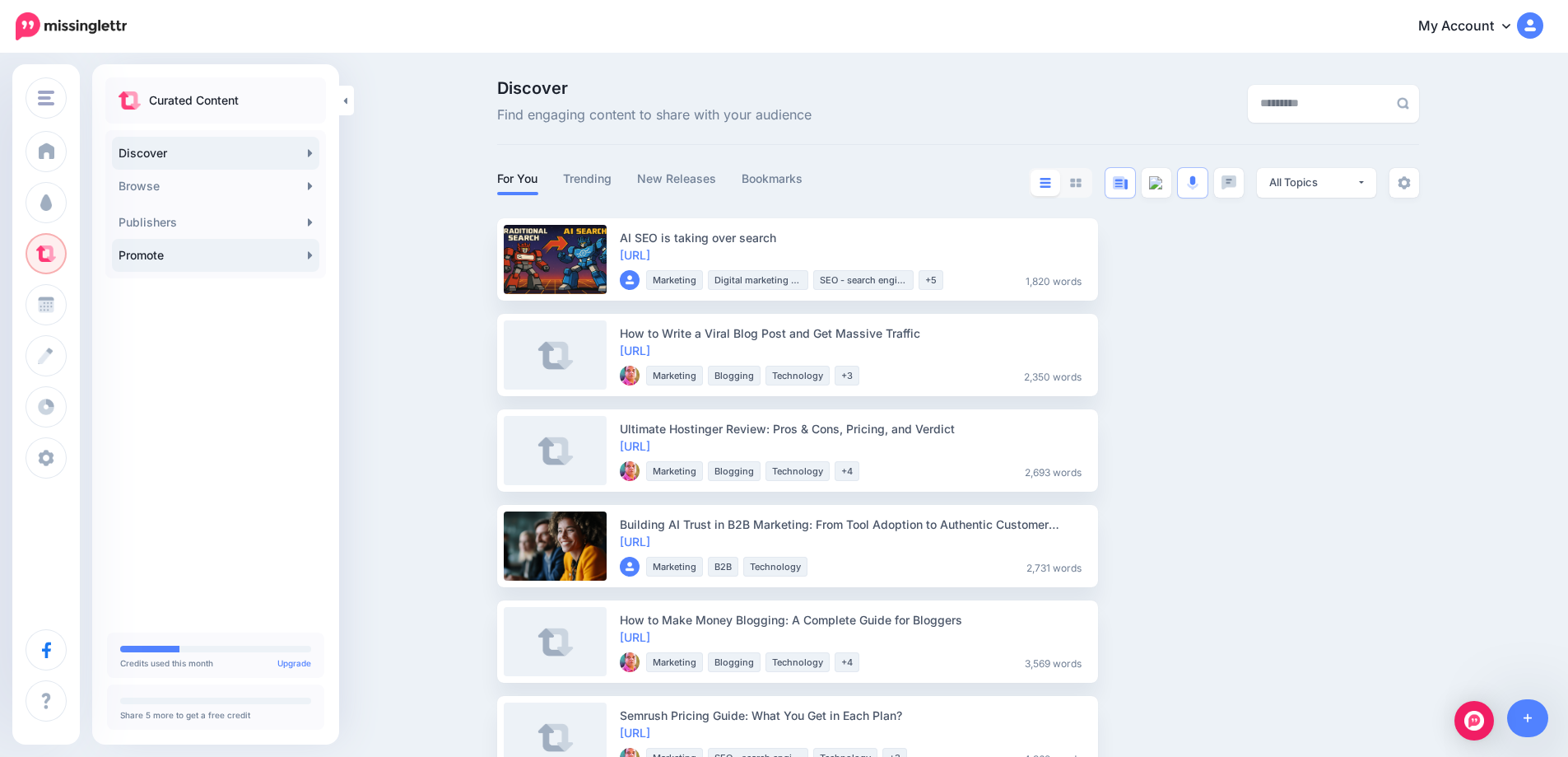
click at [292, 261] on link "Promote" at bounding box center [215, 256] width 207 height 33
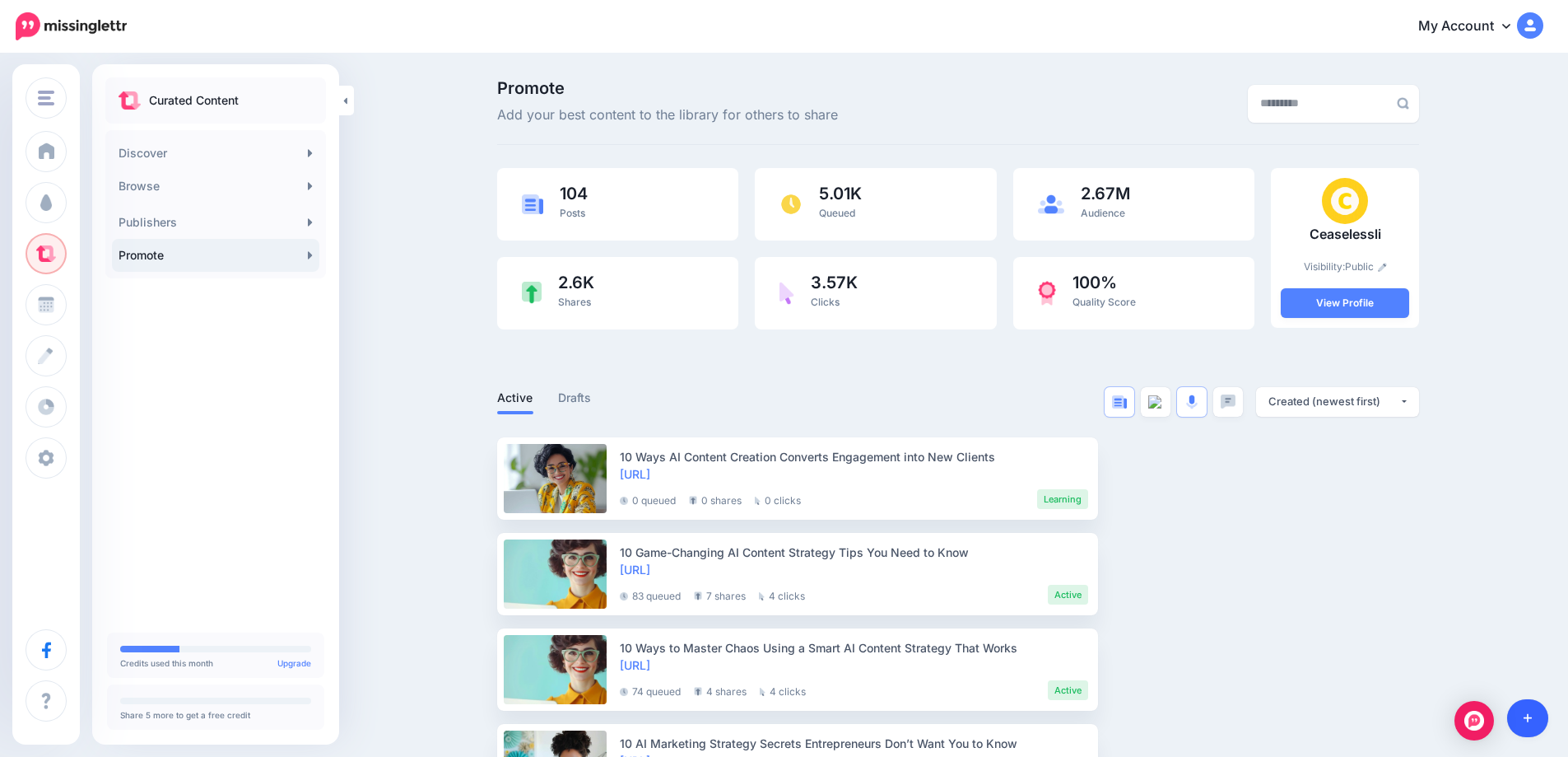
click at [1537, 717] on link at bounding box center [1528, 717] width 42 height 38
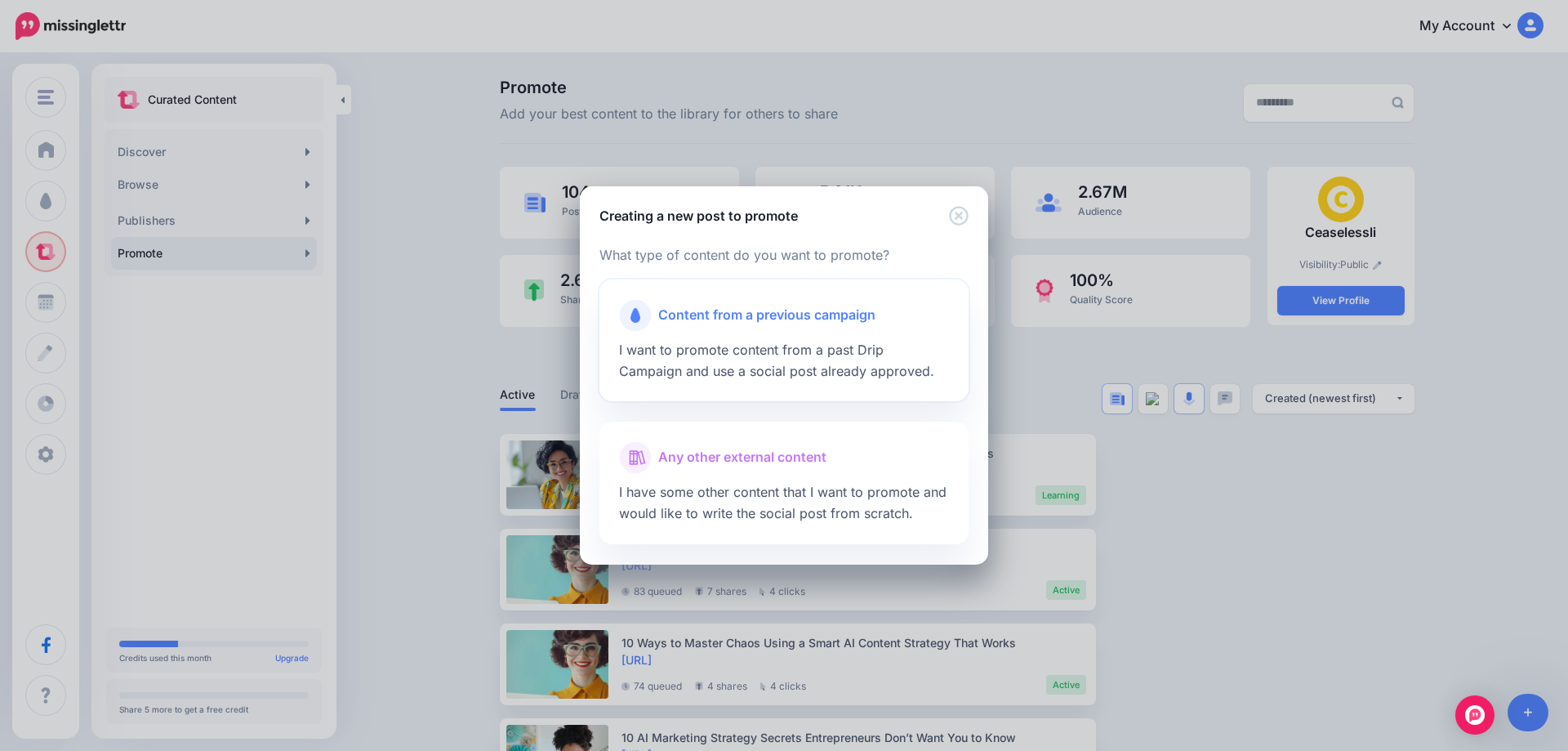
click at [778, 321] on span "Content from a previous campaign" at bounding box center [766, 315] width 217 height 21
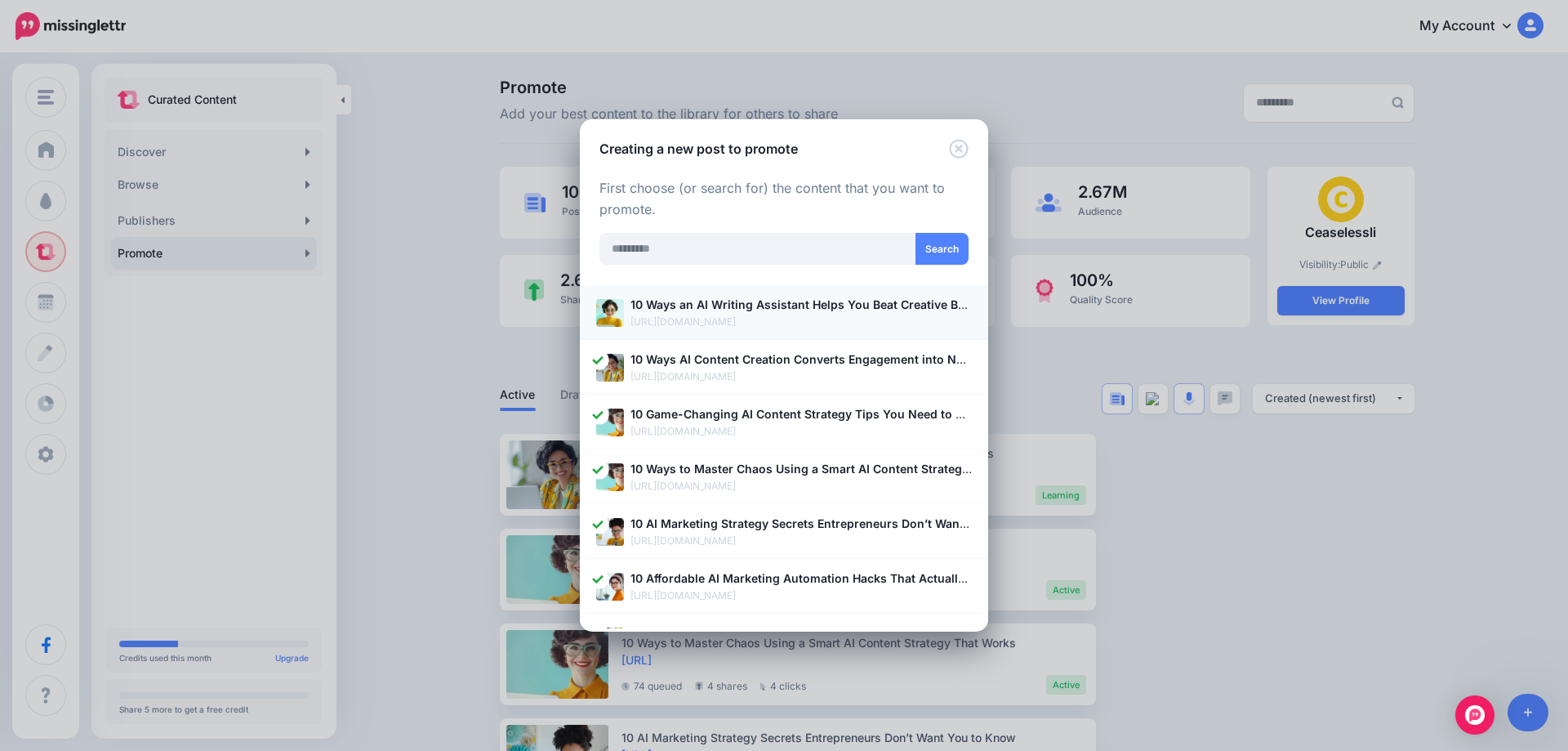
click at [767, 306] on b "10 Ways an AI Writing Assistant Helps You Beat Creative Burnout Fast" at bounding box center [827, 304] width 393 height 14
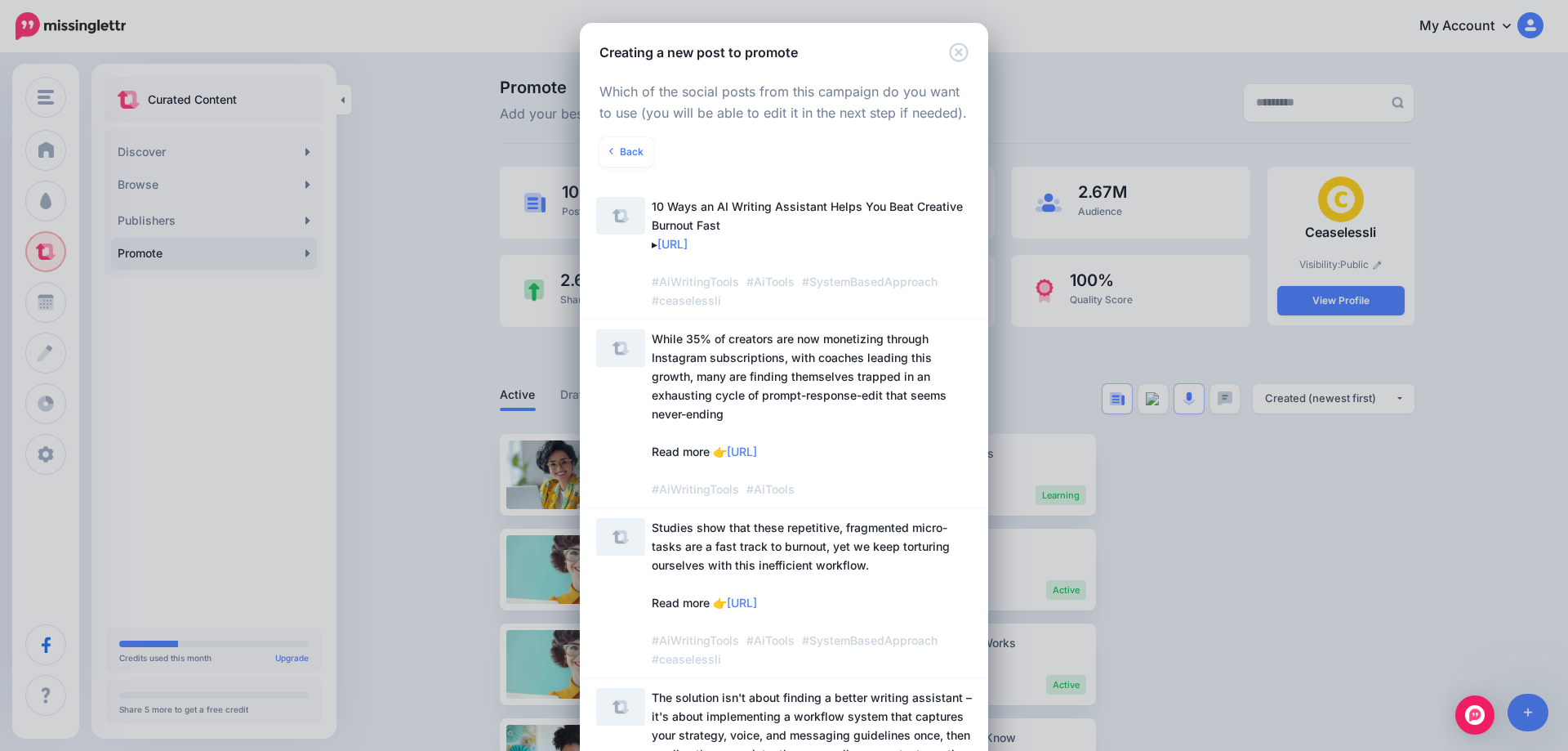
click at [785, 225] on span "10 Ways an AI Writing Assistant Helps You Beat Creative Burnout Fast ▸ [URL] #A…" at bounding box center [811, 254] width 320 height 113
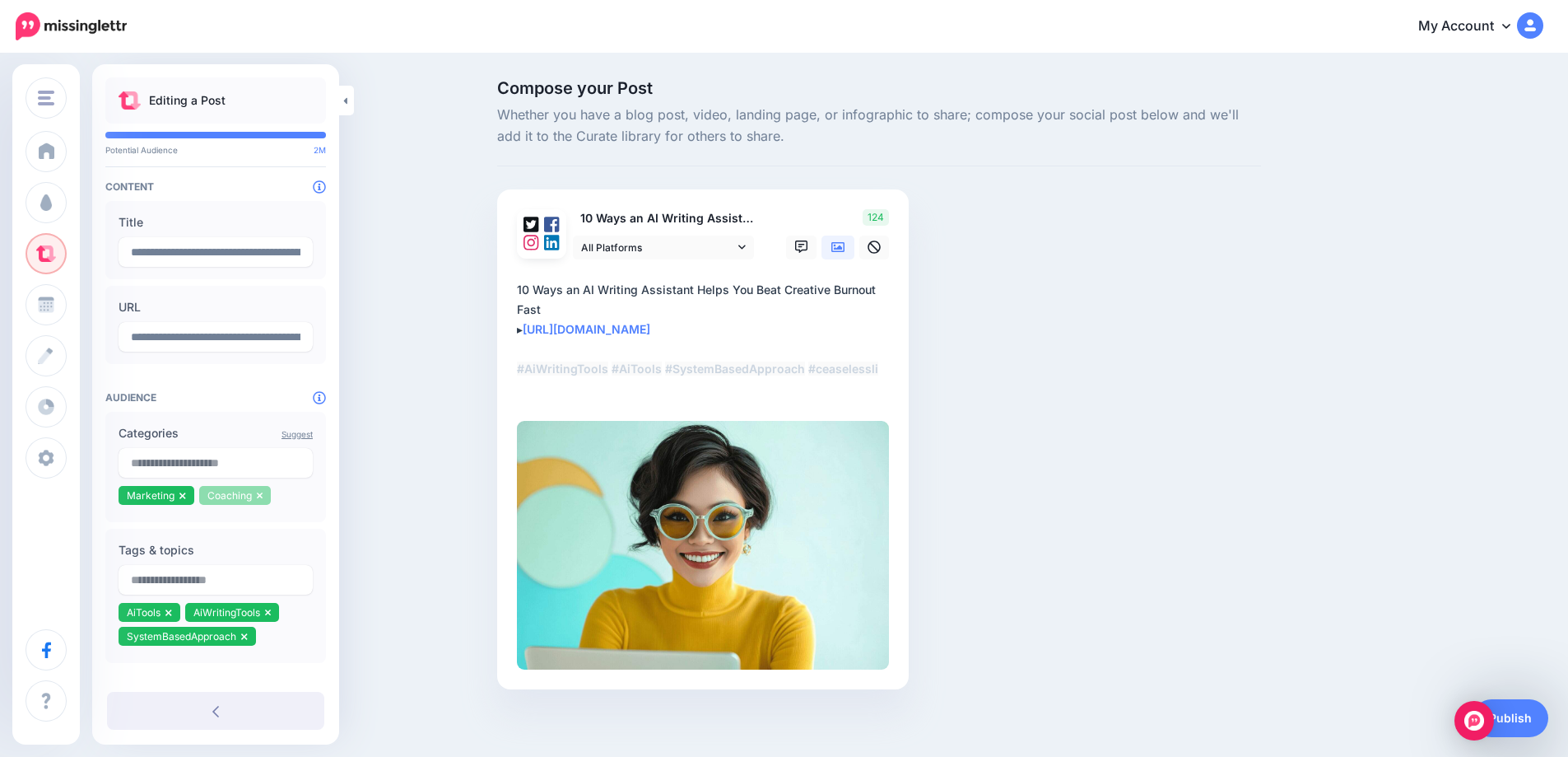
click at [257, 499] on icon at bounding box center [259, 495] width 6 height 7
click at [217, 460] on input "text" at bounding box center [215, 462] width 194 height 30
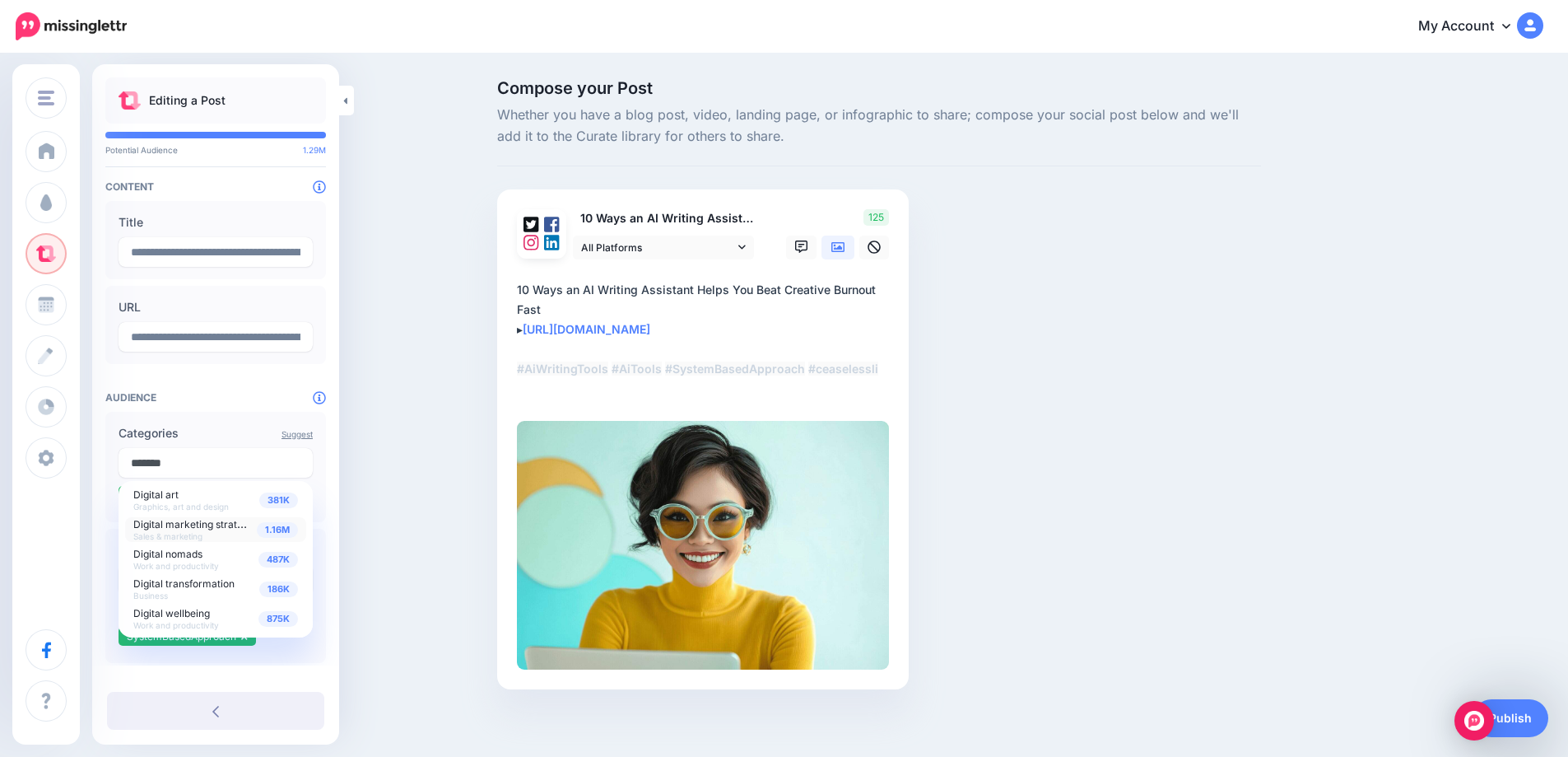
type input "*******"
click at [280, 533] on span "1.16M" at bounding box center [277, 529] width 41 height 15
click at [228, 466] on input "text" at bounding box center [215, 462] width 194 height 30
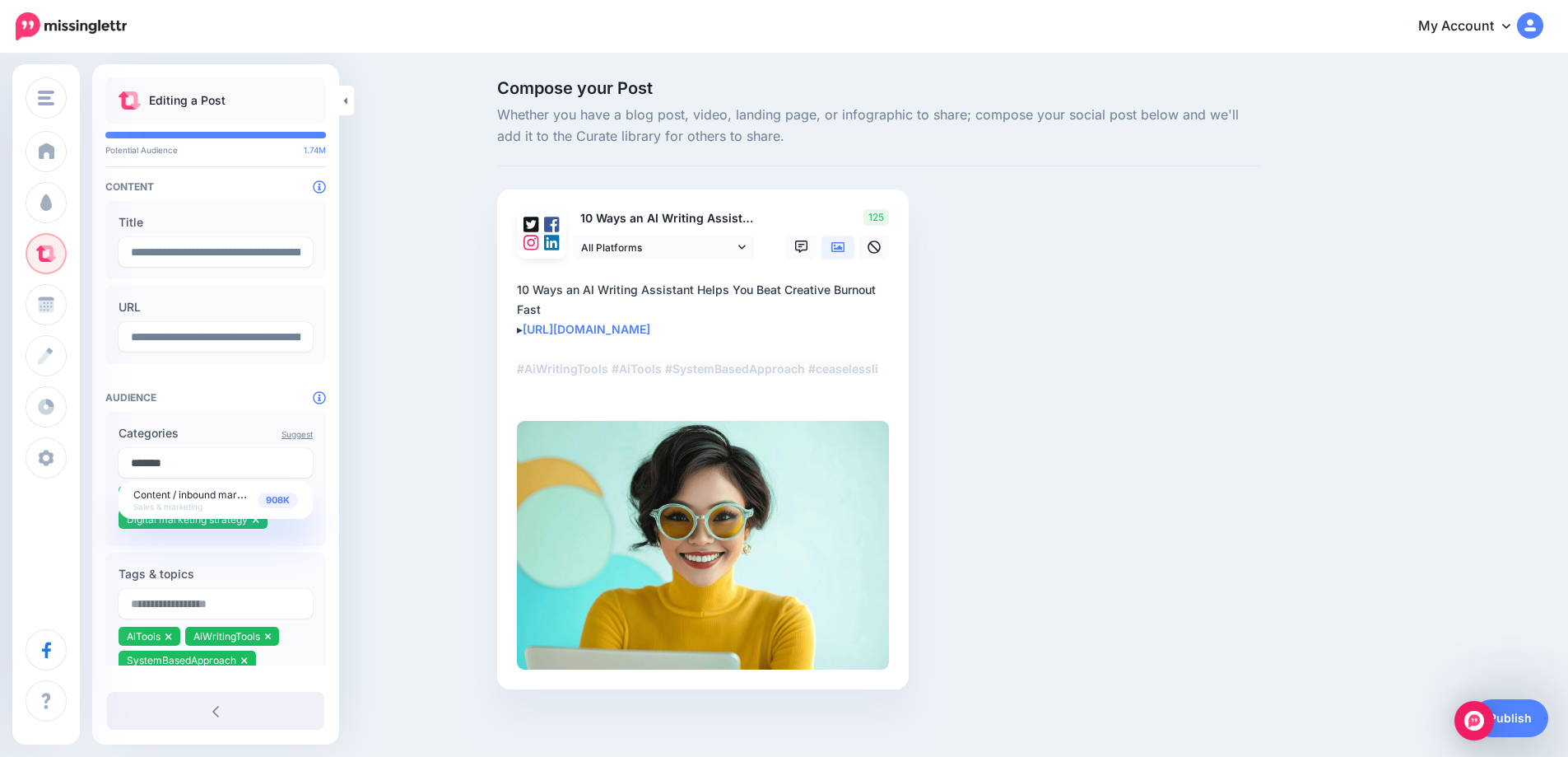
type input "*******"
click at [265, 498] on span "908K" at bounding box center [278, 500] width 41 height 15
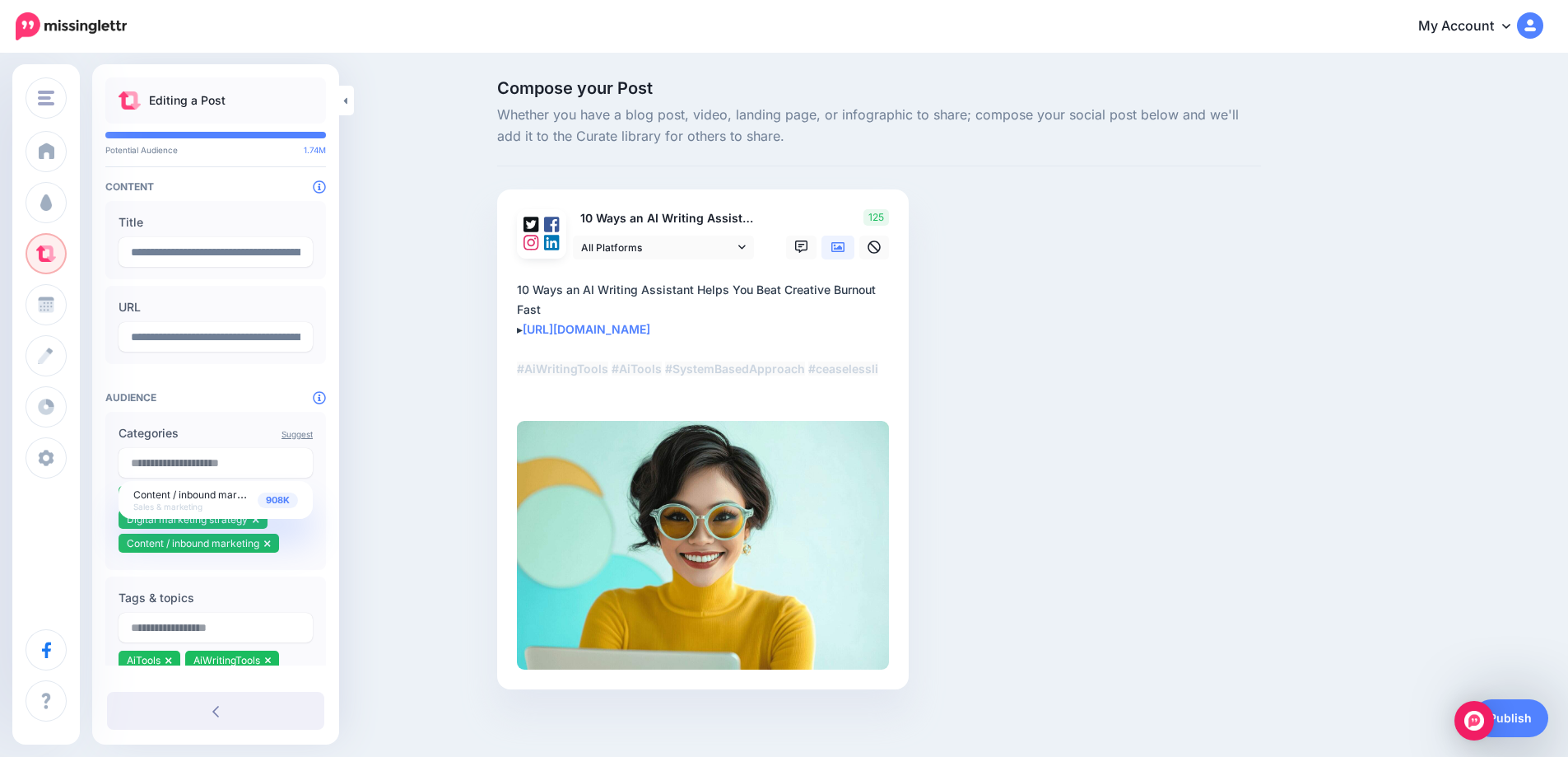
click at [377, 521] on div "Compose your Post Whether you have a blog post, video, landing page, or infogra…" at bounding box center [784, 409] width 1568 height 708
click at [1520, 716] on link "Publish" at bounding box center [1510, 717] width 76 height 38
